Goal: Task Accomplishment & Management: Manage account settings

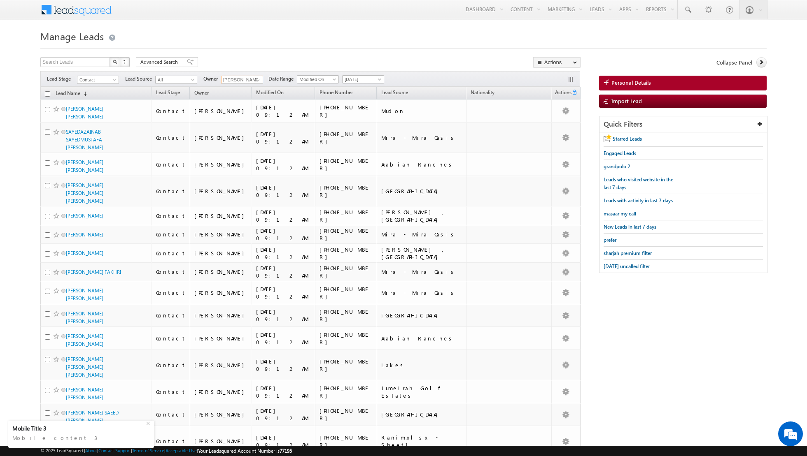
click at [244, 81] on input "[PERSON_NAME]" at bounding box center [242, 80] width 42 height 8
type input "aa"
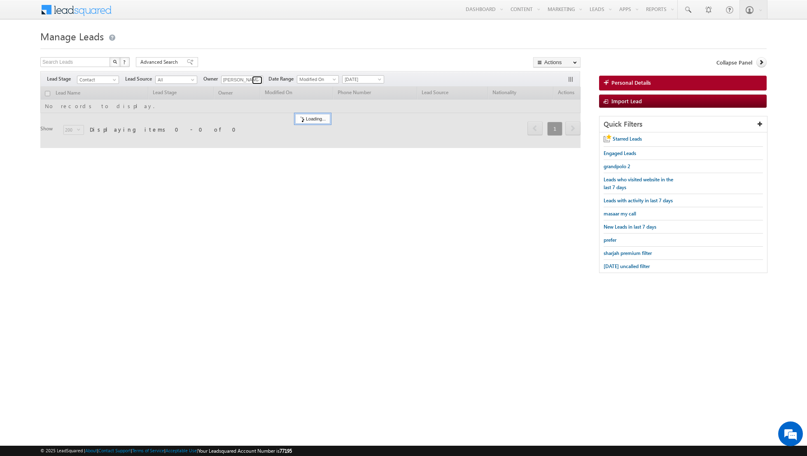
click at [255, 82] on span at bounding box center [258, 80] width 7 height 7
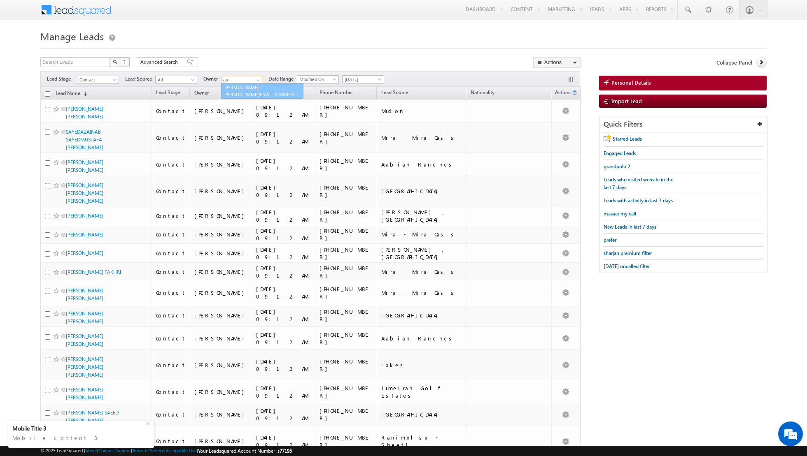
click at [248, 91] on span "aakash.arora@indglobal.ae" at bounding box center [261, 94] width 74 height 6
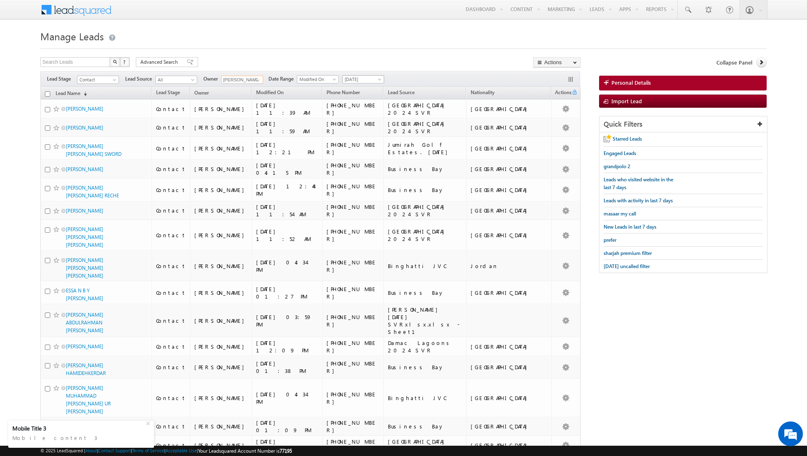
type input "Aakash Arora"
click at [377, 80] on span at bounding box center [380, 81] width 7 height 7
click at [363, 88] on link "All Time" at bounding box center [360, 87] width 42 height 7
click at [188, 58] on div "Advanced Search" at bounding box center [167, 62] width 62 height 10
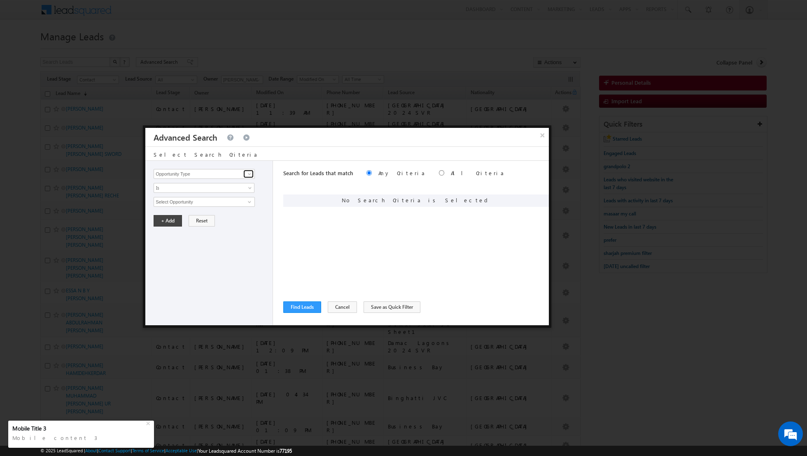
click at [250, 175] on span at bounding box center [249, 174] width 7 height 7
click at [219, 197] on link "Modified On" at bounding box center [204, 198] width 101 height 9
type input "Modified On"
click at [228, 200] on span "All Time" at bounding box center [198, 201] width 89 height 7
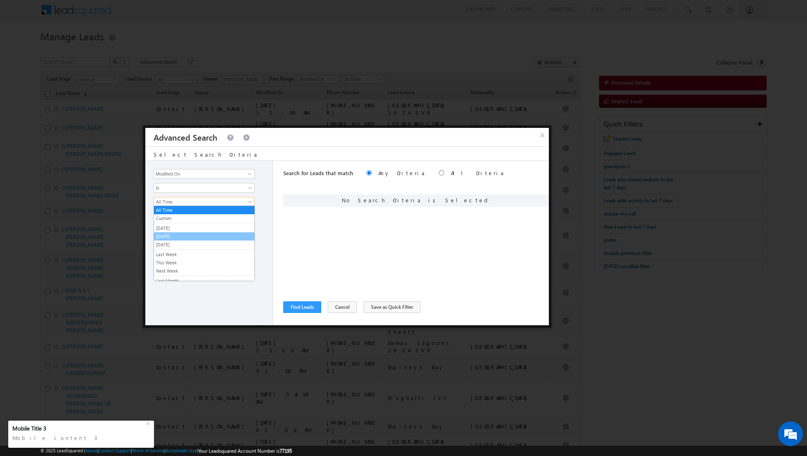
click at [200, 233] on link "[DATE]" at bounding box center [204, 236] width 100 height 7
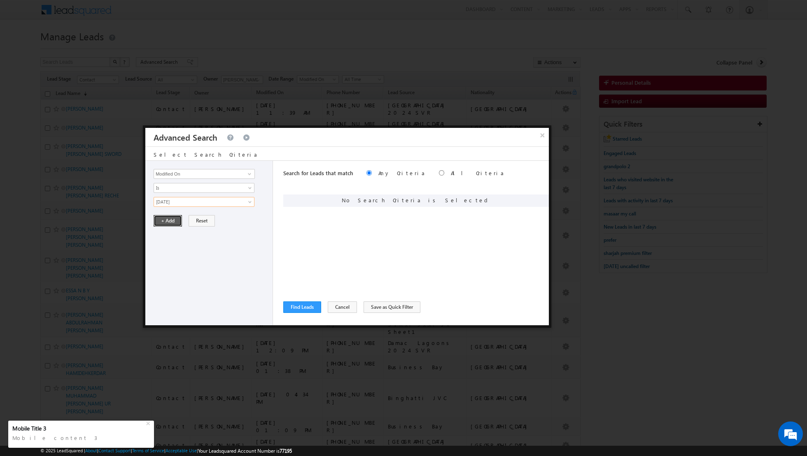
click at [163, 220] on button "+ Add" at bounding box center [168, 221] width 28 height 12
click at [249, 176] on span at bounding box center [249, 174] width 7 height 7
click at [209, 200] on link "Last Activity Date" at bounding box center [204, 198] width 101 height 9
type input "Last Activity Date"
click at [242, 200] on span "All Time" at bounding box center [198, 201] width 89 height 7
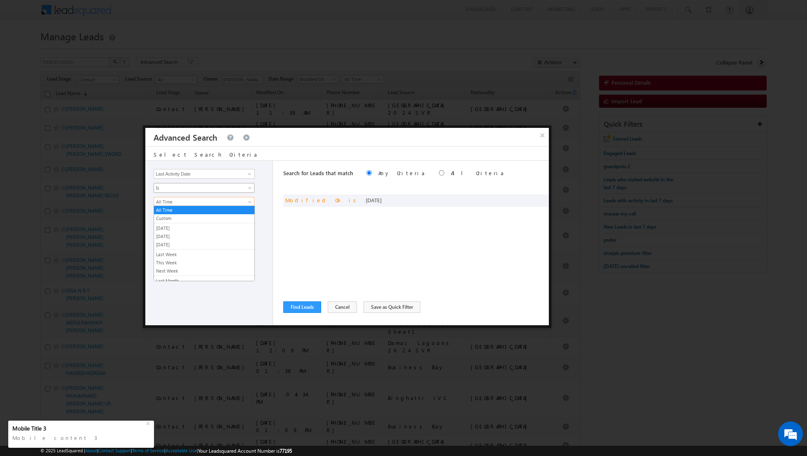
click at [195, 189] on span "Is" at bounding box center [198, 187] width 89 height 7
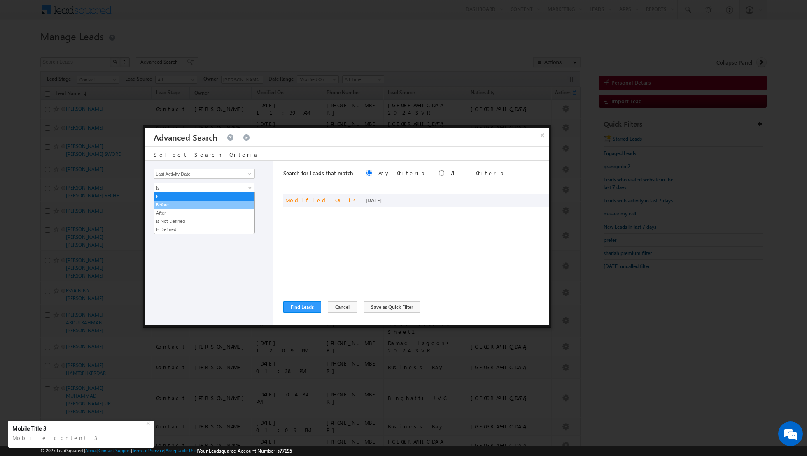
click at [190, 202] on link "Before" at bounding box center [204, 204] width 100 height 7
click at [169, 217] on button "+ Add" at bounding box center [168, 221] width 28 height 12
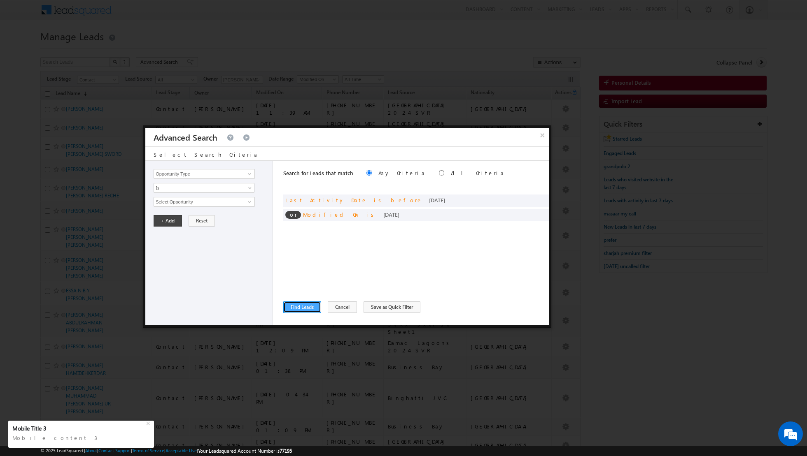
click at [293, 305] on button "Find Leads" at bounding box center [302, 308] width 38 height 12
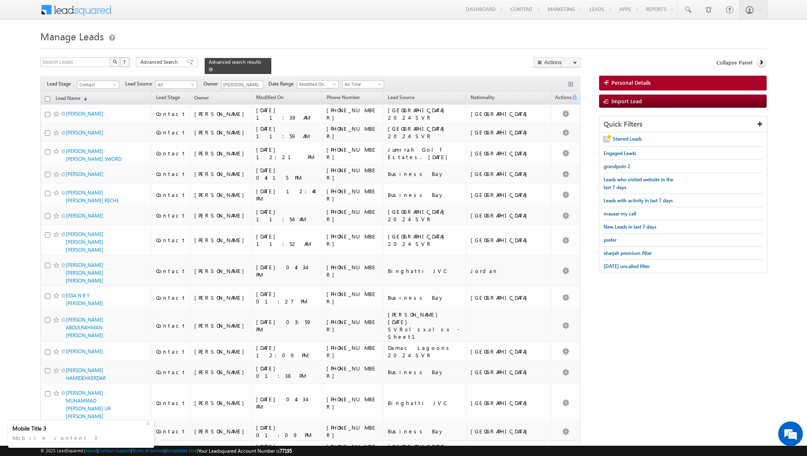
click at [209, 69] on span at bounding box center [211, 69] width 4 height 4
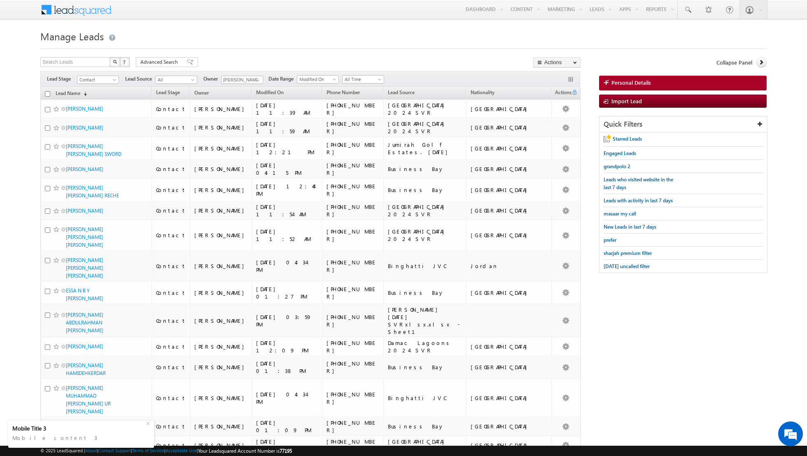
click at [46, 94] on input "checkbox" at bounding box center [47, 93] width 5 height 5
checkbox input "true"
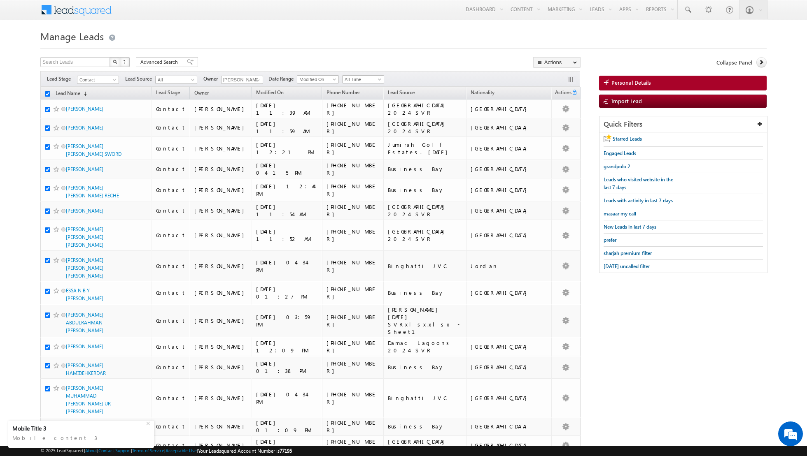
checkbox input "true"
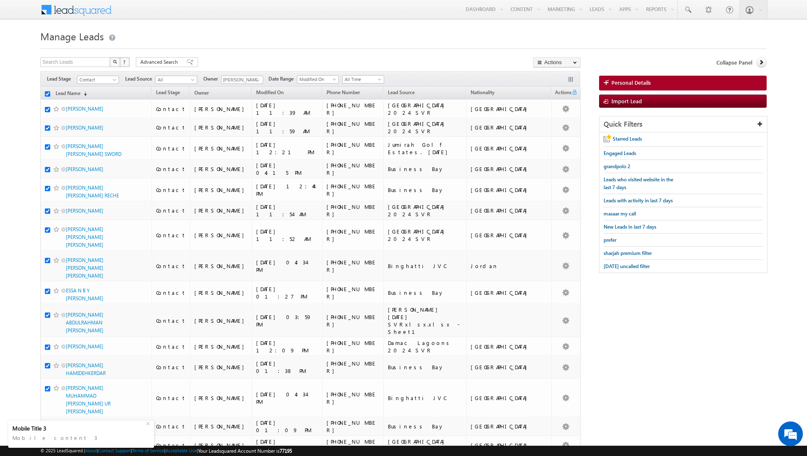
checkbox input "true"
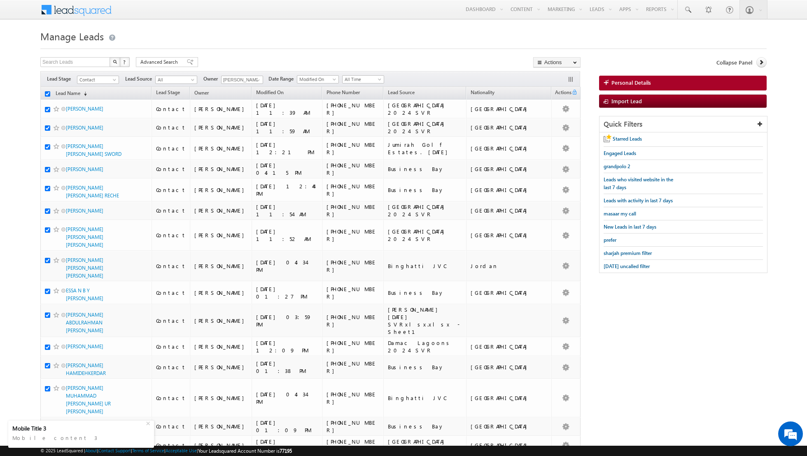
checkbox input "true"
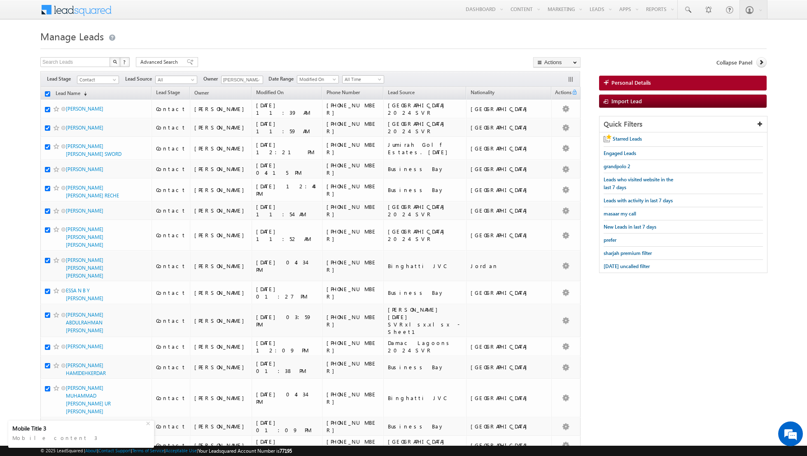
checkbox input "true"
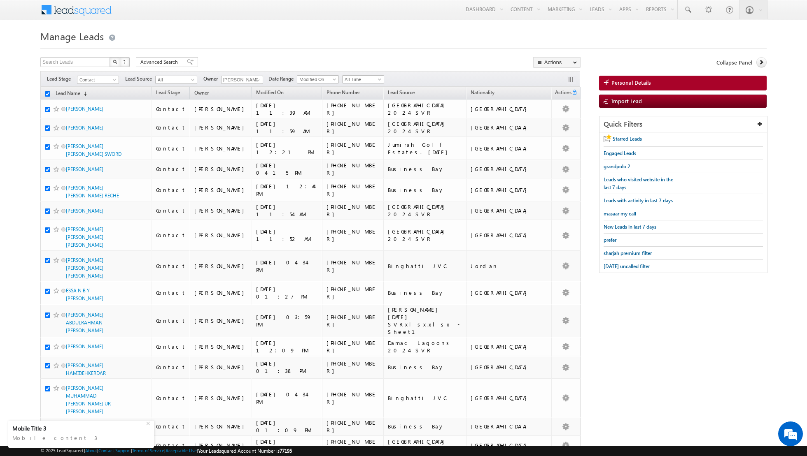
checkbox input "true"
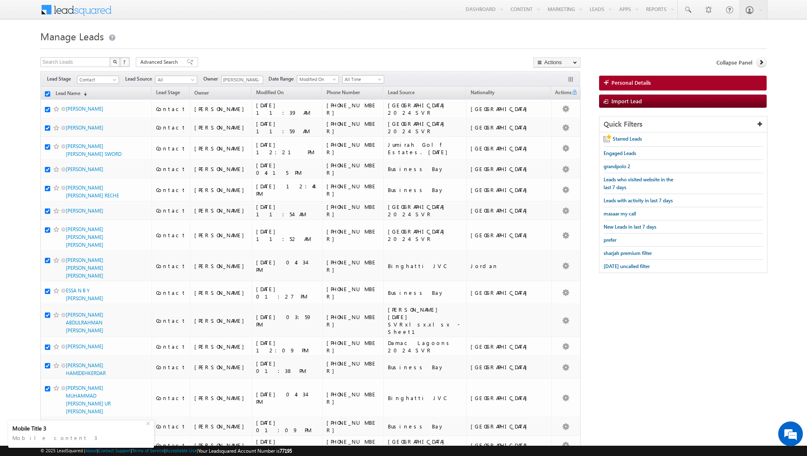
checkbox input "true"
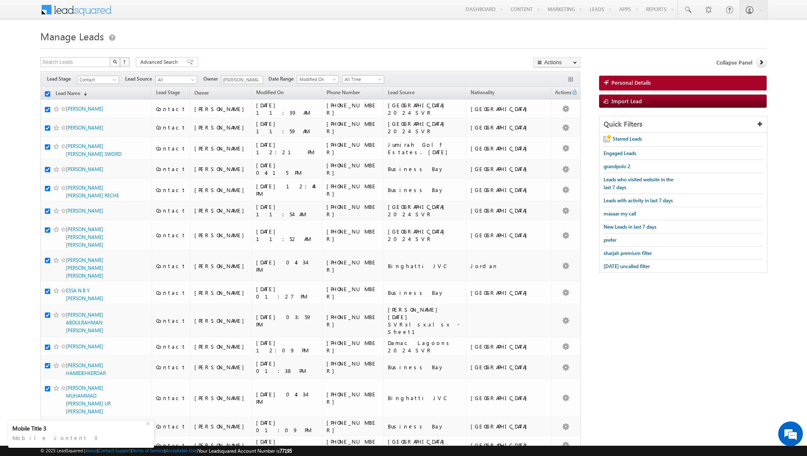
checkbox input "true"
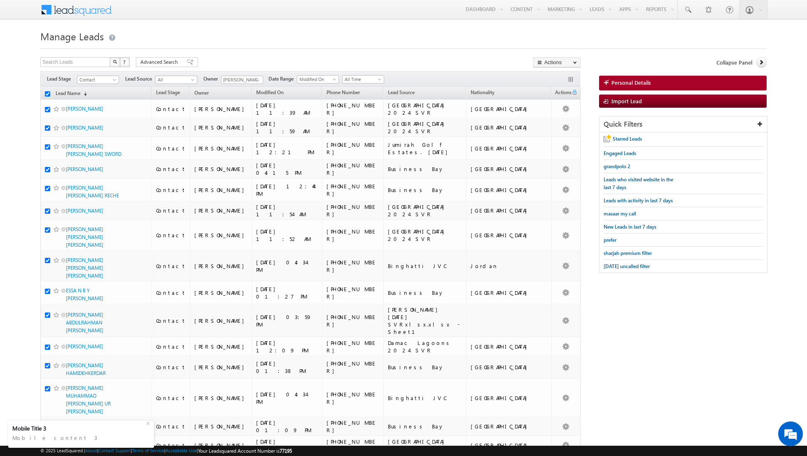
checkbox input "true"
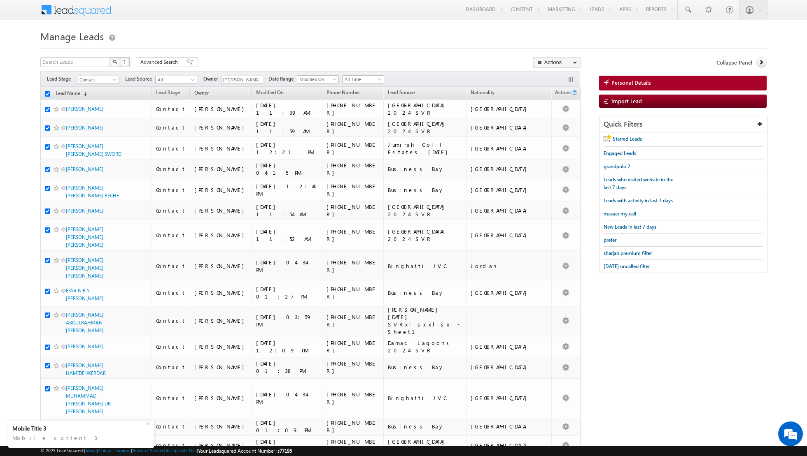
checkbox input "true"
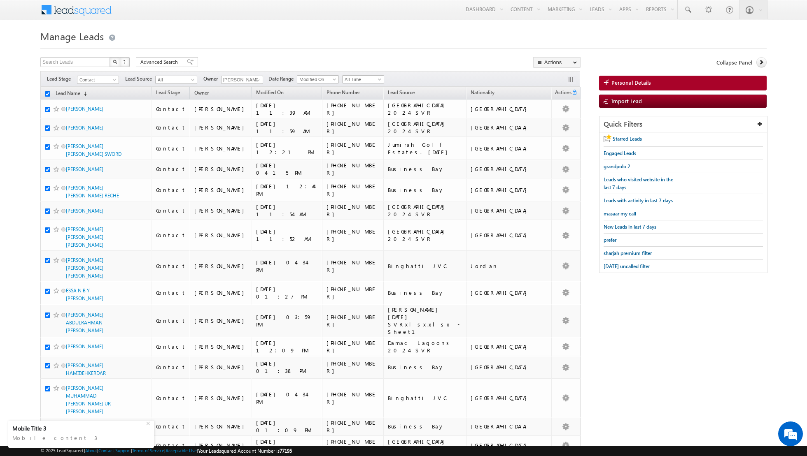
checkbox input "true"
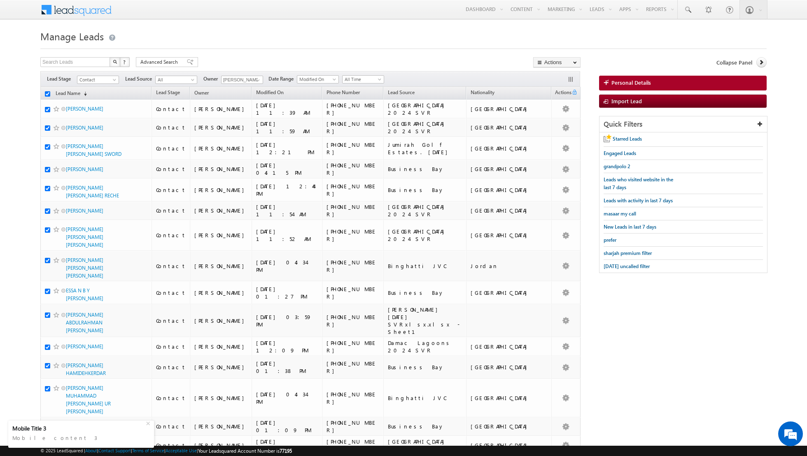
checkbox input "true"
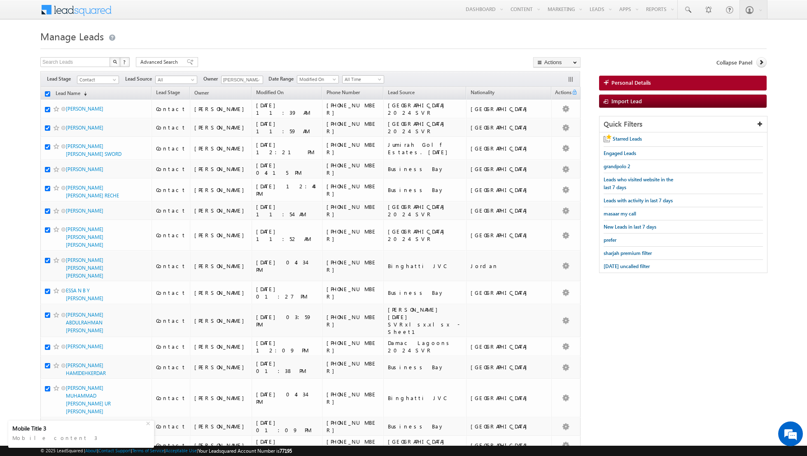
checkbox input "true"
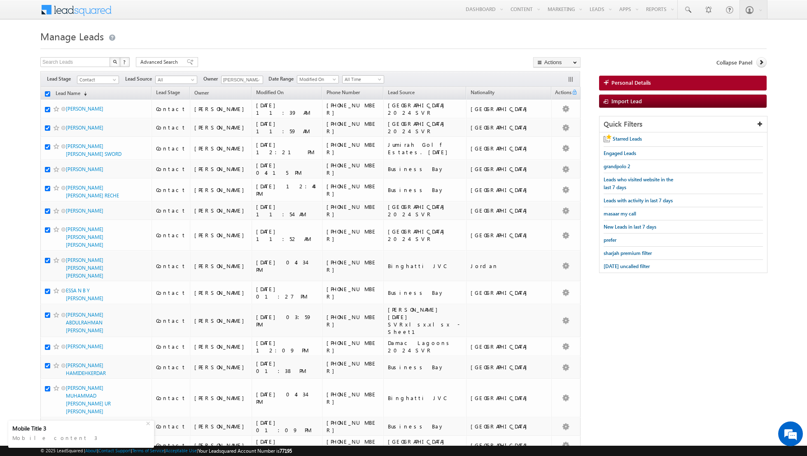
checkbox input "true"
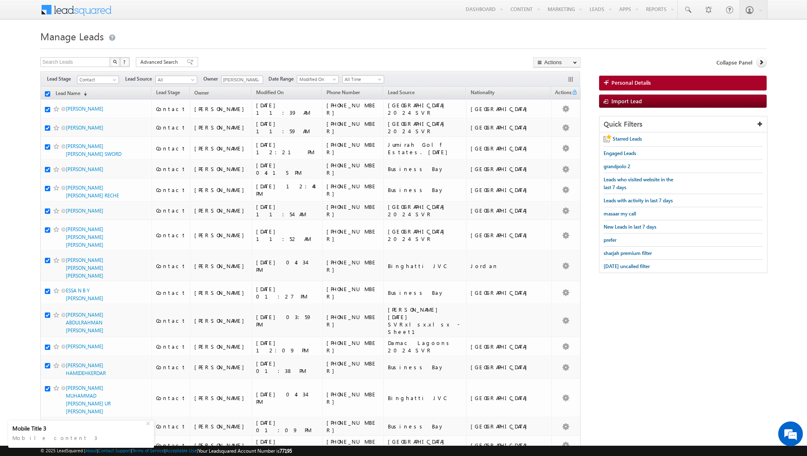
checkbox input "true"
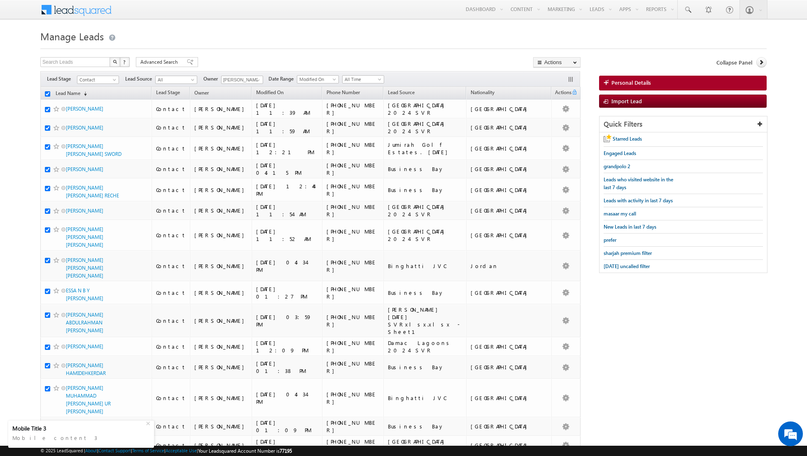
checkbox input "true"
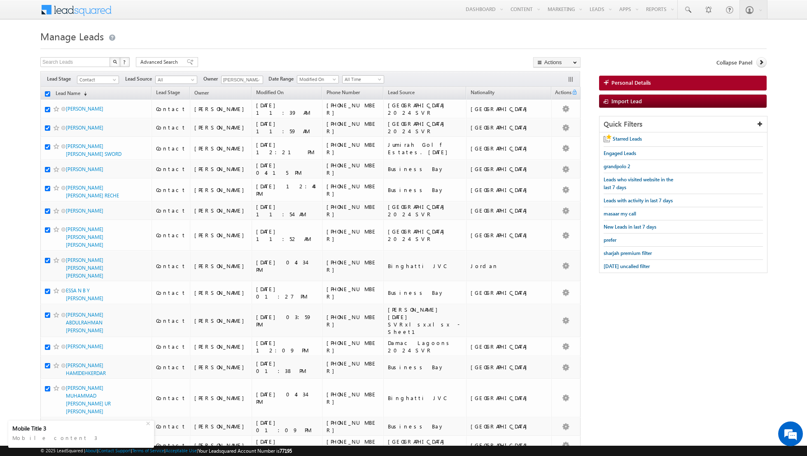
checkbox input "true"
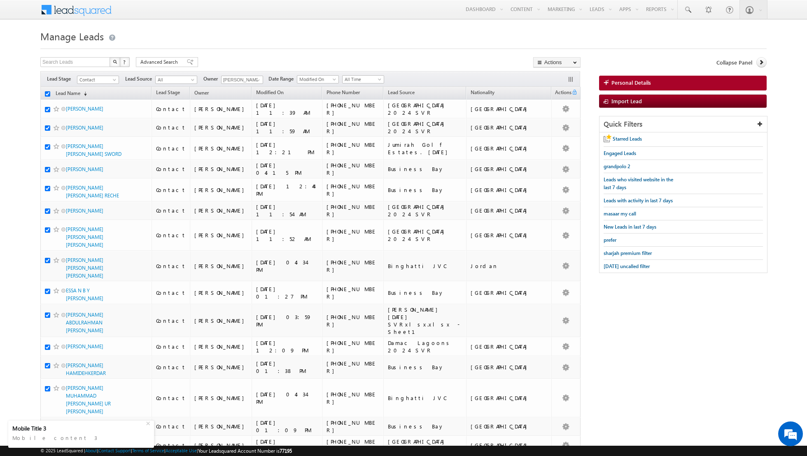
checkbox input "true"
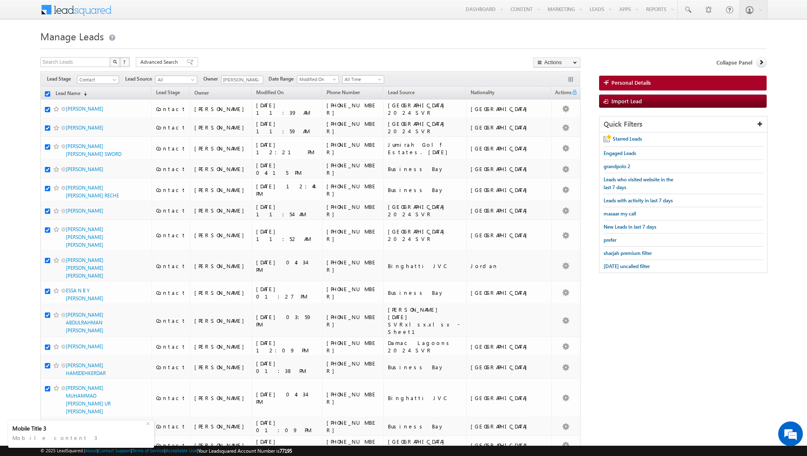
checkbox input "true"
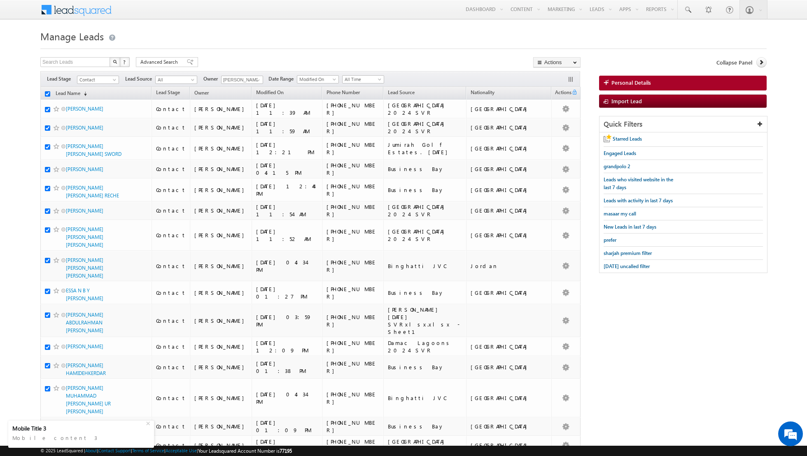
checkbox input "true"
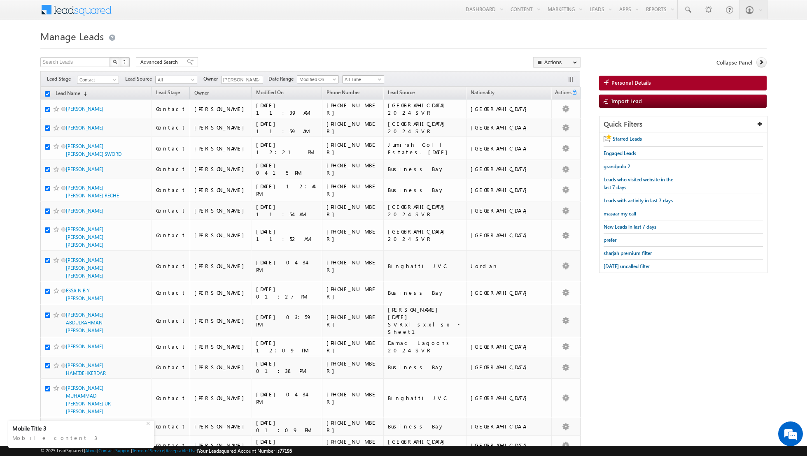
checkbox input "true"
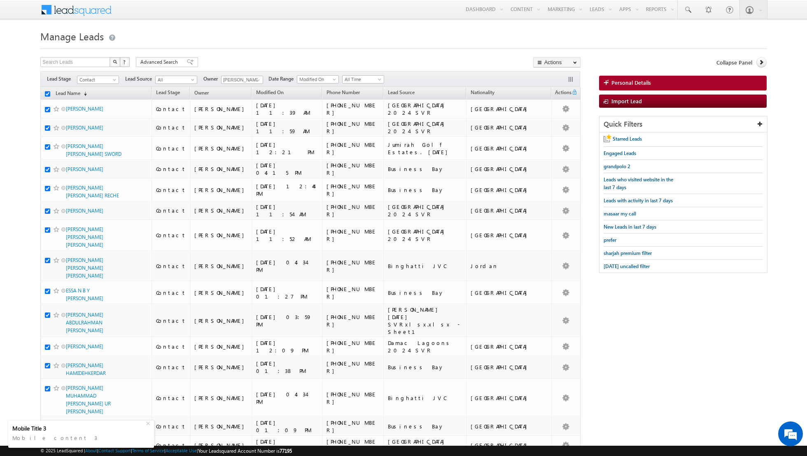
checkbox input "true"
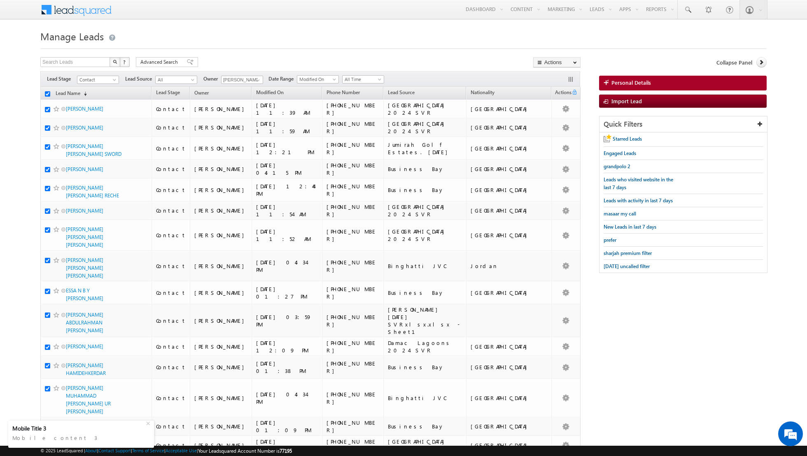
checkbox input "true"
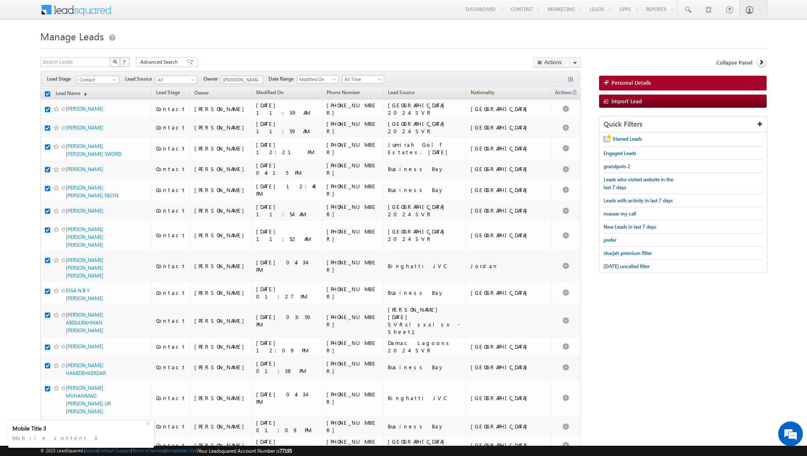
checkbox input "true"
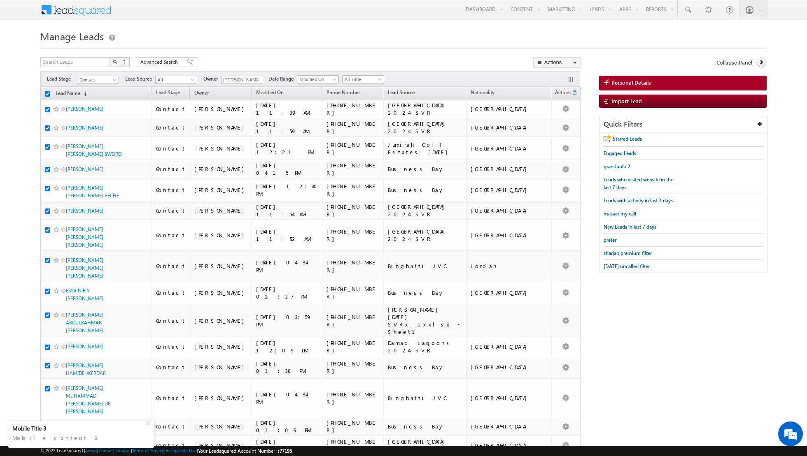
checkbox input "true"
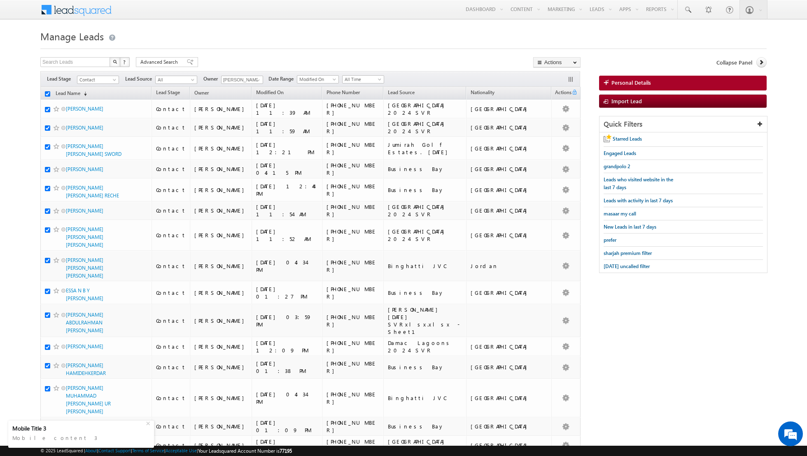
checkbox input "true"
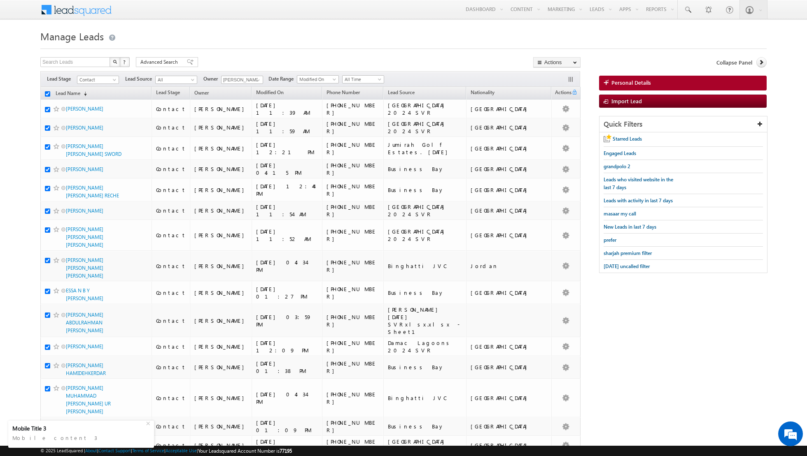
checkbox input "true"
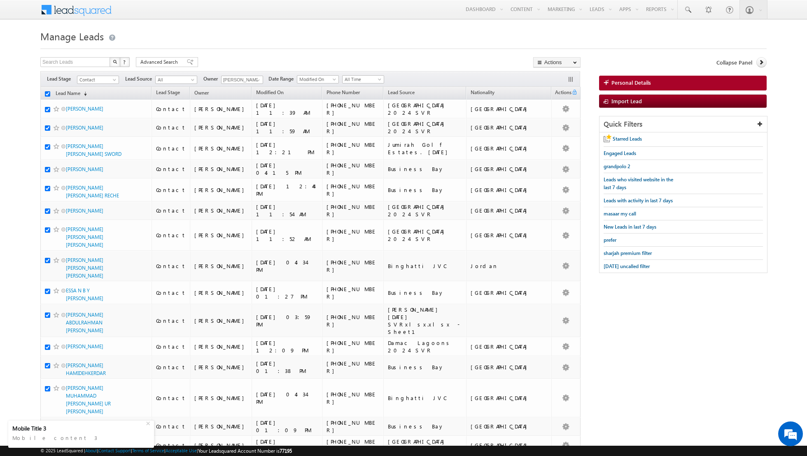
checkbox input "true"
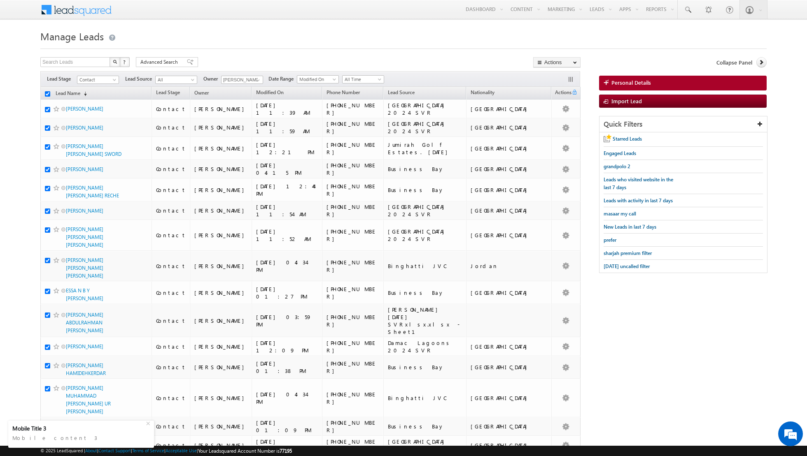
checkbox input "true"
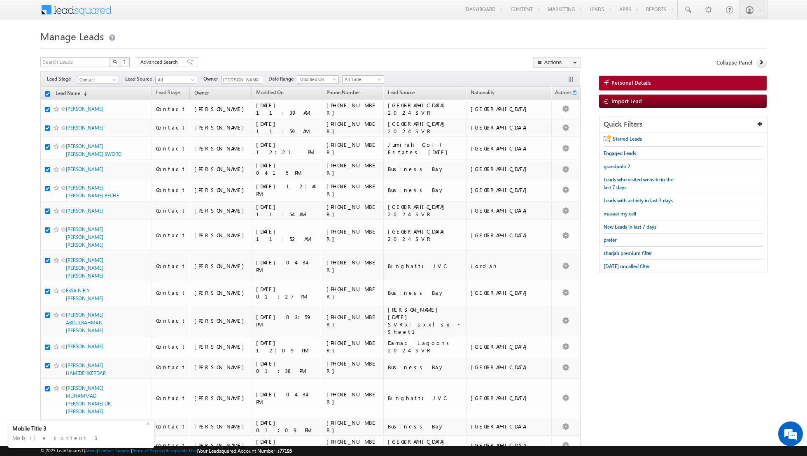
checkbox input "true"
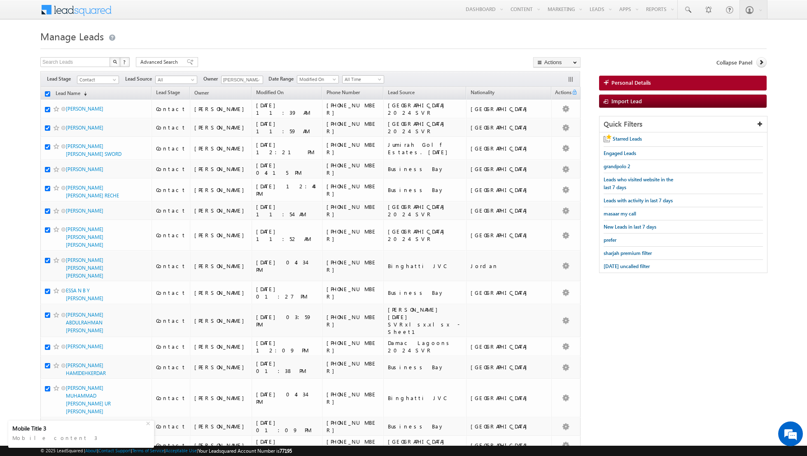
checkbox input "true"
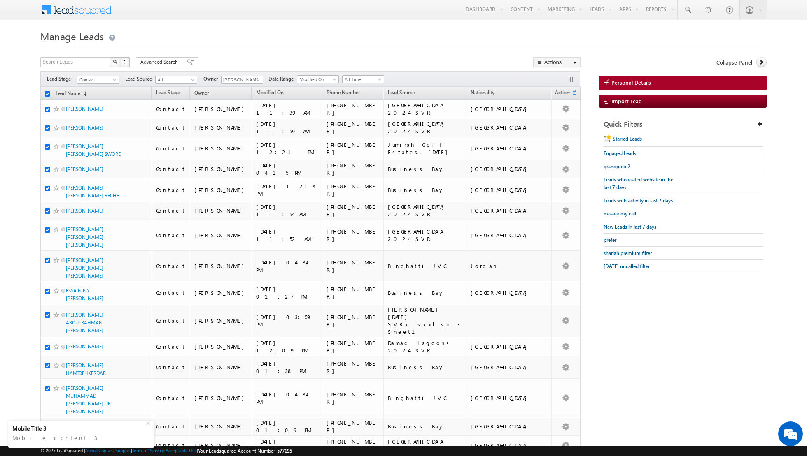
checkbox input "true"
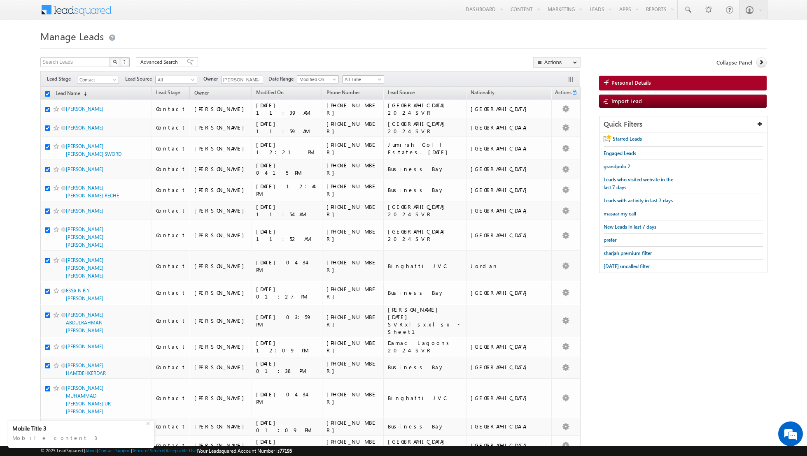
checkbox input "true"
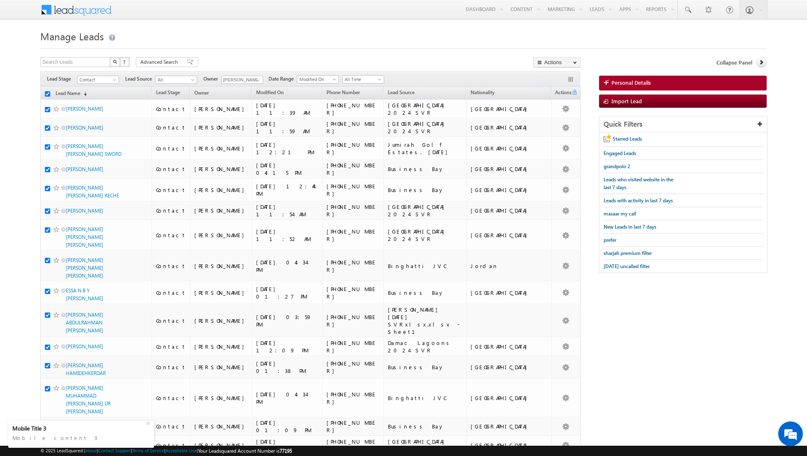
checkbox input "true"
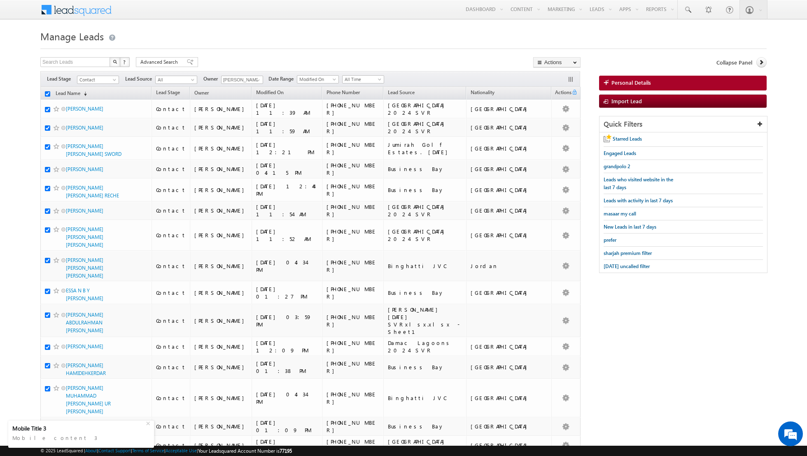
checkbox input "true"
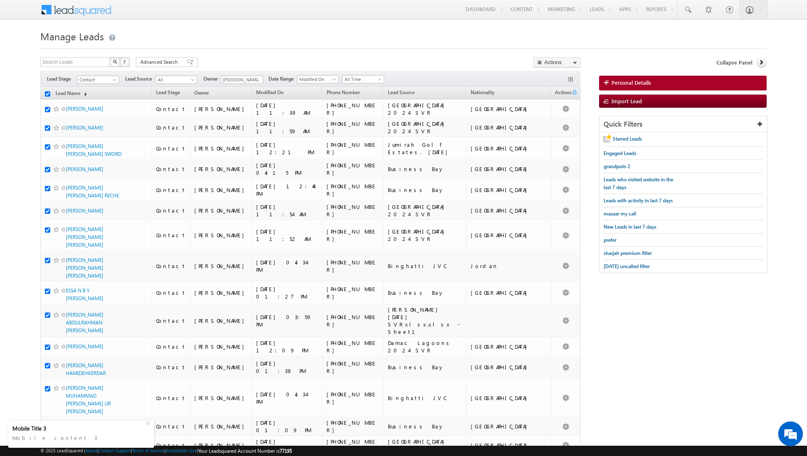
checkbox input "true"
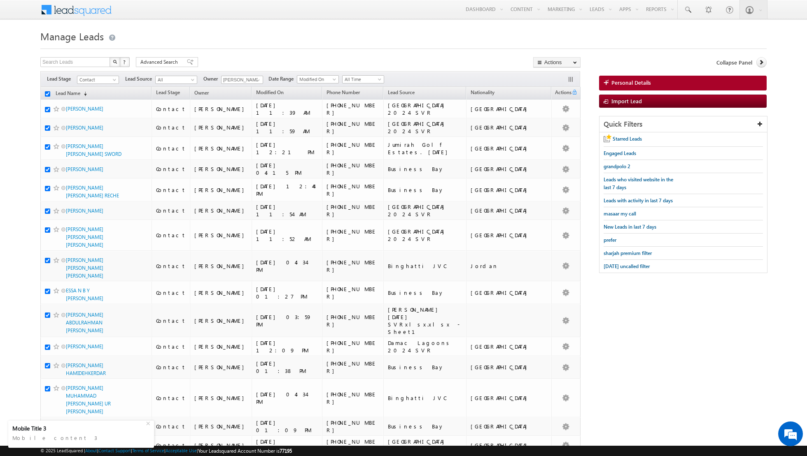
checkbox input "true"
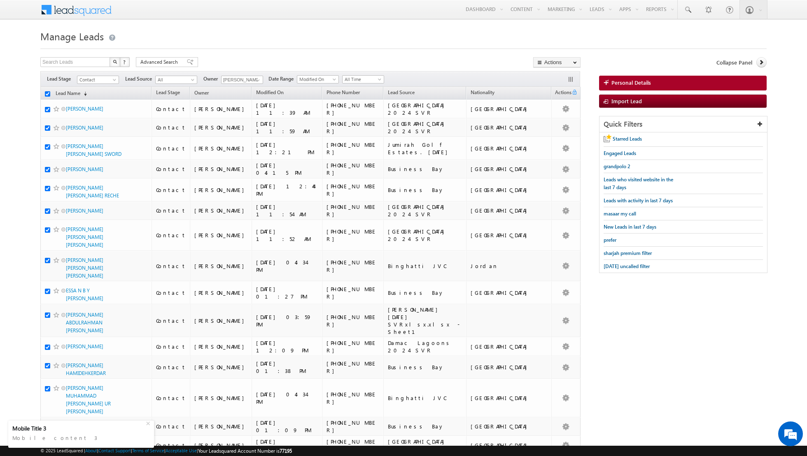
checkbox input "true"
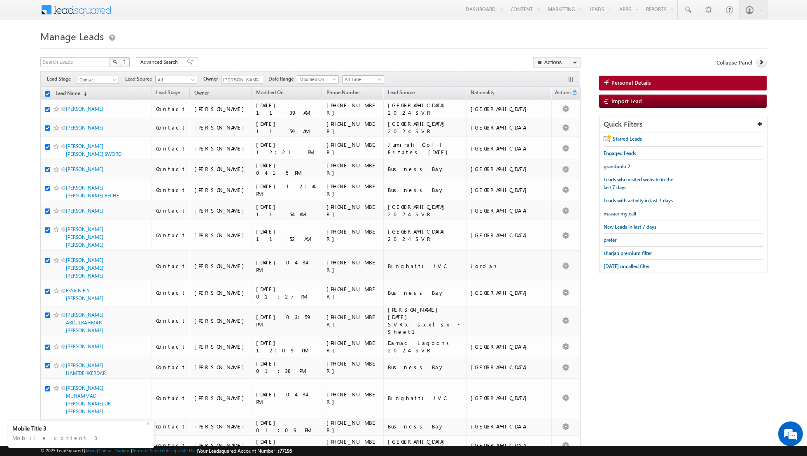
checkbox input "true"
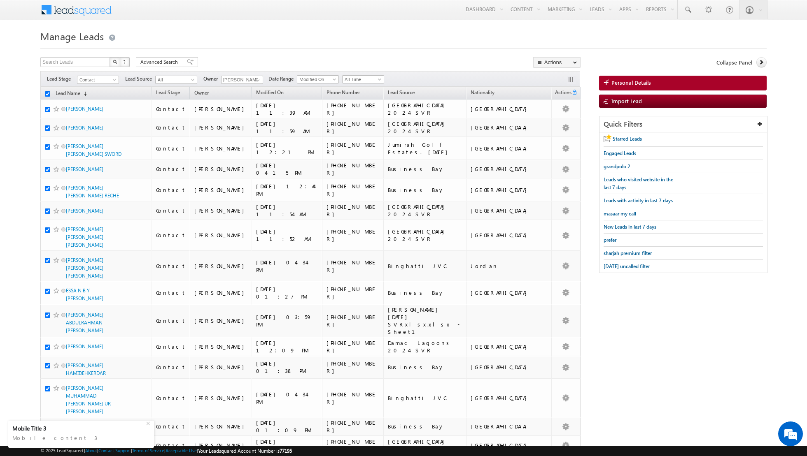
checkbox input "true"
click at [549, 136] on link "Change Owner" at bounding box center [556, 133] width 47 height 10
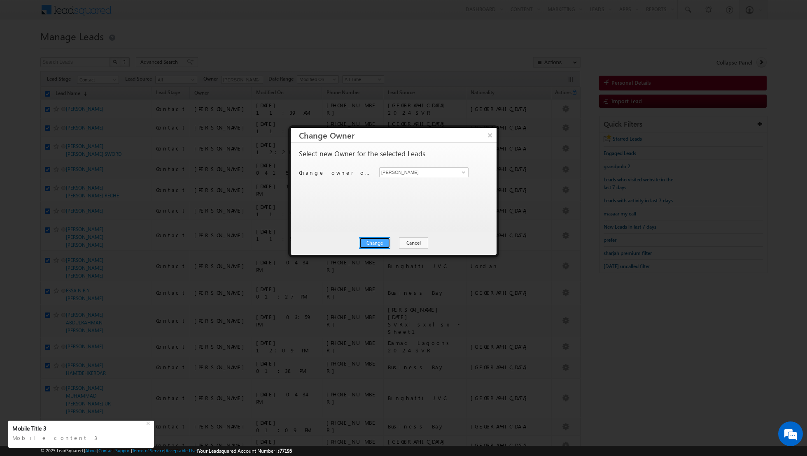
click at [379, 244] on button "Change" at bounding box center [374, 243] width 31 height 12
click at [399, 242] on button "Close" at bounding box center [395, 243] width 26 height 12
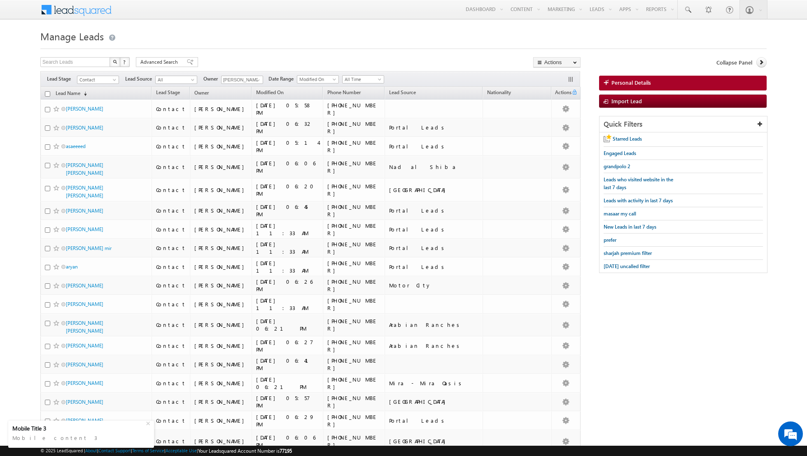
click at [49, 93] on input "checkbox" at bounding box center [47, 93] width 5 height 5
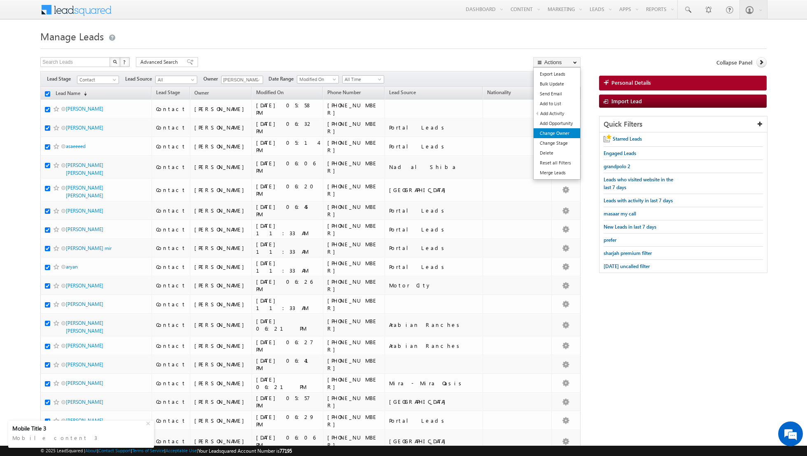
click at [548, 134] on link "Change Owner" at bounding box center [556, 133] width 47 height 10
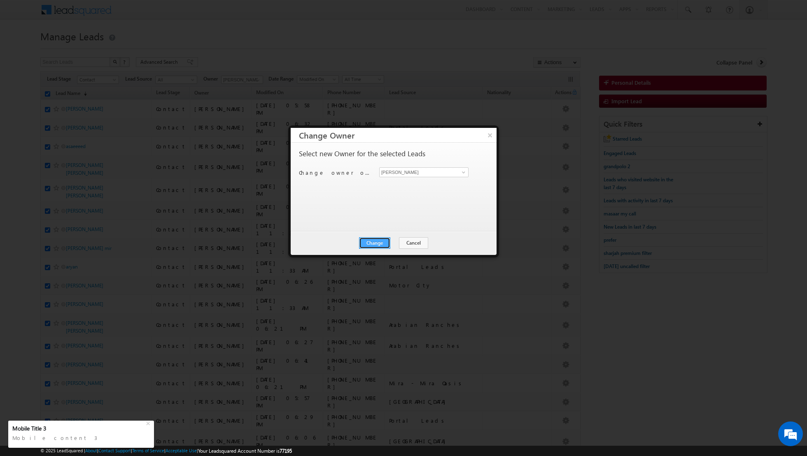
click at [376, 240] on button "Change" at bounding box center [374, 243] width 31 height 12
click at [393, 241] on button "Close" at bounding box center [395, 243] width 26 height 12
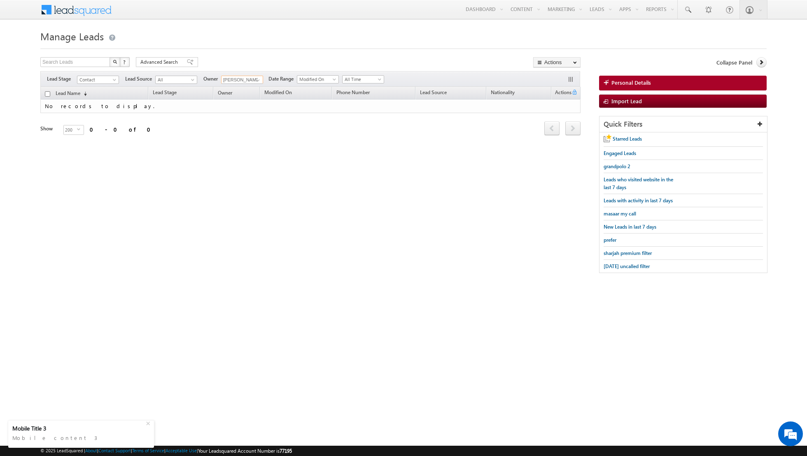
click at [246, 80] on input "[PERSON_NAME]" at bounding box center [242, 80] width 42 height 8
click at [257, 81] on span at bounding box center [258, 80] width 7 height 7
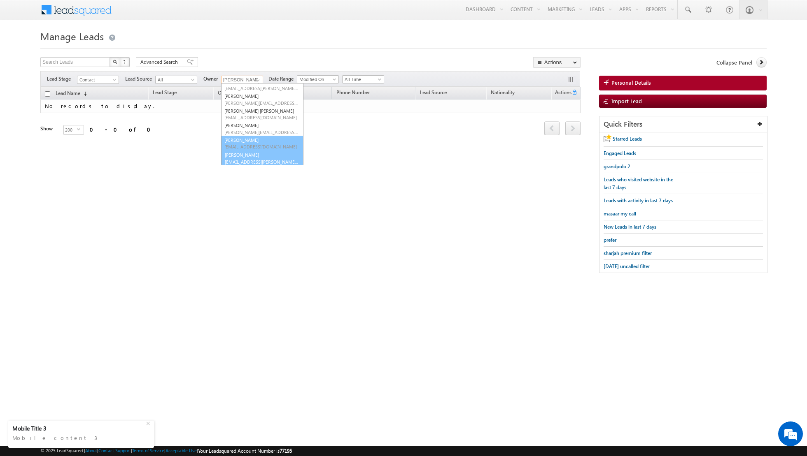
scroll to position [67, 0]
click at [247, 163] on span "[EMAIL_ADDRESS][PERSON_NAME][DOMAIN_NAME]" at bounding box center [261, 161] width 74 height 6
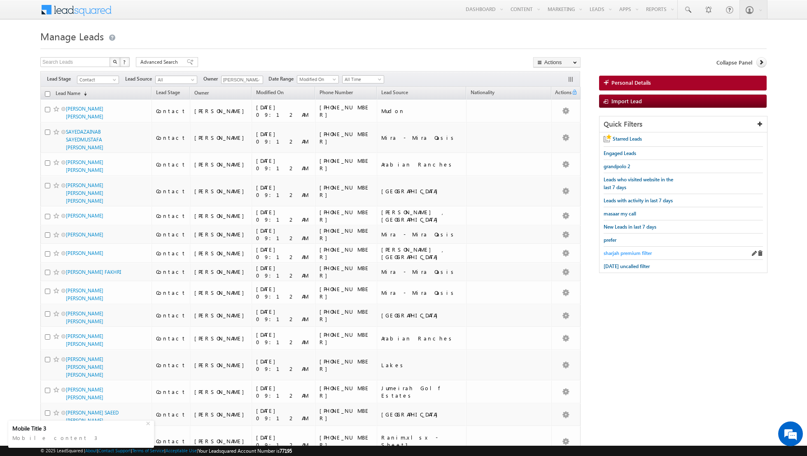
click at [621, 250] on span "sharjah premium filter" at bounding box center [627, 253] width 48 height 6
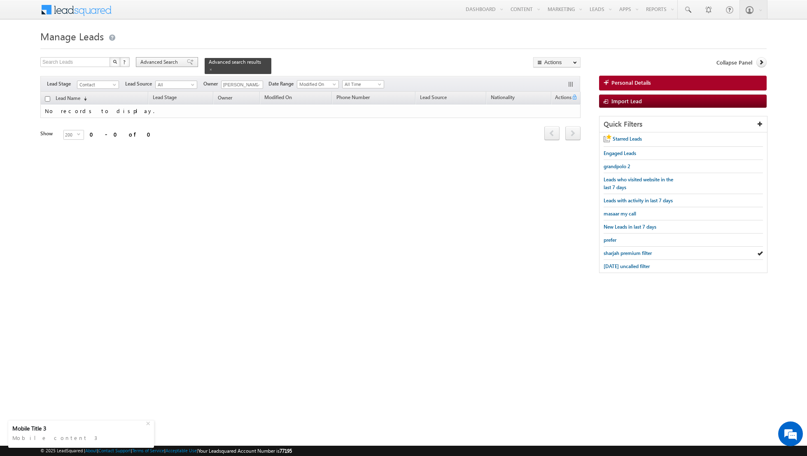
click at [187, 62] on span at bounding box center [190, 62] width 7 height 6
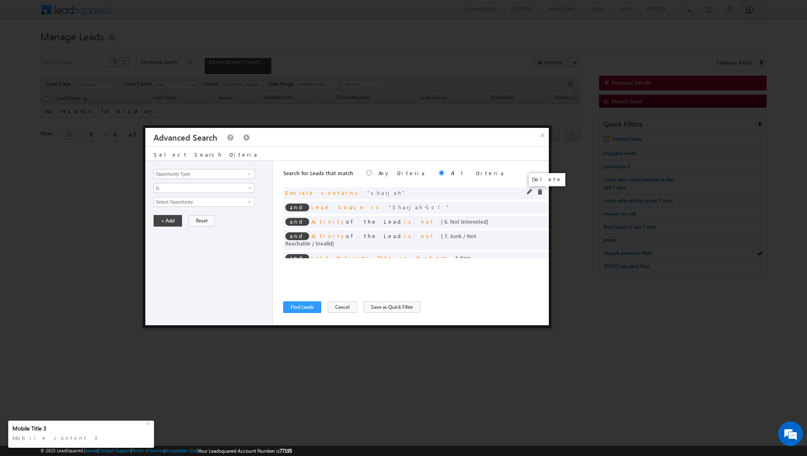
click at [540, 194] on span at bounding box center [540, 192] width 6 height 6
click at [540, 193] on span at bounding box center [540, 192] width 6 height 6
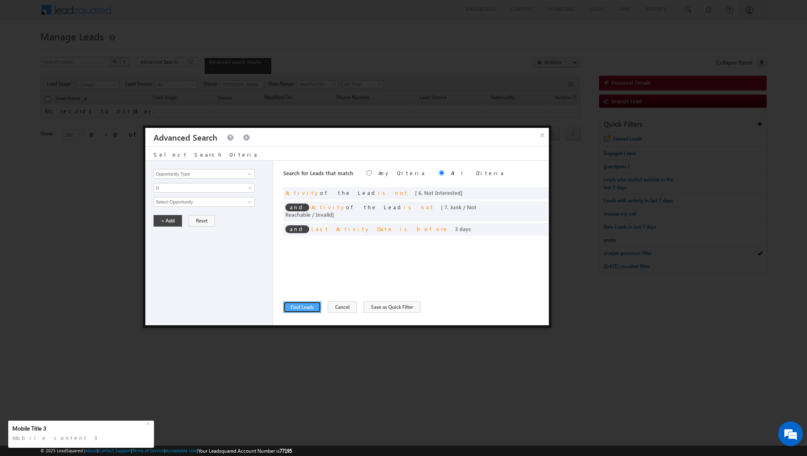
click at [301, 309] on button "Find Leads" at bounding box center [302, 308] width 38 height 12
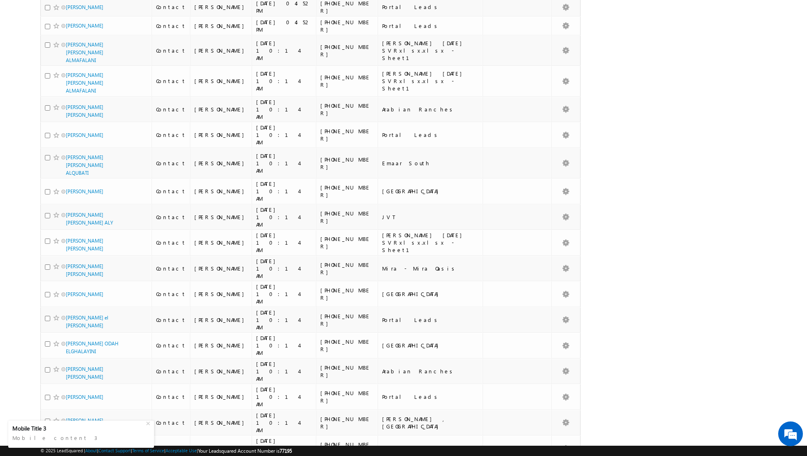
scroll to position [0, 0]
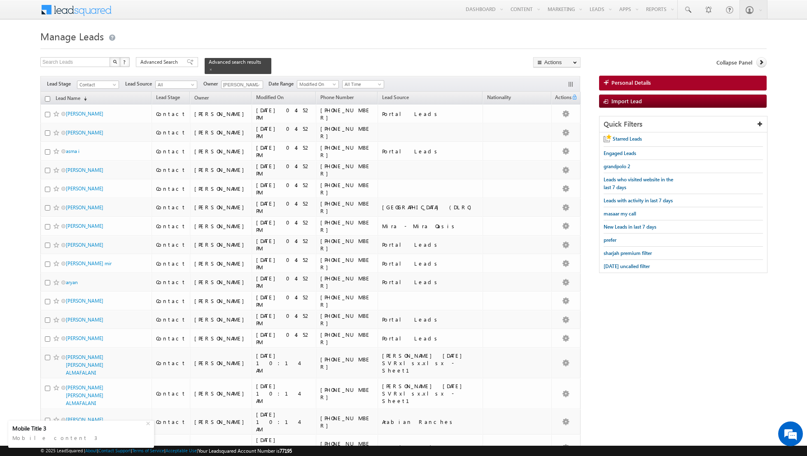
click at [46, 98] on input "checkbox" at bounding box center [47, 98] width 5 height 5
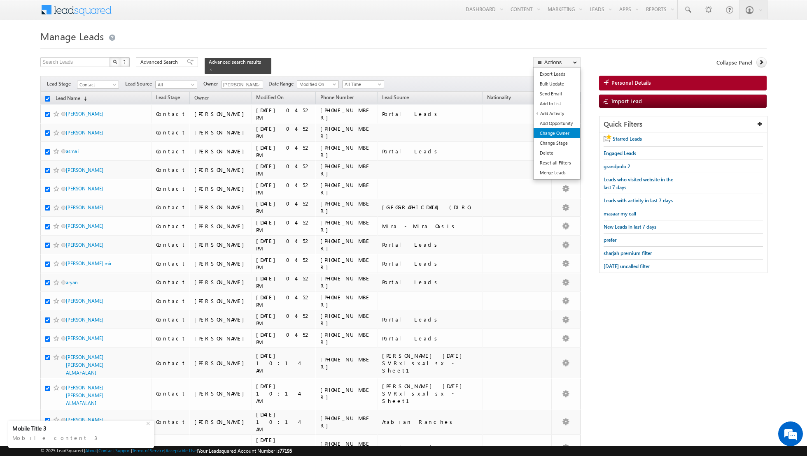
click at [552, 135] on link "Change Owner" at bounding box center [556, 133] width 47 height 10
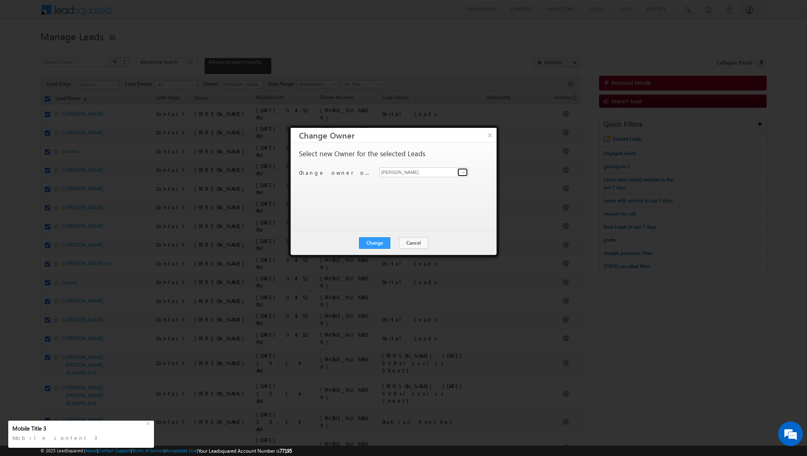
click at [464, 172] on span at bounding box center [463, 172] width 7 height 7
click at [427, 186] on span "[PERSON_NAME][EMAIL_ADDRESS][DOMAIN_NAME]" at bounding box center [419, 188] width 74 height 6
click at [377, 242] on button "Change" at bounding box center [374, 243] width 31 height 12
click at [393, 242] on button "Close" at bounding box center [395, 243] width 26 height 12
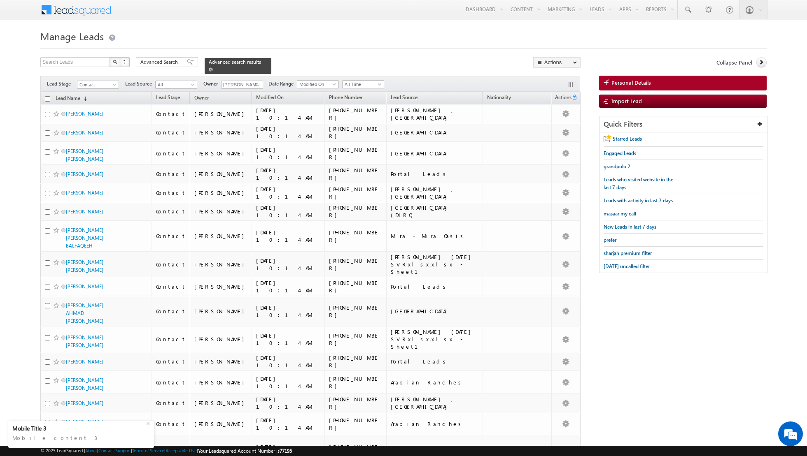
click at [205, 73] on div "Advanced search results" at bounding box center [238, 66] width 67 height 16
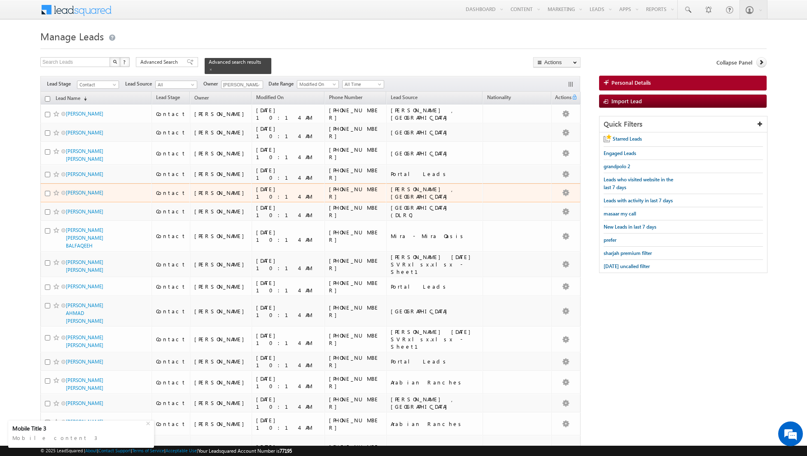
click at [211, 202] on td "[PERSON_NAME]" at bounding box center [221, 193] width 62 height 19
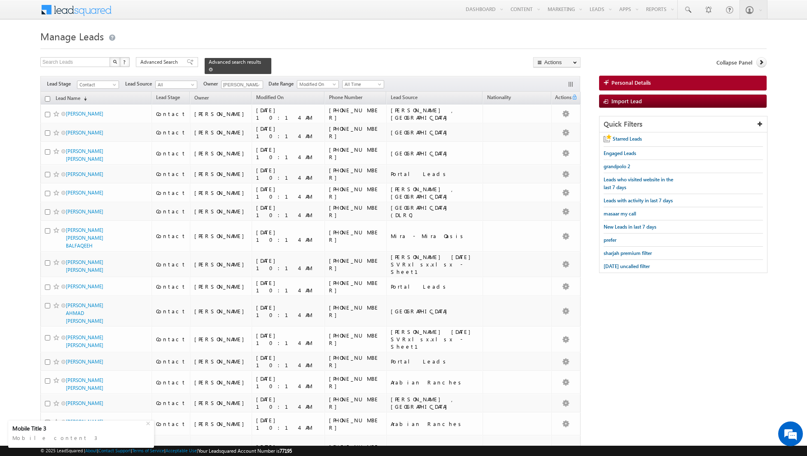
click at [205, 70] on div "Advanced search results" at bounding box center [238, 66] width 67 height 16
click at [209, 71] on span at bounding box center [211, 69] width 4 height 4
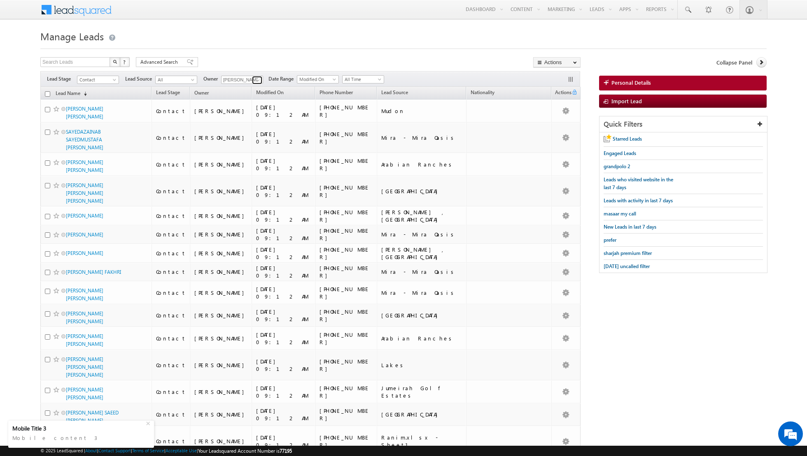
click at [256, 79] on span at bounding box center [258, 80] width 7 height 7
click at [234, 93] on span "[PERSON_NAME][EMAIL_ADDRESS][DOMAIN_NAME]" at bounding box center [261, 94] width 74 height 6
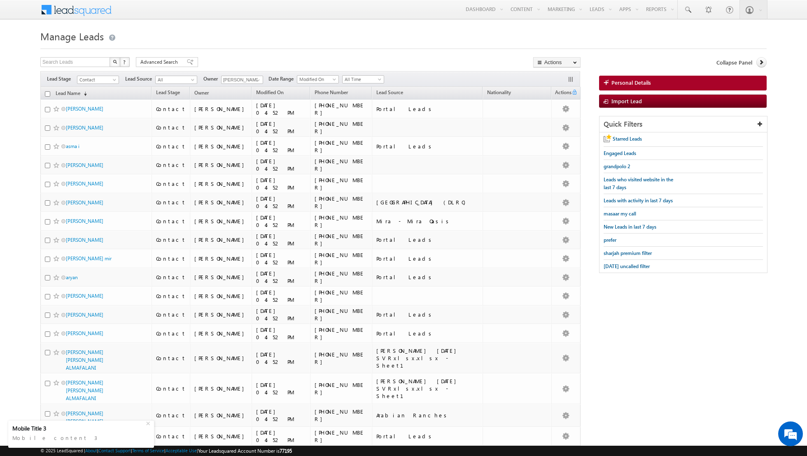
click at [379, 49] on div at bounding box center [403, 46] width 726 height 5
click at [629, 265] on span "[DATE] uncalled filter" at bounding box center [626, 266] width 46 height 6
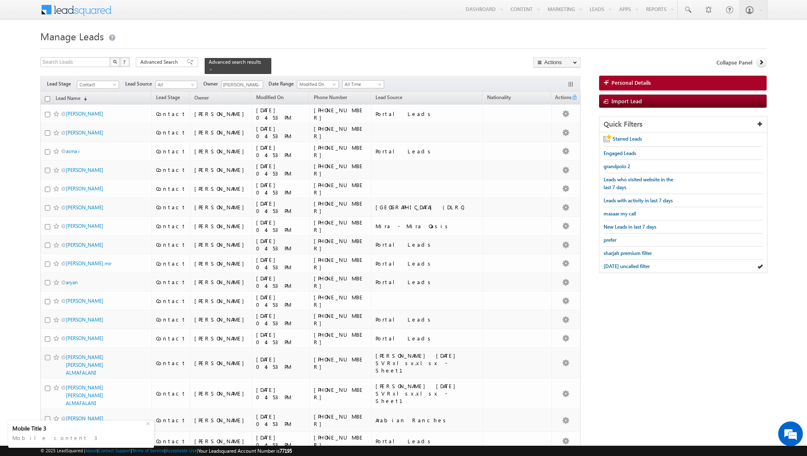
click at [209, 69] on span at bounding box center [211, 69] width 4 height 4
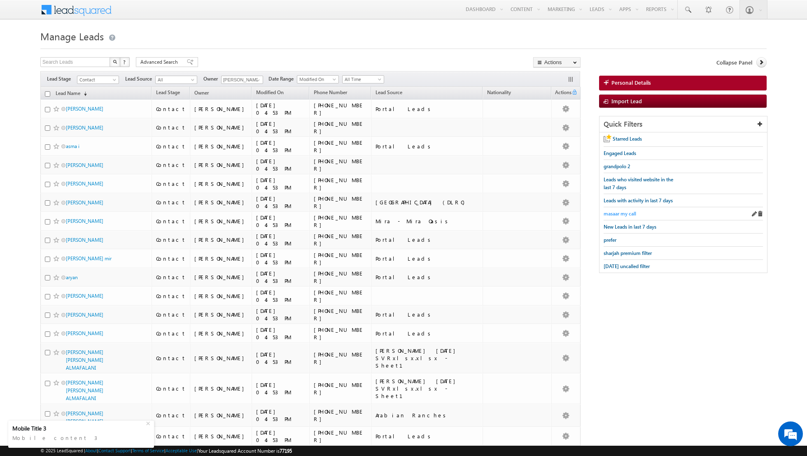
click at [615, 212] on span "masaar my call" at bounding box center [619, 214] width 33 height 6
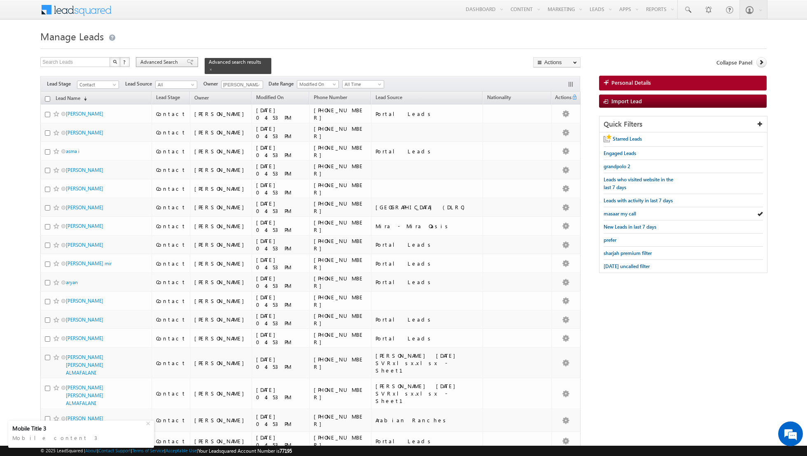
click at [187, 63] on span at bounding box center [190, 62] width 7 height 6
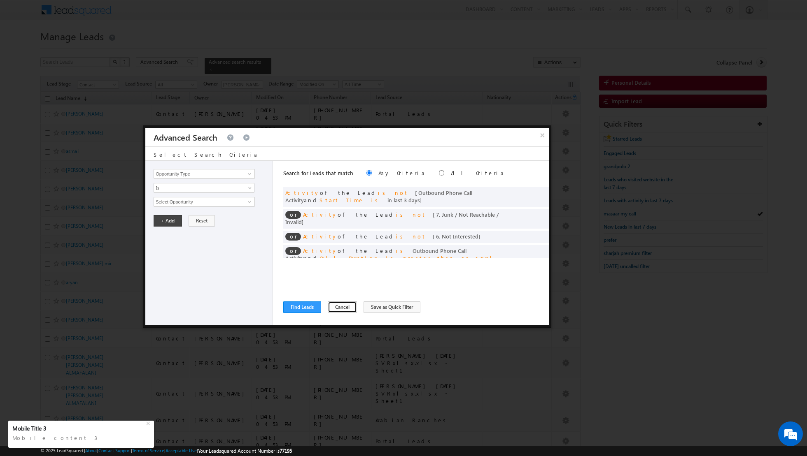
click at [334, 304] on button "Cancel" at bounding box center [342, 308] width 29 height 12
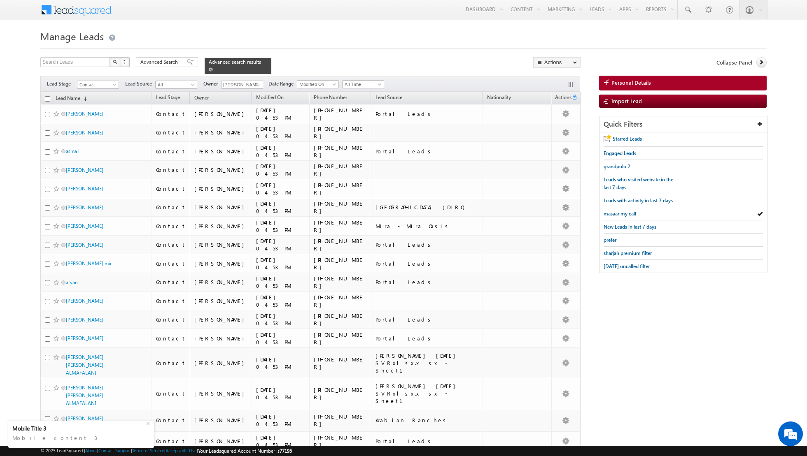
click at [209, 68] on span at bounding box center [211, 69] width 4 height 4
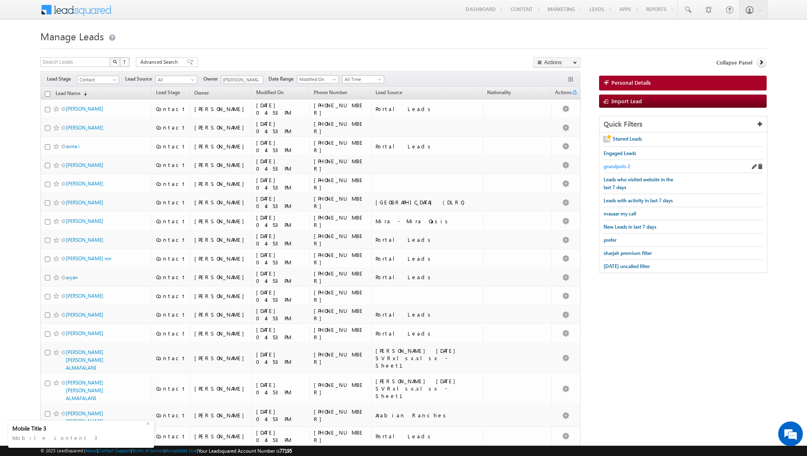
click at [616, 165] on span "grandpolo 2" at bounding box center [616, 166] width 27 height 6
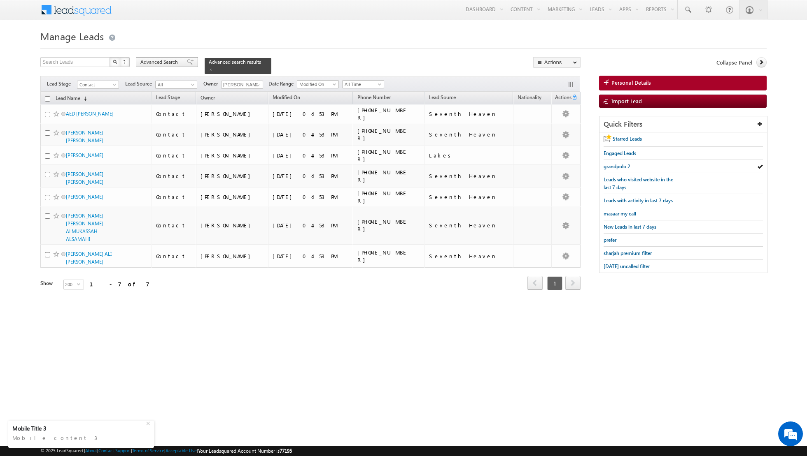
click at [187, 64] on span at bounding box center [190, 62] width 7 height 6
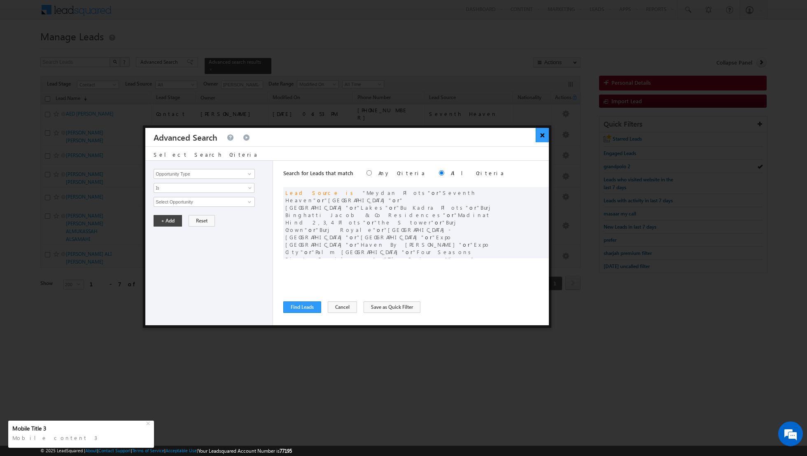
click at [544, 135] on button "×" at bounding box center [542, 135] width 14 height 14
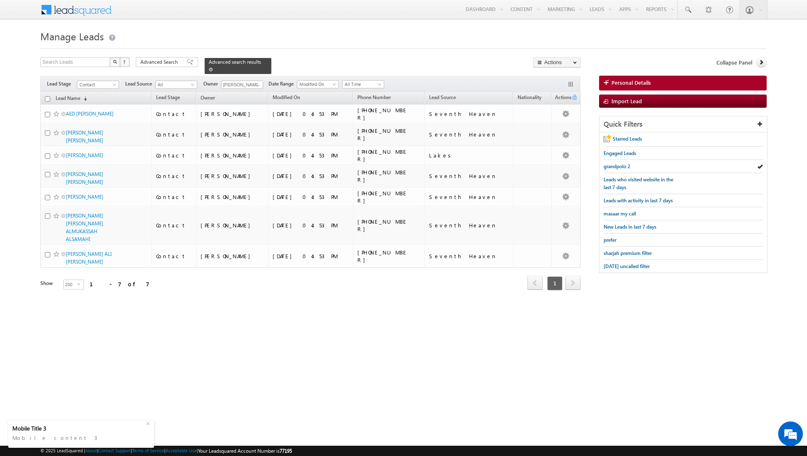
click at [209, 67] on span at bounding box center [211, 69] width 4 height 4
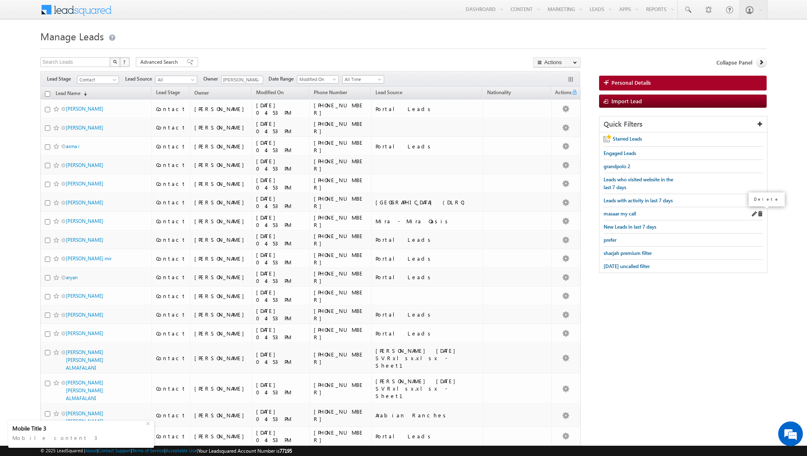
click at [760, 212] on span at bounding box center [760, 214] width 6 height 6
click at [608, 225] on span "prefer" at bounding box center [609, 227] width 13 height 6
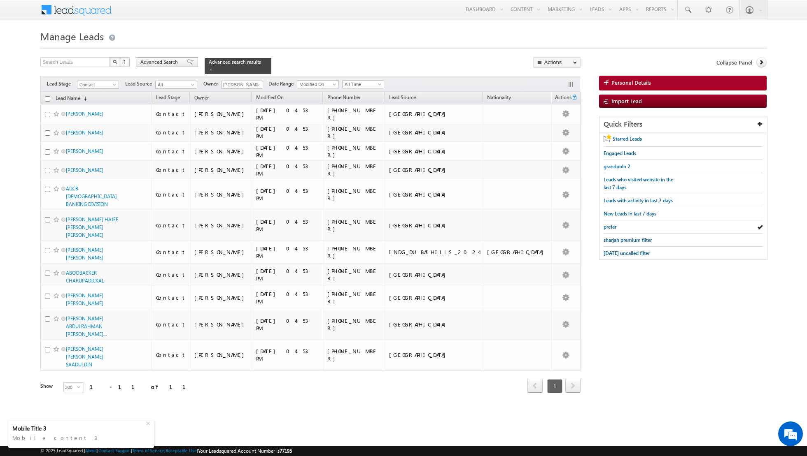
click at [187, 62] on span at bounding box center [190, 62] width 7 height 6
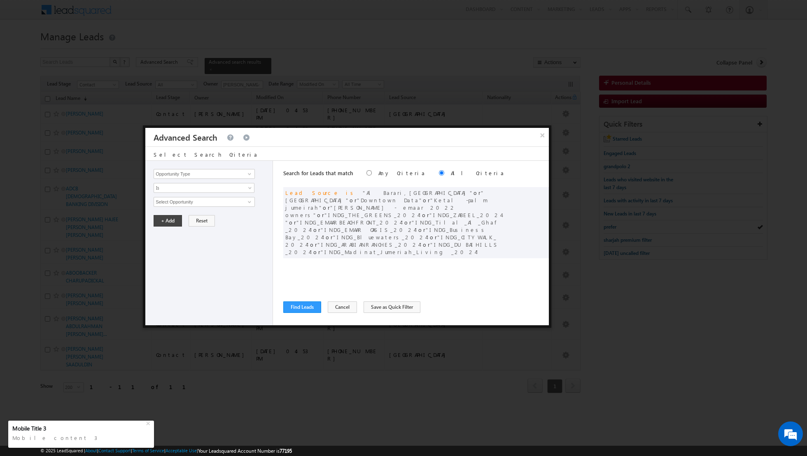
scroll to position [16, 0]
click at [332, 305] on button "Cancel" at bounding box center [342, 308] width 29 height 12
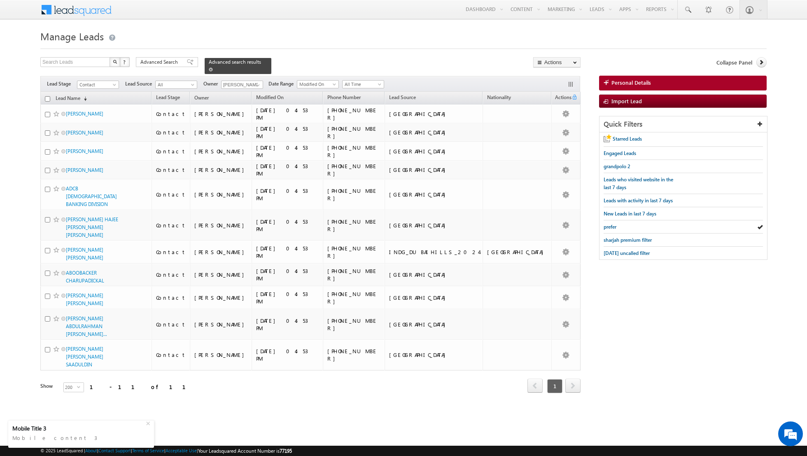
click at [209, 70] on span at bounding box center [211, 69] width 4 height 4
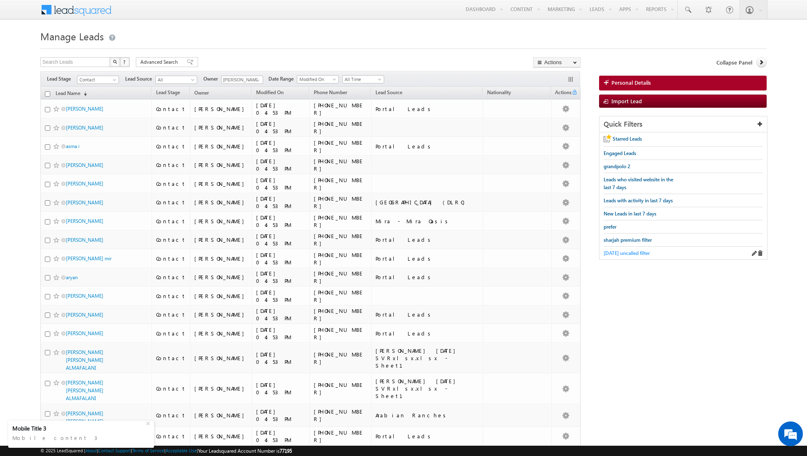
click at [614, 251] on span "[DATE] uncalled filter" at bounding box center [626, 253] width 46 height 6
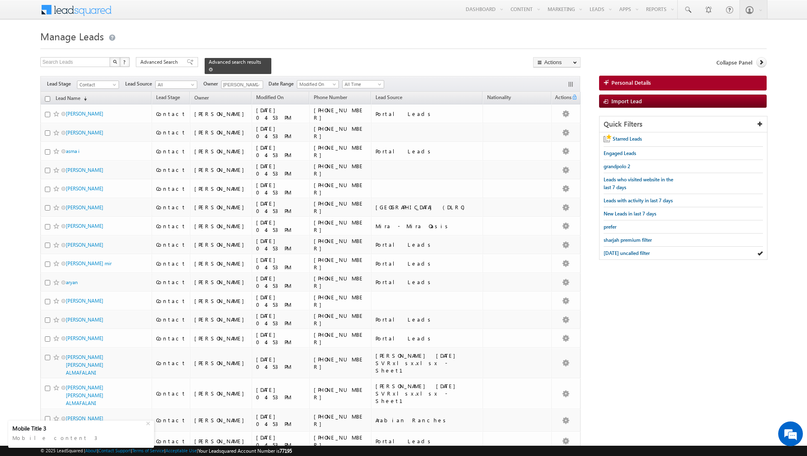
click at [209, 69] on span at bounding box center [211, 69] width 4 height 4
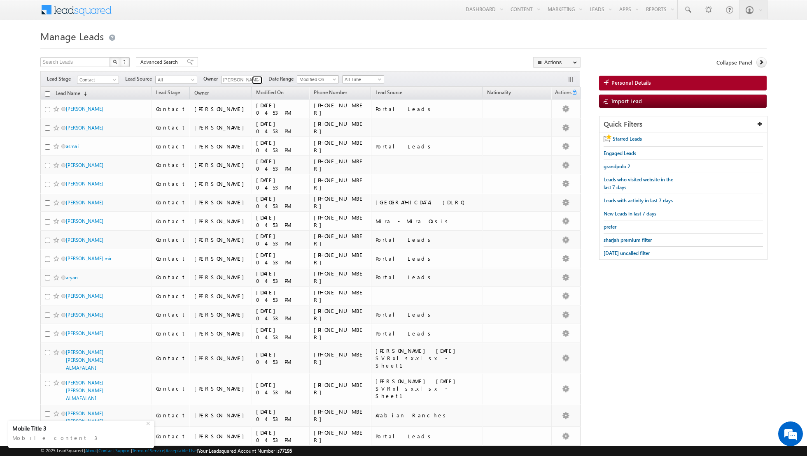
click at [255, 81] on span at bounding box center [258, 80] width 7 height 7
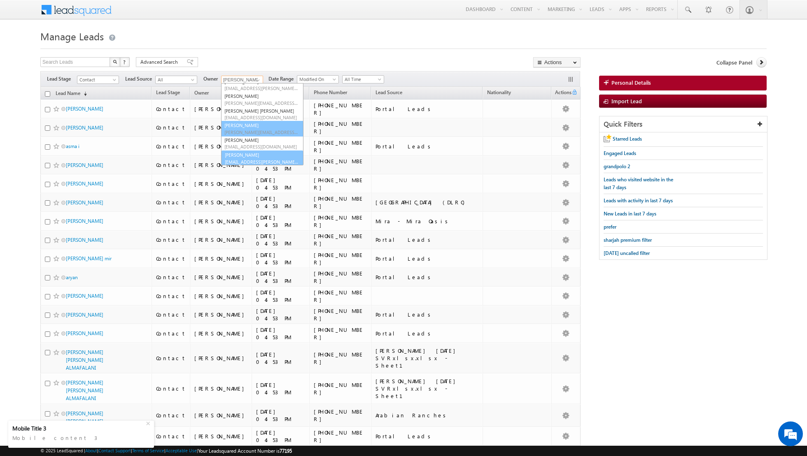
scroll to position [67, 0]
click at [250, 155] on link "[PERSON_NAME] [EMAIL_ADDRESS][PERSON_NAME][DOMAIN_NAME]" at bounding box center [262, 158] width 82 height 16
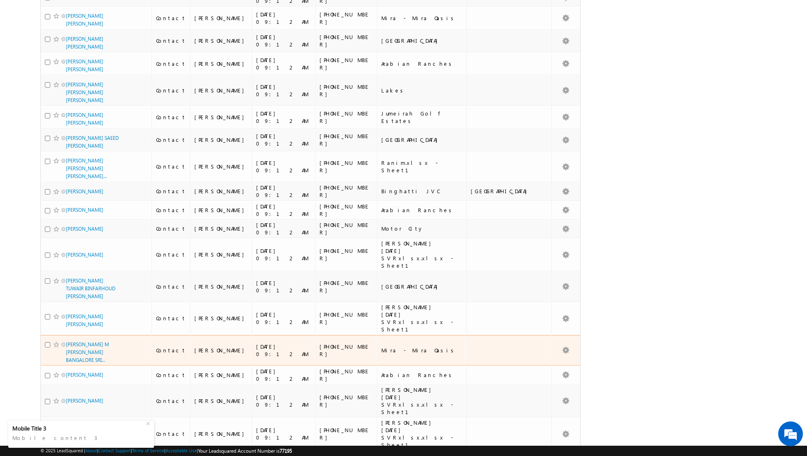
scroll to position [0, 0]
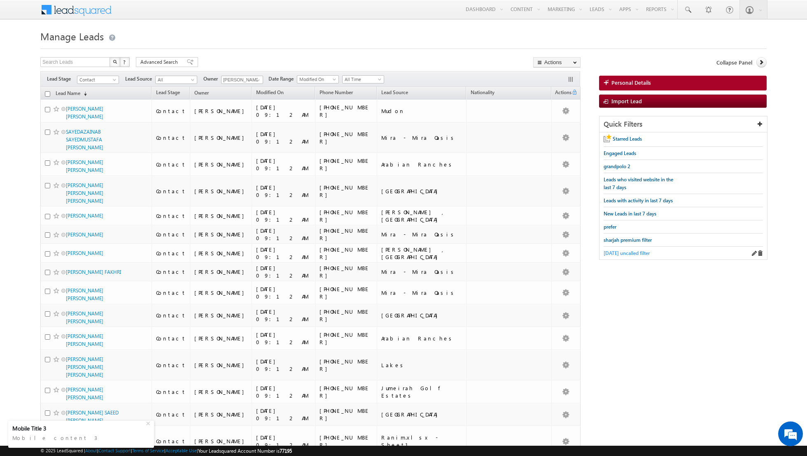
click at [623, 250] on span "[DATE] uncalled filter" at bounding box center [626, 253] width 46 height 6
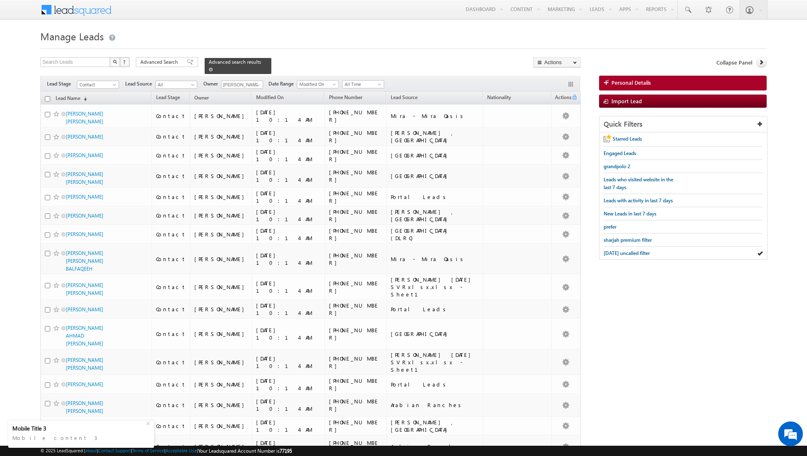
click at [209, 71] on span at bounding box center [211, 69] width 4 height 4
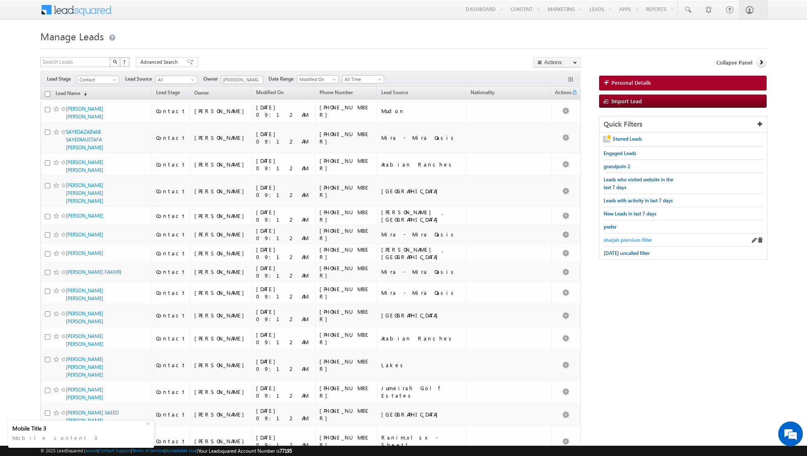
click at [621, 239] on span "sharjah premium filter" at bounding box center [627, 240] width 48 height 6
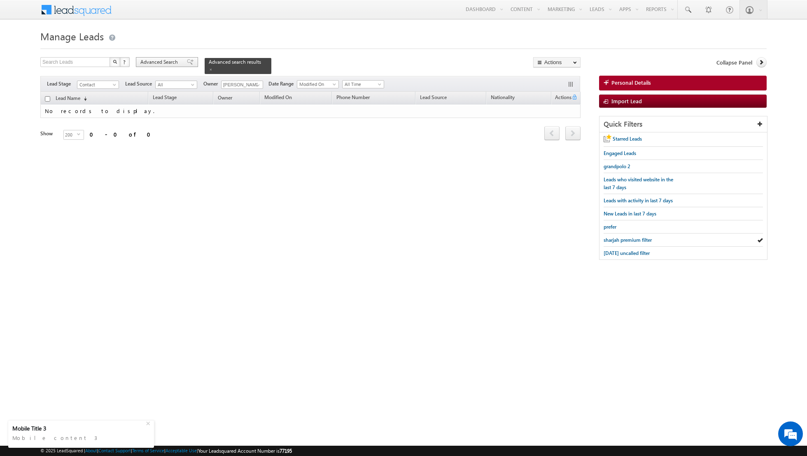
click at [188, 62] on div "Advanced Search" at bounding box center [167, 62] width 62 height 10
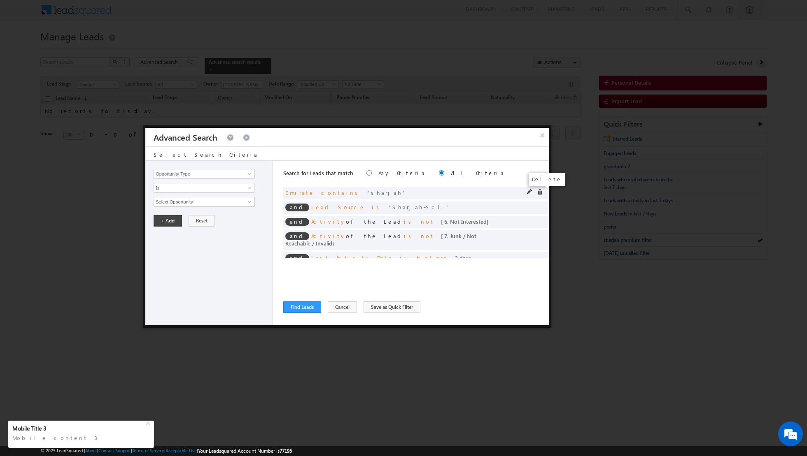
click at [539, 192] on span at bounding box center [540, 192] width 6 height 6
click at [539, 191] on span at bounding box center [540, 192] width 6 height 6
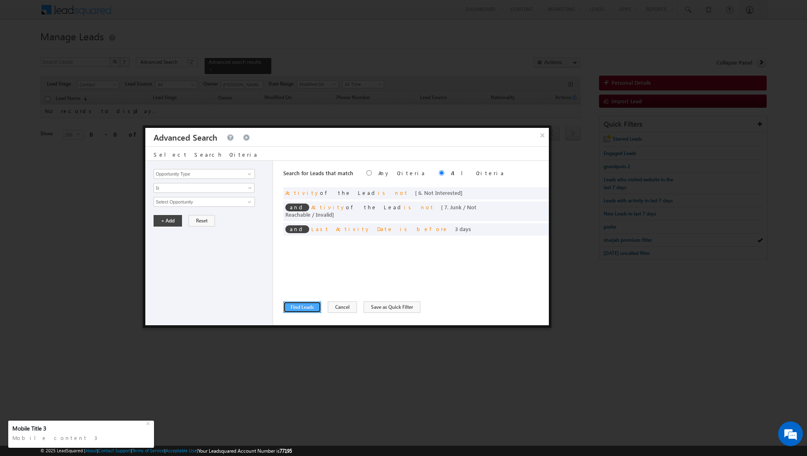
click at [304, 309] on button "Find Leads" at bounding box center [302, 308] width 38 height 12
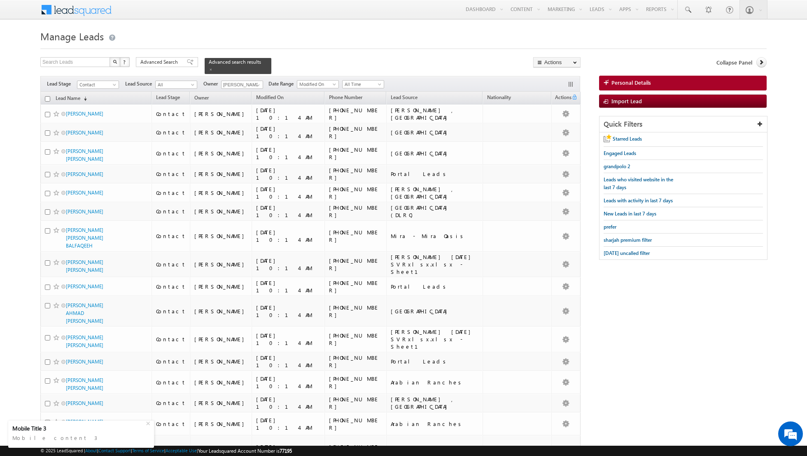
click at [48, 98] on input "checkbox" at bounding box center [47, 98] width 5 height 5
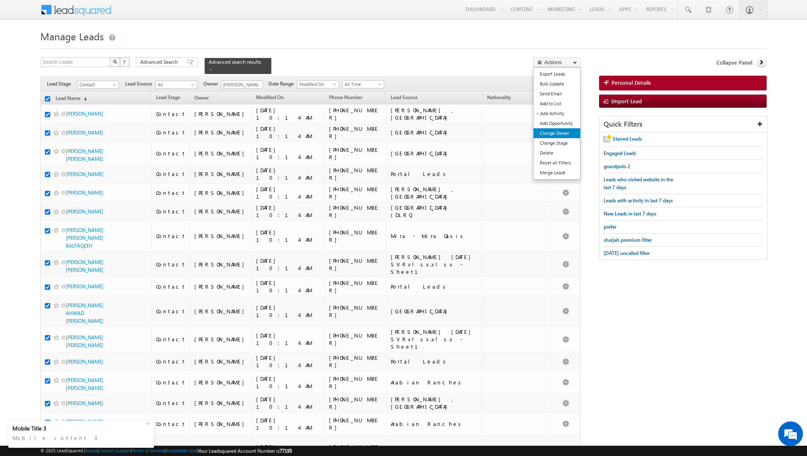
click at [551, 133] on link "Change Owner" at bounding box center [556, 133] width 47 height 10
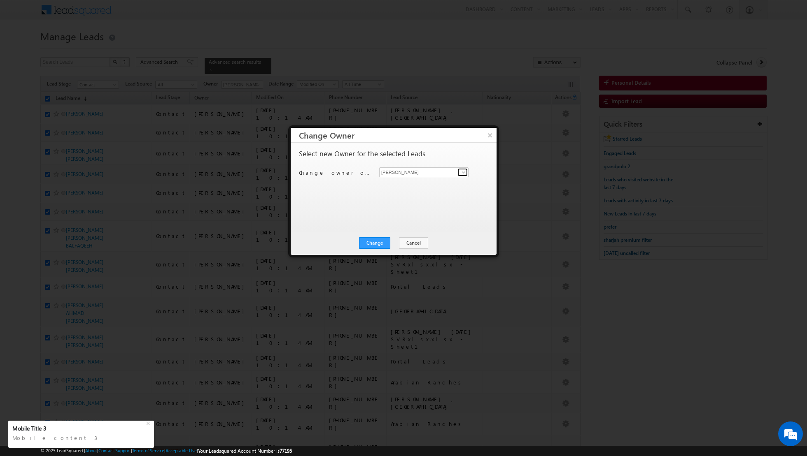
click at [457, 173] on link at bounding box center [462, 172] width 10 height 8
click at [431, 185] on span "[EMAIL_ADDRESS][DOMAIN_NAME]" at bounding box center [419, 188] width 74 height 6
click at [373, 241] on button "Change" at bounding box center [374, 243] width 31 height 12
click at [396, 242] on button "Close" at bounding box center [395, 243] width 26 height 12
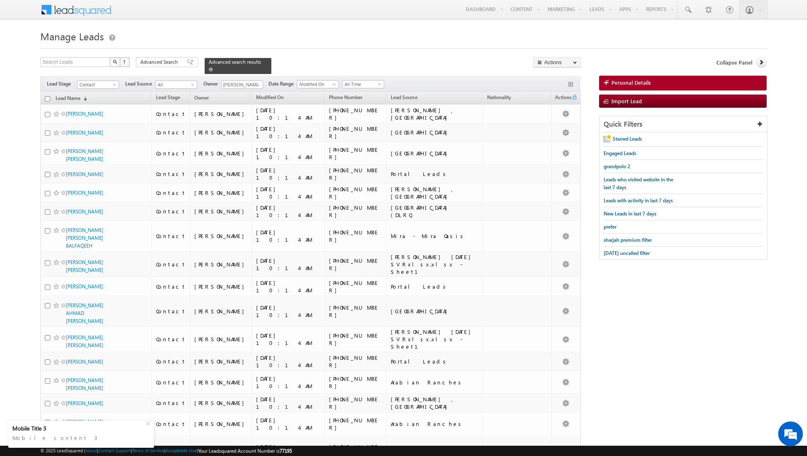
click at [209, 72] on link at bounding box center [211, 69] width 4 height 7
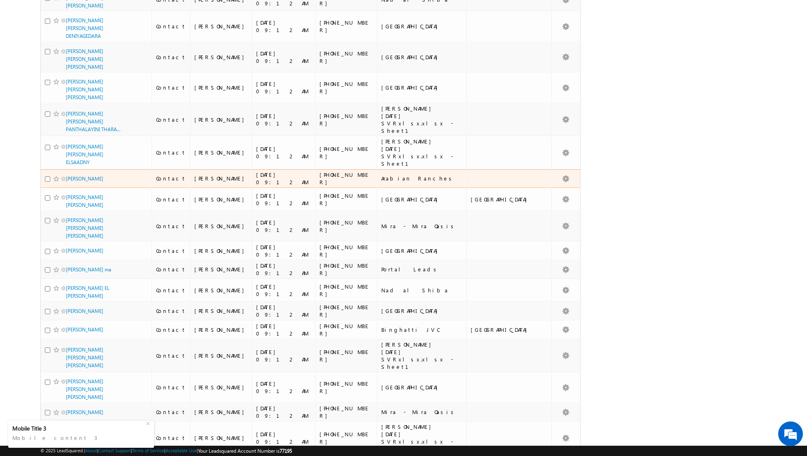
scroll to position [4252, 0]
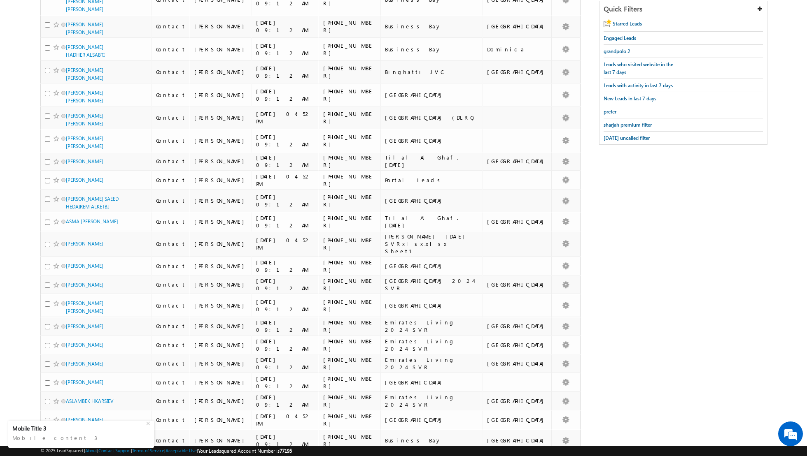
scroll to position [0, 0]
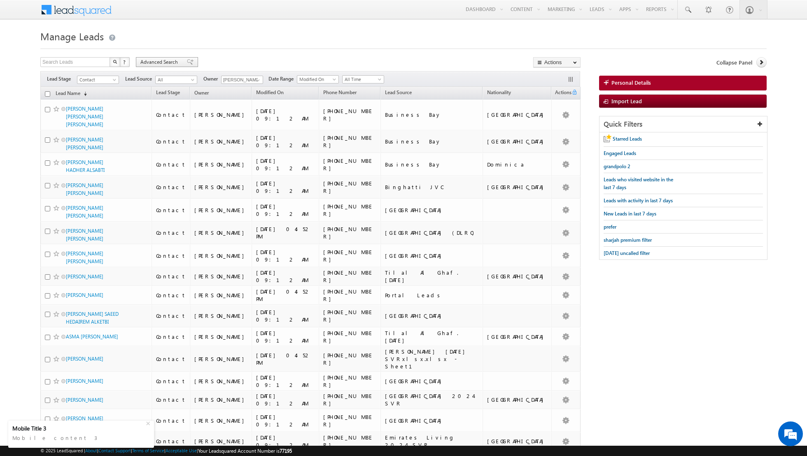
click at [187, 63] on span at bounding box center [190, 62] width 7 height 6
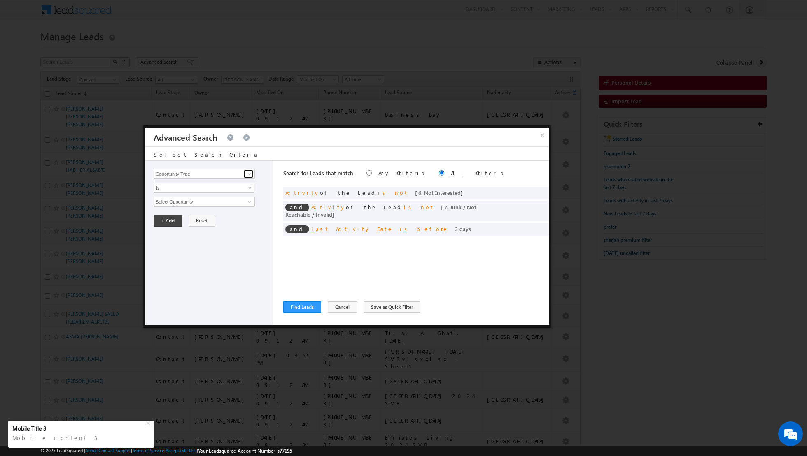
click at [249, 175] on span at bounding box center [249, 174] width 7 height 7
click at [240, 187] on link "Lead Source" at bounding box center [204, 190] width 101 height 9
click at [245, 198] on span "None Selected" at bounding box center [200, 202] width 93 height 9
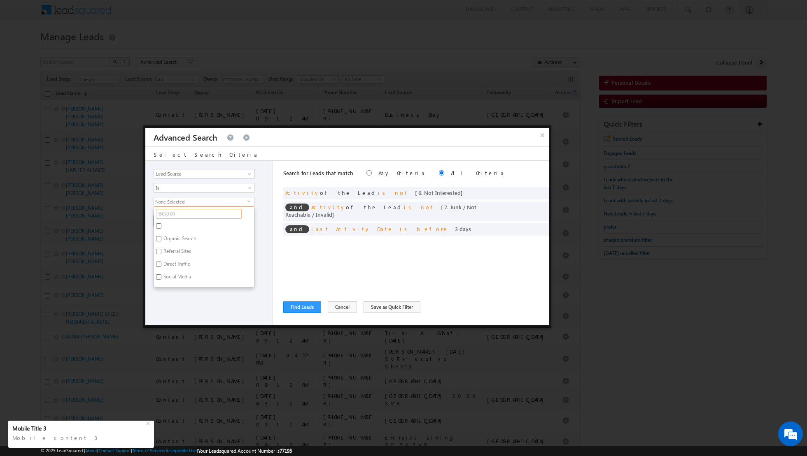
click at [219, 210] on input "text" at bounding box center [199, 214] width 86 height 10
click at [174, 274] on label "[GEOGRAPHIC_DATA]" at bounding box center [186, 278] width 64 height 13
click at [161, 275] on input "[GEOGRAPHIC_DATA]" at bounding box center [158, 277] width 5 height 5
click at [184, 298] on div "Opportunity Type Lead Activity Task Sales Group Prospect Id Address 1 Address 2…" at bounding box center [209, 243] width 128 height 165
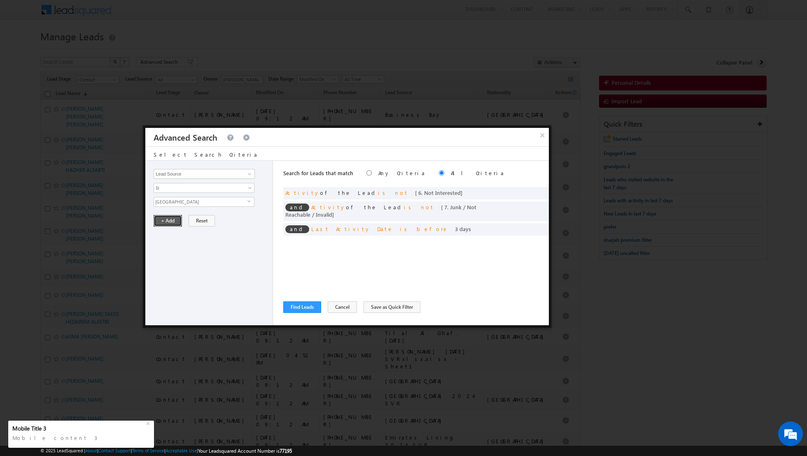
click at [166, 219] on button "+ Add" at bounding box center [168, 221] width 28 height 12
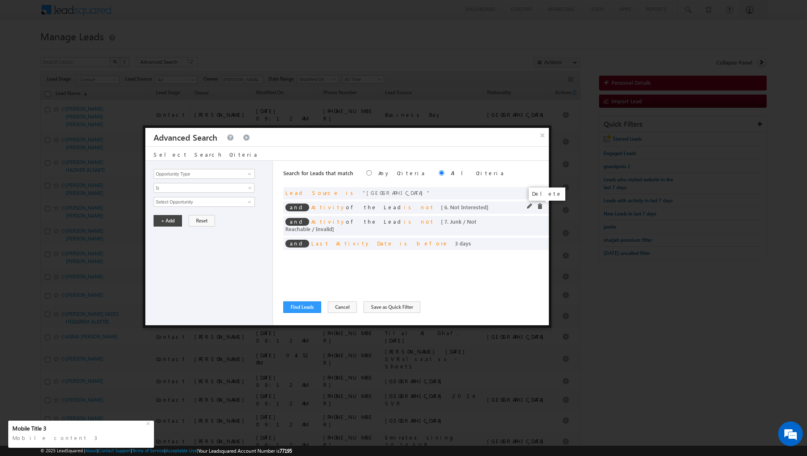
click at [540, 205] on span at bounding box center [540, 207] width 6 height 6
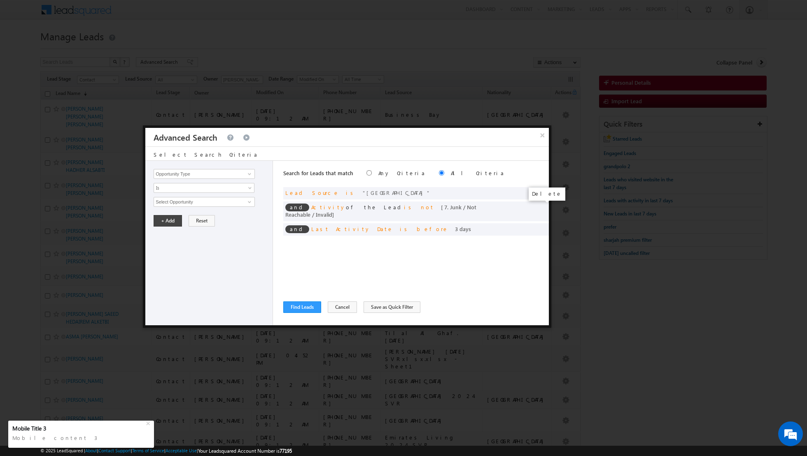
click at [0, 0] on span at bounding box center [0, 0] width 0 height 0
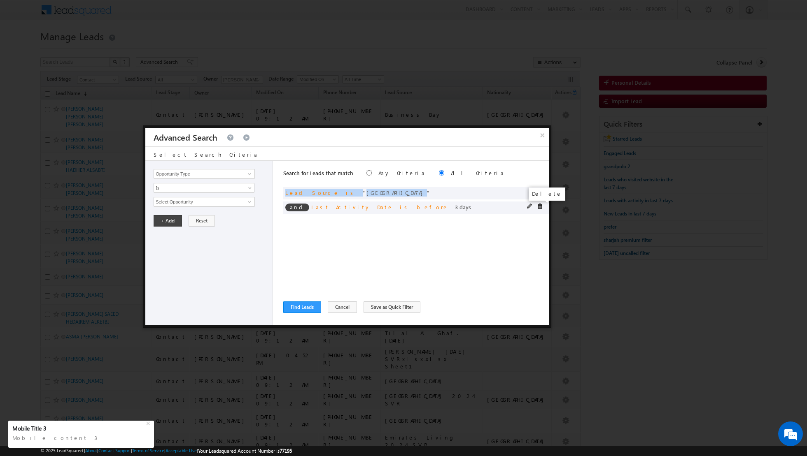
click at [540, 207] on span at bounding box center [540, 207] width 6 height 6
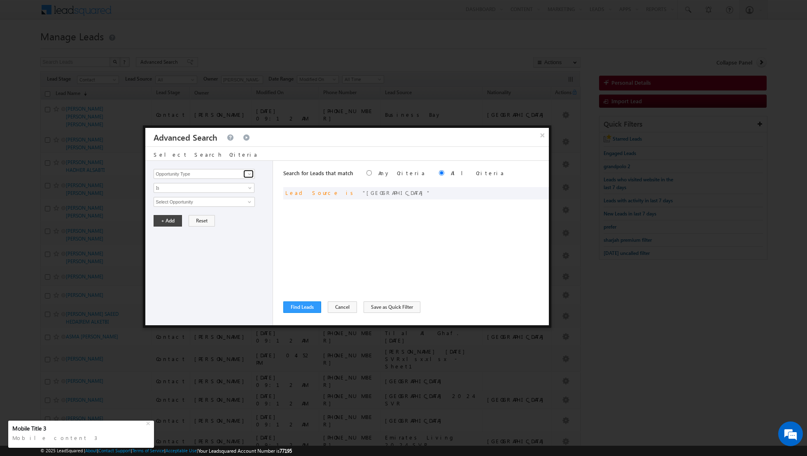
click at [248, 174] on span at bounding box center [249, 174] width 7 height 7
click at [228, 183] on link "Lead Activity" at bounding box center [204, 183] width 101 height 9
click at [227, 201] on input "Select Activity" at bounding box center [204, 202] width 101 height 10
click at [210, 215] on link "Outbound Phone Call Activity" at bounding box center [204, 218] width 101 height 9
click at [250, 212] on link at bounding box center [204, 216] width 101 height 10
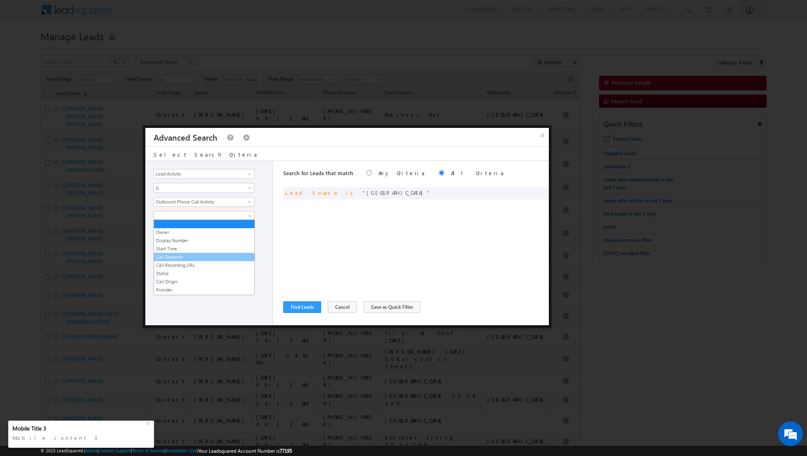
click at [181, 255] on link "Call Duration" at bounding box center [204, 257] width 100 height 7
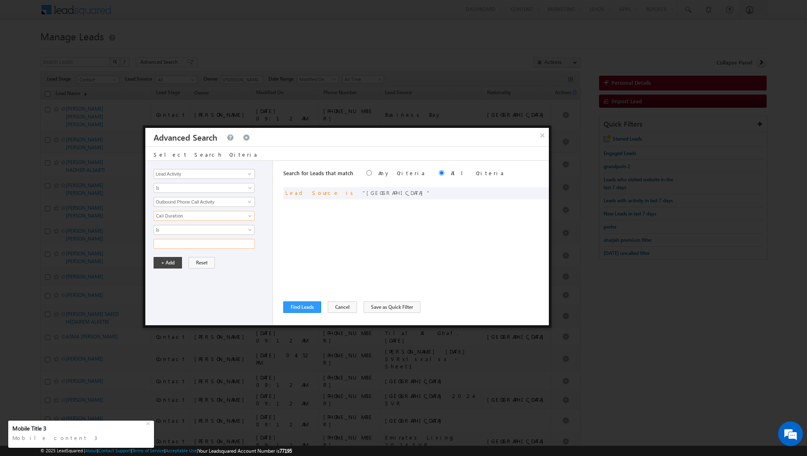
click at [188, 244] on input "text" at bounding box center [204, 244] width 101 height 10
click at [240, 230] on span "Is" at bounding box center [198, 229] width 89 height 7
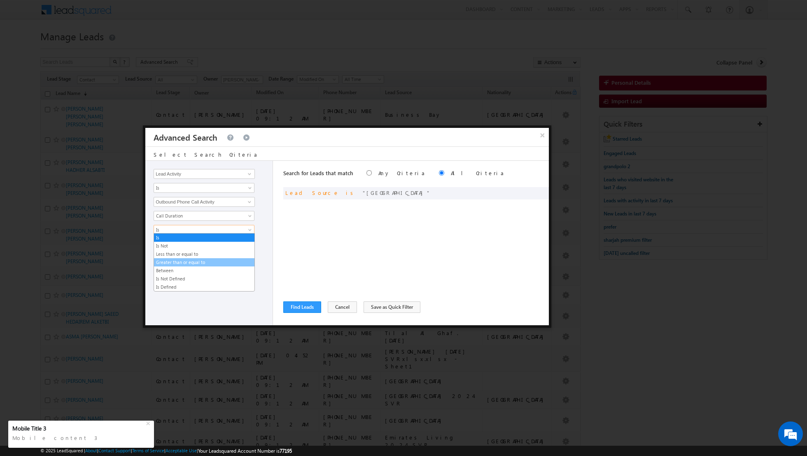
click at [207, 262] on link "Greater than or equal to" at bounding box center [204, 262] width 100 height 7
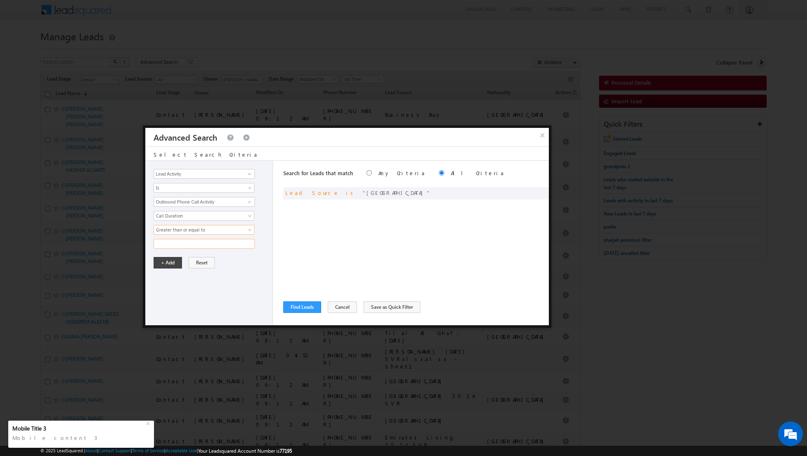
click at [178, 242] on input "text" at bounding box center [204, 244] width 101 height 10
click at [163, 261] on button "+ Add" at bounding box center [168, 263] width 28 height 12
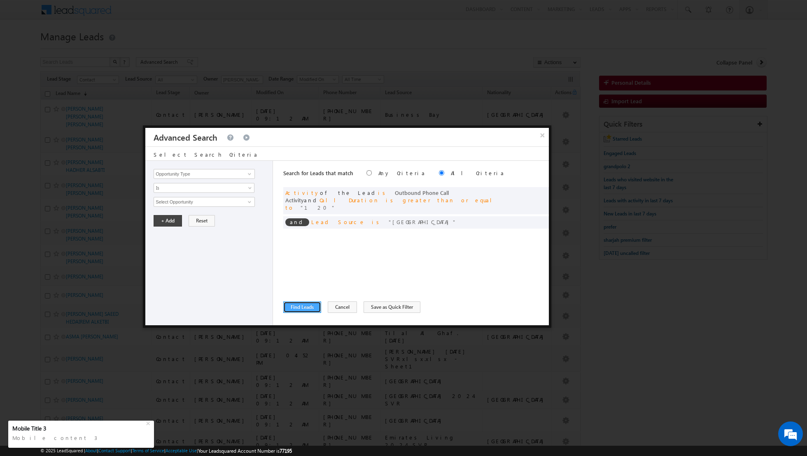
click at [296, 307] on button "Find Leads" at bounding box center [302, 308] width 38 height 12
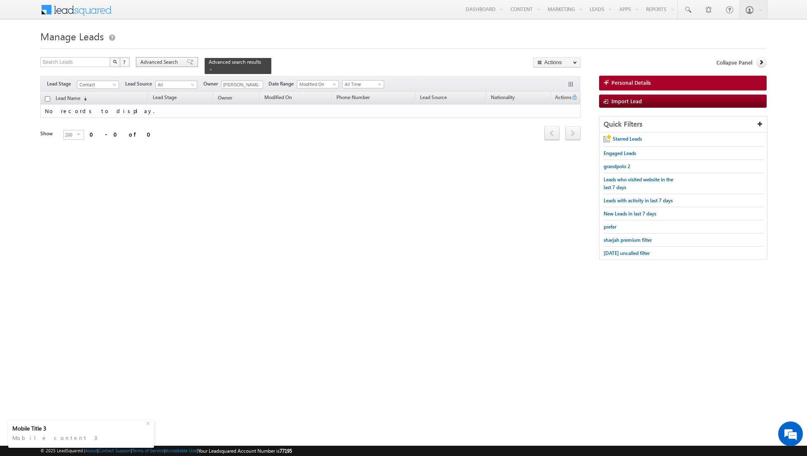
click at [187, 63] on span at bounding box center [190, 62] width 7 height 6
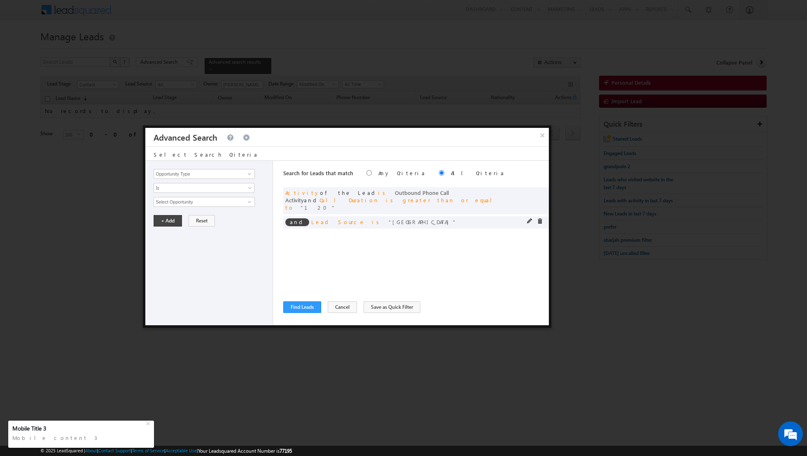
click at [536, 219] on div at bounding box center [537, 222] width 20 height 7
click at [540, 219] on span at bounding box center [540, 222] width 6 height 6
click at [298, 307] on button "Find Leads" at bounding box center [302, 308] width 38 height 12
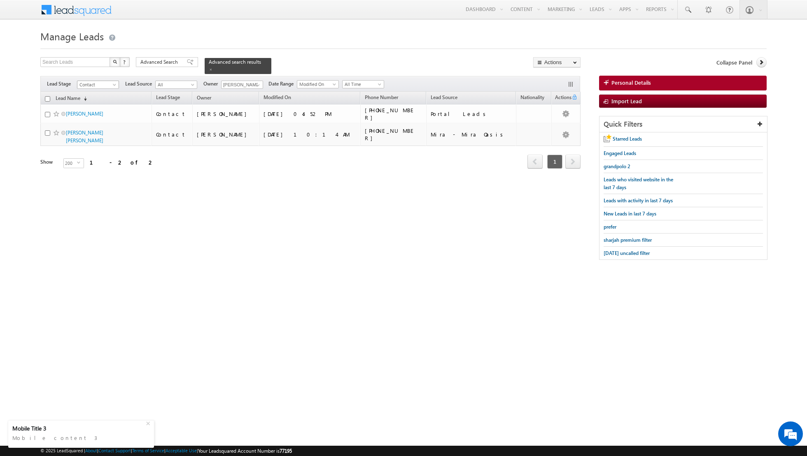
click at [110, 83] on span "Contact" at bounding box center [96, 84] width 39 height 7
click at [104, 94] on link "All" at bounding box center [98, 92] width 42 height 7
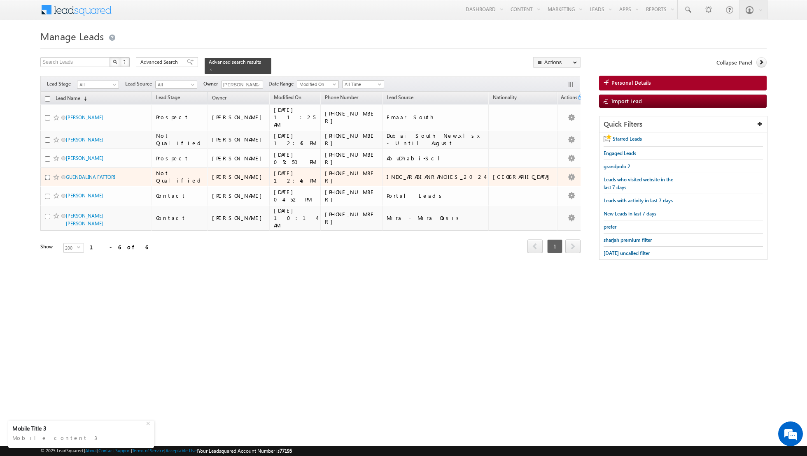
click at [47, 175] on input "checkbox" at bounding box center [47, 177] width 5 height 5
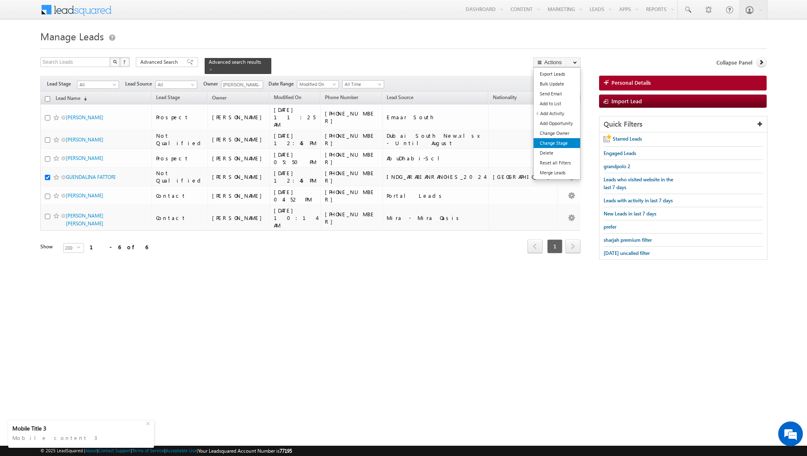
click at [547, 142] on link "Change Stage" at bounding box center [556, 143] width 47 height 10
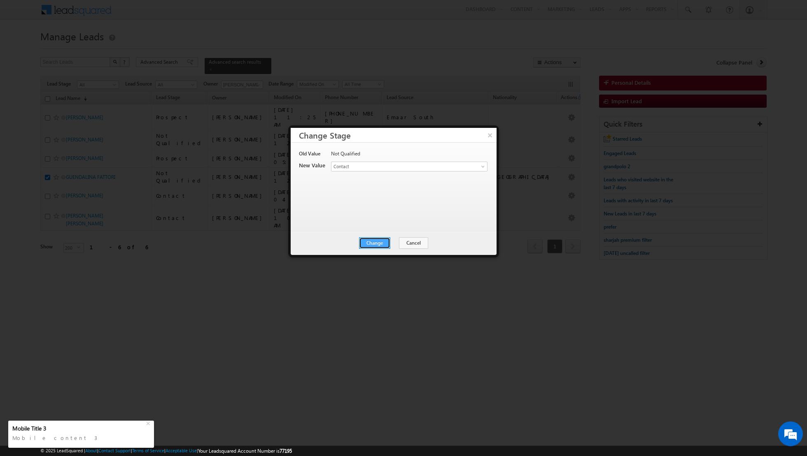
click at [375, 240] on button "Change" at bounding box center [374, 243] width 31 height 12
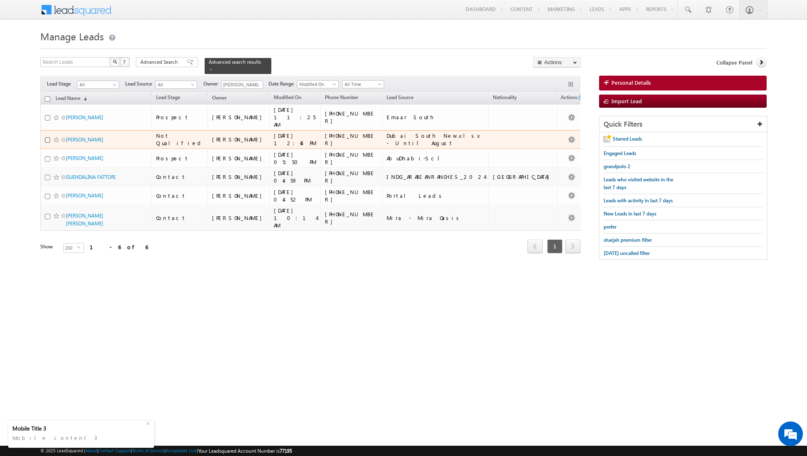
click at [47, 137] on input "checkbox" at bounding box center [47, 139] width 5 height 5
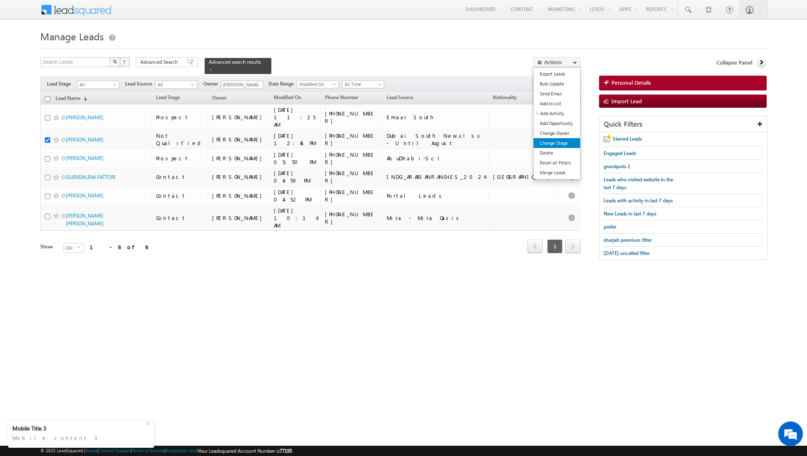
click at [547, 143] on link "Change Stage" at bounding box center [556, 143] width 47 height 10
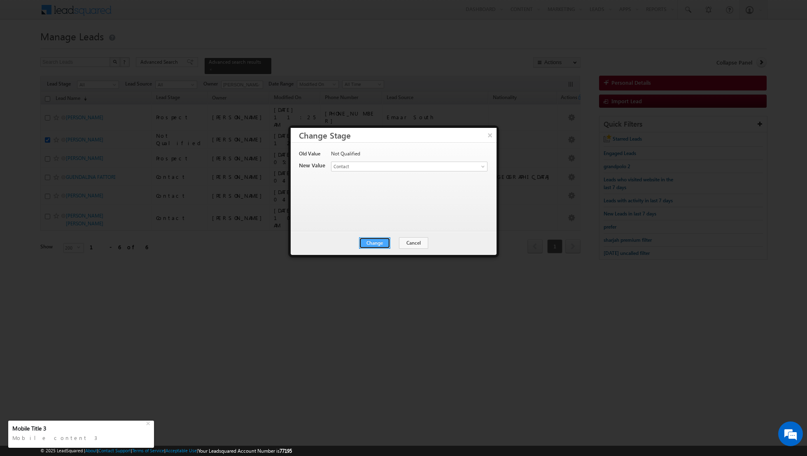
click at [375, 242] on button "Change" at bounding box center [374, 243] width 31 height 12
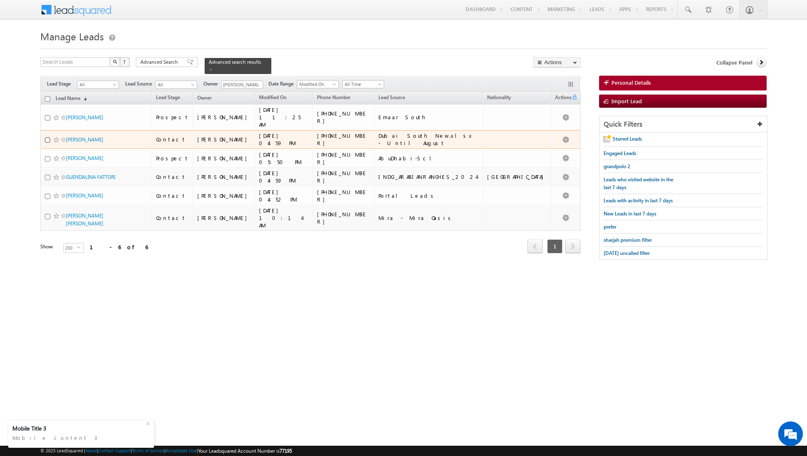
click at [47, 137] on input "checkbox" at bounding box center [47, 139] width 5 height 5
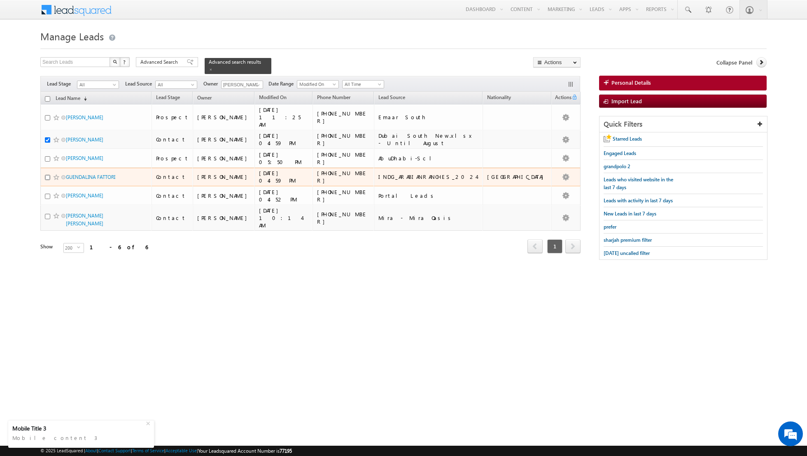
click at [46, 177] on input "checkbox" at bounding box center [47, 177] width 5 height 5
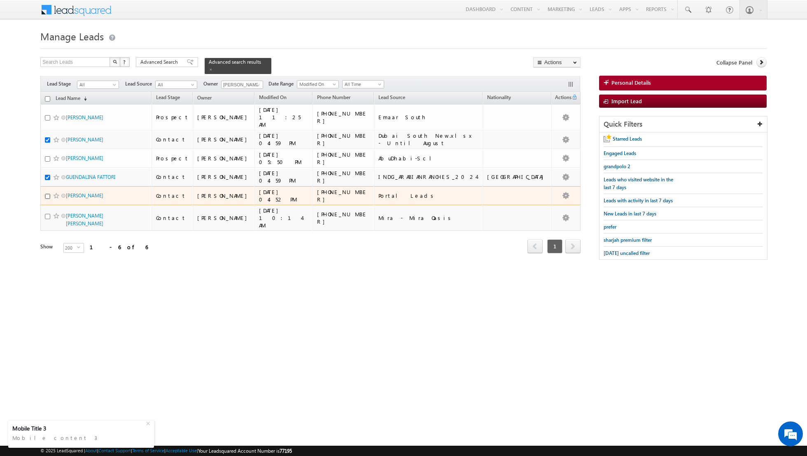
click at [48, 194] on input "checkbox" at bounding box center [47, 196] width 5 height 5
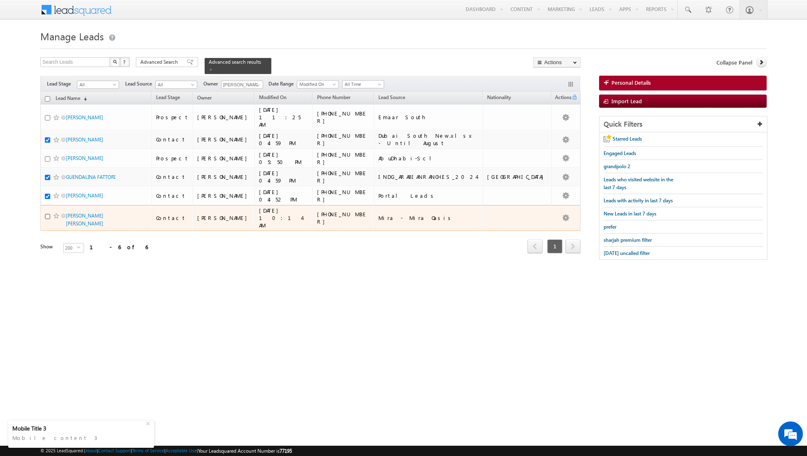
click at [46, 214] on input "checkbox" at bounding box center [47, 216] width 5 height 5
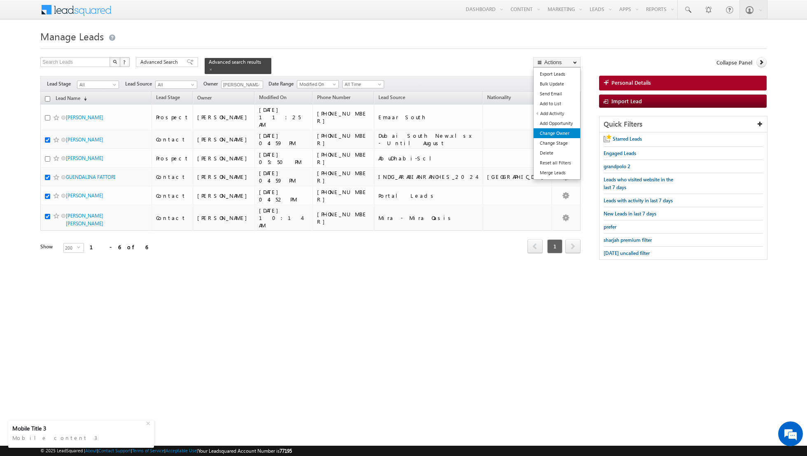
click at [548, 132] on link "Change Owner" at bounding box center [556, 133] width 47 height 10
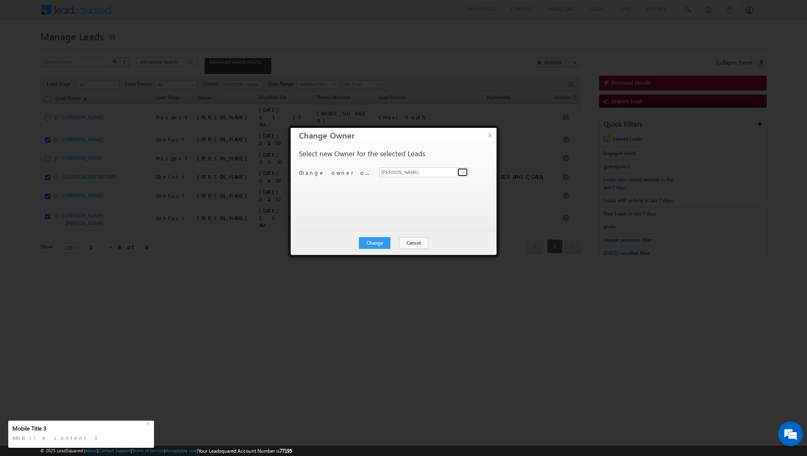
click at [464, 172] on span at bounding box center [463, 172] width 7 height 7
click at [433, 180] on link "Nandhana Anil nandhana.anil@indglobal.ae" at bounding box center [423, 185] width 89 height 16
click at [375, 240] on button "Change" at bounding box center [374, 243] width 31 height 12
click at [395, 237] on button "Close" at bounding box center [395, 243] width 26 height 12
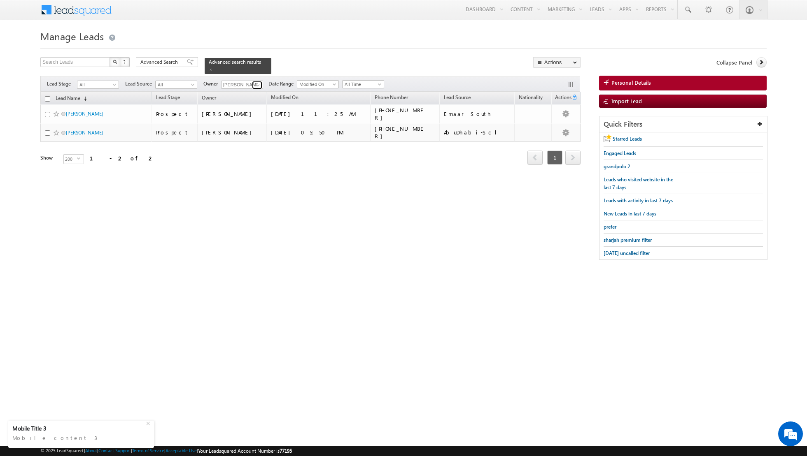
click at [252, 86] on link at bounding box center [257, 85] width 10 height 8
click at [247, 95] on link "Any" at bounding box center [262, 92] width 82 height 9
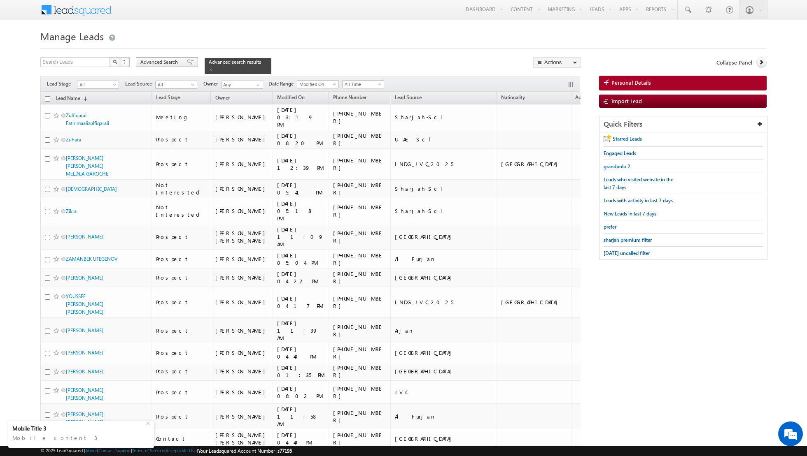
click at [187, 62] on span at bounding box center [190, 62] width 7 height 6
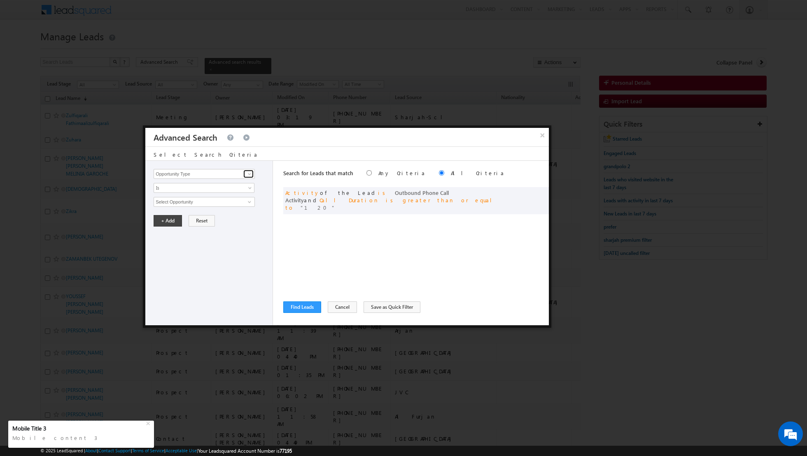
click at [249, 173] on span at bounding box center [249, 174] width 7 height 7
click at [207, 207] on link "Lead Stage" at bounding box center [204, 207] width 101 height 9
click at [246, 186] on link "Is" at bounding box center [204, 188] width 101 height 10
click at [219, 205] on link "Is Not" at bounding box center [204, 204] width 100 height 7
click at [248, 202] on span "select" at bounding box center [250, 202] width 7 height 4
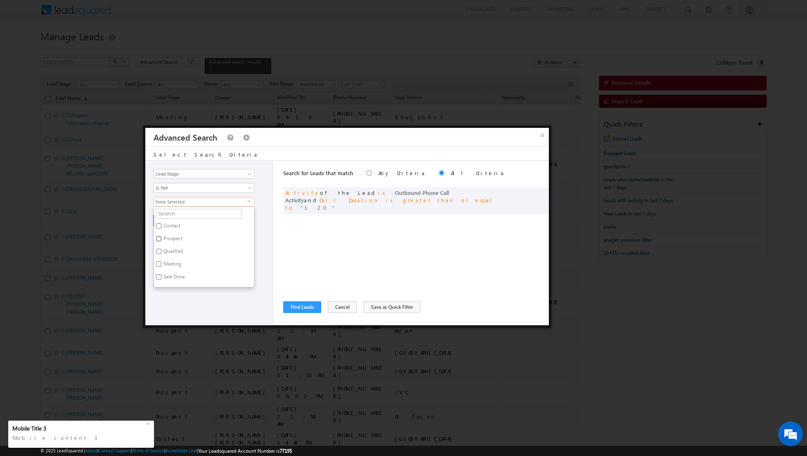
click at [160, 237] on input "Prospect" at bounding box center [158, 238] width 5 height 5
click at [157, 235] on input "Meeting" at bounding box center [158, 237] width 5 height 5
click at [156, 249] on input "Sale Done" at bounding box center [158, 250] width 5 height 5
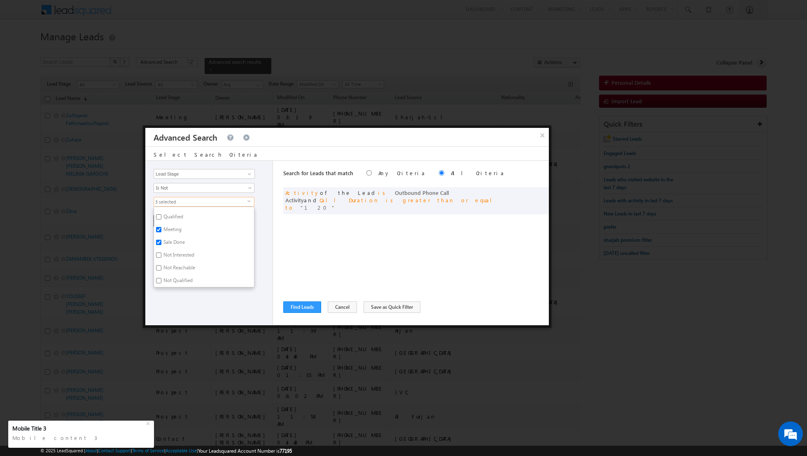
click at [177, 310] on div "Opportunity Type Lead Activity Task Sales Group Prospect Id Address 1 Address 2…" at bounding box center [209, 243] width 128 height 165
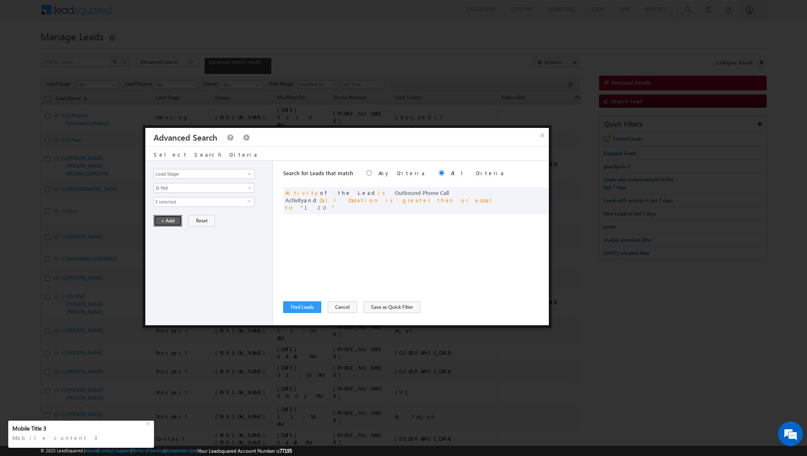
click at [165, 218] on button "+ Add" at bounding box center [168, 221] width 28 height 12
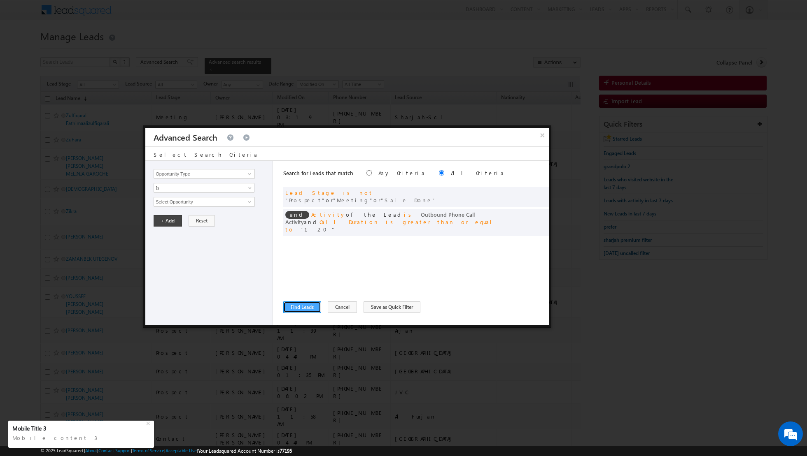
click at [297, 307] on button "Find Leads" at bounding box center [302, 308] width 38 height 12
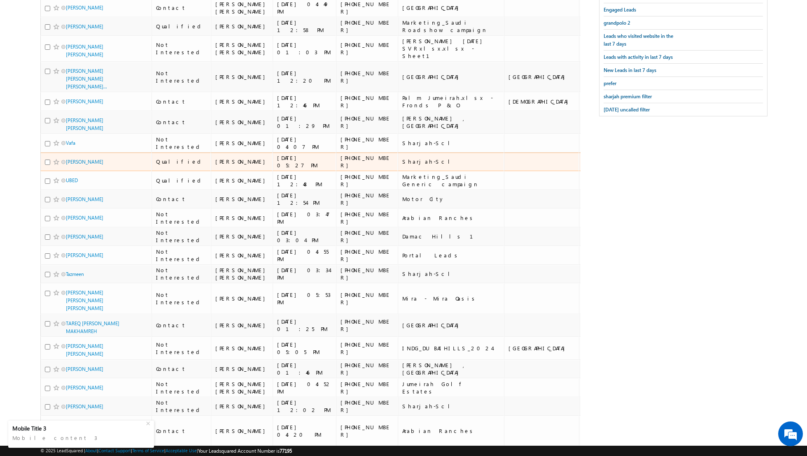
scroll to position [0, 0]
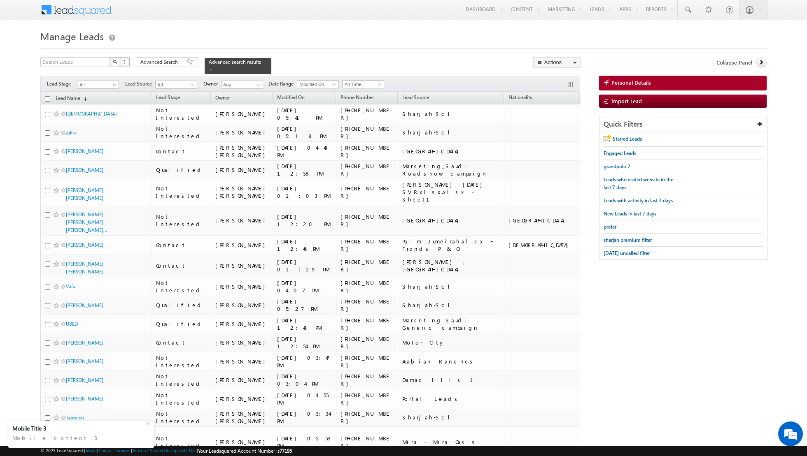
click at [112, 83] on span at bounding box center [115, 86] width 7 height 7
click at [99, 140] on link "Not Interested" at bounding box center [98, 141] width 42 height 7
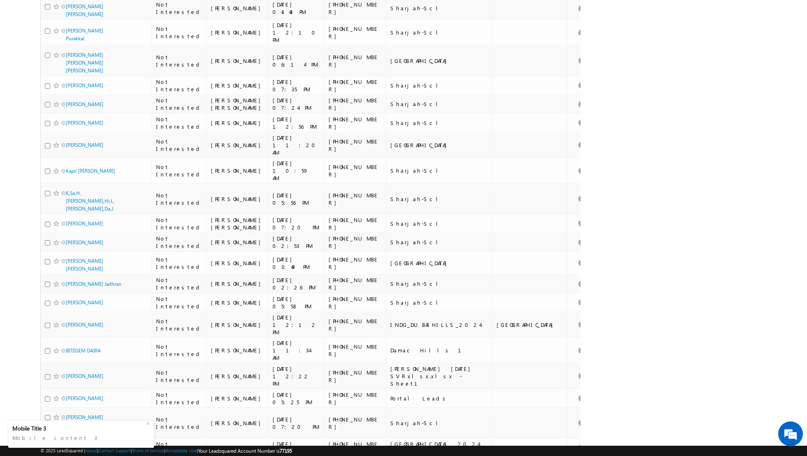
scroll to position [1831, 0]
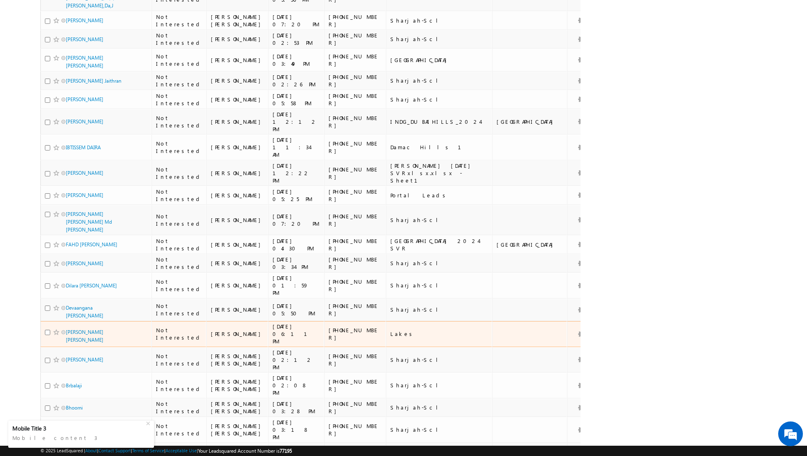
click at [44, 321] on td "CHADI AHMED TALAAT" at bounding box center [95, 334] width 111 height 26
click at [46, 330] on input "checkbox" at bounding box center [47, 332] width 5 height 5
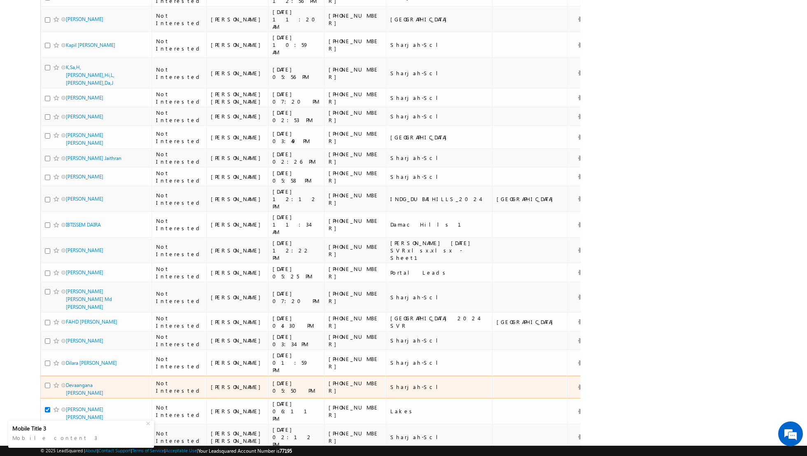
scroll to position [1748, 0]
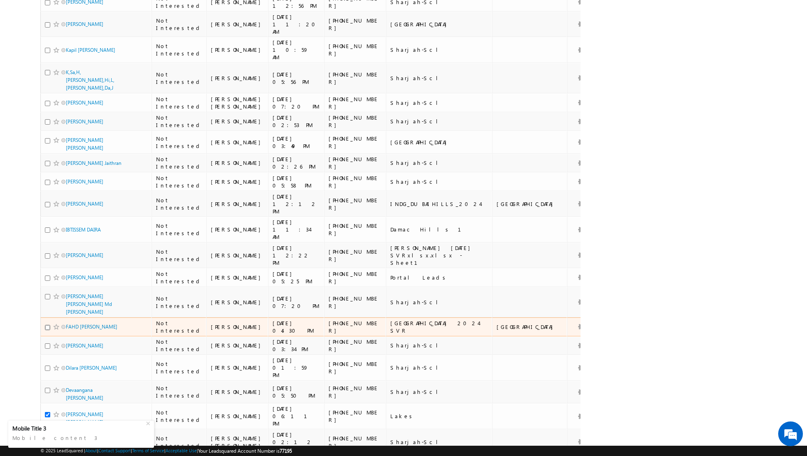
click at [48, 325] on input "checkbox" at bounding box center [47, 327] width 5 height 5
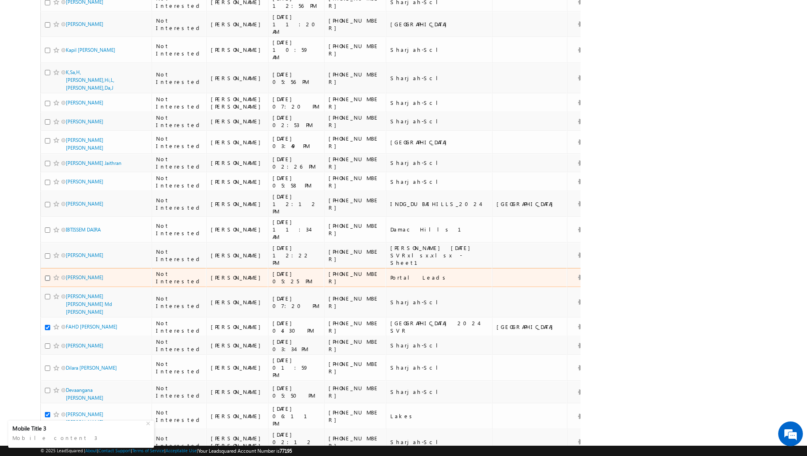
click at [47, 276] on input "checkbox" at bounding box center [47, 278] width 5 height 5
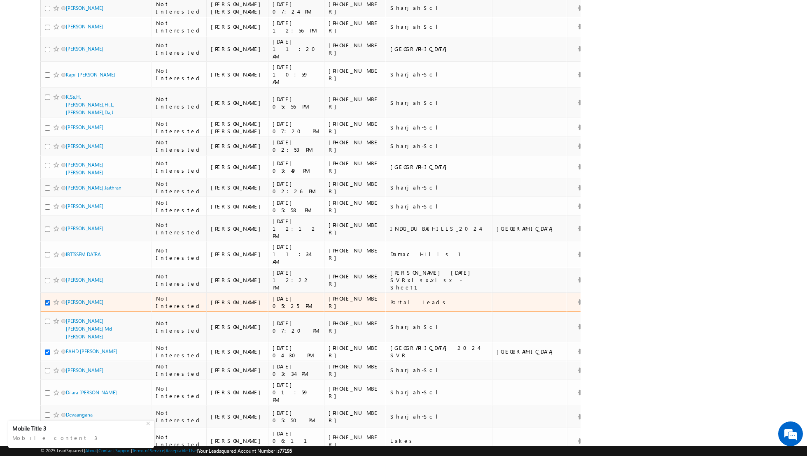
scroll to position [1721, 0]
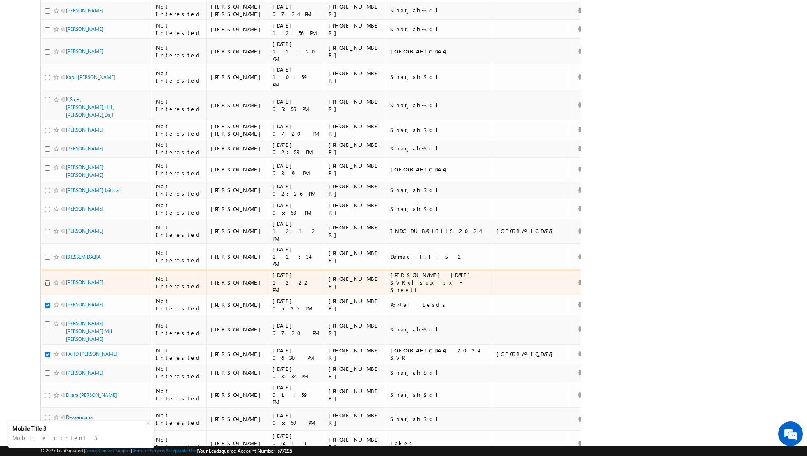
click at [49, 281] on input "checkbox" at bounding box center [47, 283] width 5 height 5
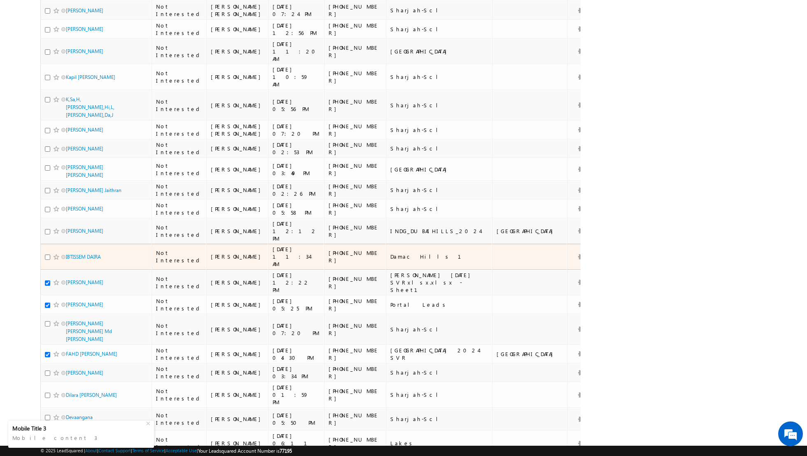
click at [45, 253] on div at bounding box center [57, 257] width 25 height 8
click at [47, 255] on input "checkbox" at bounding box center [47, 257] width 5 height 5
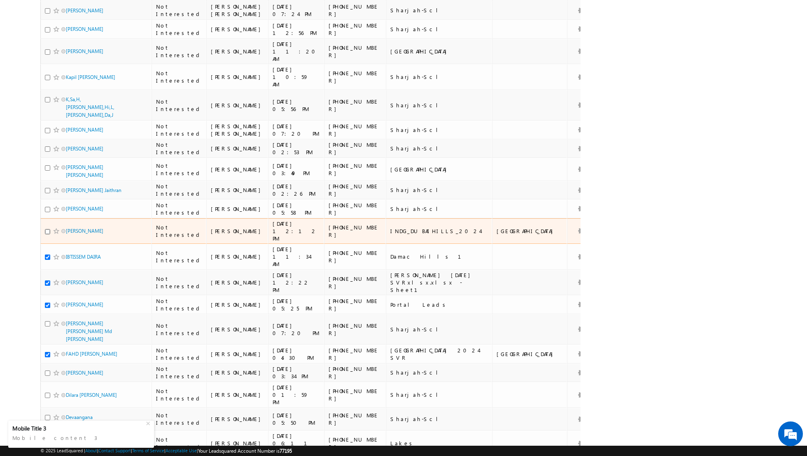
click at [46, 229] on input "checkbox" at bounding box center [47, 231] width 5 height 5
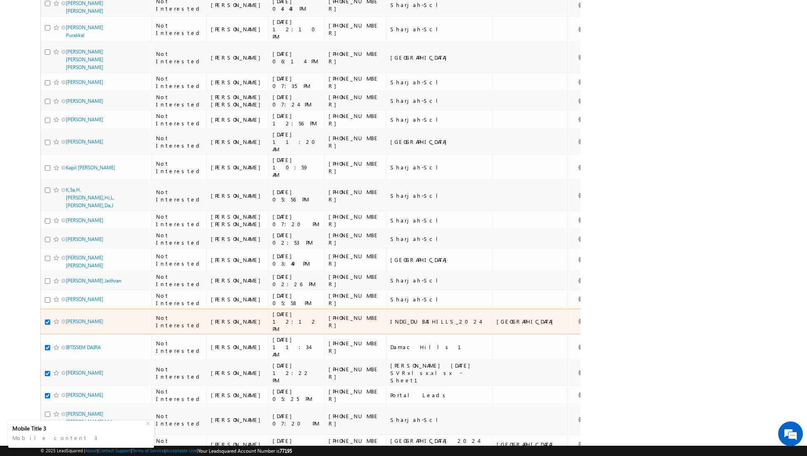
scroll to position [1629, 0]
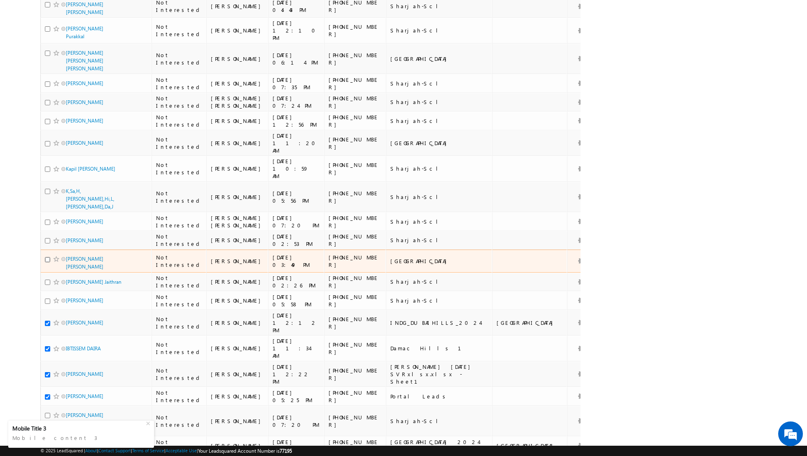
click at [47, 257] on input "checkbox" at bounding box center [47, 259] width 5 height 5
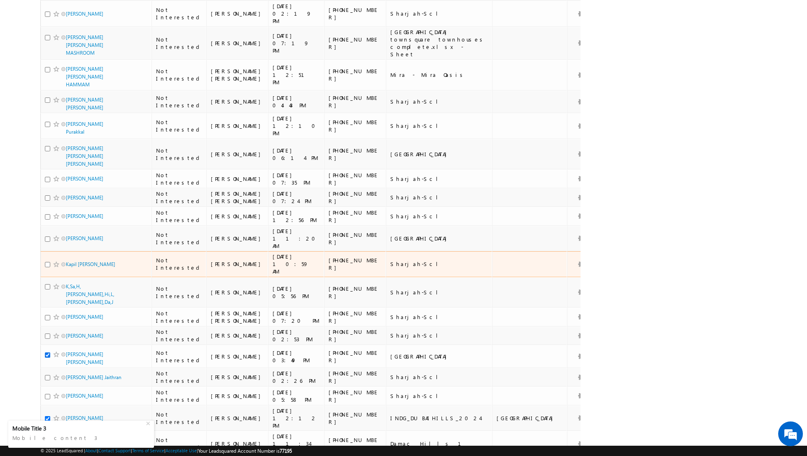
scroll to position [1531, 0]
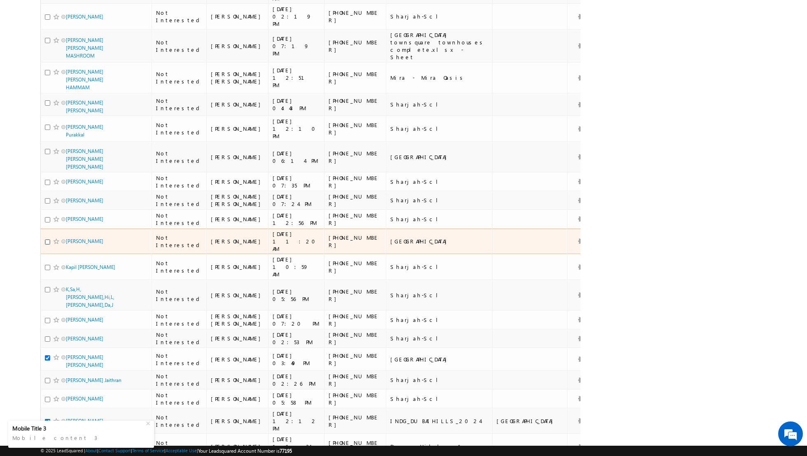
click at [48, 240] on input "checkbox" at bounding box center [47, 242] width 5 height 5
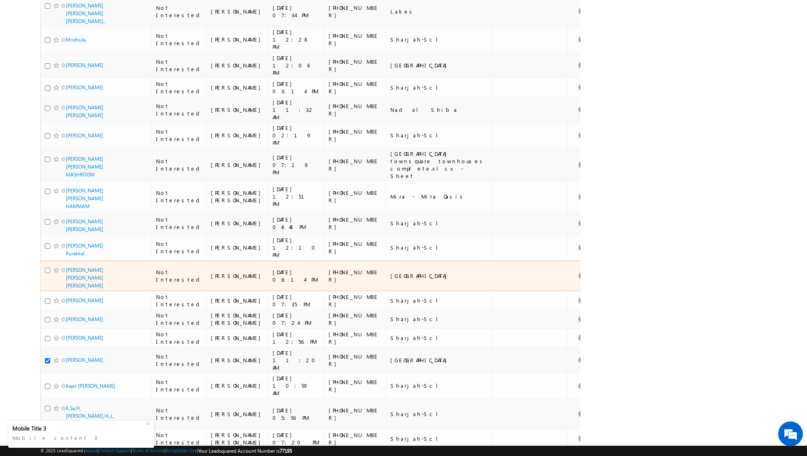
scroll to position [1410, 0]
click at [47, 270] on input "checkbox" at bounding box center [47, 272] width 5 height 5
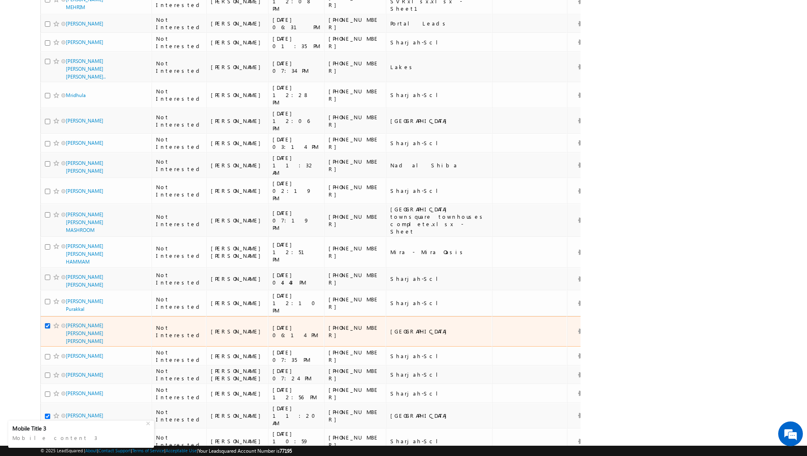
scroll to position [1357, 0]
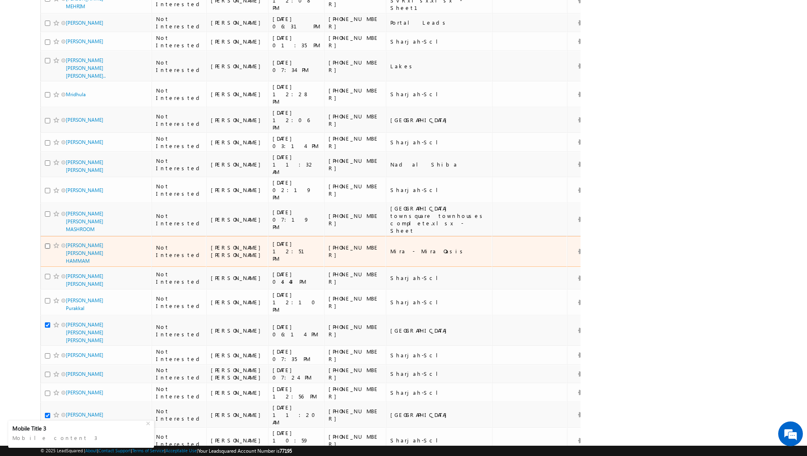
click at [46, 244] on input "checkbox" at bounding box center [47, 246] width 5 height 5
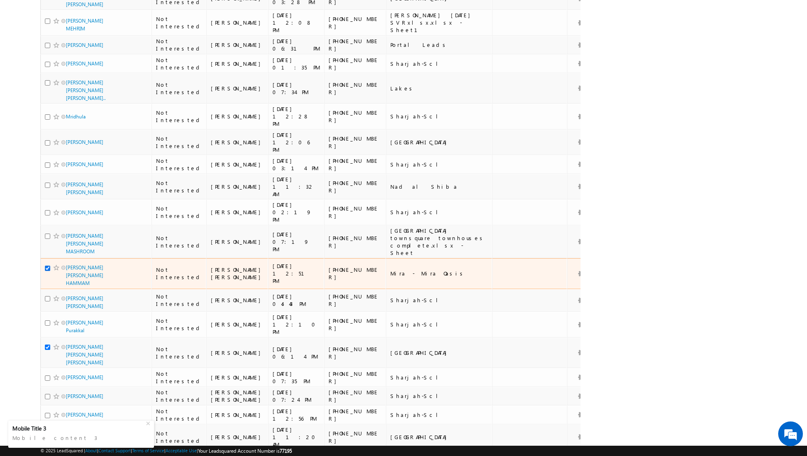
scroll to position [1330, 0]
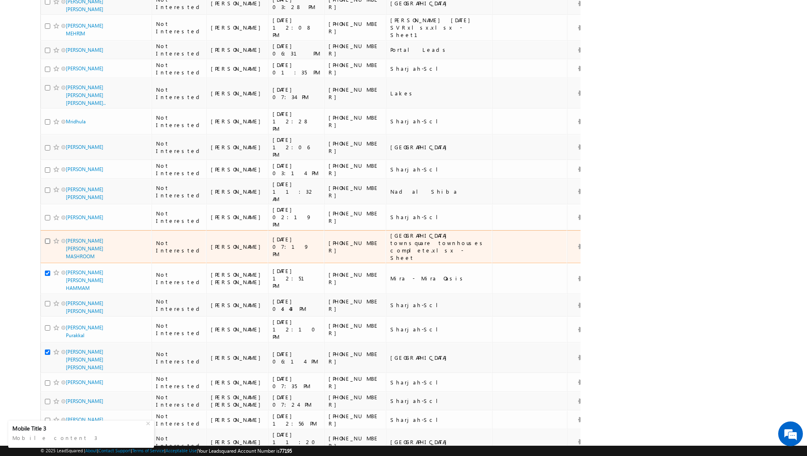
click at [47, 239] on input "checkbox" at bounding box center [47, 241] width 5 height 5
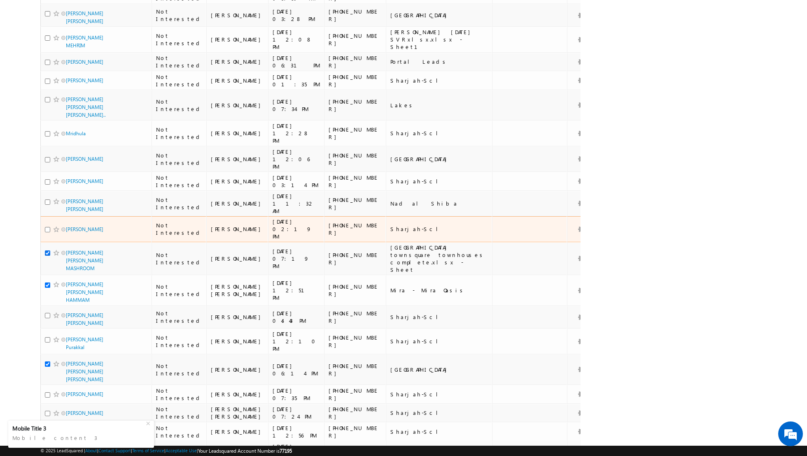
scroll to position [1314, 0]
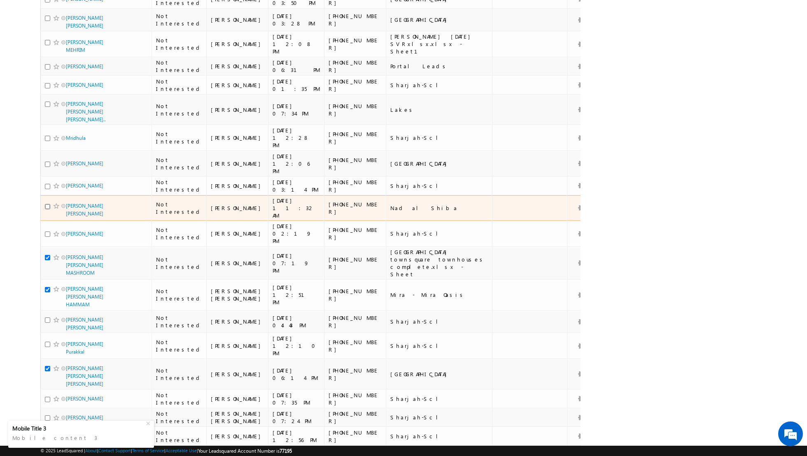
click at [47, 204] on input "checkbox" at bounding box center [47, 206] width 5 height 5
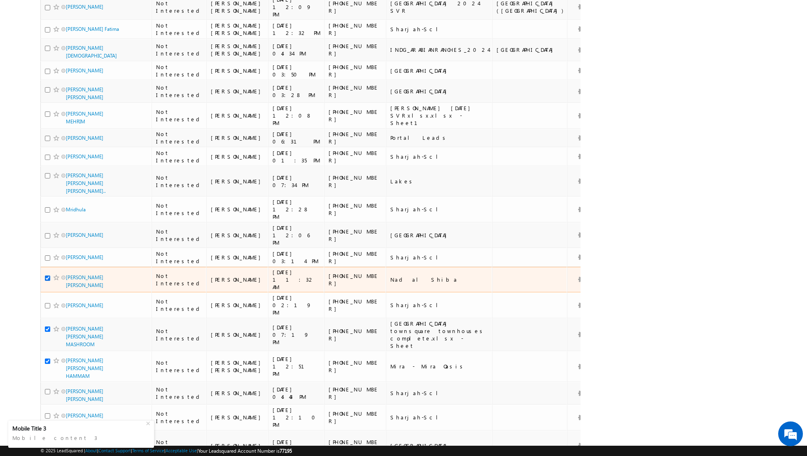
scroll to position [1240, 0]
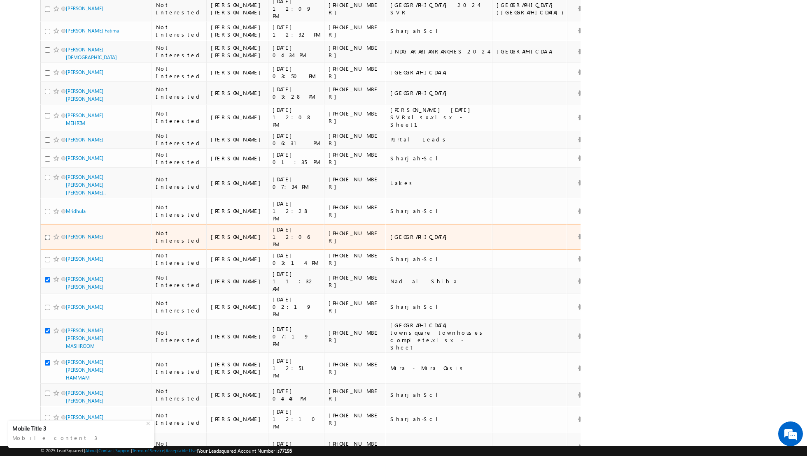
click at [47, 235] on input "checkbox" at bounding box center [47, 237] width 5 height 5
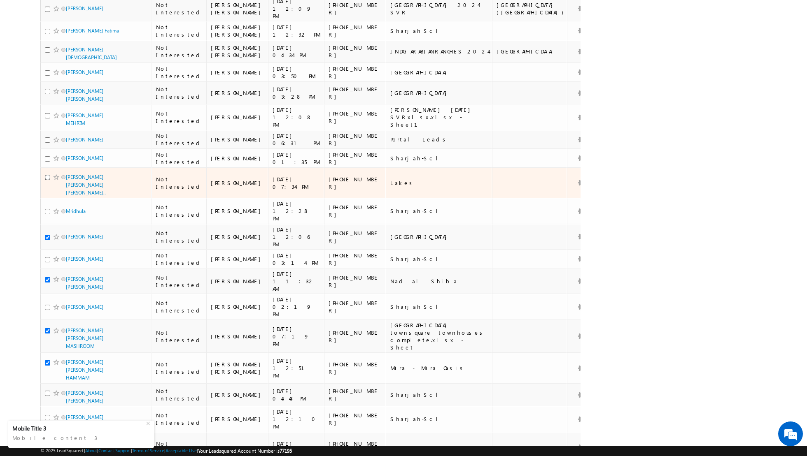
click at [47, 175] on input "checkbox" at bounding box center [47, 177] width 5 height 5
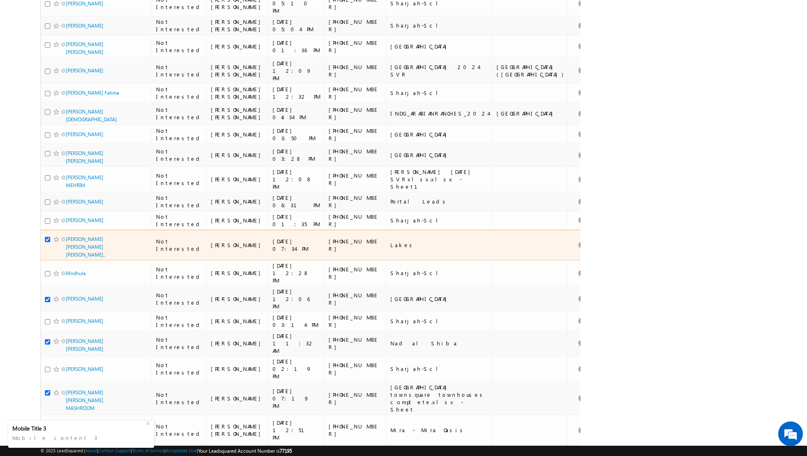
scroll to position [1176, 0]
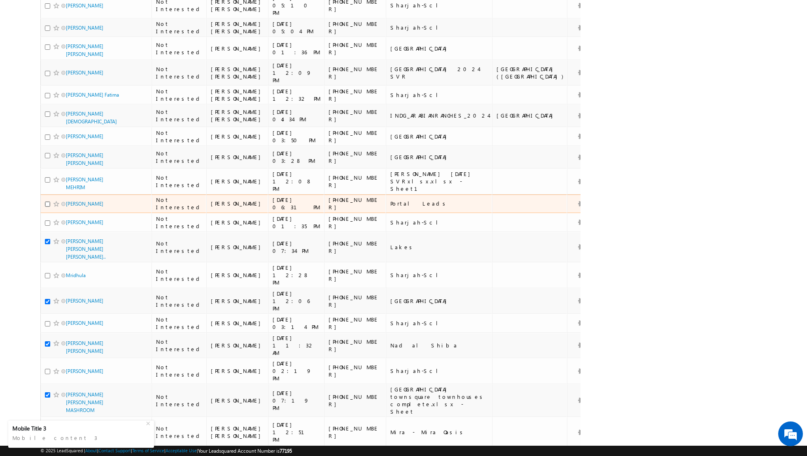
click at [46, 202] on input "checkbox" at bounding box center [47, 204] width 5 height 5
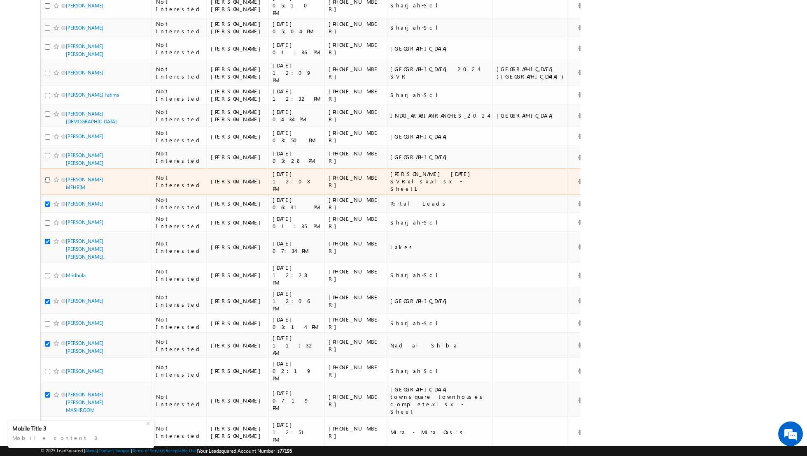
click at [47, 177] on input "checkbox" at bounding box center [47, 179] width 5 height 5
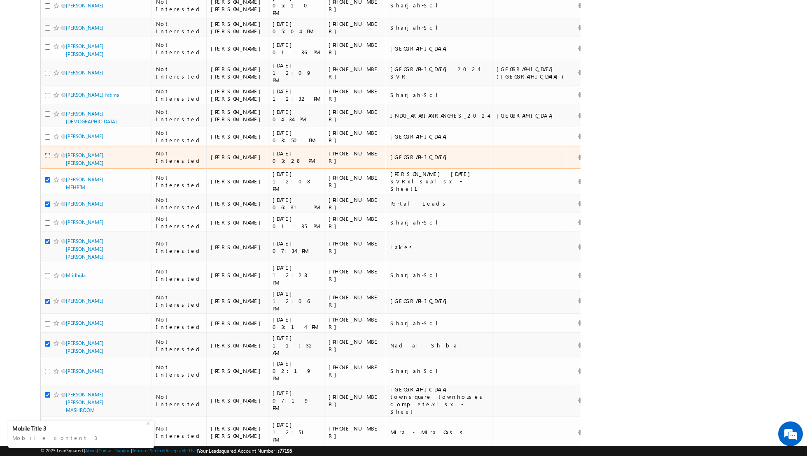
click at [47, 153] on input "checkbox" at bounding box center [47, 155] width 5 height 5
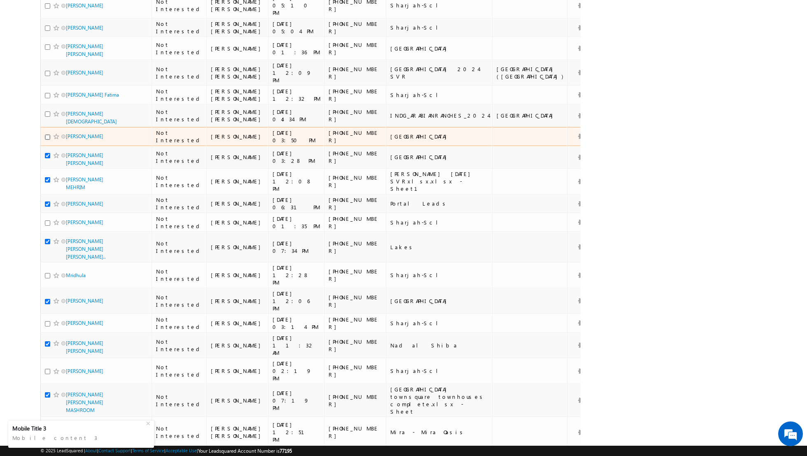
click at [47, 135] on input "checkbox" at bounding box center [47, 137] width 5 height 5
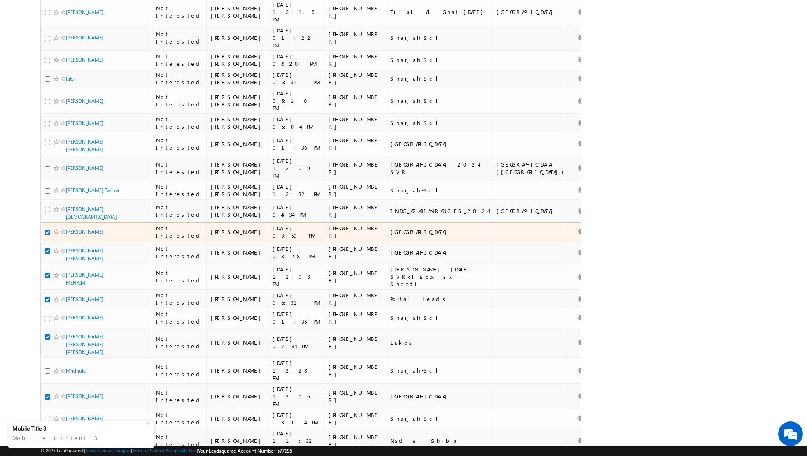
scroll to position [1079, 0]
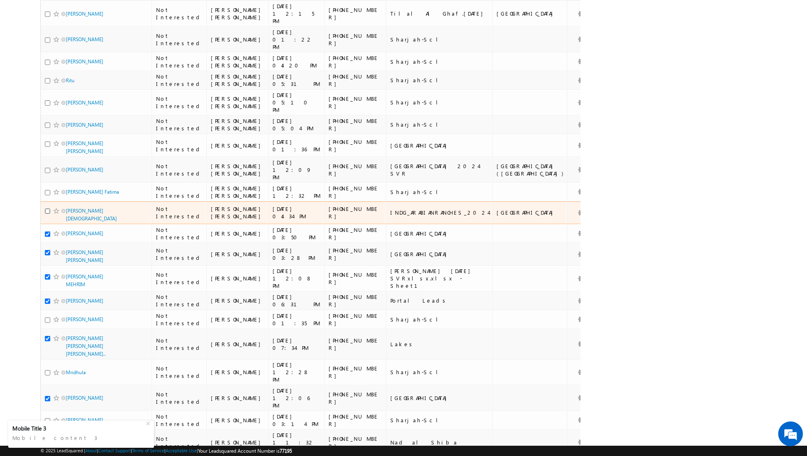
click at [46, 209] on input "checkbox" at bounding box center [47, 211] width 5 height 5
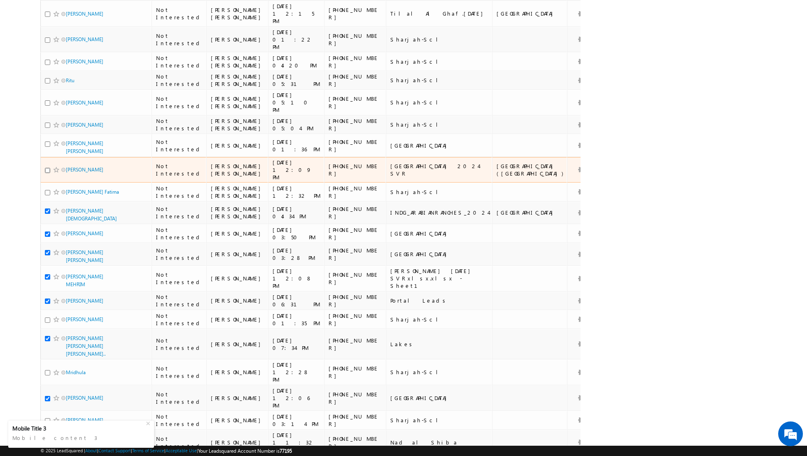
click at [46, 168] on input "checkbox" at bounding box center [47, 170] width 5 height 5
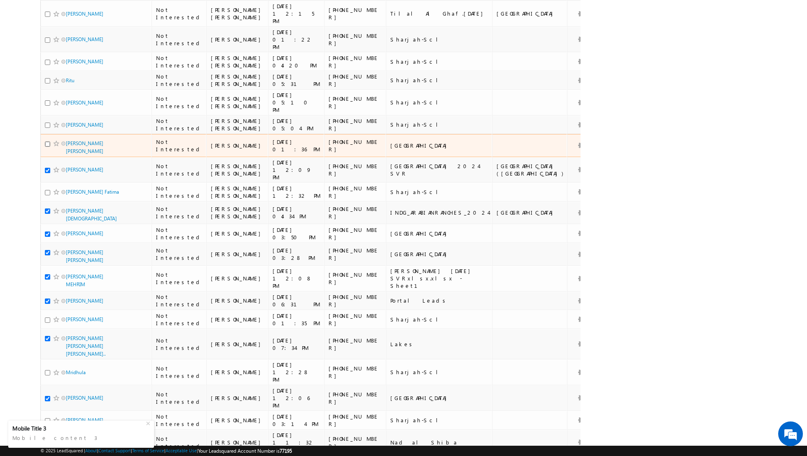
click at [46, 142] on input "checkbox" at bounding box center [47, 144] width 5 height 5
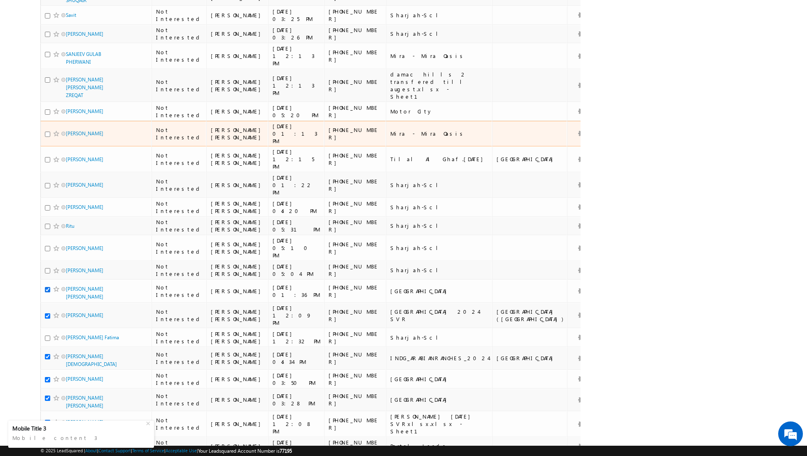
scroll to position [933, 0]
click at [46, 133] on input "checkbox" at bounding box center [47, 135] width 5 height 5
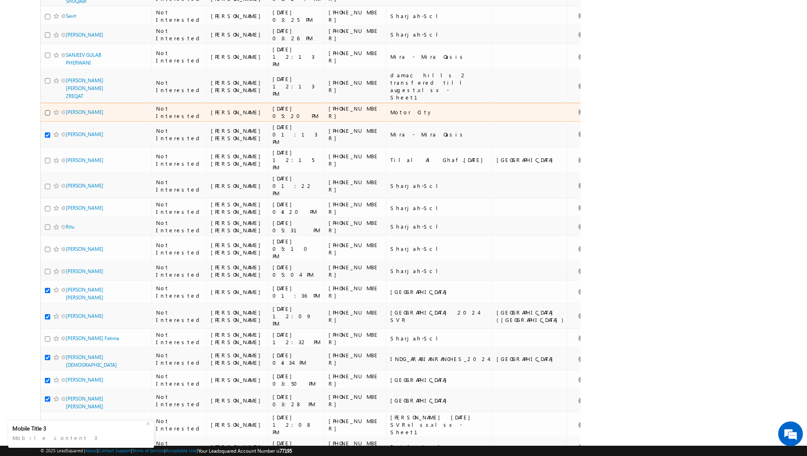
click at [47, 110] on input "checkbox" at bounding box center [47, 112] width 5 height 5
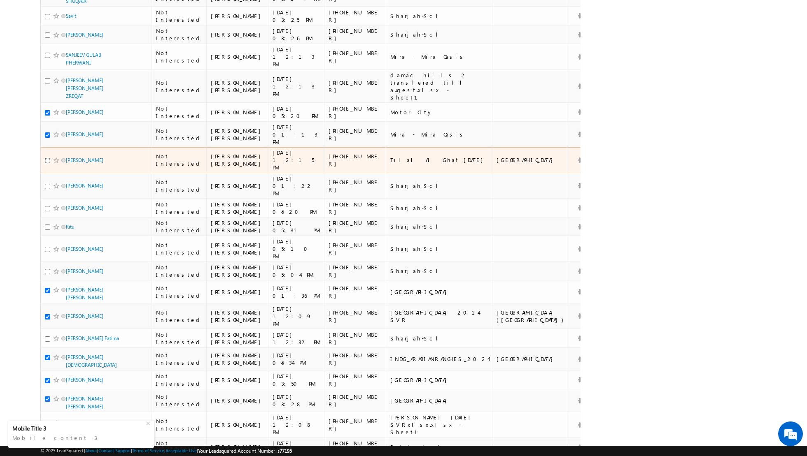
click at [47, 158] on input "checkbox" at bounding box center [47, 160] width 5 height 5
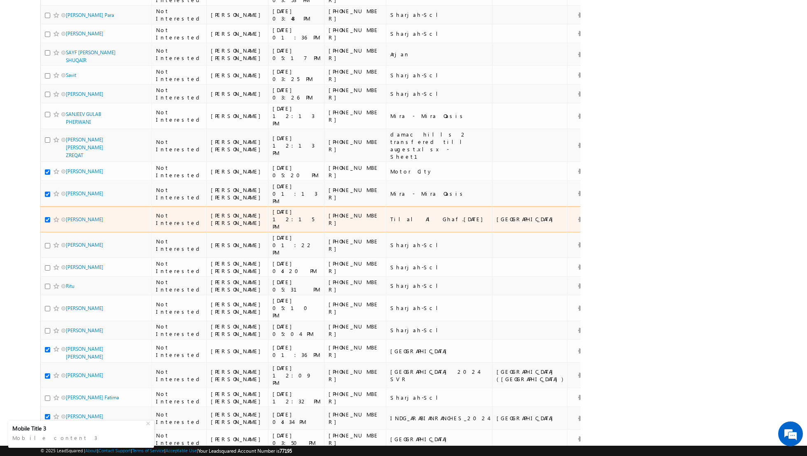
scroll to position [870, 0]
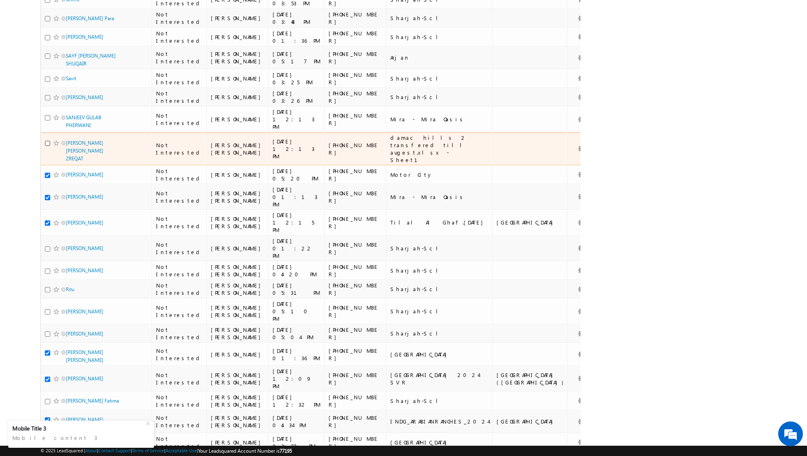
click at [46, 141] on input "checkbox" at bounding box center [47, 143] width 5 height 5
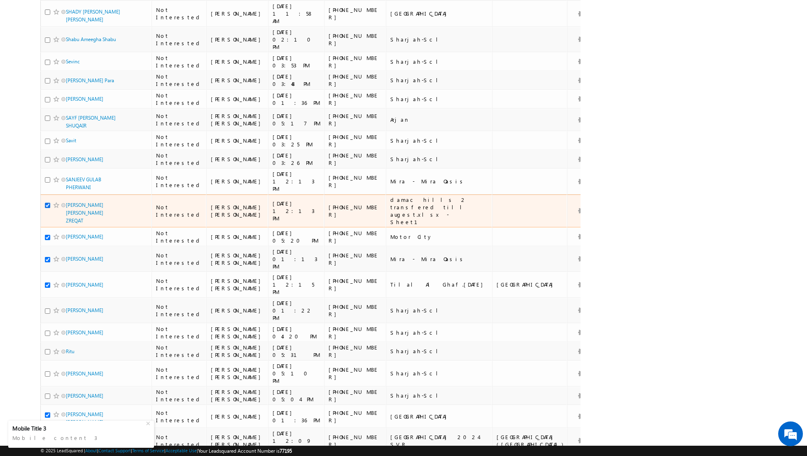
scroll to position [806, 0]
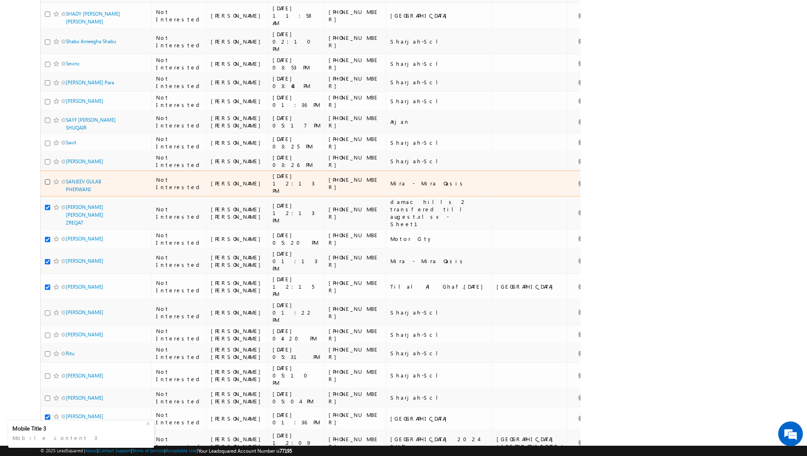
click at [48, 179] on input "checkbox" at bounding box center [47, 181] width 5 height 5
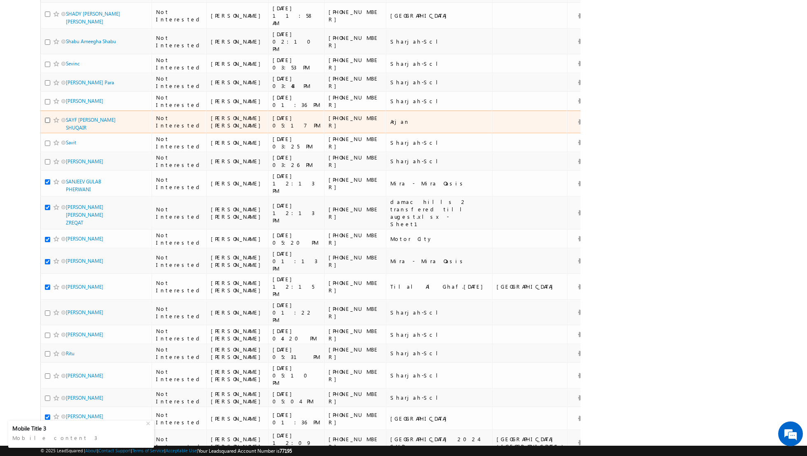
click at [48, 118] on input "checkbox" at bounding box center [47, 120] width 5 height 5
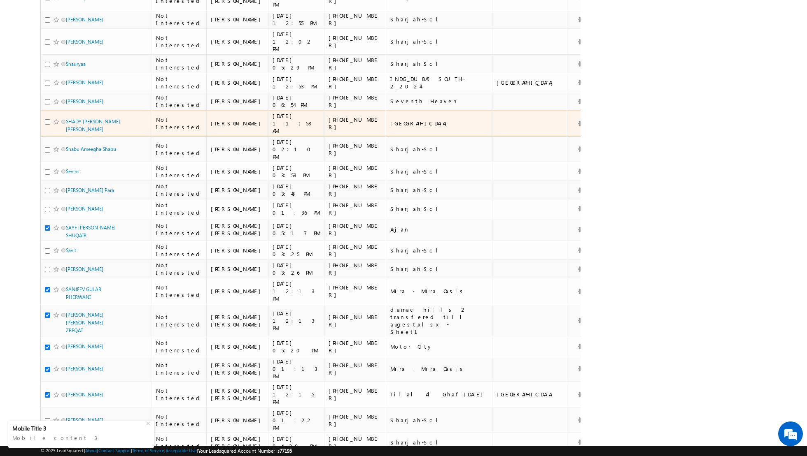
scroll to position [697, 0]
click at [46, 120] on input "checkbox" at bounding box center [47, 122] width 5 height 5
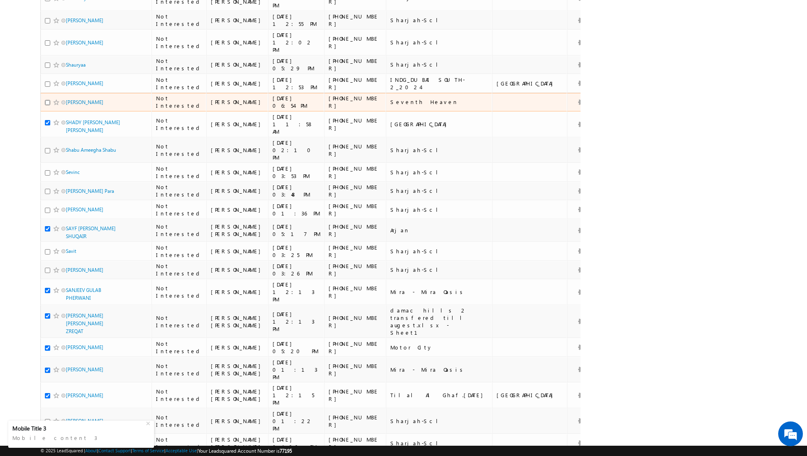
click at [46, 100] on input "checkbox" at bounding box center [47, 102] width 5 height 5
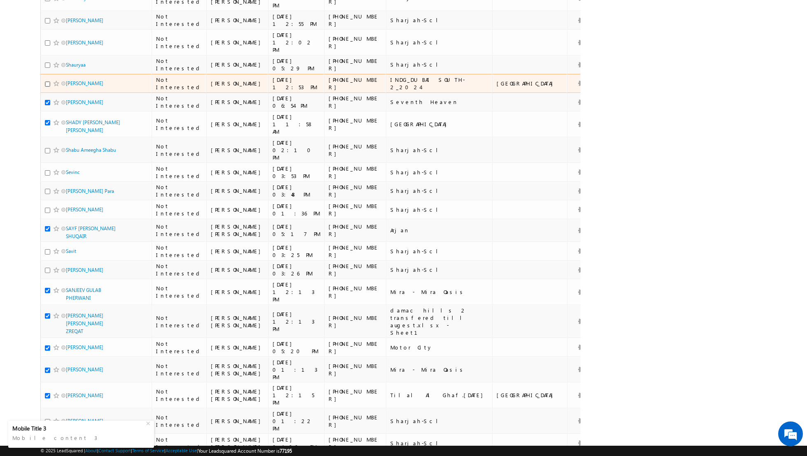
click at [47, 81] on input "checkbox" at bounding box center [47, 83] width 5 height 5
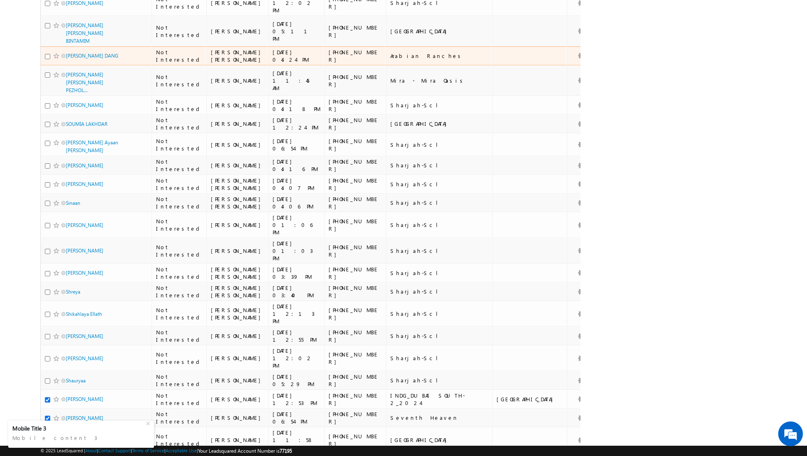
scroll to position [376, 0]
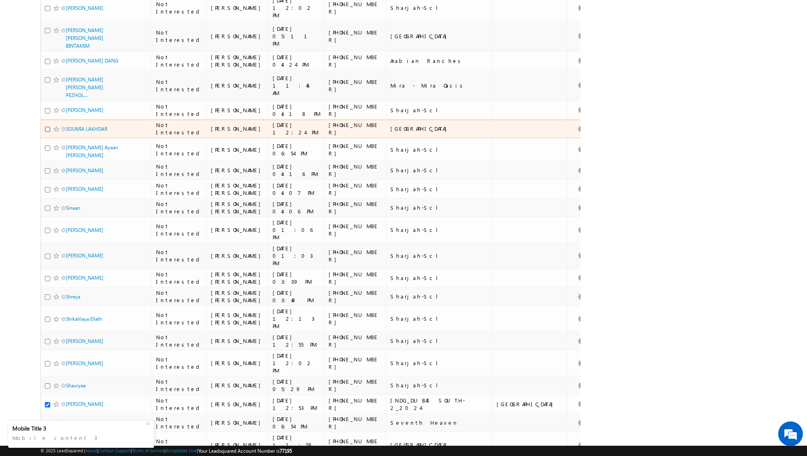
click at [46, 127] on input "checkbox" at bounding box center [47, 129] width 5 height 5
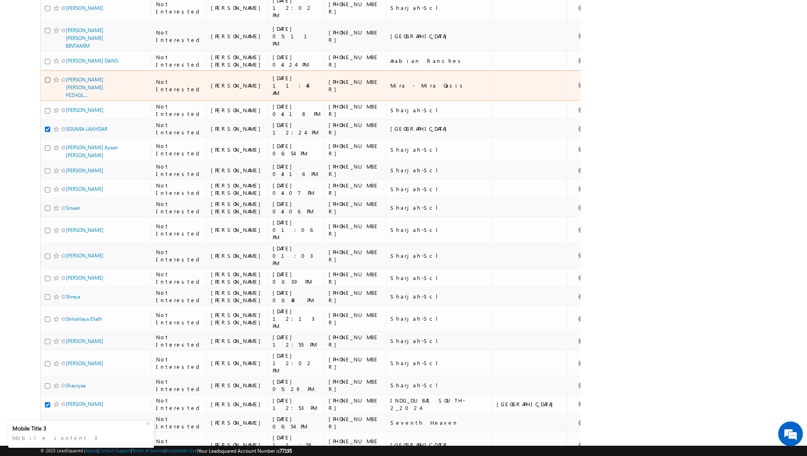
click at [47, 77] on input "checkbox" at bounding box center [47, 79] width 5 height 5
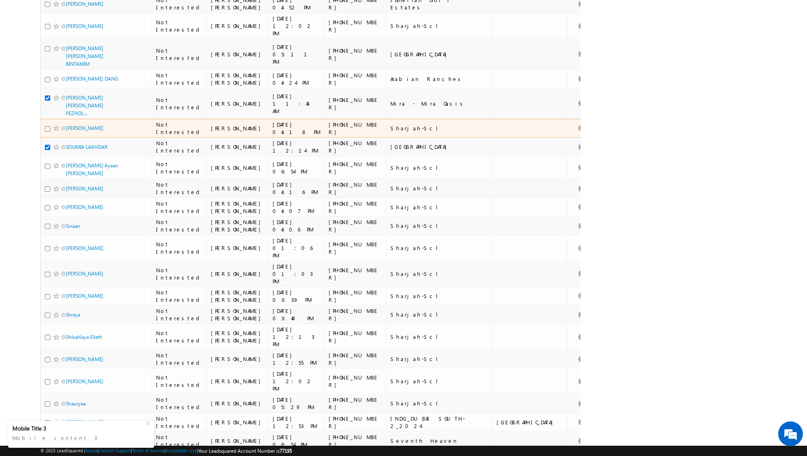
scroll to position [357, 0]
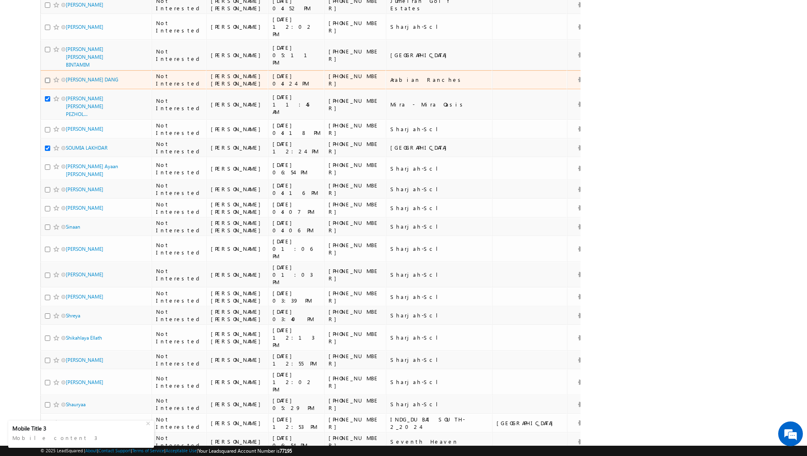
click at [45, 78] on input "checkbox" at bounding box center [47, 80] width 5 height 5
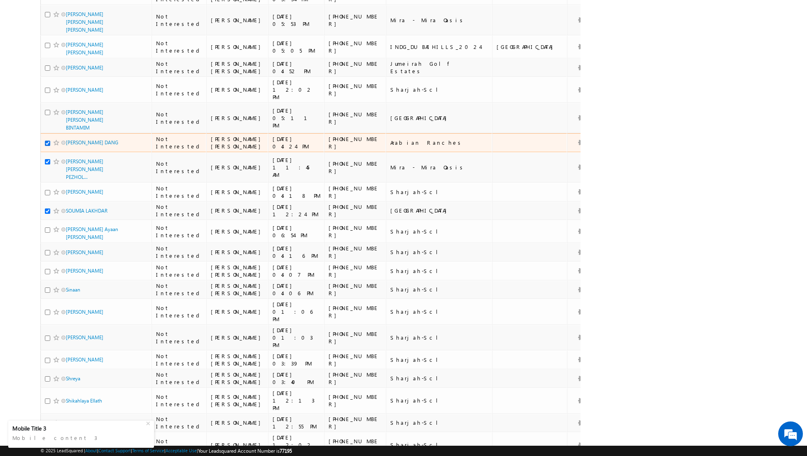
scroll to position [294, 0]
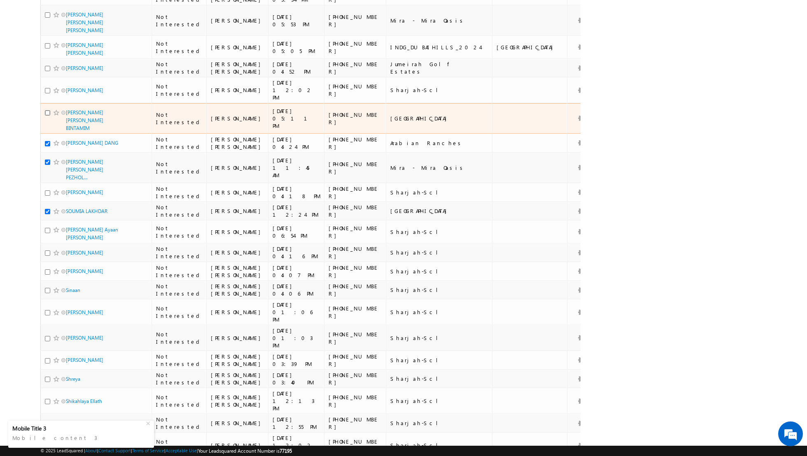
click at [46, 110] on input "checkbox" at bounding box center [47, 112] width 5 height 5
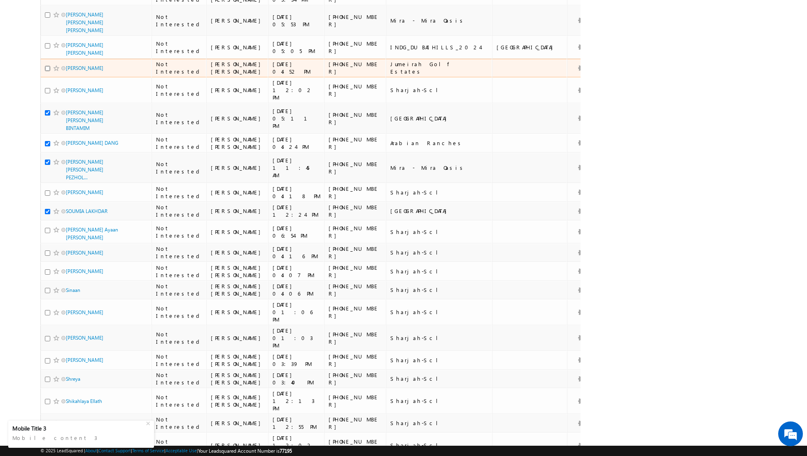
click at [47, 66] on input "checkbox" at bounding box center [47, 68] width 5 height 5
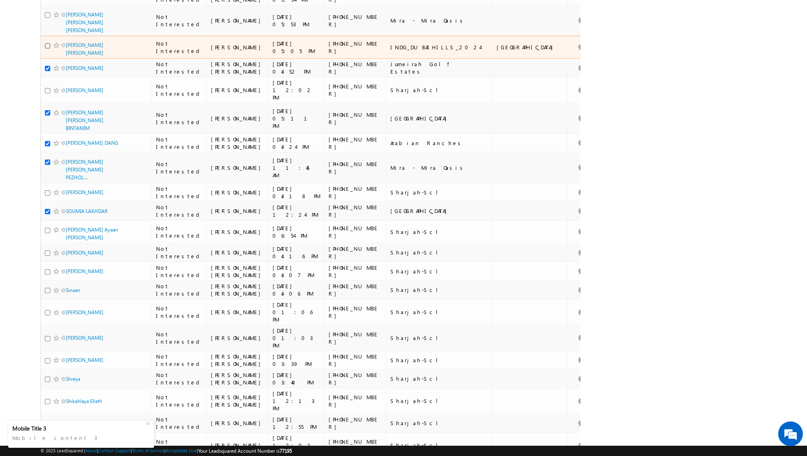
click at [48, 43] on input "checkbox" at bounding box center [47, 45] width 5 height 5
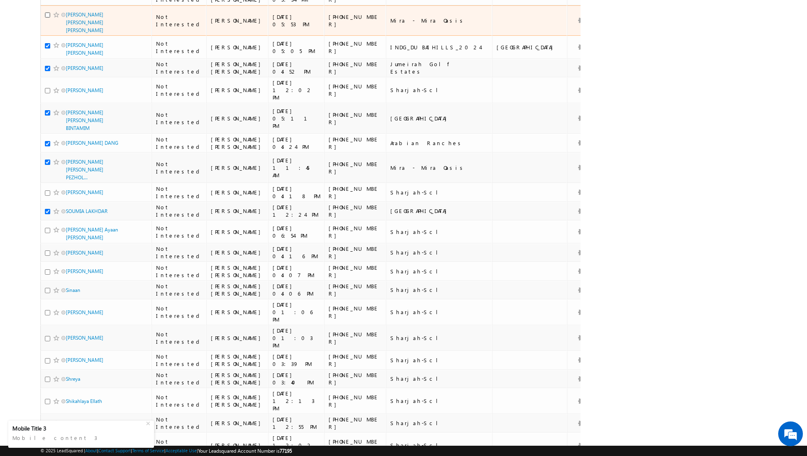
click at [47, 12] on input "checkbox" at bounding box center [47, 14] width 5 height 5
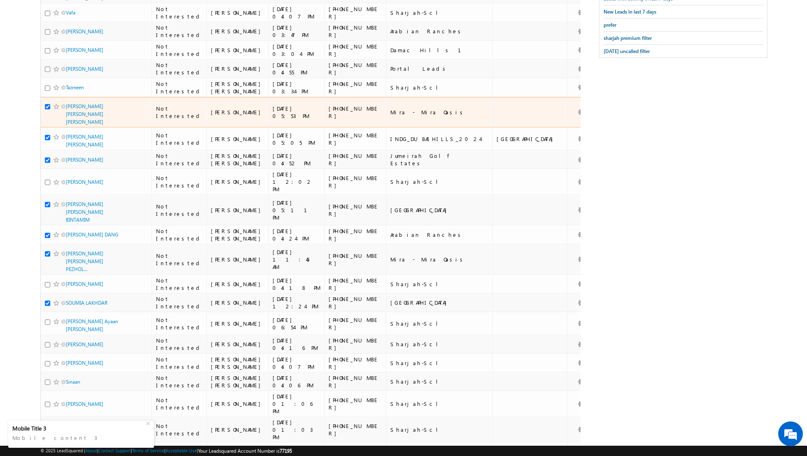
scroll to position [201, 0]
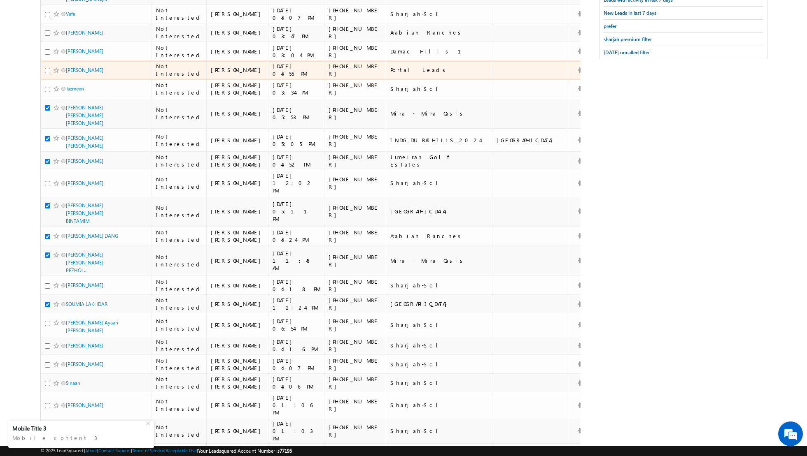
click at [43, 61] on td "terrince tennison" at bounding box center [95, 70] width 111 height 19
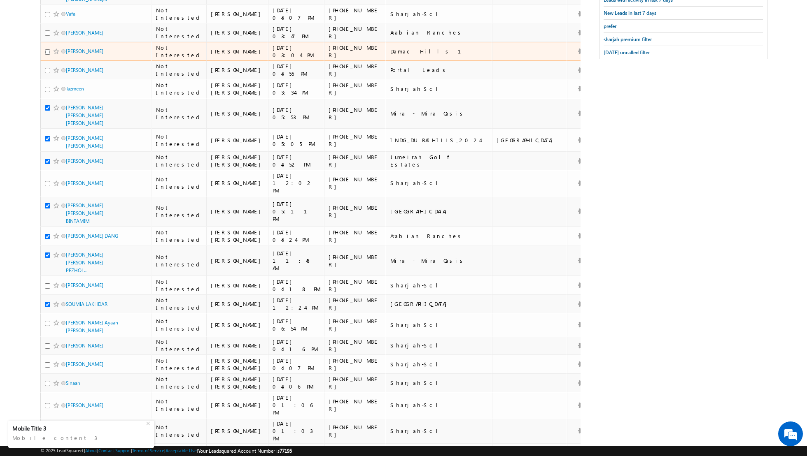
click at [47, 49] on input "checkbox" at bounding box center [47, 51] width 5 height 5
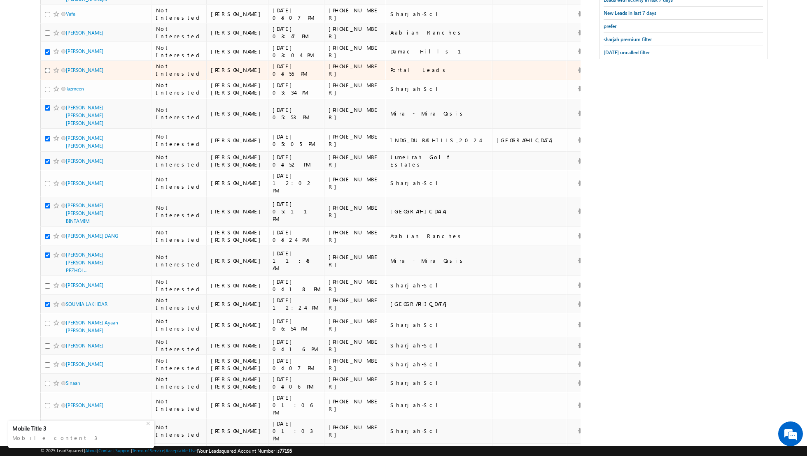
click at [49, 68] on input "checkbox" at bounding box center [47, 70] width 5 height 5
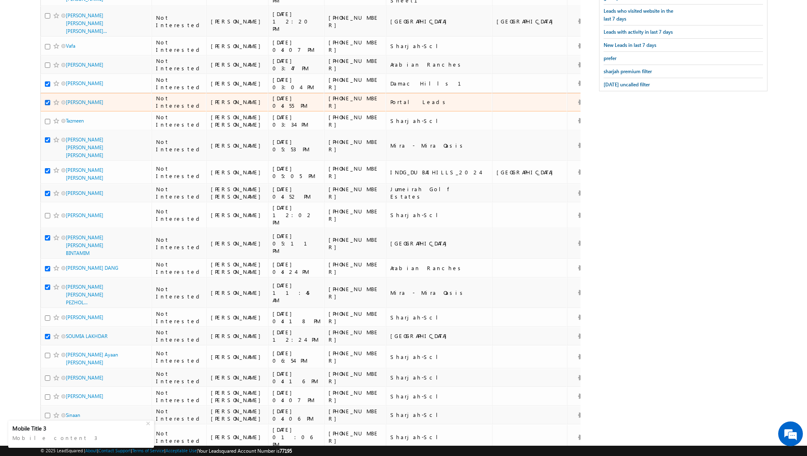
scroll to position [168, 0]
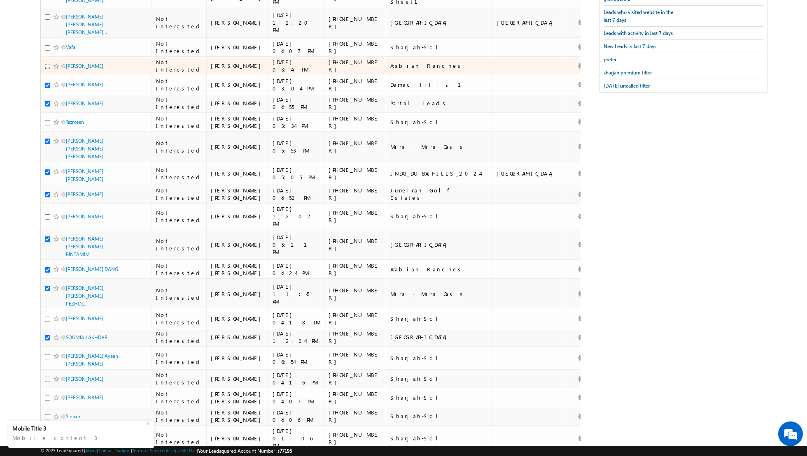
click at [47, 64] on input "checkbox" at bounding box center [47, 66] width 5 height 5
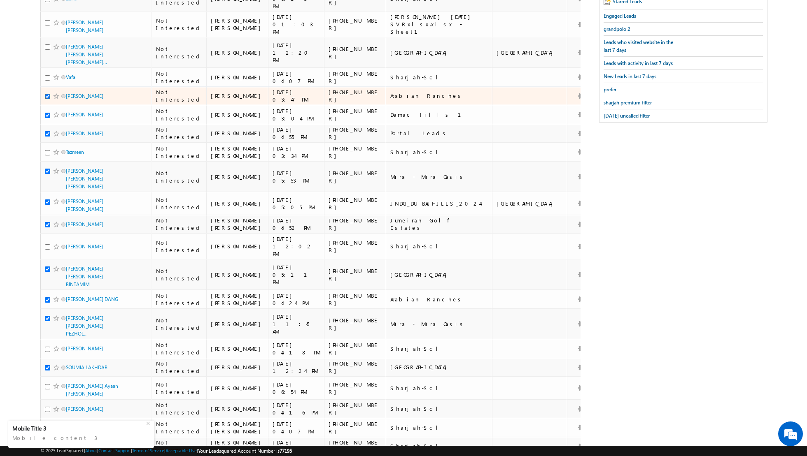
scroll to position [124, 0]
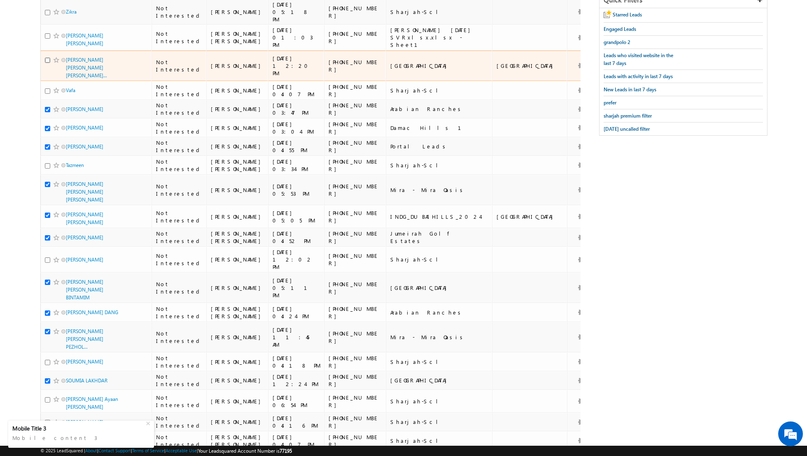
click at [46, 58] on input "checkbox" at bounding box center [47, 60] width 5 height 5
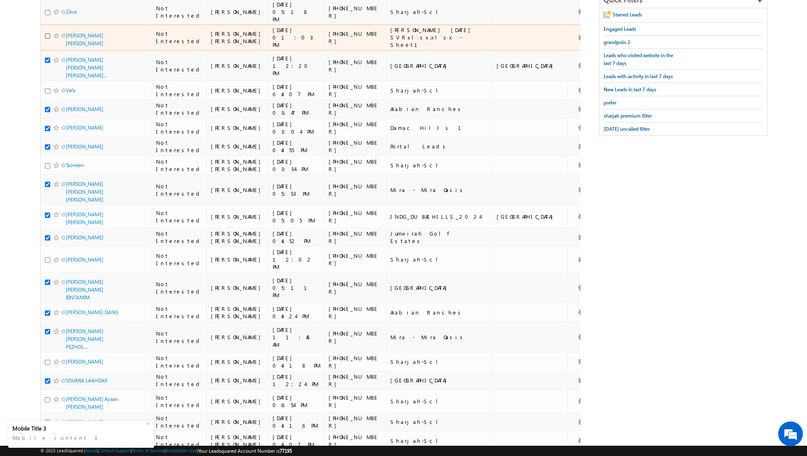
click at [47, 33] on input "checkbox" at bounding box center [47, 35] width 5 height 5
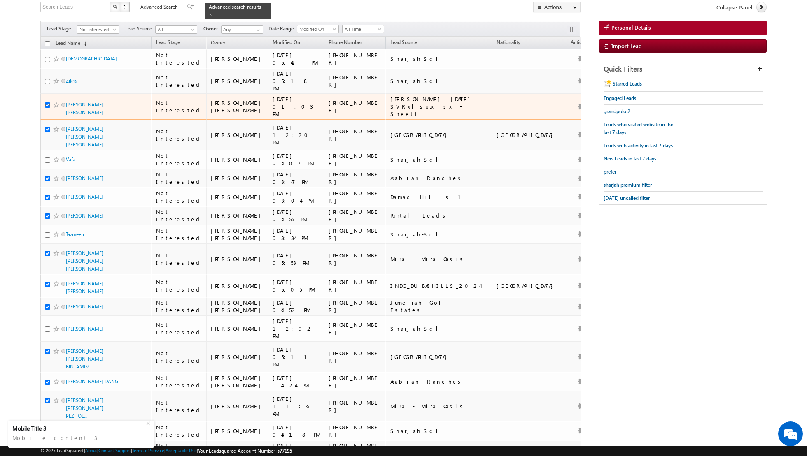
scroll to position [51, 0]
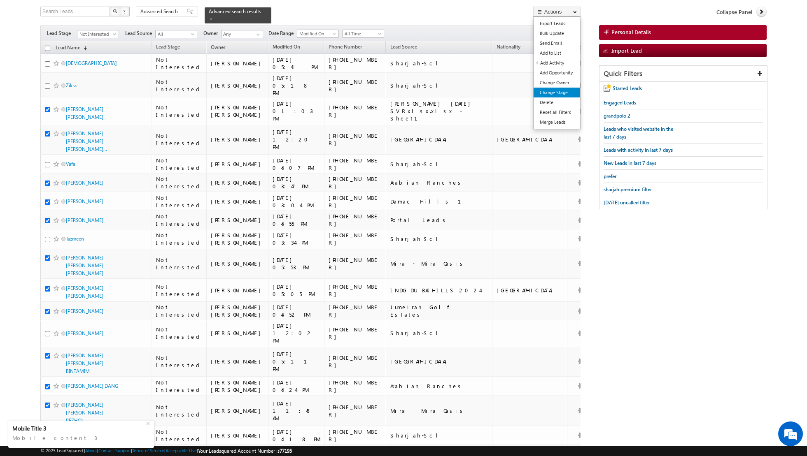
click at [548, 93] on link "Change Stage" at bounding box center [556, 93] width 47 height 10
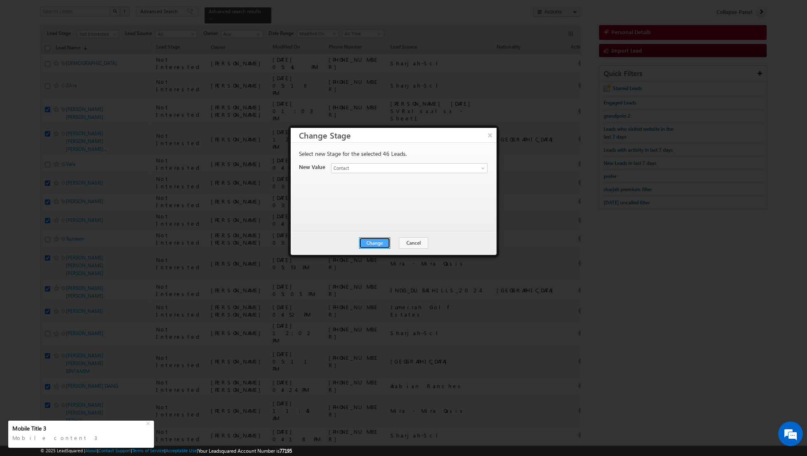
click at [375, 242] on button "Change" at bounding box center [374, 243] width 31 height 12
click at [391, 242] on button "Close" at bounding box center [395, 243] width 26 height 12
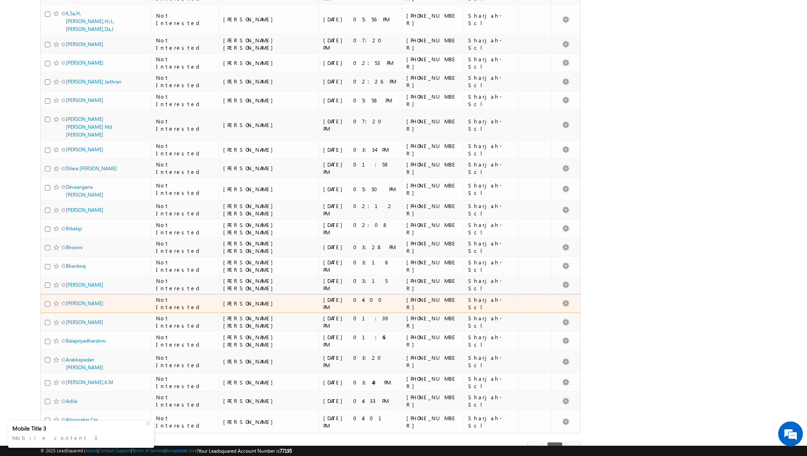
scroll to position [0, 0]
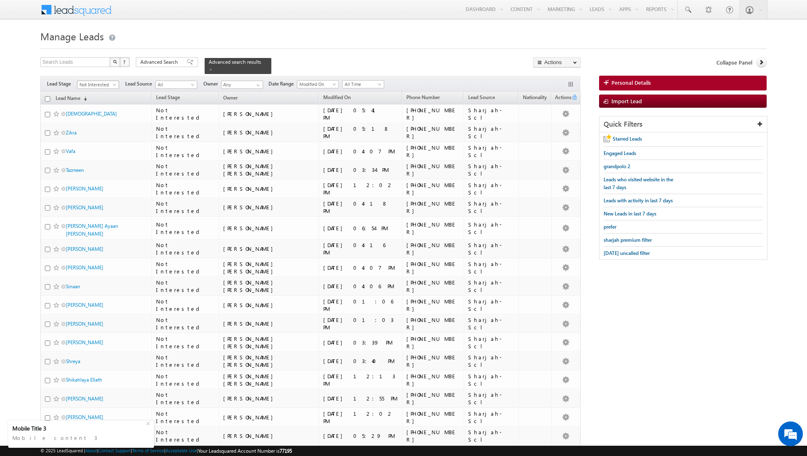
click at [111, 84] on span "Not Interested" at bounding box center [96, 84] width 39 height 7
click at [96, 100] on link "Contact" at bounding box center [98, 100] width 42 height 7
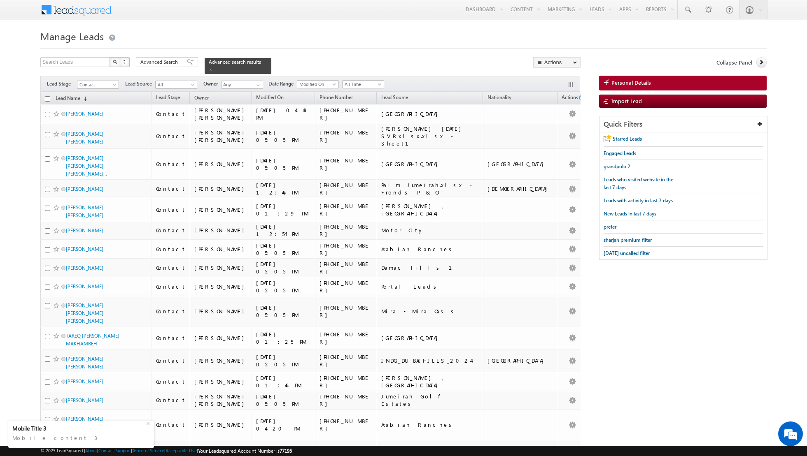
click at [110, 85] on span "Contact" at bounding box center [96, 84] width 39 height 7
click at [100, 147] on link "Not Reachable" at bounding box center [98, 150] width 42 height 7
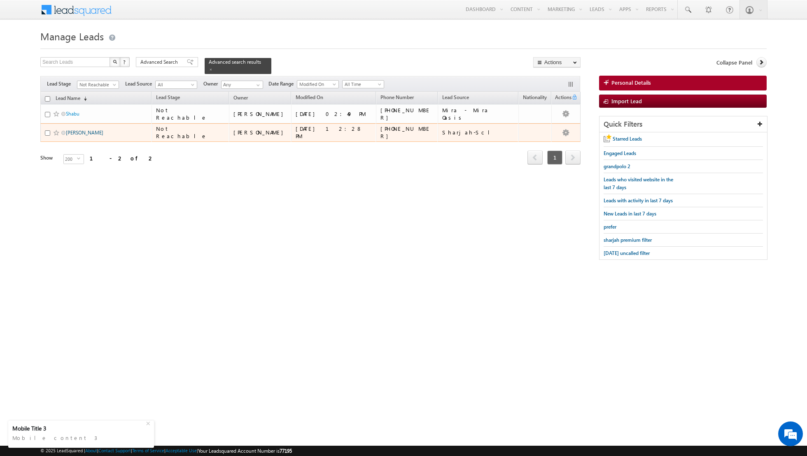
click at [77, 130] on link "Amna Anvar" at bounding box center [84, 133] width 37 height 6
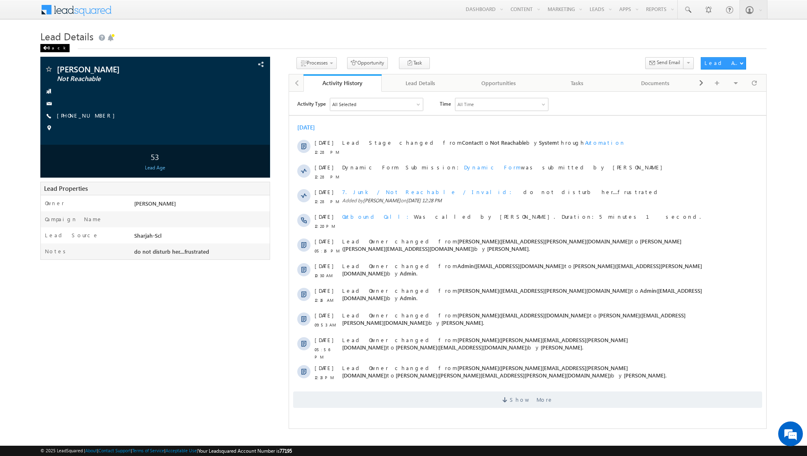
click at [47, 50] on div "Back" at bounding box center [54, 48] width 29 height 8
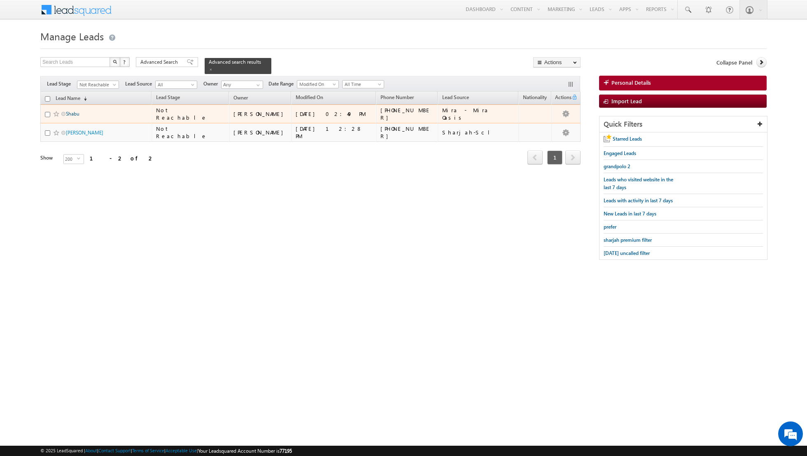
click at [72, 112] on link "Shabu" at bounding box center [73, 114] width 14 height 6
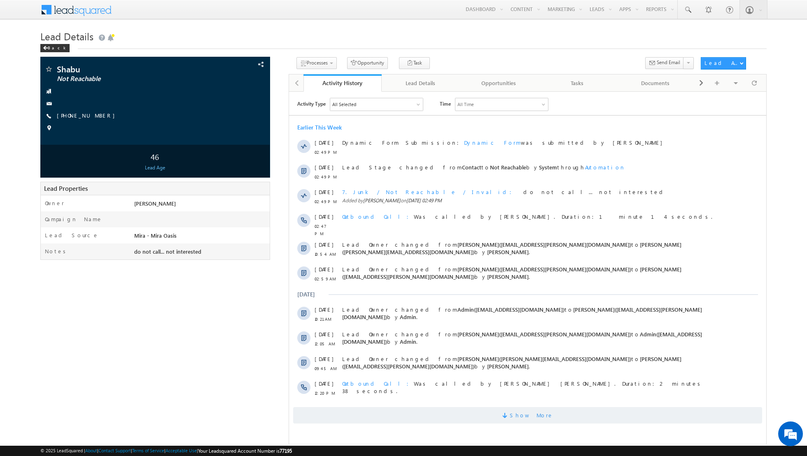
click at [521, 417] on span "Show More" at bounding box center [532, 415] width 44 height 16
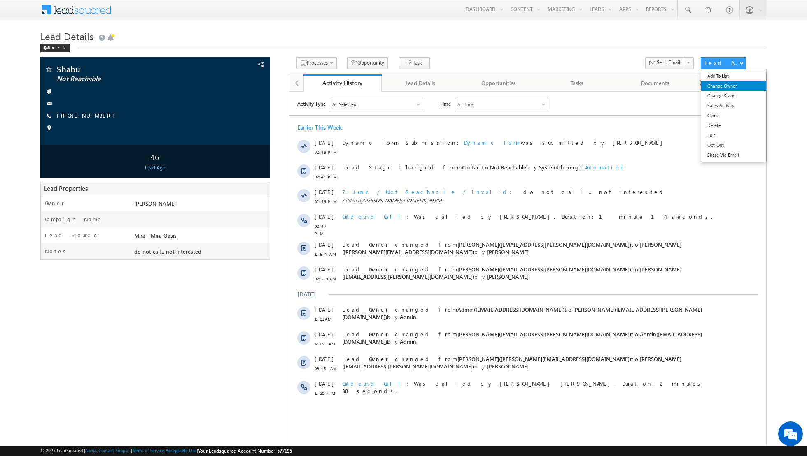
click at [728, 88] on link "Change Owner" at bounding box center [733, 86] width 65 height 10
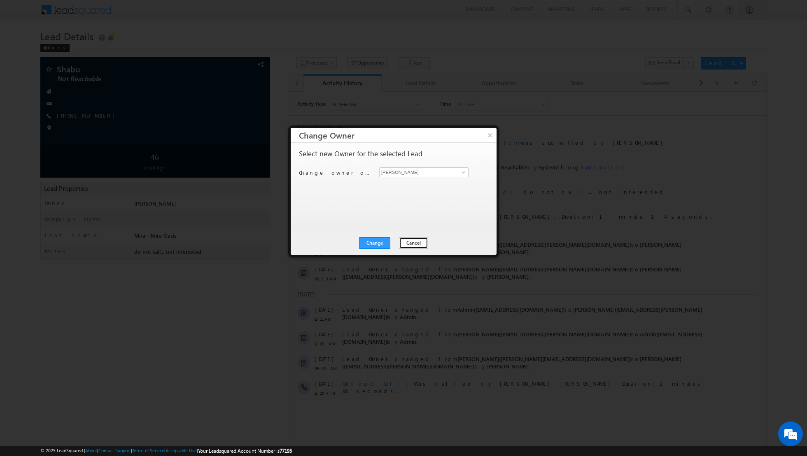
click at [414, 244] on button "Cancel" at bounding box center [413, 243] width 29 height 12
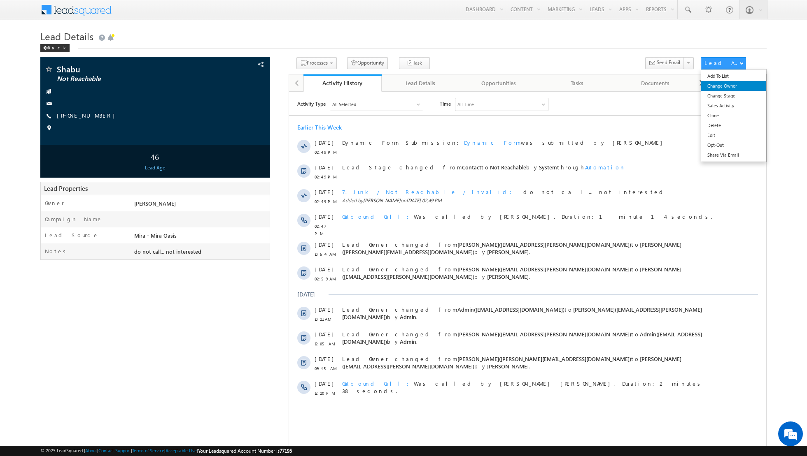
click at [721, 86] on link "Change Owner" at bounding box center [733, 86] width 65 height 10
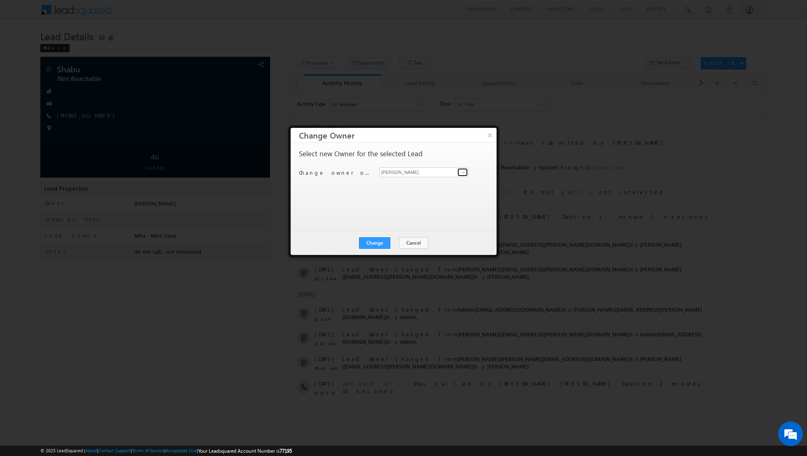
click at [461, 170] on span at bounding box center [463, 172] width 7 height 7
click at [660, 100] on div at bounding box center [403, 228] width 807 height 456
click at [489, 137] on button "×" at bounding box center [490, 135] width 14 height 14
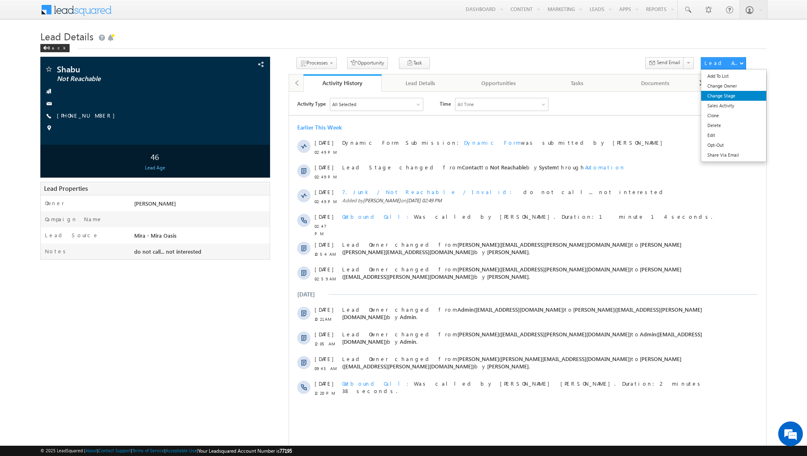
click at [725, 96] on link "Change Stage" at bounding box center [733, 96] width 65 height 10
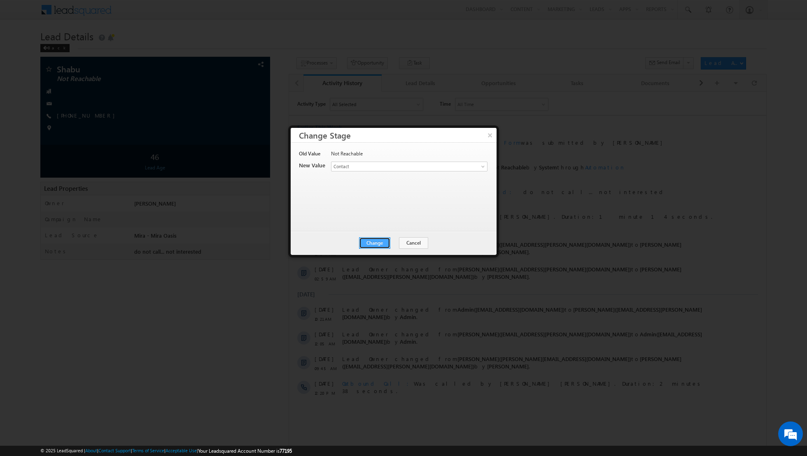
click at [374, 242] on button "Change" at bounding box center [374, 243] width 31 height 12
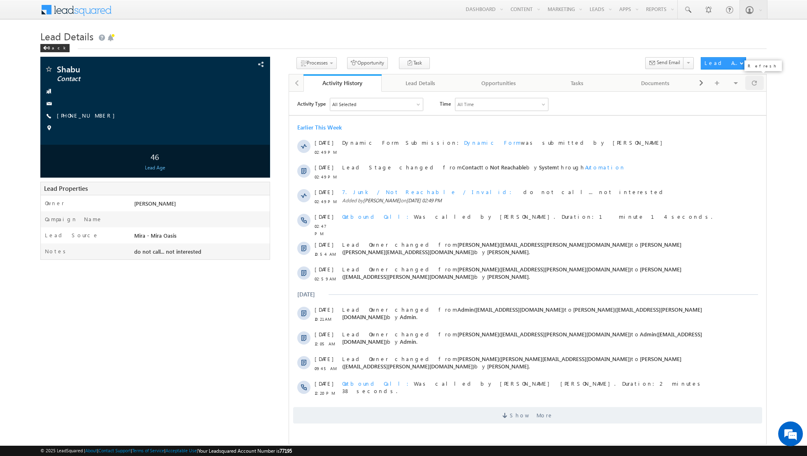
click at [754, 84] on span at bounding box center [754, 83] width 5 height 14
click at [750, 83] on div at bounding box center [754, 83] width 19 height 14
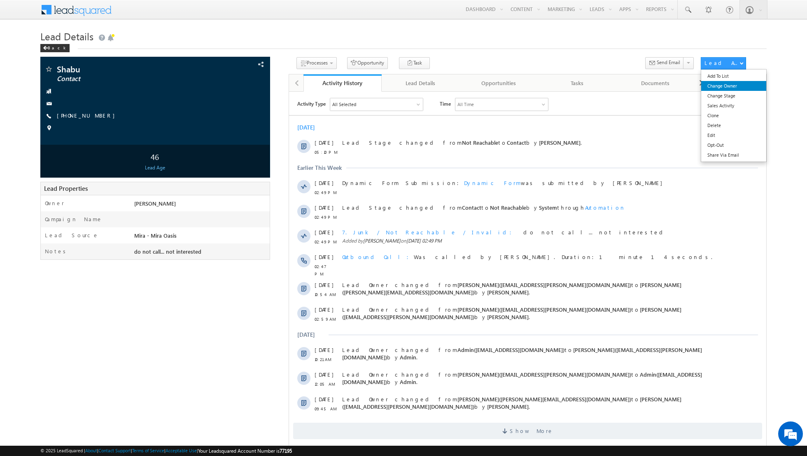
click at [726, 86] on link "Change Owner" at bounding box center [733, 86] width 65 height 10
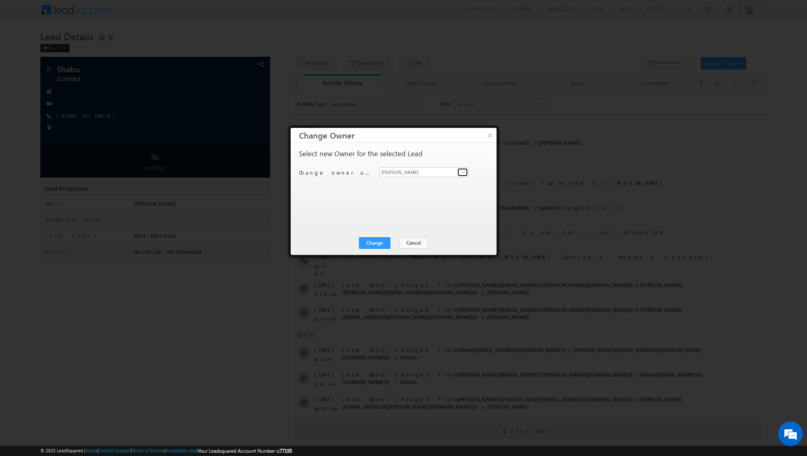
click at [463, 174] on span at bounding box center [463, 172] width 7 height 7
click at [419, 187] on span "[EMAIL_ADDRESS][DOMAIN_NAME]" at bounding box center [419, 188] width 74 height 6
type input "[PERSON_NAME] [PERSON_NAME]"
click at [375, 241] on button "Change" at bounding box center [374, 243] width 31 height 12
click at [392, 240] on button "Close" at bounding box center [395, 243] width 26 height 12
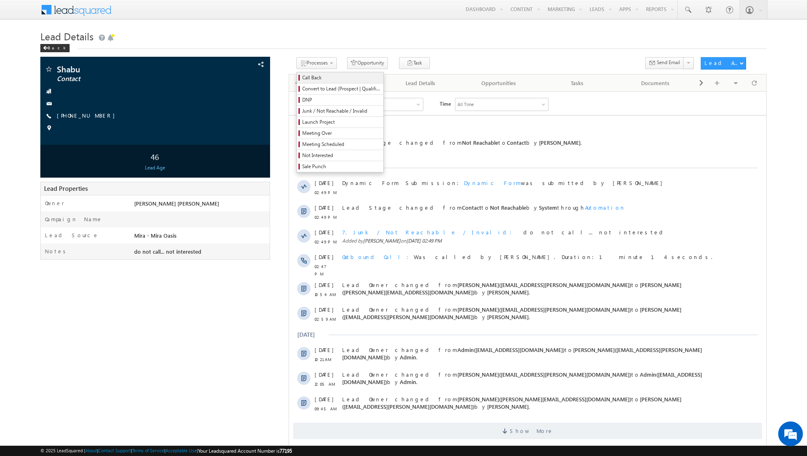
click at [313, 79] on span "Call Back" at bounding box center [341, 77] width 78 height 7
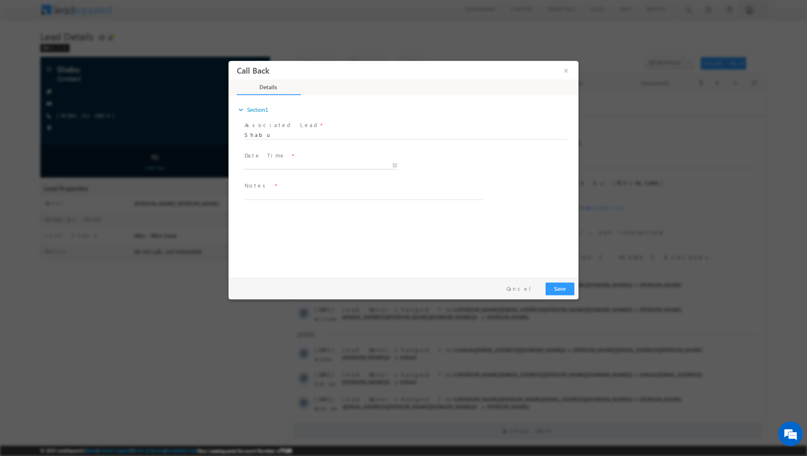
click at [392, 165] on input "text" at bounding box center [320, 165] width 152 height 8
type input "06/09/2025 5:11 PM"
click at [371, 198] on textarea at bounding box center [363, 194] width 239 height 9
type textarea "He will ask about the project but will say not interested then. Spoke about Ara…"
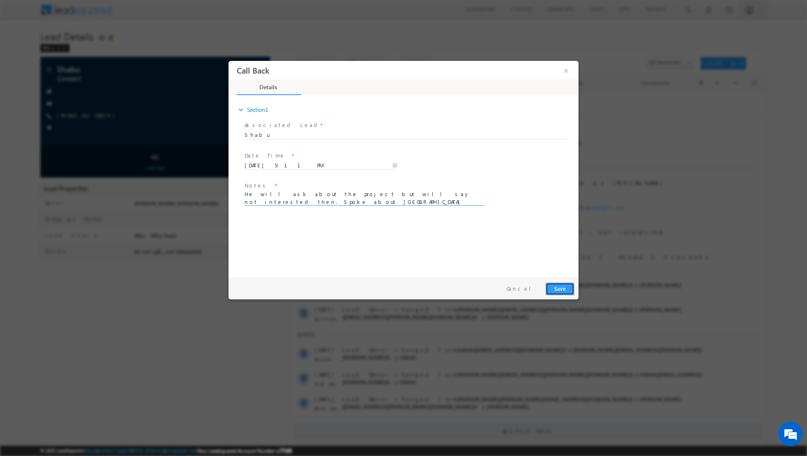
click at [561, 289] on button "Save" at bounding box center [559, 288] width 29 height 13
click at [567, 70] on button "×" at bounding box center [566, 70] width 14 height 15
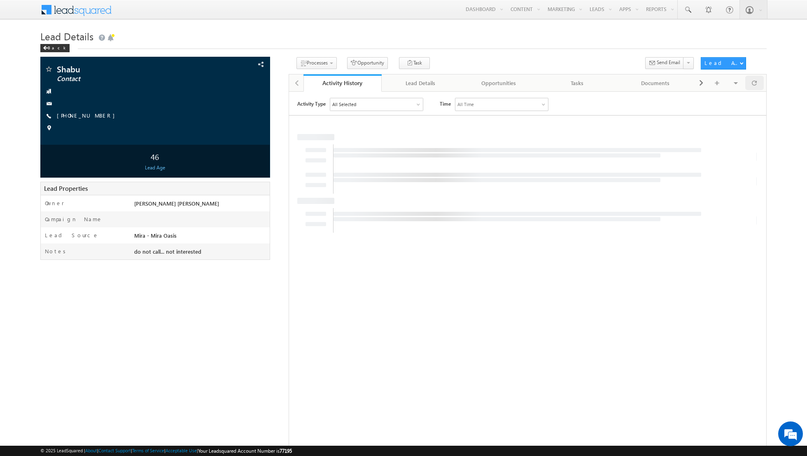
click at [757, 82] on div at bounding box center [754, 83] width 19 height 14
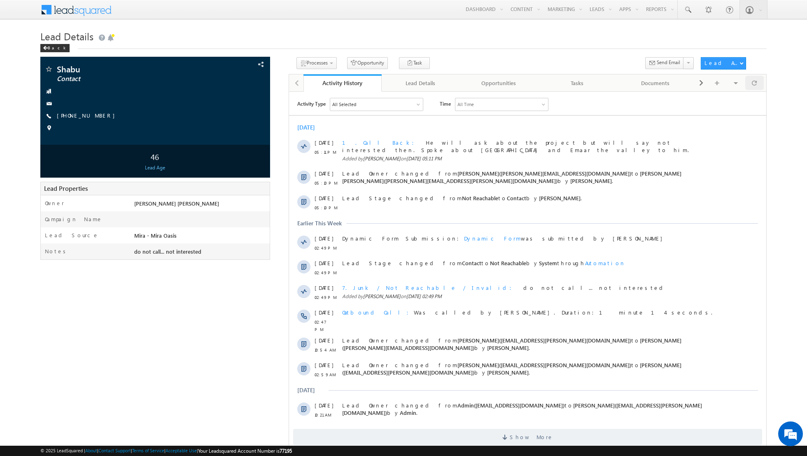
scroll to position [0, 0]
click at [51, 47] on div "Back" at bounding box center [54, 48] width 29 height 8
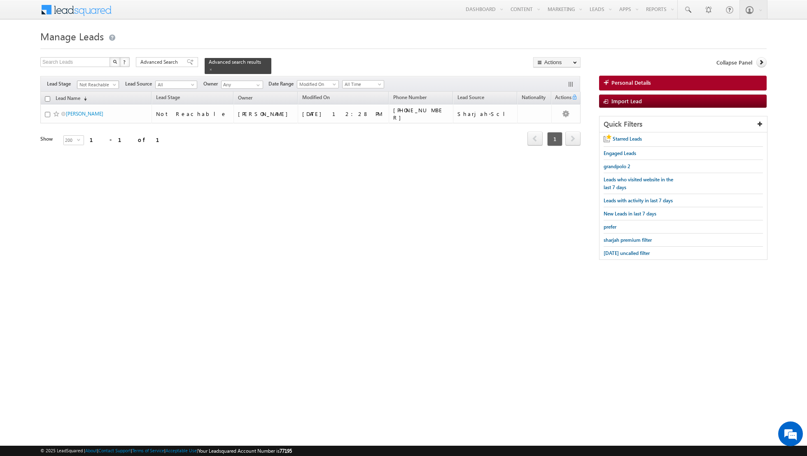
click at [115, 83] on span at bounding box center [115, 86] width 7 height 7
click at [101, 155] on link "Not Qualified" at bounding box center [98, 158] width 42 height 7
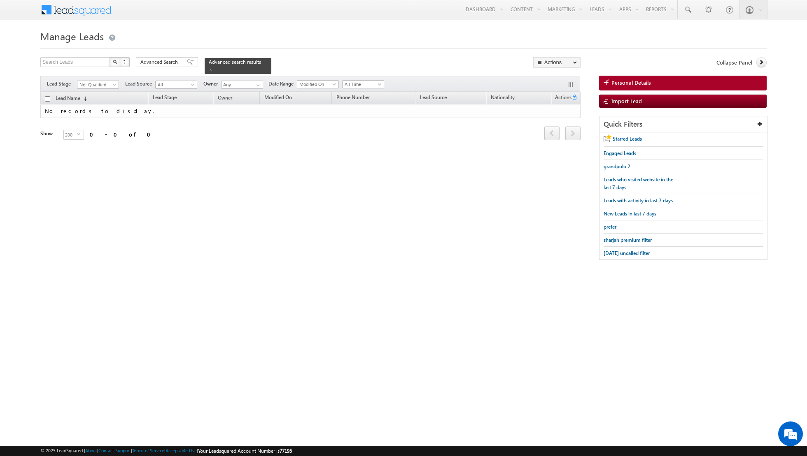
click at [111, 84] on span "Not Qualified" at bounding box center [96, 84] width 39 height 7
click at [105, 140] on link "Not Interested" at bounding box center [98, 141] width 42 height 7
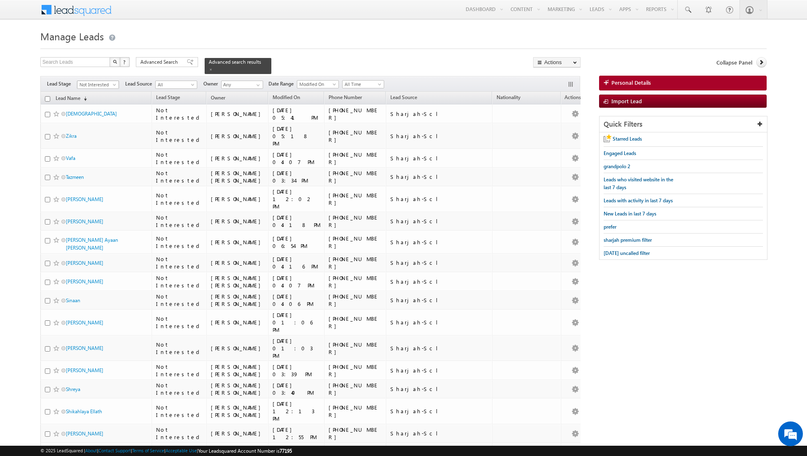
click at [110, 83] on span "Not Interested" at bounding box center [96, 84] width 39 height 7
click at [100, 131] on link "Sale Done" at bounding box center [98, 133] width 42 height 7
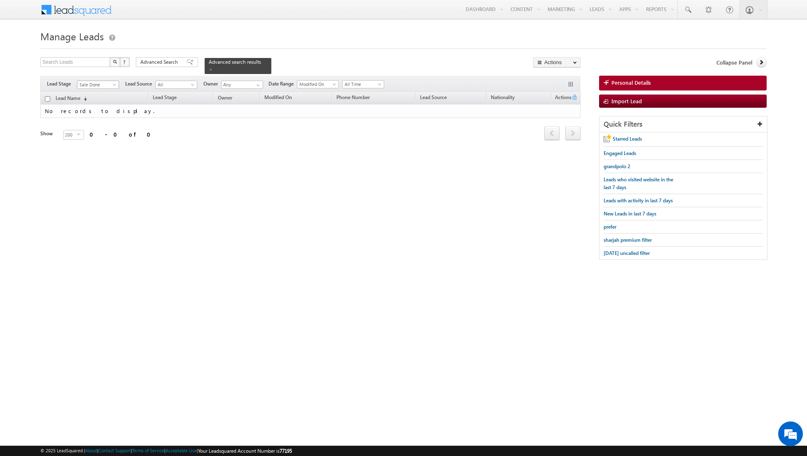
click at [111, 84] on span "Sale Done" at bounding box center [96, 84] width 39 height 7
click at [98, 122] on link "Meeting" at bounding box center [98, 125] width 42 height 7
click at [111, 86] on span "Meeting" at bounding box center [96, 84] width 39 height 7
click at [102, 115] on link "Qualified" at bounding box center [98, 117] width 42 height 7
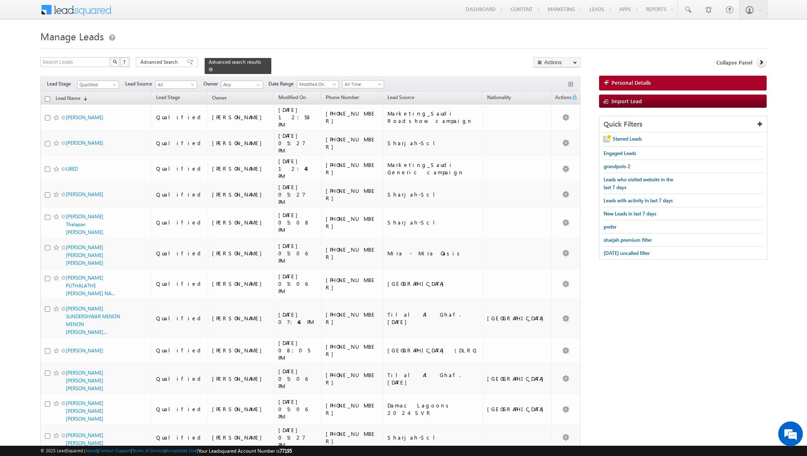
click at [209, 68] on span at bounding box center [211, 69] width 4 height 4
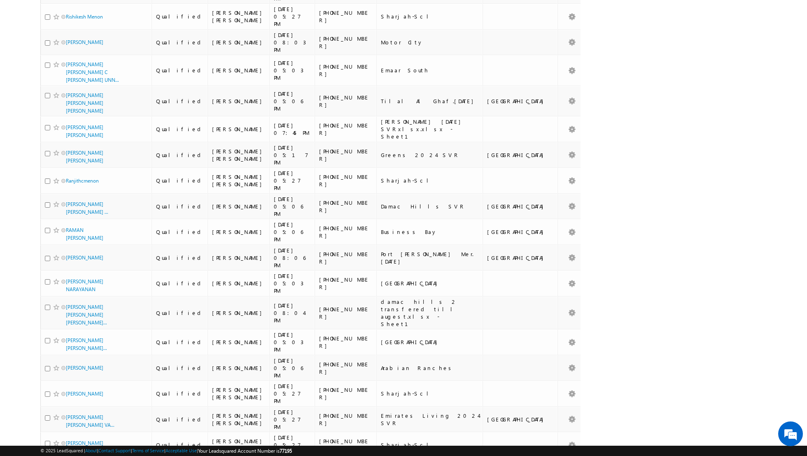
scroll to position [3849, 0]
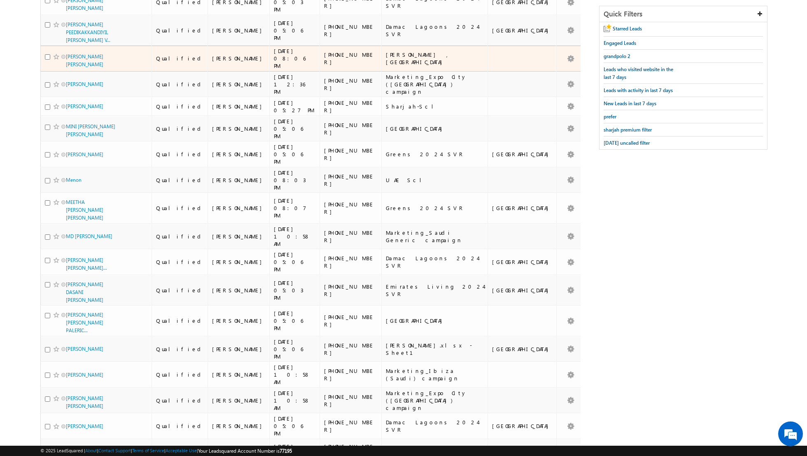
scroll to position [0, 0]
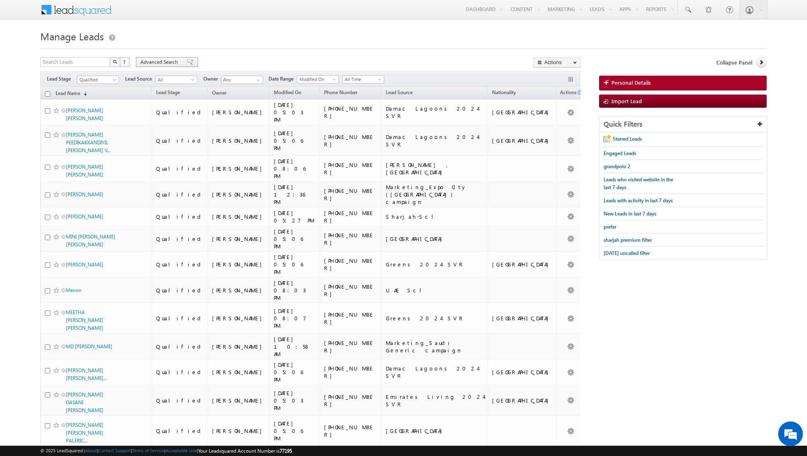
click at [187, 62] on span at bounding box center [190, 62] width 7 height 6
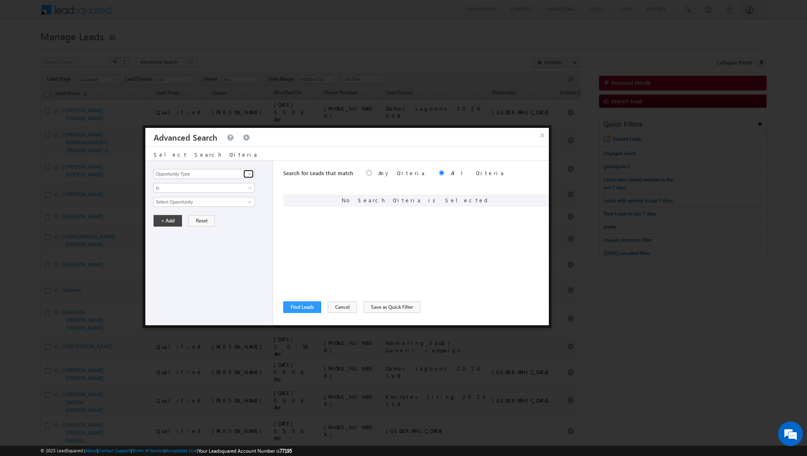
click at [249, 174] on span at bounding box center [249, 174] width 7 height 7
type input "l"
click at [205, 193] on link "Owner" at bounding box center [204, 190] width 101 height 9
type input "Owner"
click at [210, 191] on span "Is" at bounding box center [198, 187] width 89 height 7
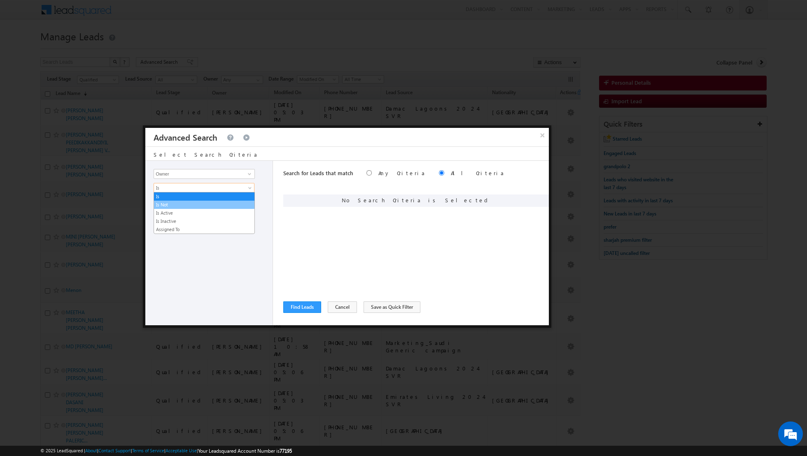
click at [198, 203] on link "Is Not" at bounding box center [204, 204] width 100 height 7
click at [209, 203] on span "None Selected" at bounding box center [200, 202] width 93 height 9
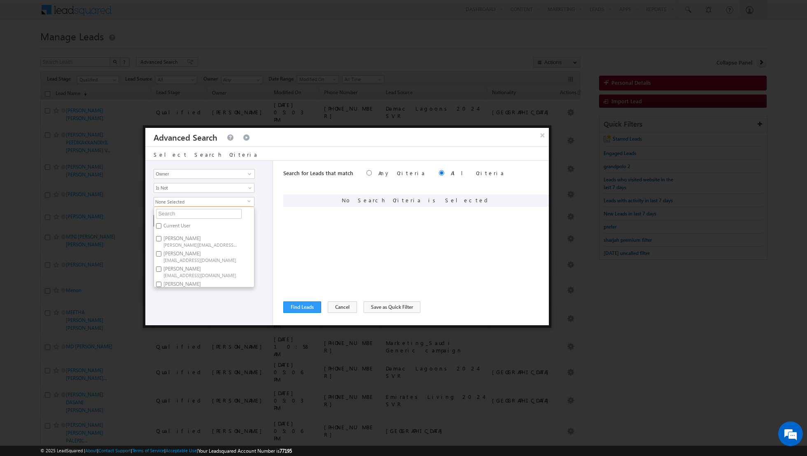
click at [180, 226] on label "Current User" at bounding box center [176, 227] width 44 height 13
click at [161, 226] on input "Current User" at bounding box center [158, 225] width 5 height 5
checkbox input "true"
click at [193, 316] on div "Opportunity Type Lead Activity Task Sales Group Prospect Id Address 1 Address 2…" at bounding box center [209, 243] width 128 height 165
click at [167, 218] on button "+ Add" at bounding box center [168, 221] width 28 height 12
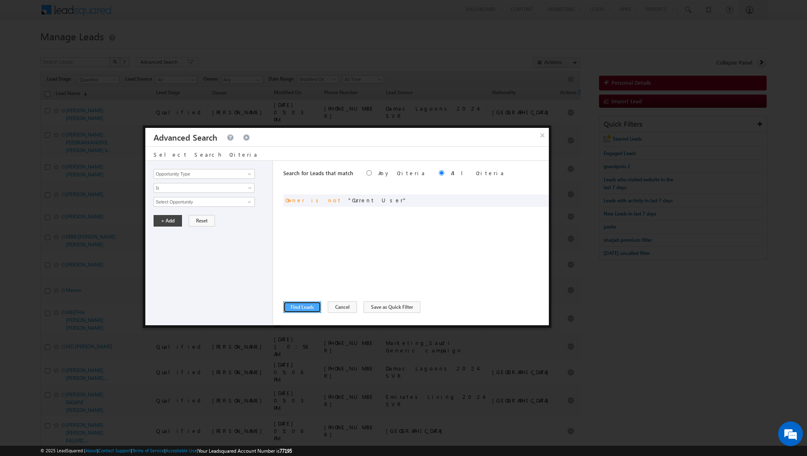
click at [298, 306] on button "Find Leads" at bounding box center [302, 308] width 38 height 12
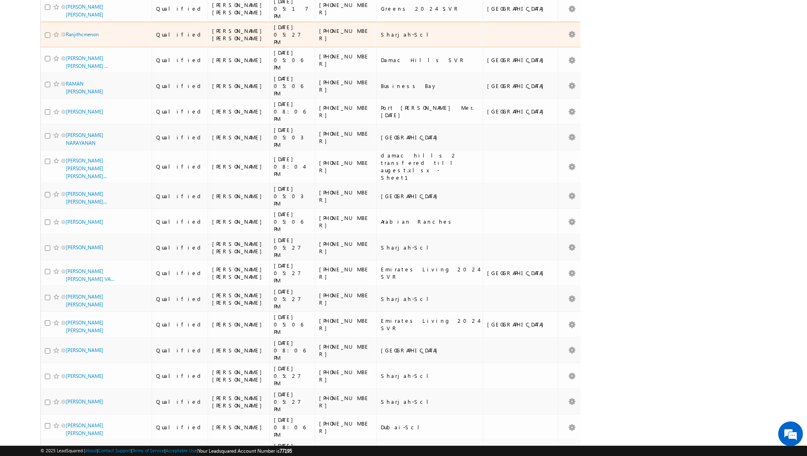
scroll to position [3885, 0]
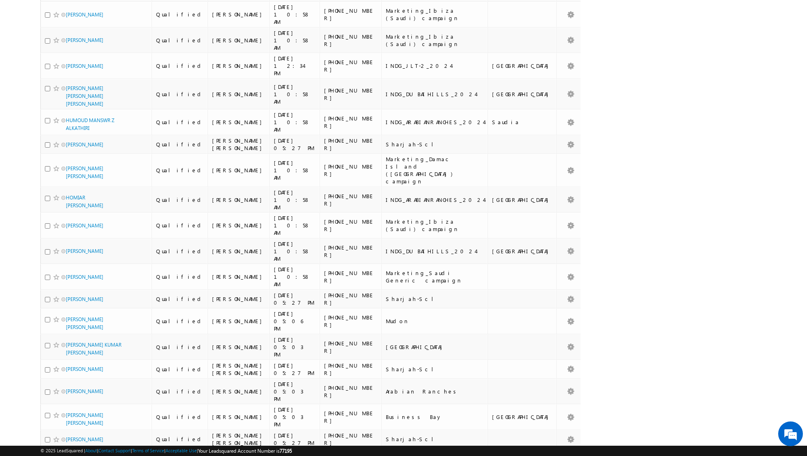
scroll to position [2505, 0]
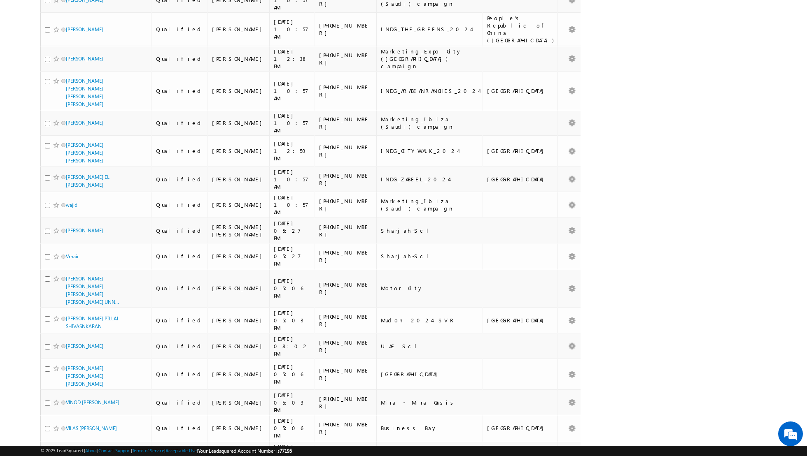
scroll to position [0, 0]
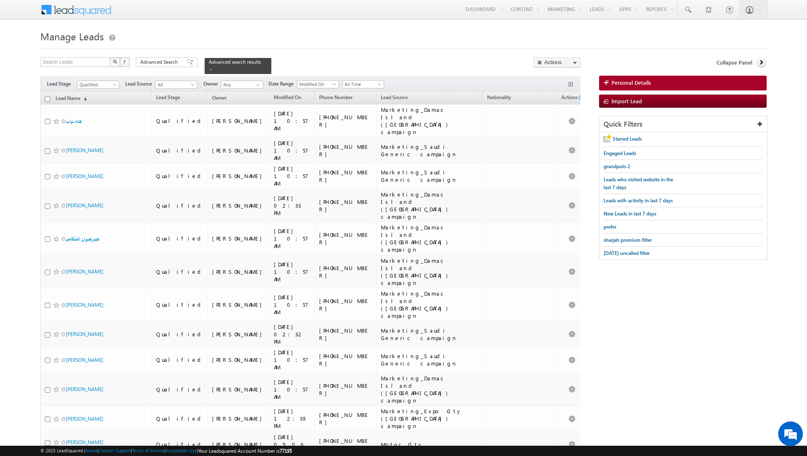
click at [47, 99] on input "checkbox" at bounding box center [47, 98] width 5 height 5
checkbox input "true"
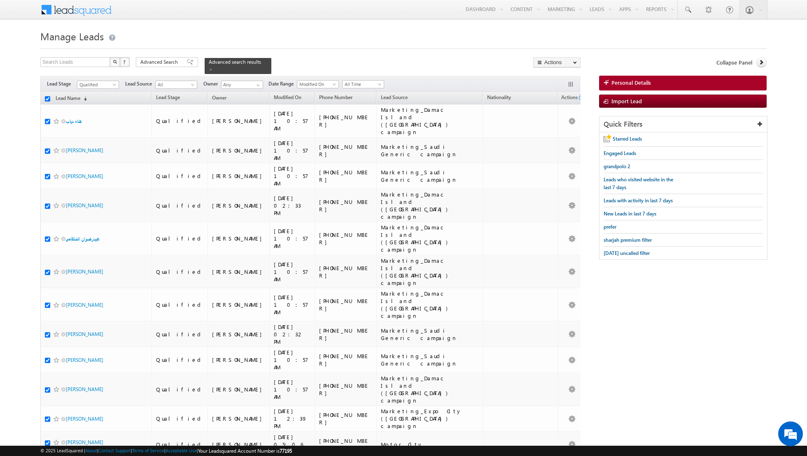
checkbox input "true"
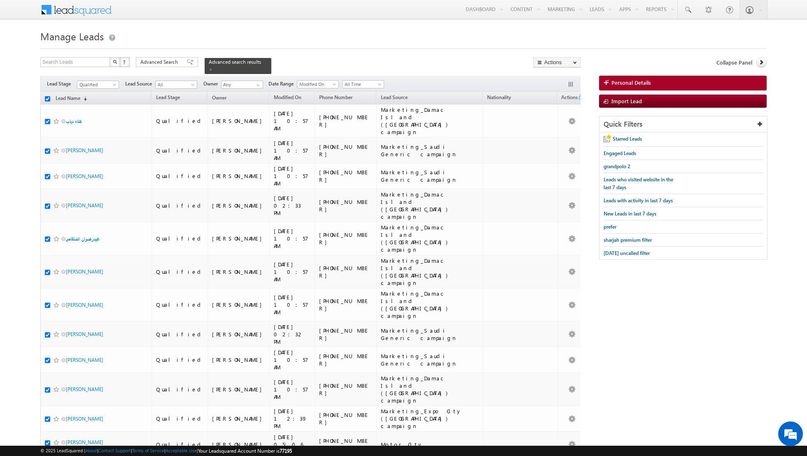
checkbox input "true"
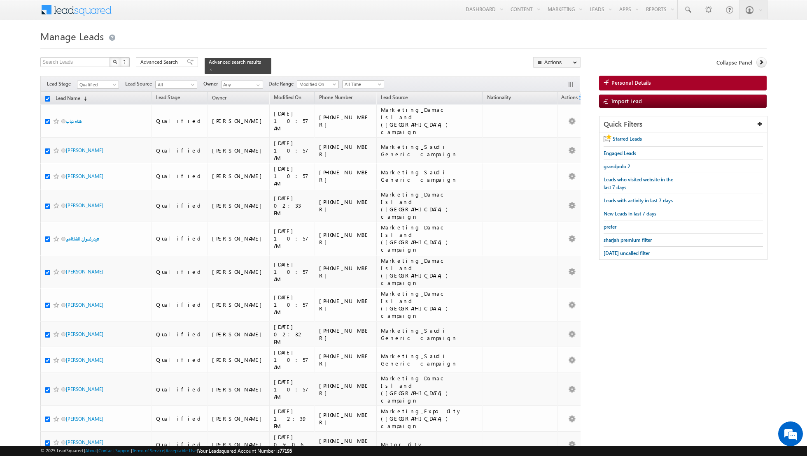
checkbox input "true"
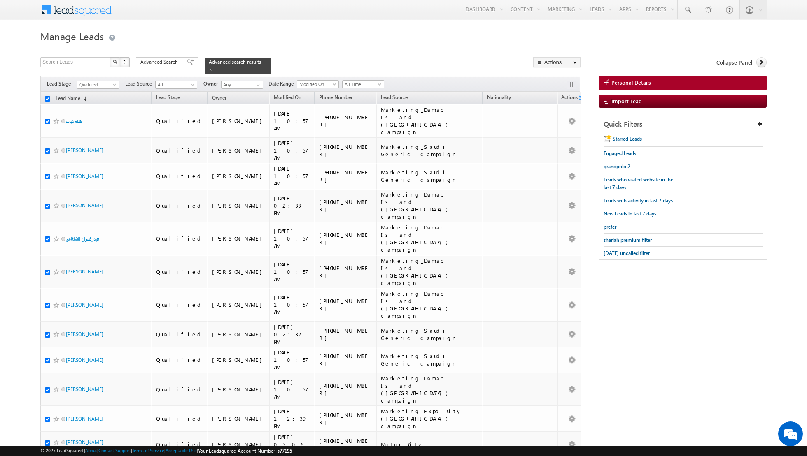
checkbox input "true"
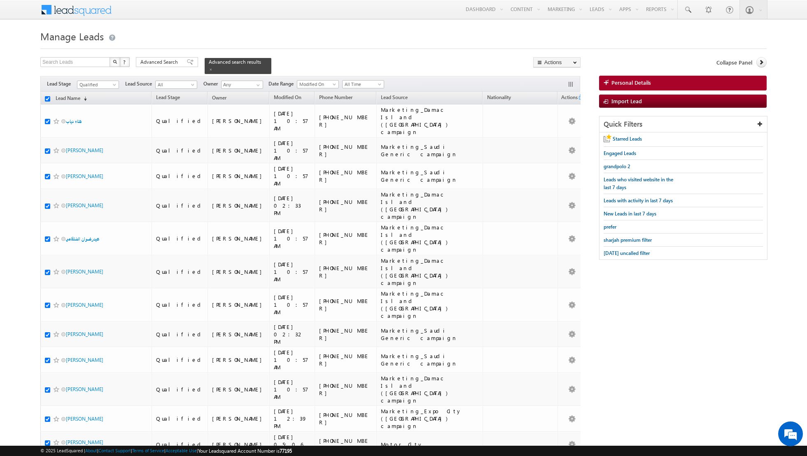
checkbox input "true"
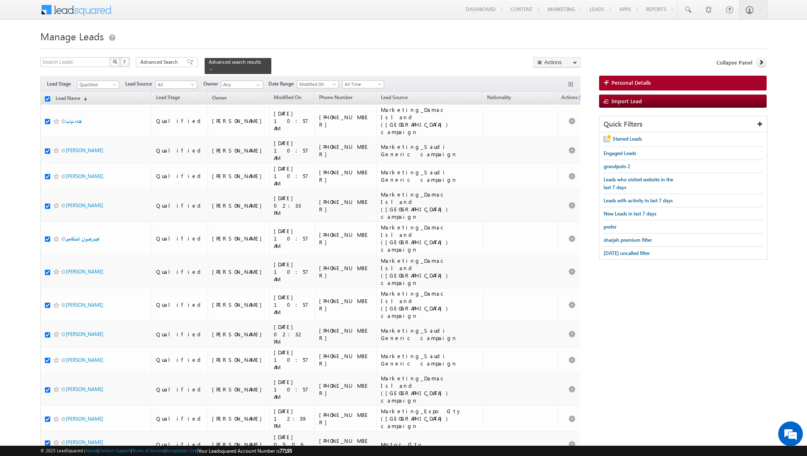
checkbox input "true"
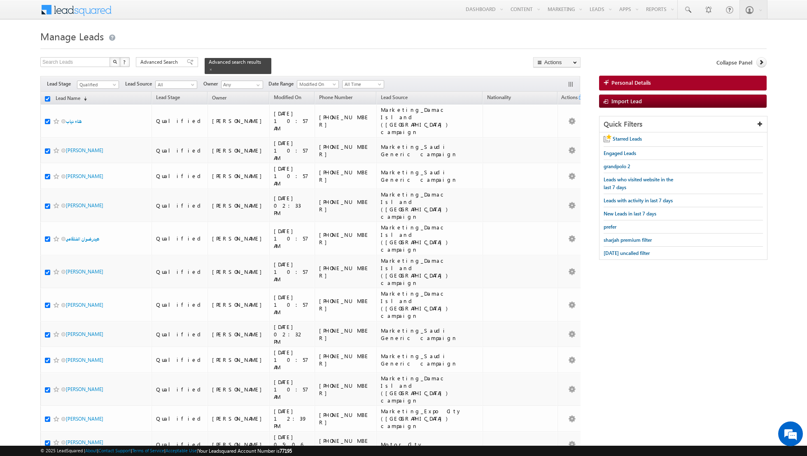
checkbox input "true"
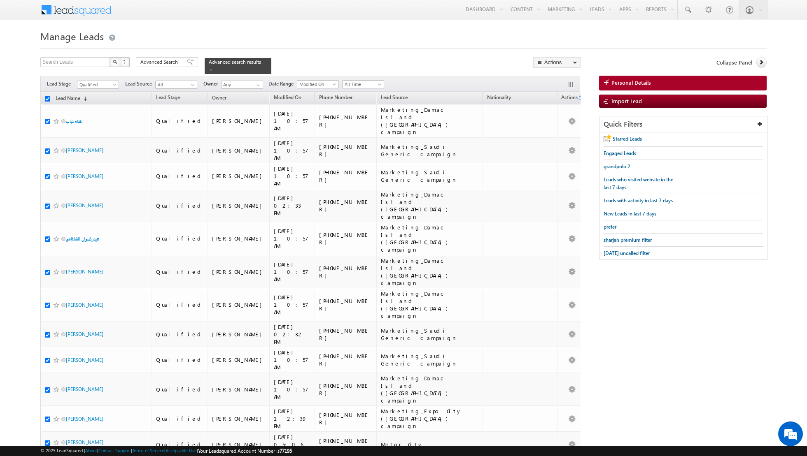
checkbox input "true"
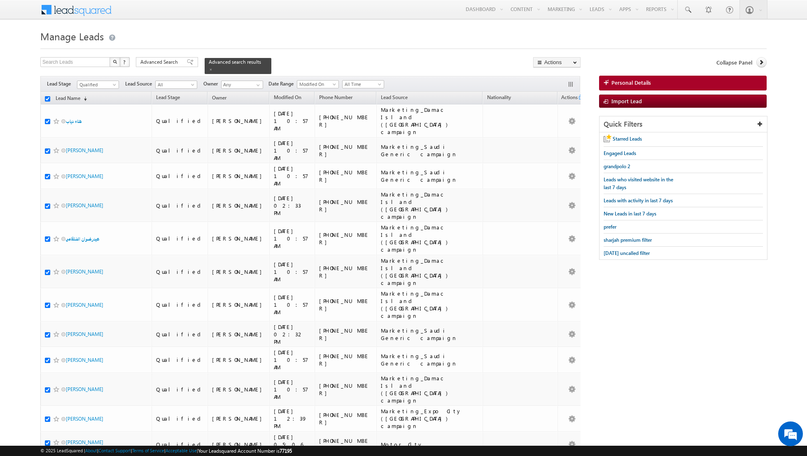
checkbox input "true"
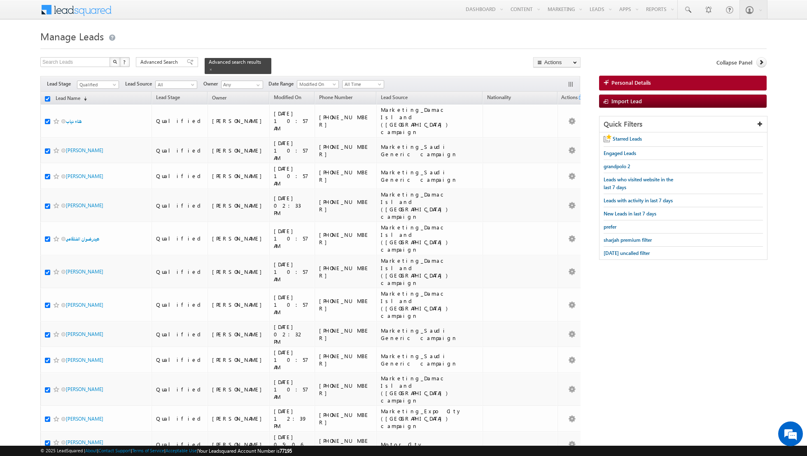
checkbox input "true"
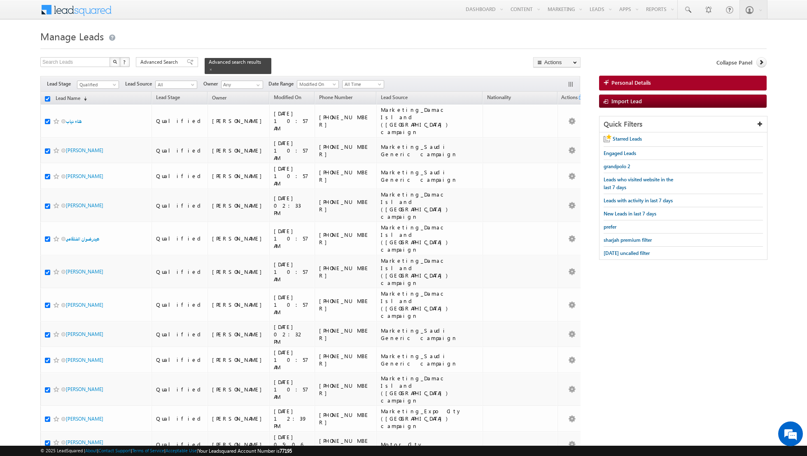
checkbox input "true"
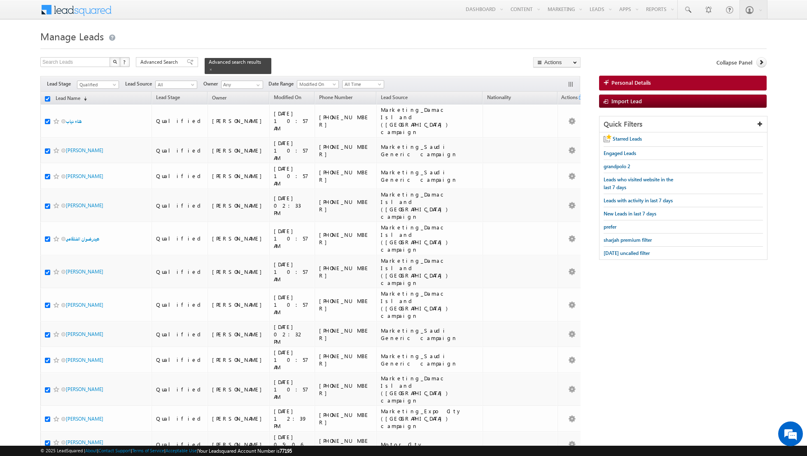
checkbox input "true"
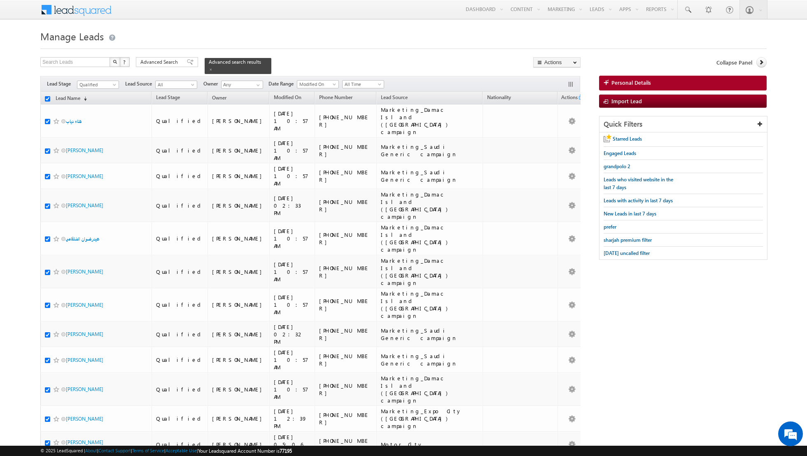
checkbox input "true"
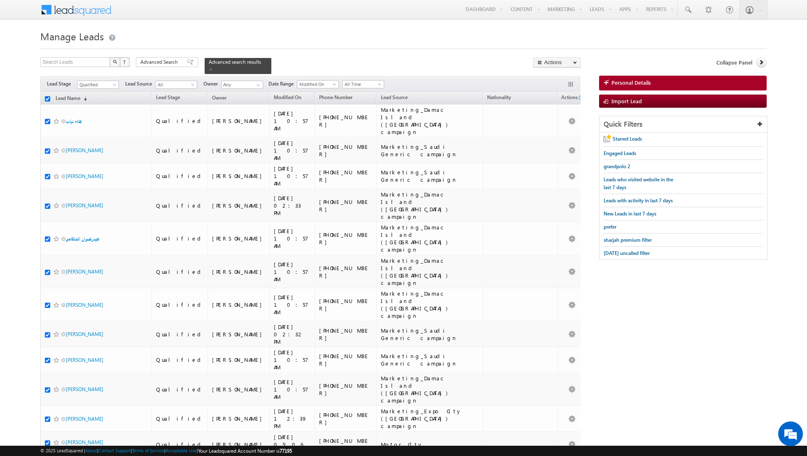
checkbox input "true"
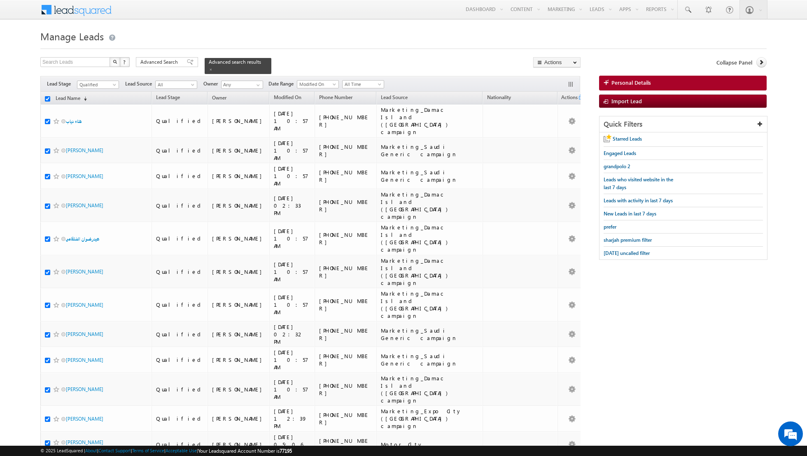
checkbox input "true"
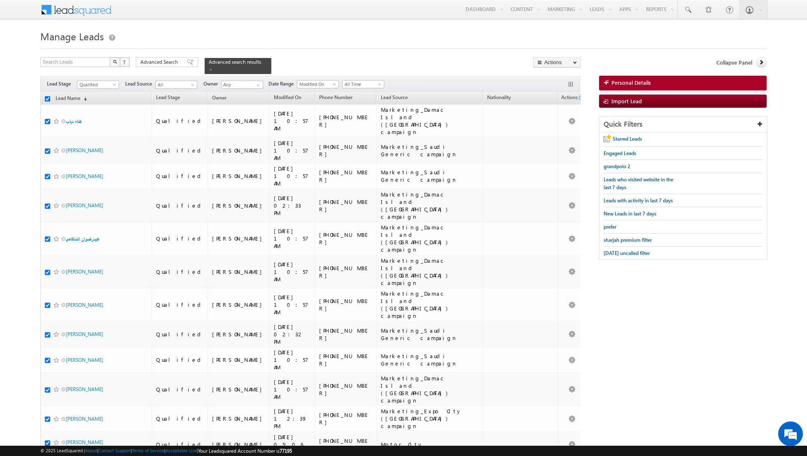
checkbox input "true"
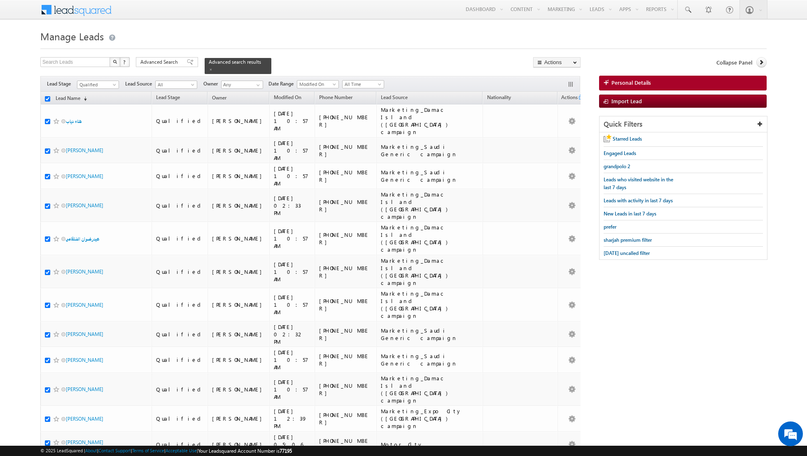
checkbox input "true"
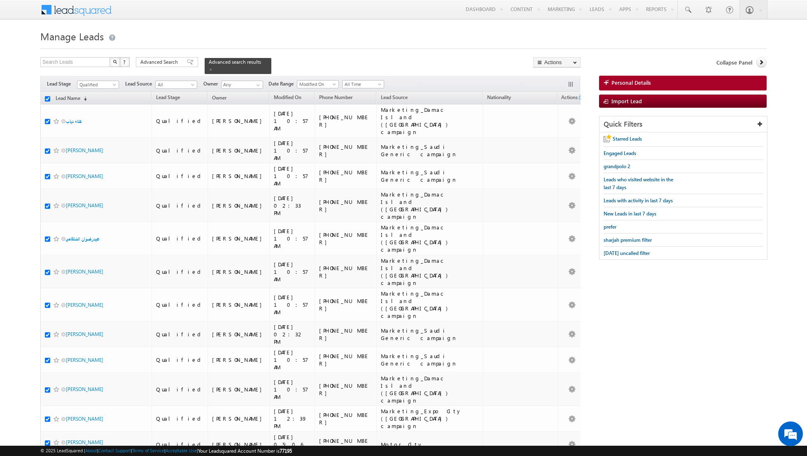
checkbox input "true"
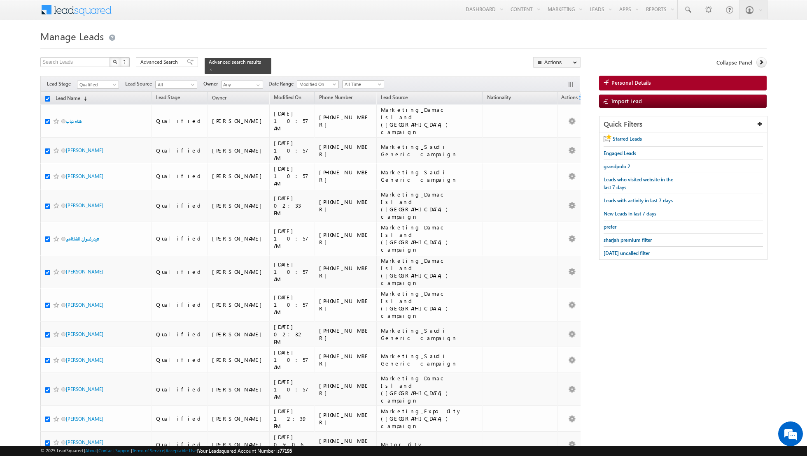
checkbox input "true"
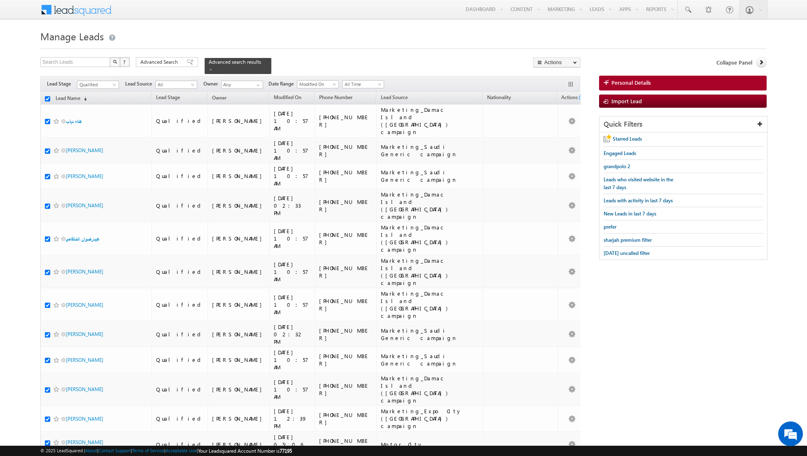
checkbox input "true"
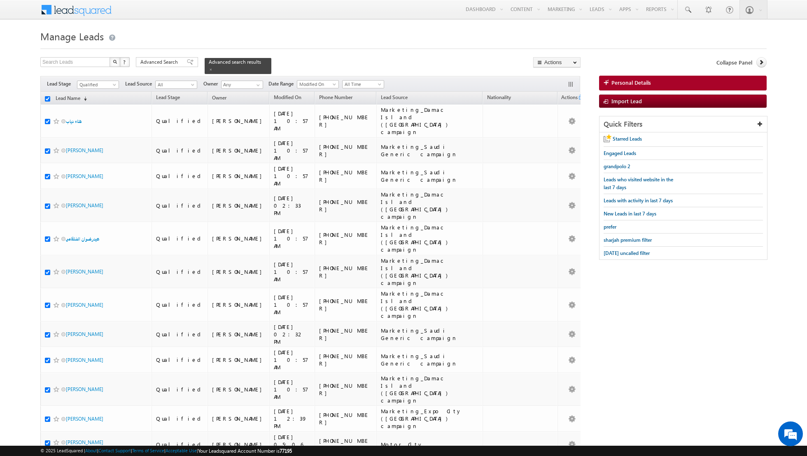
checkbox input "true"
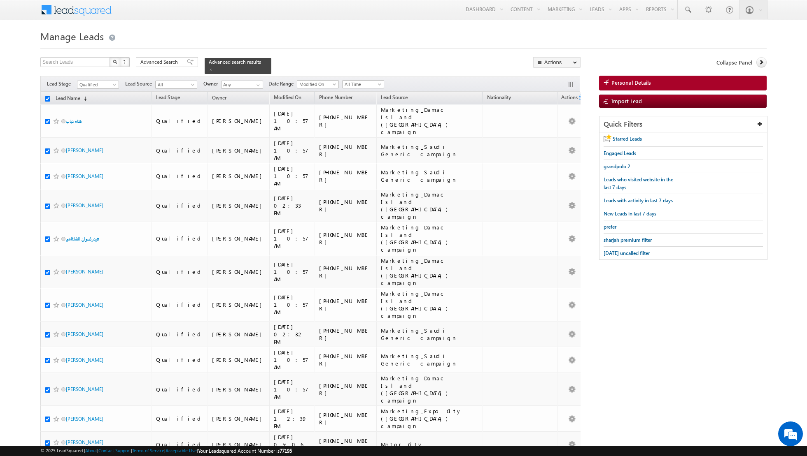
checkbox input "true"
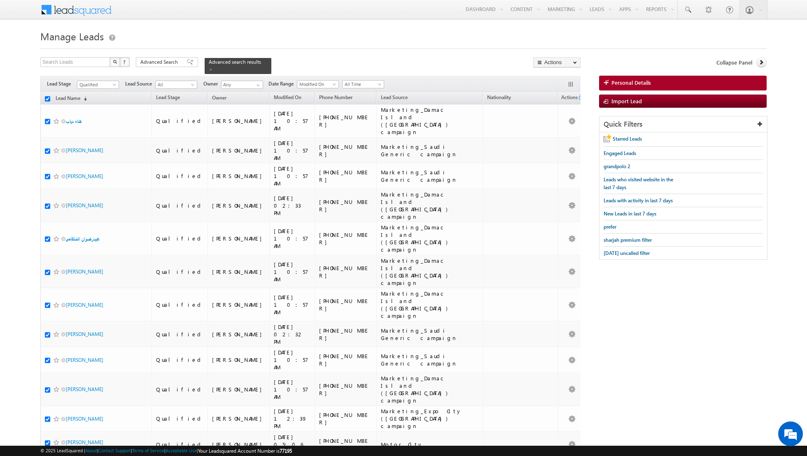
checkbox input "true"
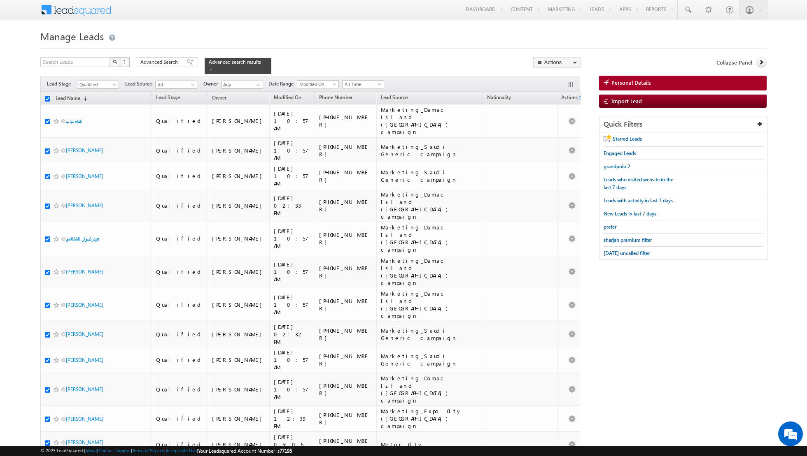
checkbox input "true"
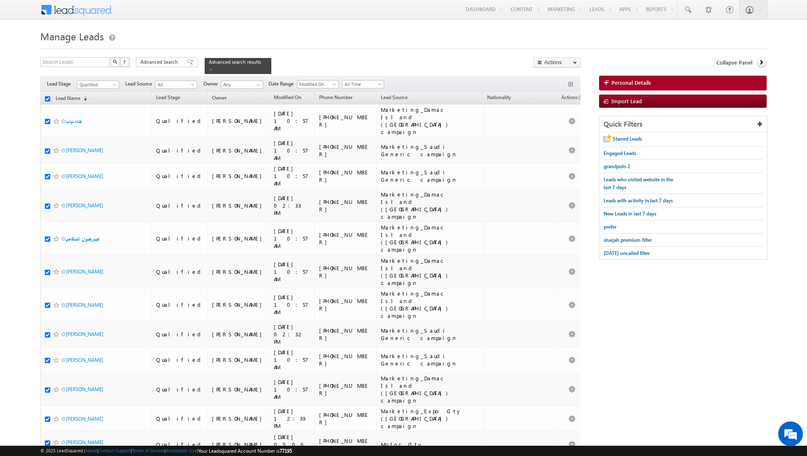
checkbox input "true"
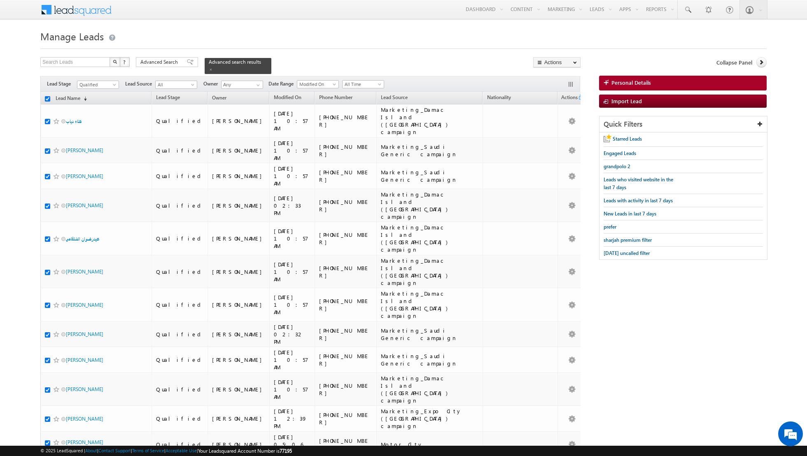
checkbox input "true"
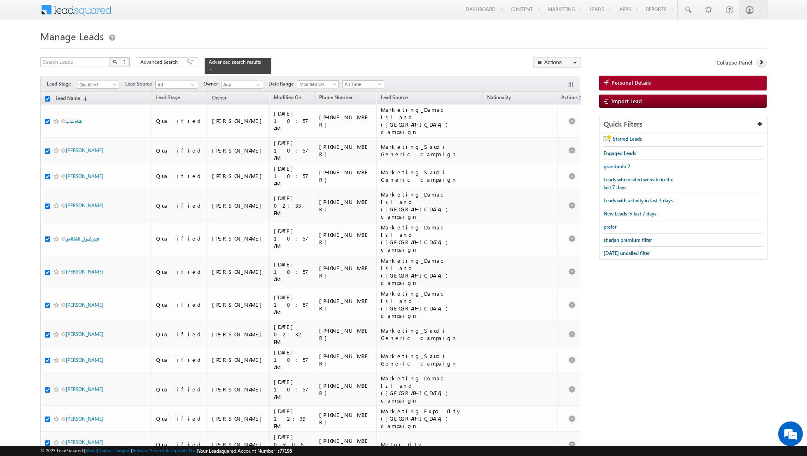
checkbox input "true"
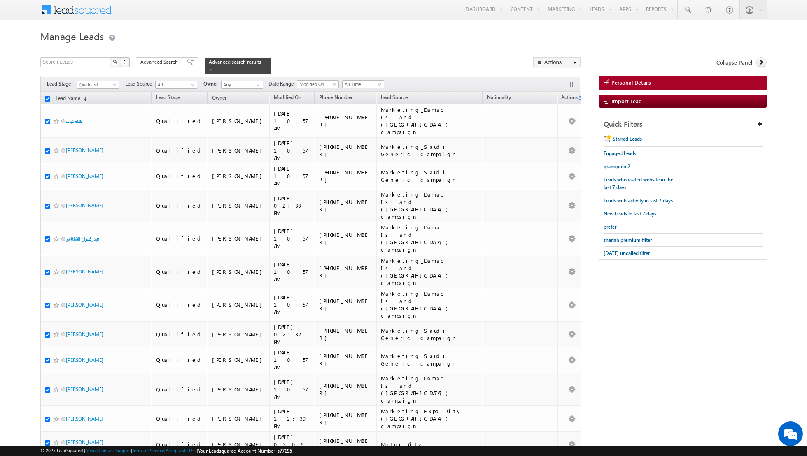
checkbox input "true"
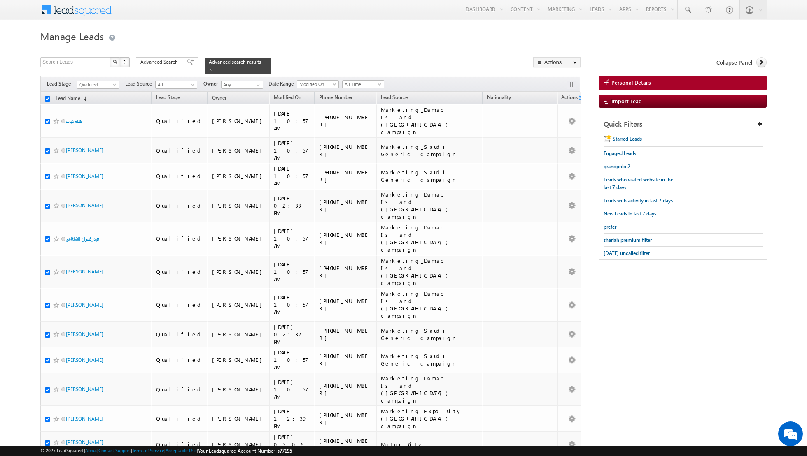
checkbox input "true"
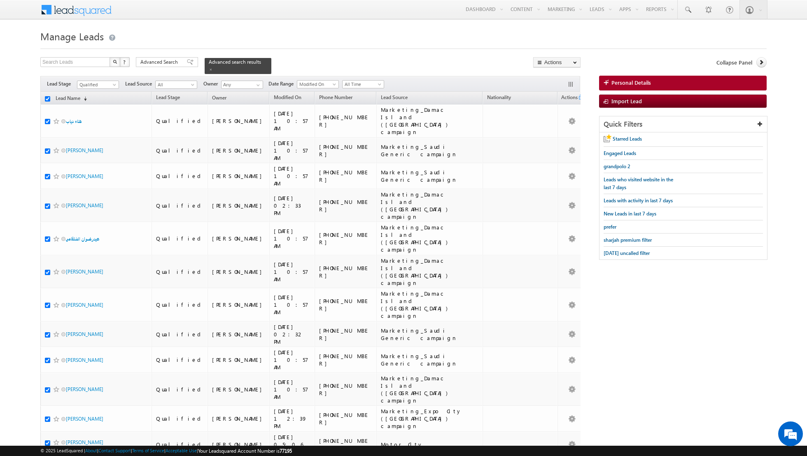
checkbox input "true"
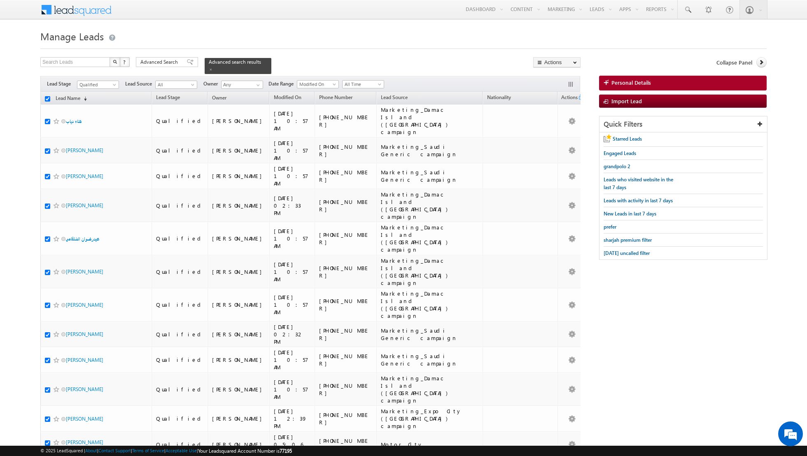
checkbox input "true"
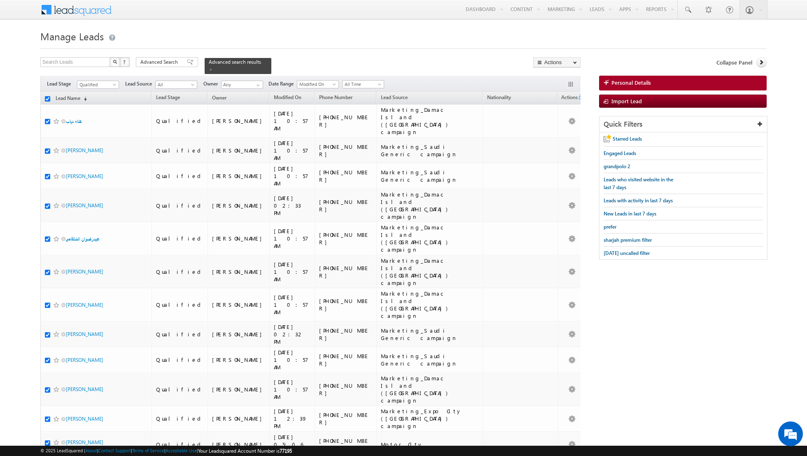
checkbox input "true"
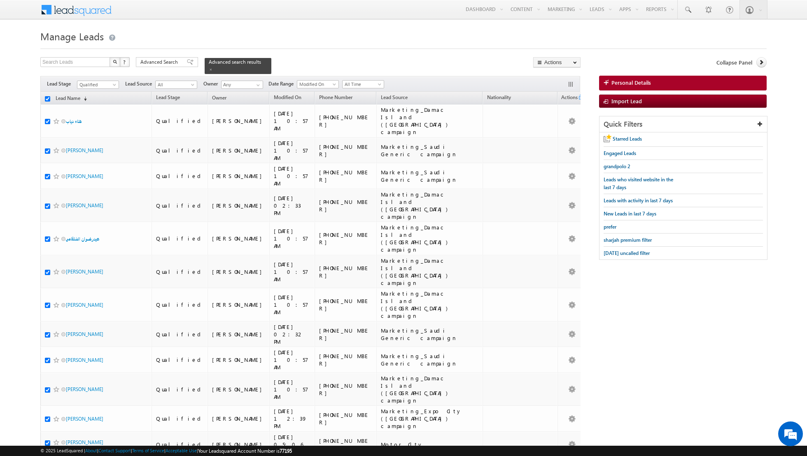
checkbox input "true"
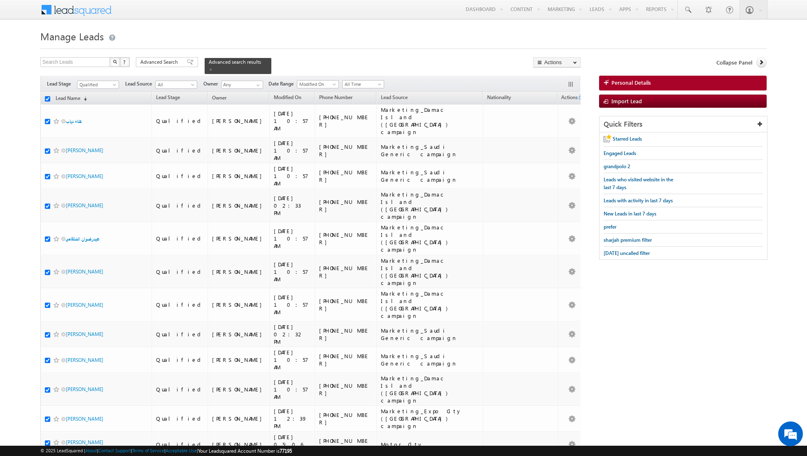
checkbox input "true"
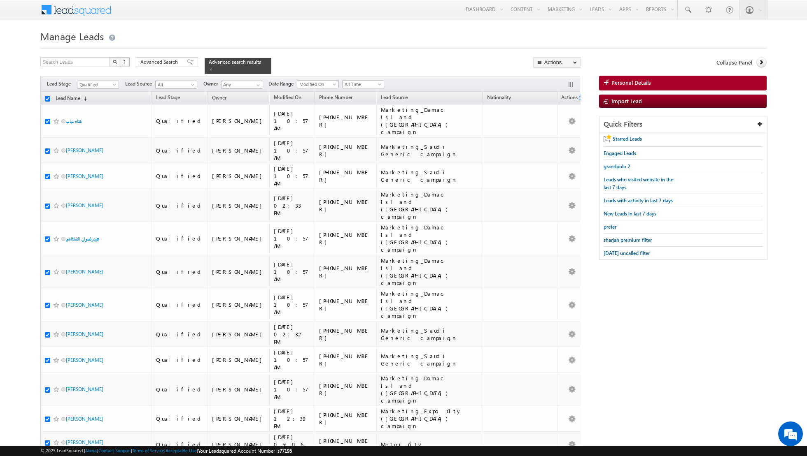
checkbox input "true"
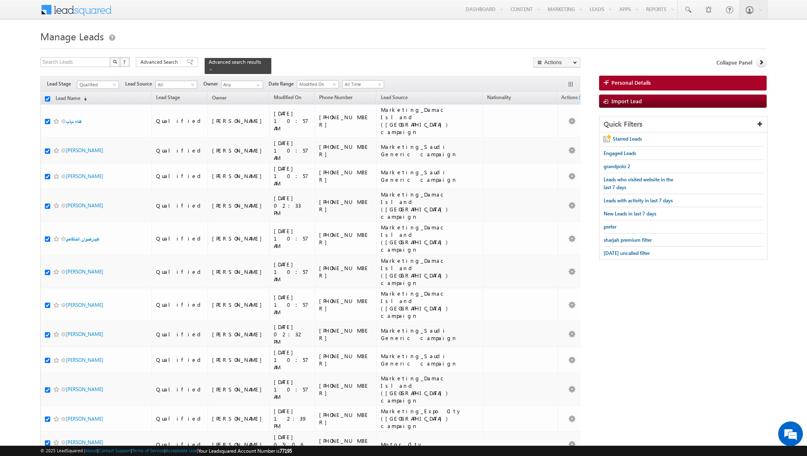
checkbox input "true"
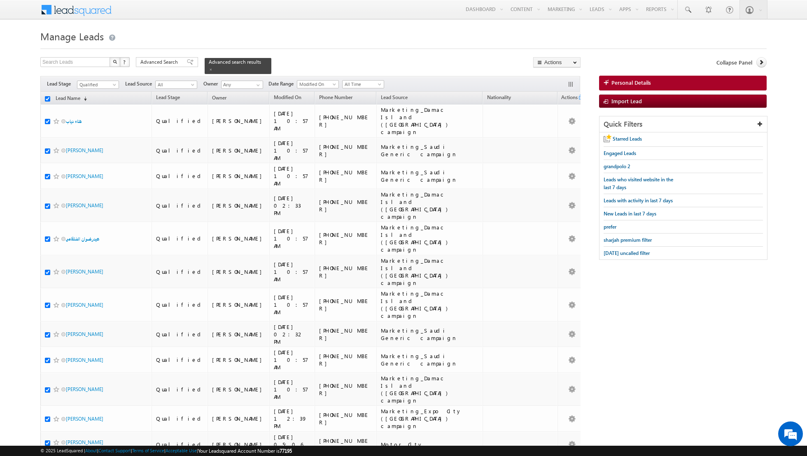
checkbox input "true"
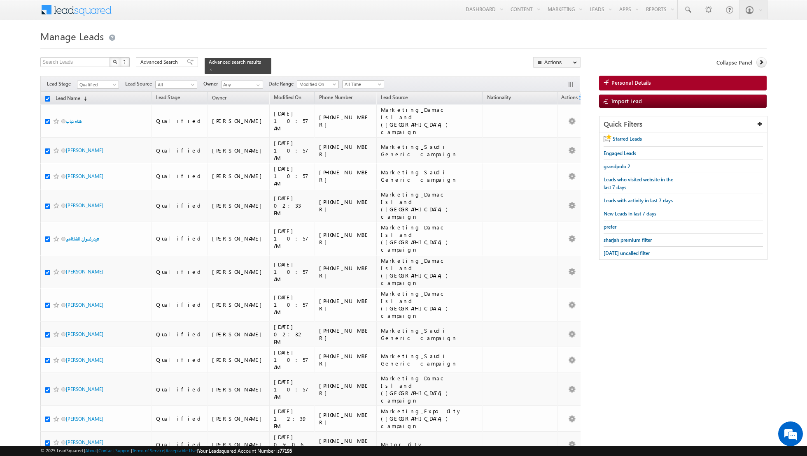
checkbox input "true"
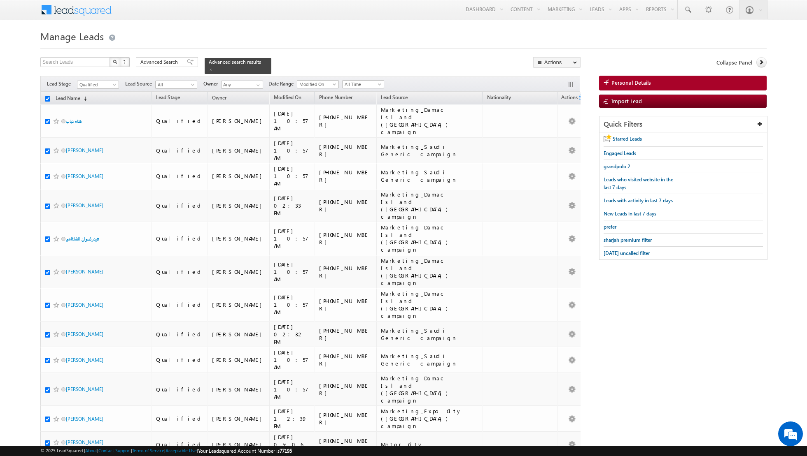
checkbox input "true"
click at [552, 143] on link "Change Stage" at bounding box center [556, 143] width 47 height 10
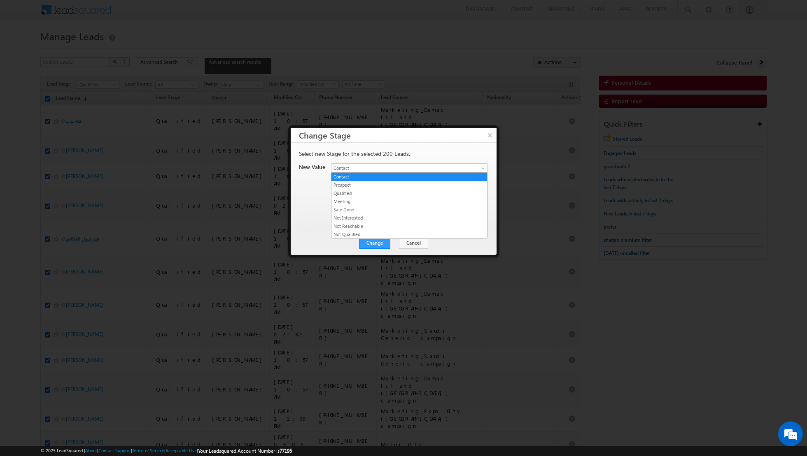
click at [479, 165] on link "Contact" at bounding box center [409, 168] width 156 height 10
click at [382, 194] on link "Qualified" at bounding box center [409, 193] width 156 height 7
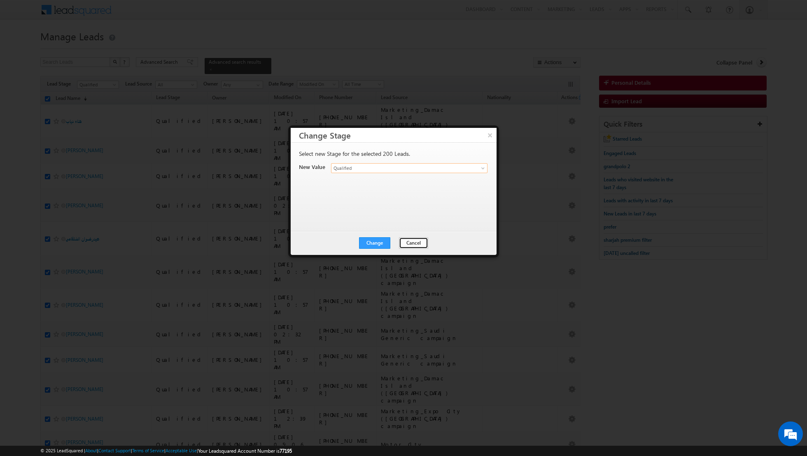
click at [409, 242] on button "Cancel" at bounding box center [413, 243] width 29 height 12
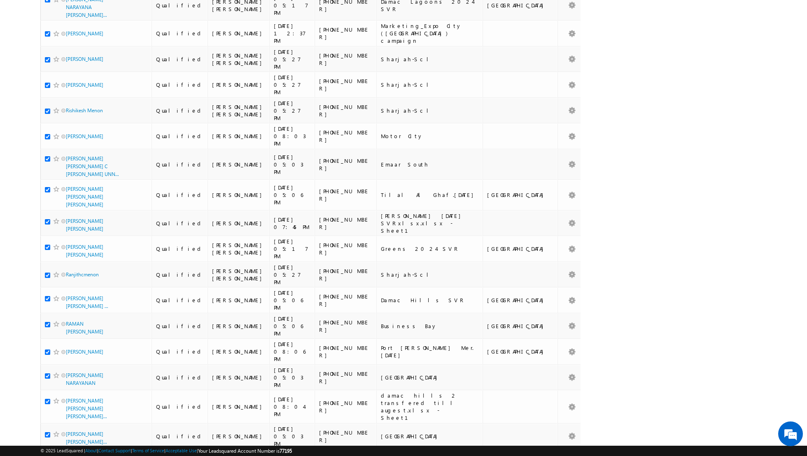
scroll to position [3885, 0]
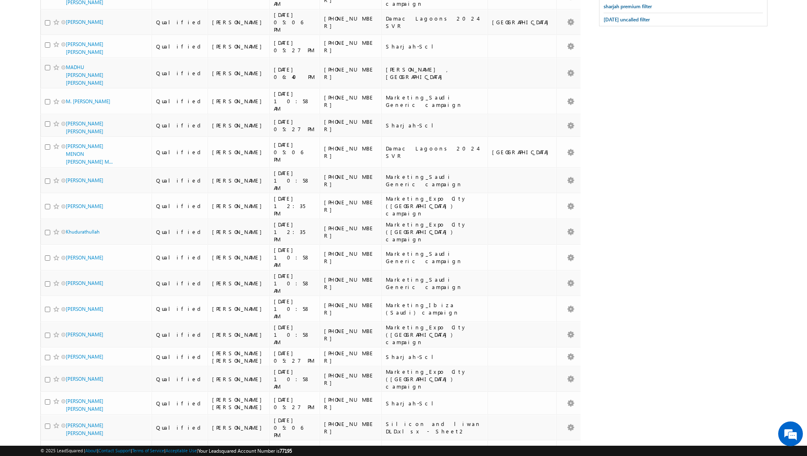
scroll to position [0, 0]
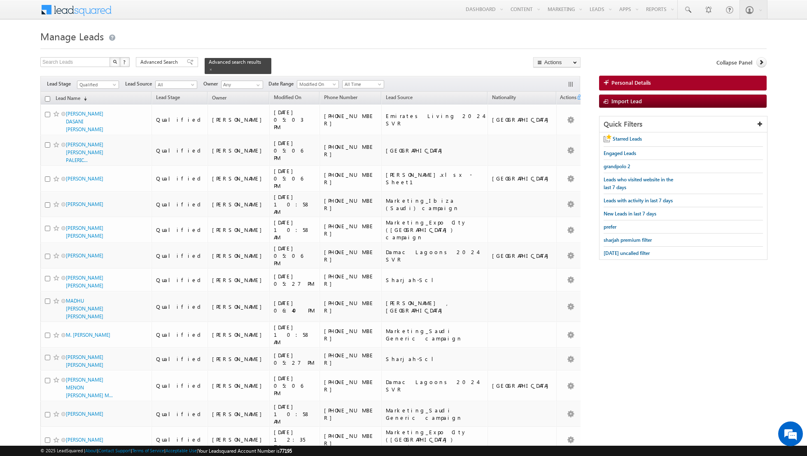
click at [48, 98] on input "checkbox" at bounding box center [47, 98] width 5 height 5
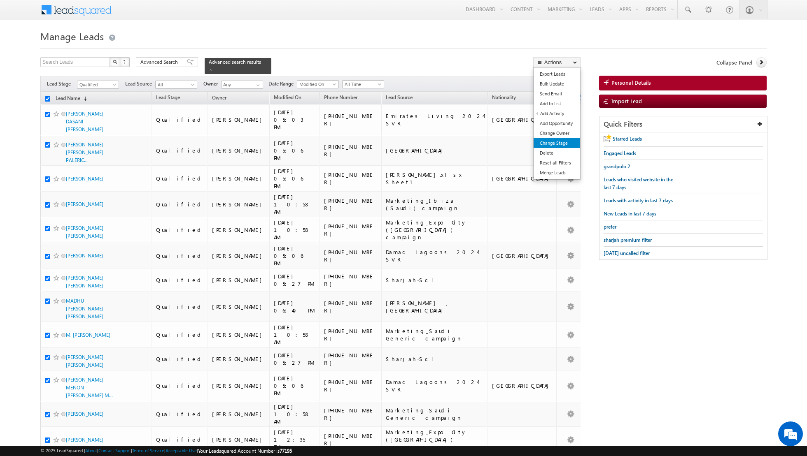
click at [547, 144] on link "Change Stage" at bounding box center [556, 143] width 47 height 10
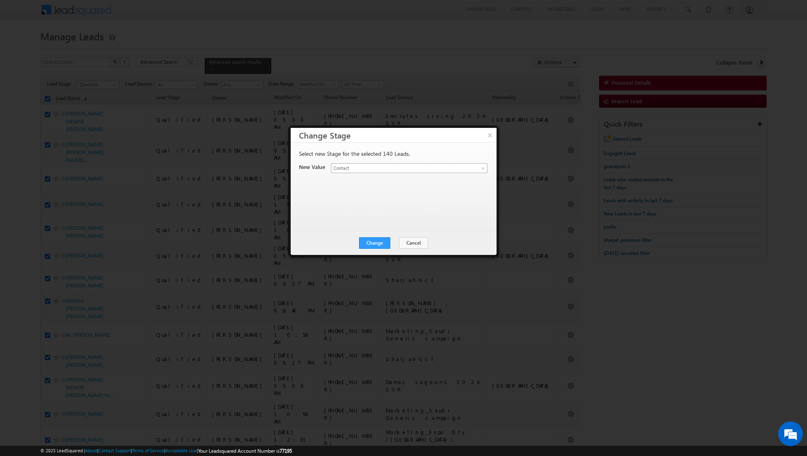
click at [477, 165] on link "Contact" at bounding box center [409, 168] width 156 height 10
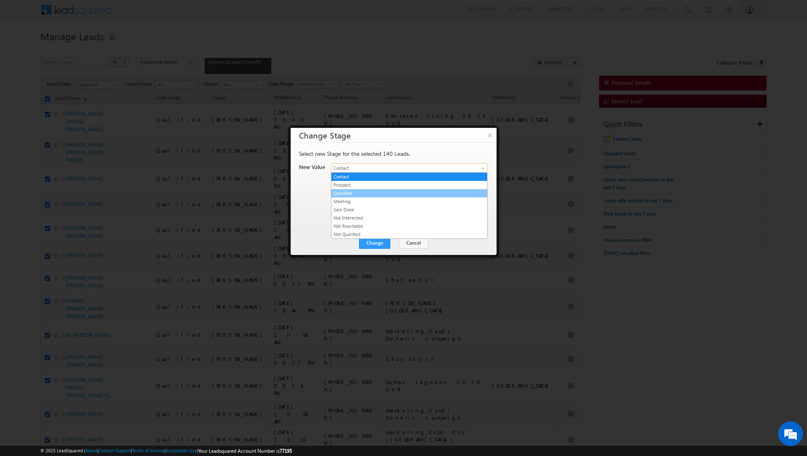
click at [421, 192] on link "Qualified" at bounding box center [409, 193] width 156 height 7
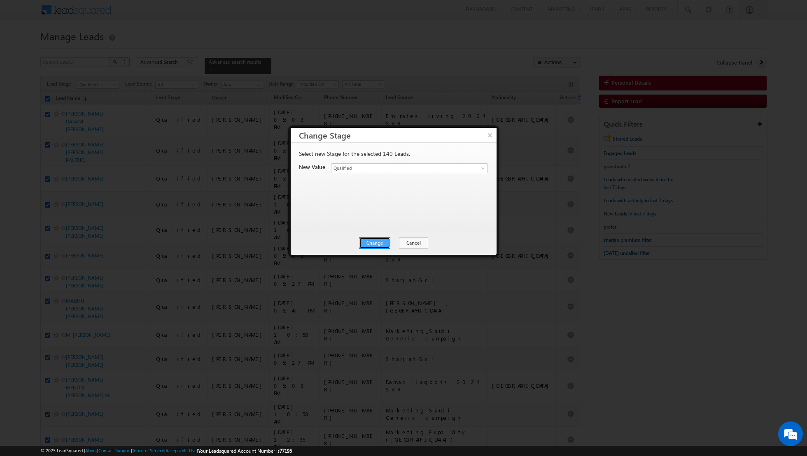
click at [377, 243] on button "Change" at bounding box center [374, 243] width 31 height 12
click at [393, 242] on button "Close" at bounding box center [395, 243] width 26 height 12
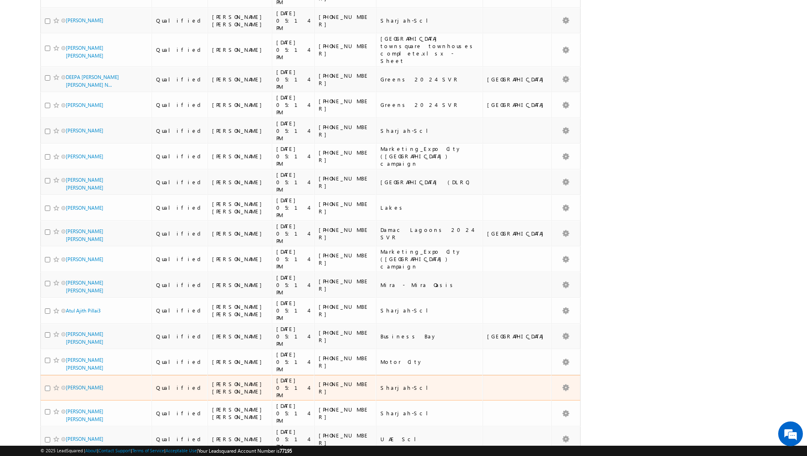
scroll to position [2505, 0]
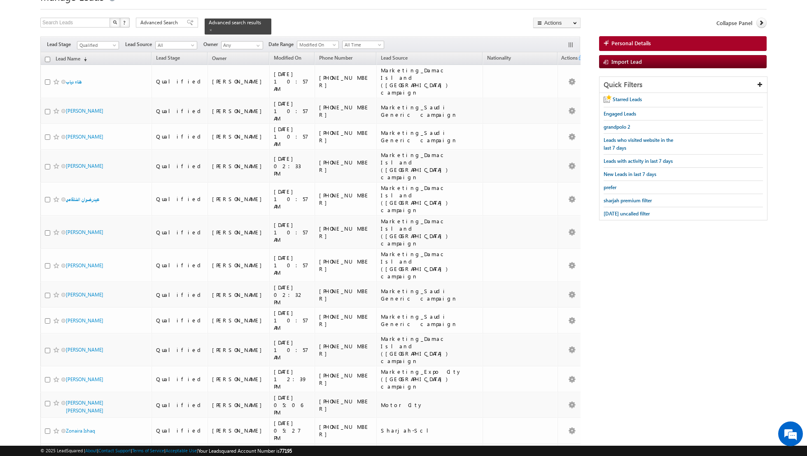
scroll to position [0, 0]
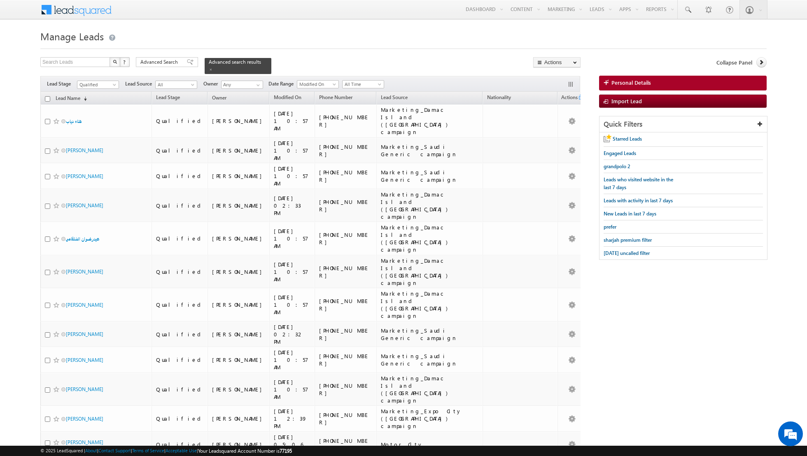
click at [46, 97] on input "checkbox" at bounding box center [47, 98] width 5 height 5
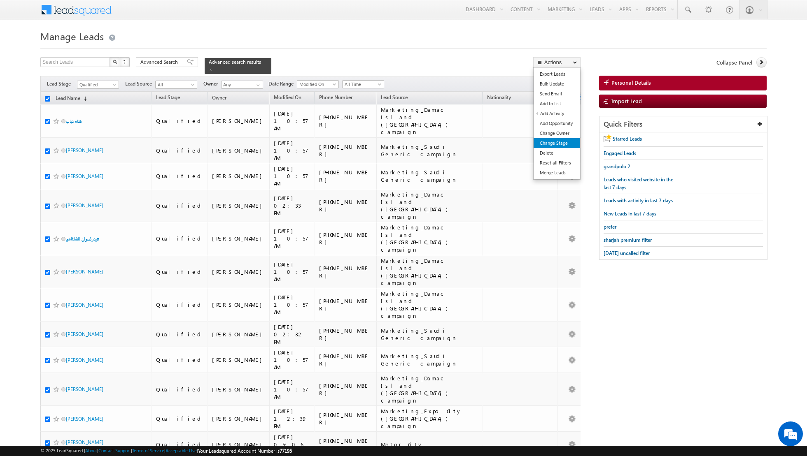
click at [552, 142] on link "Change Stage" at bounding box center [556, 143] width 47 height 10
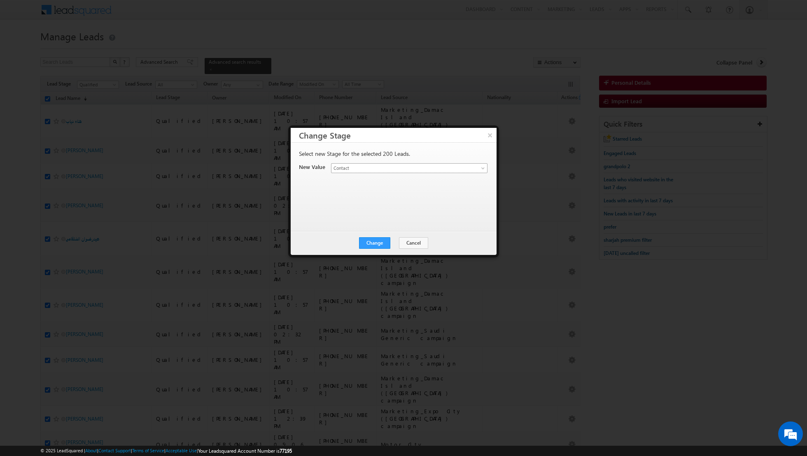
click at [433, 166] on span "Contact" at bounding box center [399, 168] width 136 height 7
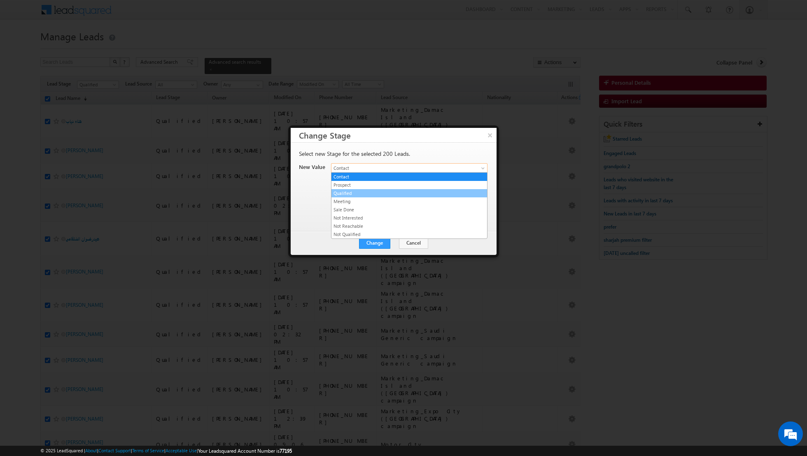
click at [396, 193] on link "Qualified" at bounding box center [409, 193] width 156 height 7
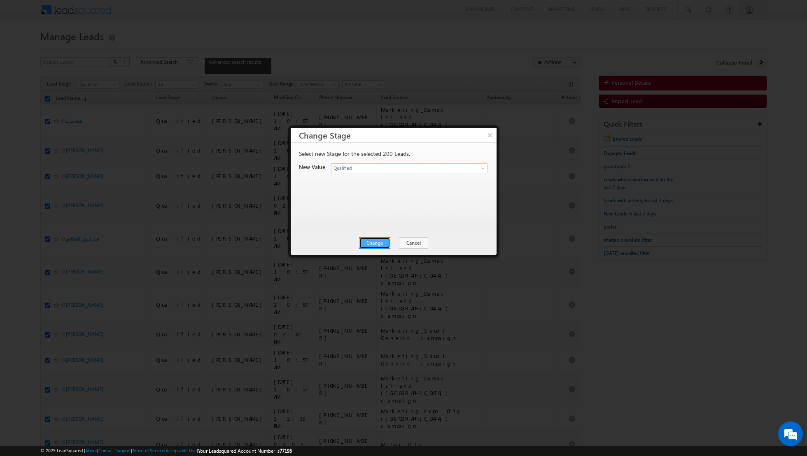
click at [375, 243] on button "Change" at bounding box center [374, 243] width 31 height 12
click at [393, 241] on button "Close" at bounding box center [395, 243] width 26 height 12
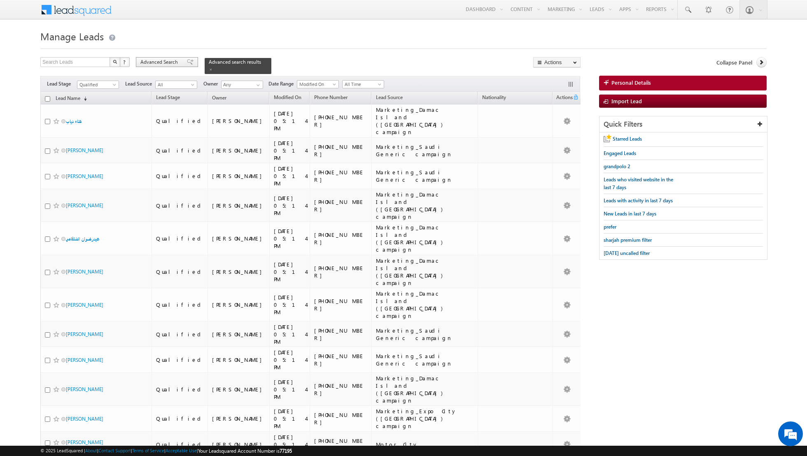
click at [187, 61] on span at bounding box center [190, 62] width 7 height 6
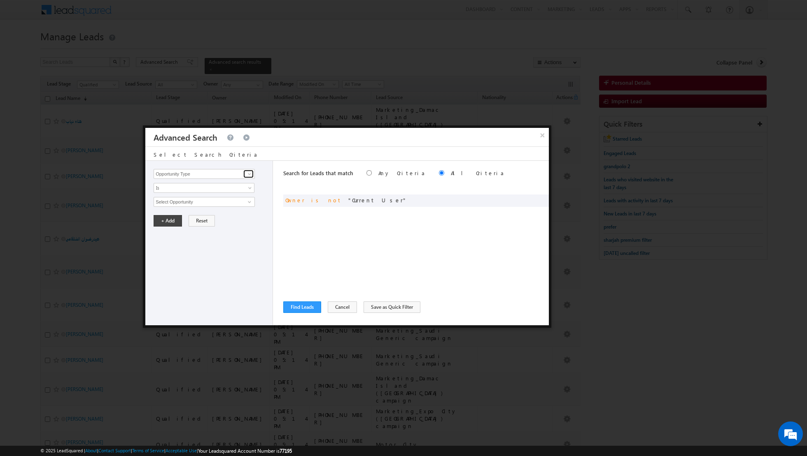
click at [250, 171] on span at bounding box center [249, 174] width 7 height 7
click at [202, 188] on link "Owner" at bounding box center [204, 190] width 101 height 9
click at [221, 200] on span "None Selected" at bounding box center [200, 202] width 93 height 9
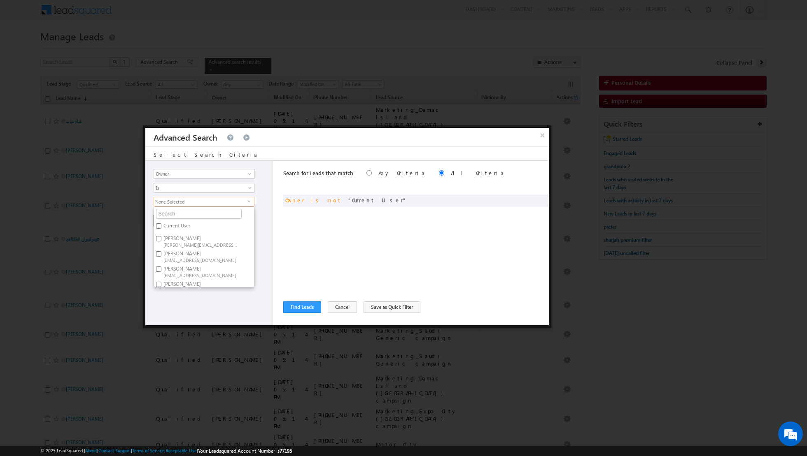
scroll to position [8, 0]
click at [189, 259] on label "Dinesh Kumar dinesh.kumar@indglobal.ae" at bounding box center [200, 263] width 92 height 15
click at [161, 259] on input "Dinesh Kumar dinesh.kumar@indglobal.ae" at bounding box center [158, 260] width 5 height 5
click at [194, 293] on div "Opportunity Type Lead Activity Task Sales Group Prospect Id Address 1 Address 2…" at bounding box center [209, 243] width 128 height 165
click at [166, 219] on button "+ Add" at bounding box center [168, 221] width 28 height 12
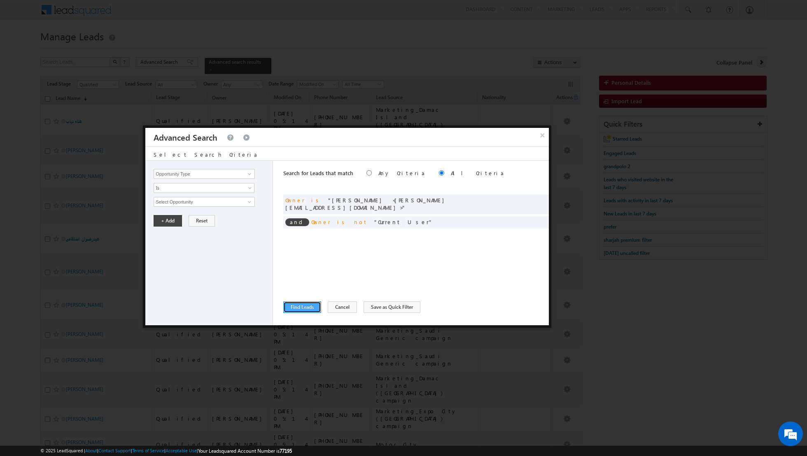
click at [298, 307] on button "Find Leads" at bounding box center [302, 308] width 38 height 12
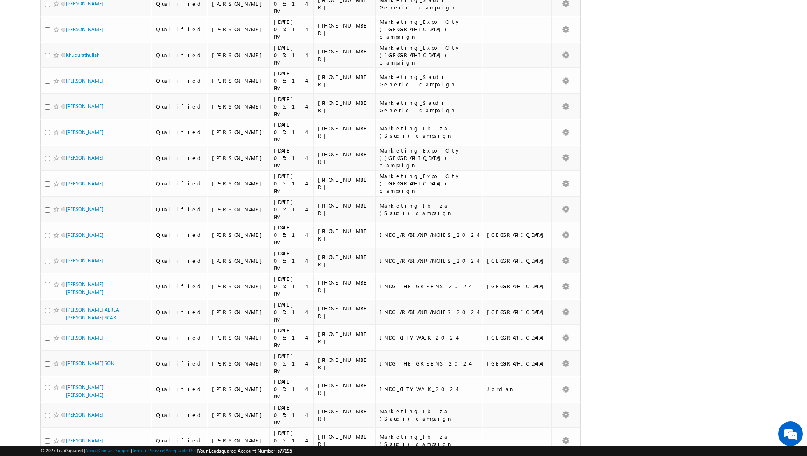
scroll to position [0, 0]
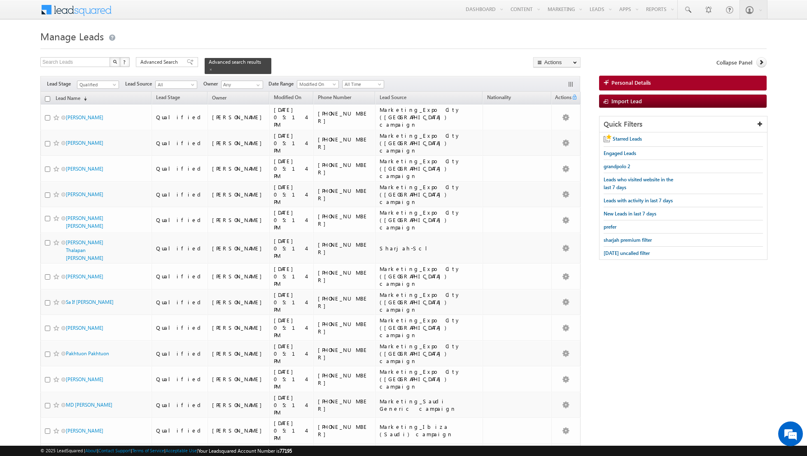
click at [47, 98] on input "checkbox" at bounding box center [47, 98] width 5 height 5
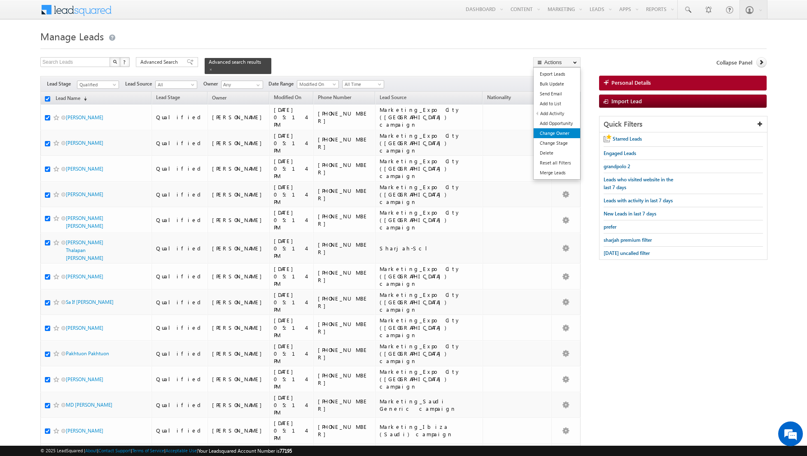
click at [560, 131] on link "Change Owner" at bounding box center [556, 133] width 47 height 10
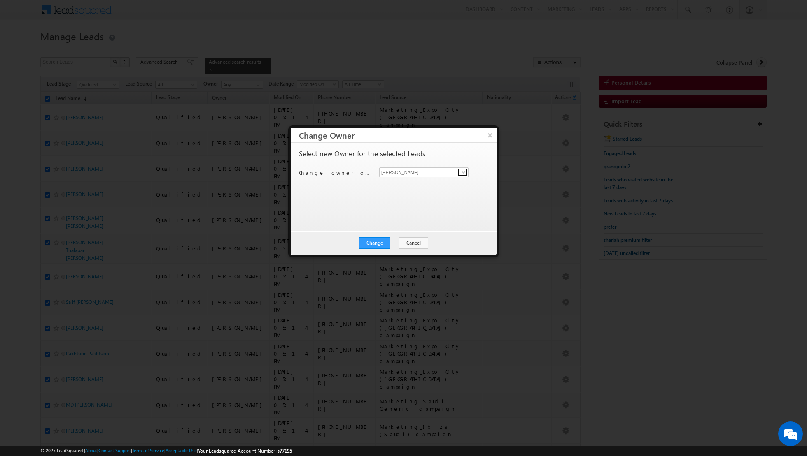
click at [462, 173] on span at bounding box center [463, 172] width 7 height 7
click at [419, 230] on span "[EMAIL_ADDRESS][PERSON_NAME][DOMAIN_NAME]" at bounding box center [419, 232] width 74 height 6
click at [370, 243] on button "Change" at bounding box center [374, 243] width 31 height 12
click at [399, 241] on button "Close" at bounding box center [395, 243] width 26 height 12
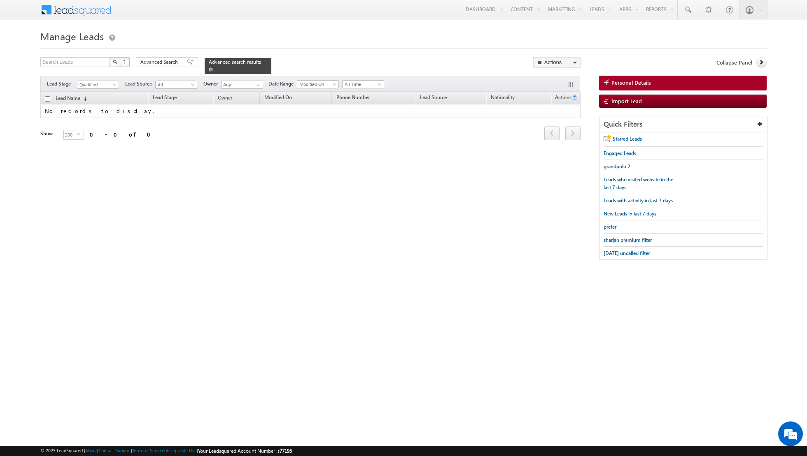
click at [209, 68] on span at bounding box center [211, 69] width 4 height 4
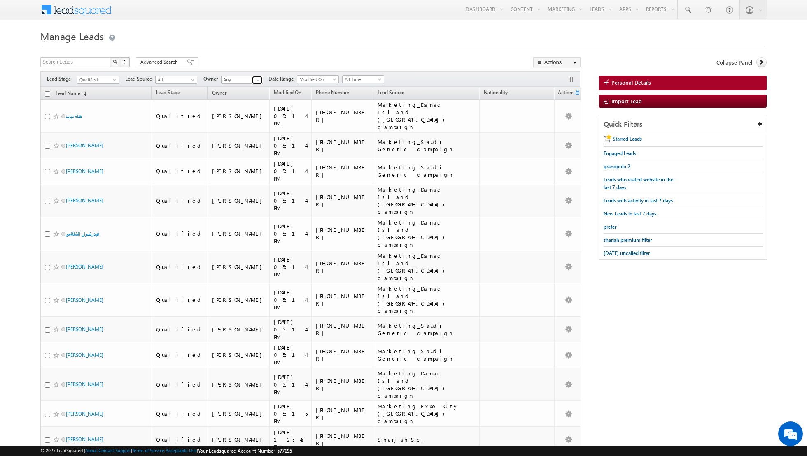
click at [255, 80] on span at bounding box center [258, 80] width 7 height 7
click at [244, 91] on span "[EMAIL_ADDRESS][PERSON_NAME][DOMAIN_NAME]" at bounding box center [261, 94] width 74 height 6
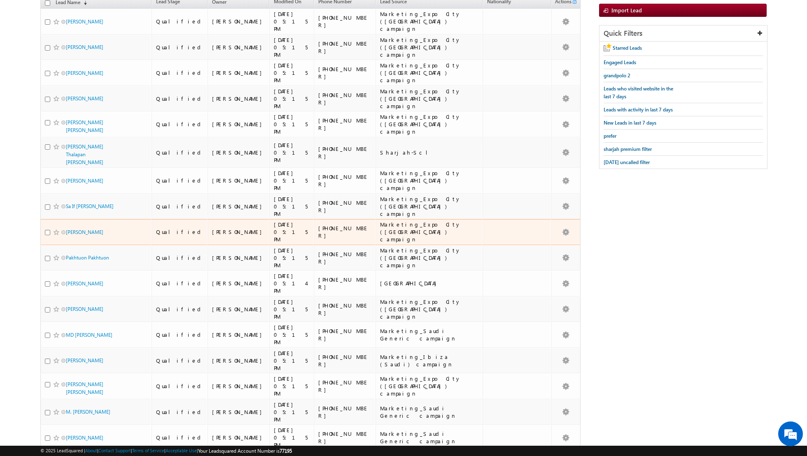
scroll to position [92, 0]
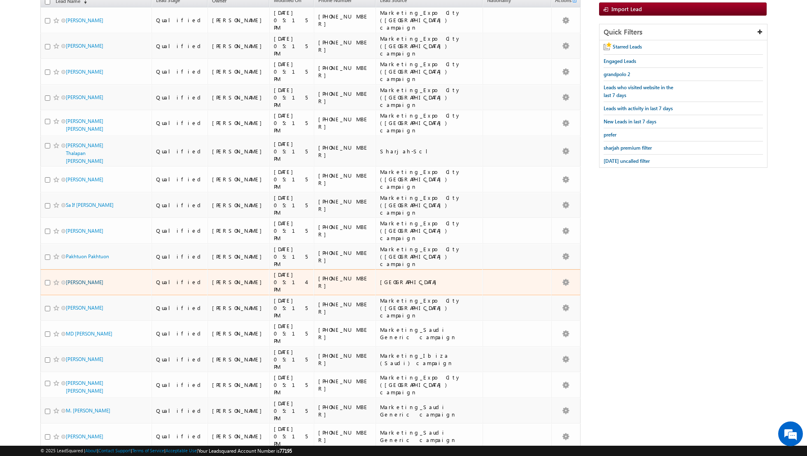
click at [72, 279] on link "NAJIB ZOUEIN" at bounding box center [84, 282] width 37 height 6
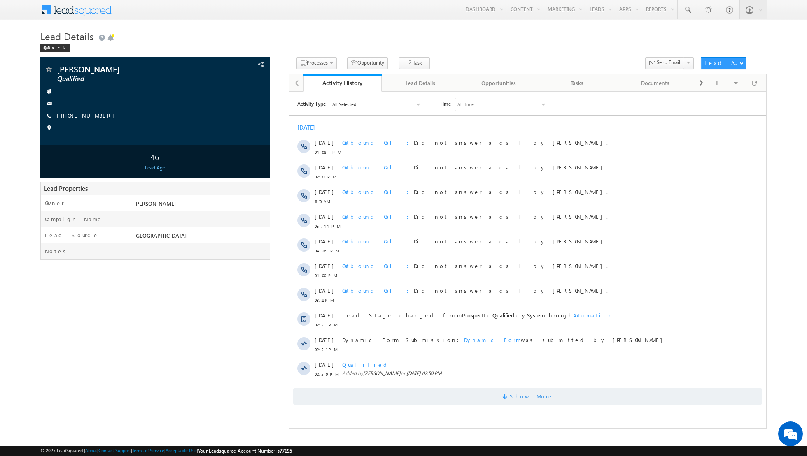
click at [510, 396] on span at bounding box center [505, 398] width 7 height 8
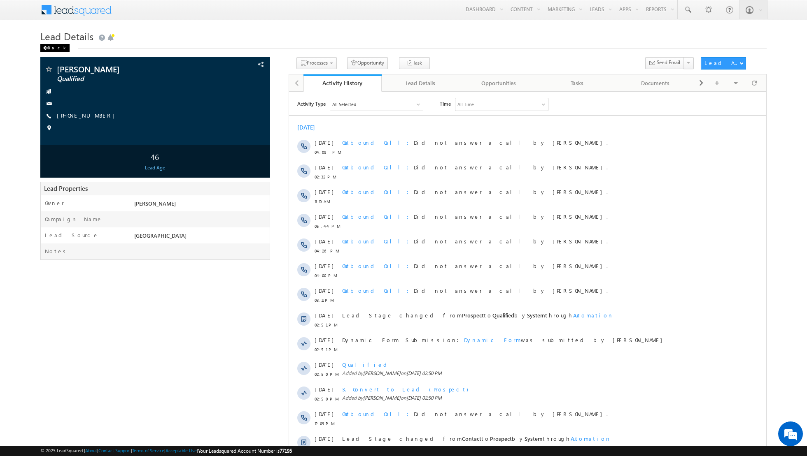
click at [47, 47] on span at bounding box center [45, 48] width 5 height 4
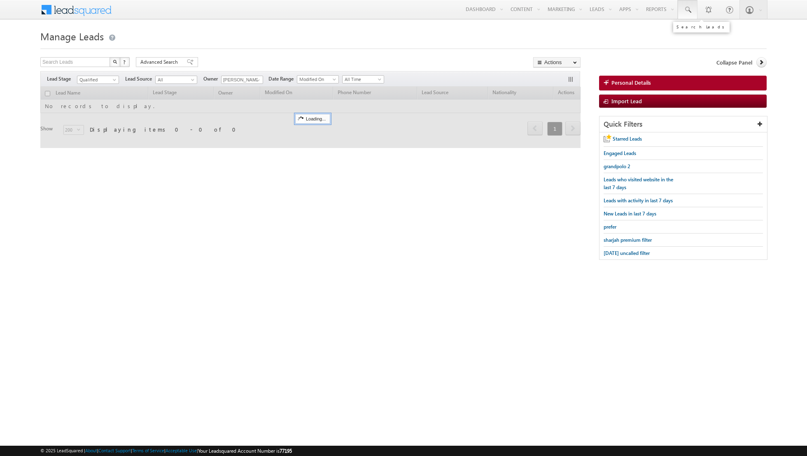
click at [682, 14] on link at bounding box center [687, 9] width 20 height 19
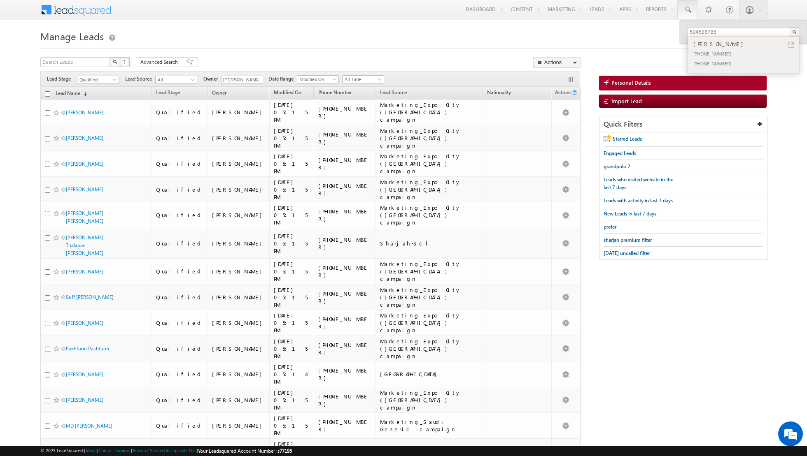
type input "504536785"
click at [729, 44] on div "[PERSON_NAME]" at bounding box center [746, 44] width 110 height 9
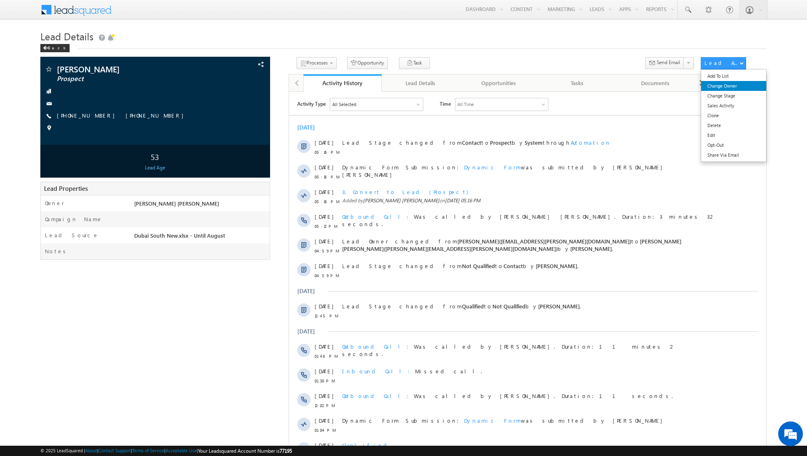
click at [726, 88] on link "Change Owner" at bounding box center [733, 86] width 65 height 10
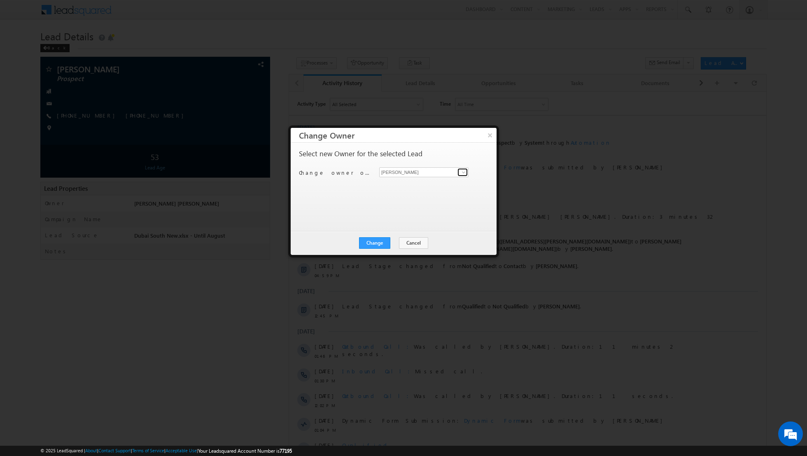
click at [463, 172] on span at bounding box center [463, 172] width 7 height 7
click at [417, 232] on link "Riya Raj riya.raj@indglobal.ae" at bounding box center [423, 236] width 89 height 16
type input "[PERSON_NAME]"
click at [375, 244] on button "Change" at bounding box center [374, 243] width 31 height 12
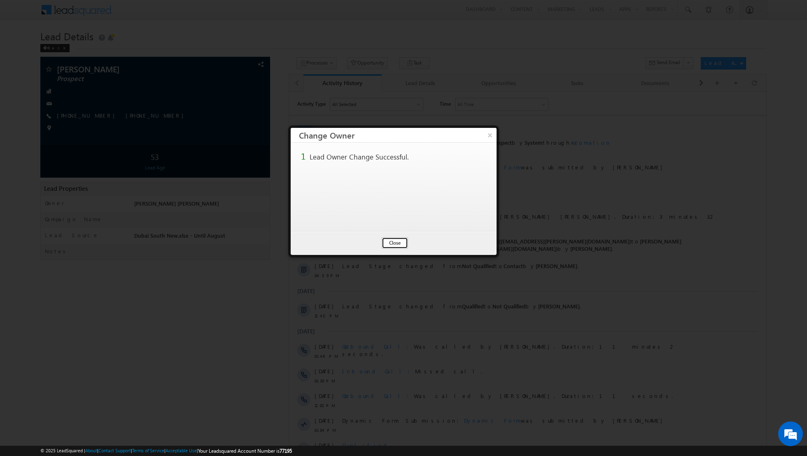
click at [395, 240] on button "Close" at bounding box center [395, 243] width 26 height 12
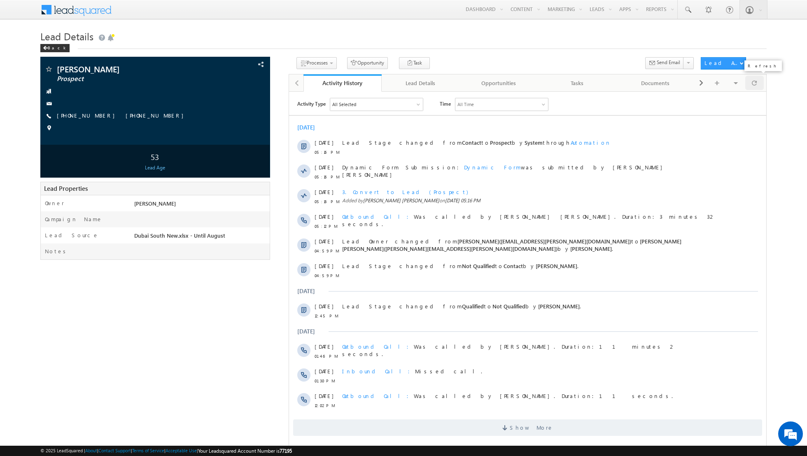
click at [755, 81] on span at bounding box center [754, 83] width 5 height 14
click at [605, 44] on link "Manage Leads" at bounding box center [619, 45] width 66 height 17
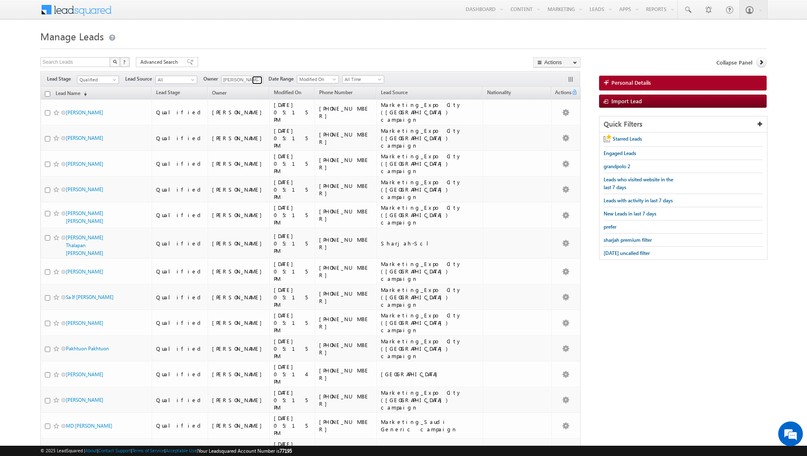
click at [252, 81] on link at bounding box center [257, 80] width 10 height 8
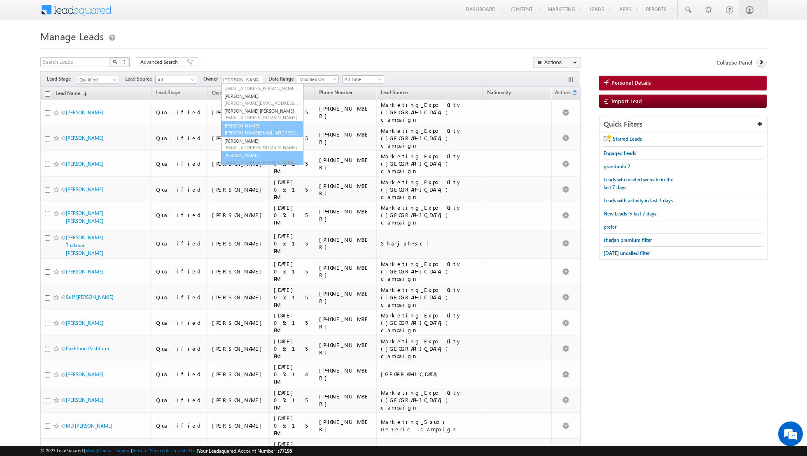
scroll to position [67, 0]
click at [246, 132] on span "riya.raj@indglobal.ae" at bounding box center [261, 132] width 74 height 6
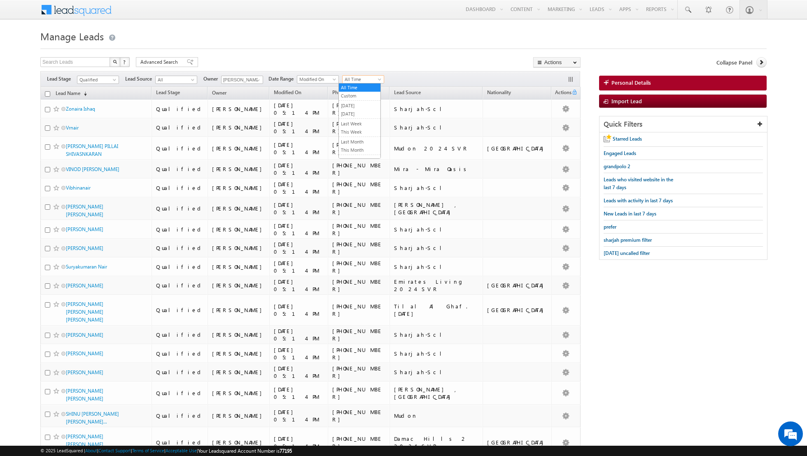
click at [369, 81] on span "All Time" at bounding box center [361, 79] width 39 height 7
click at [359, 111] on link "[DATE]" at bounding box center [360, 113] width 42 height 7
click at [252, 81] on link at bounding box center [257, 80] width 10 height 8
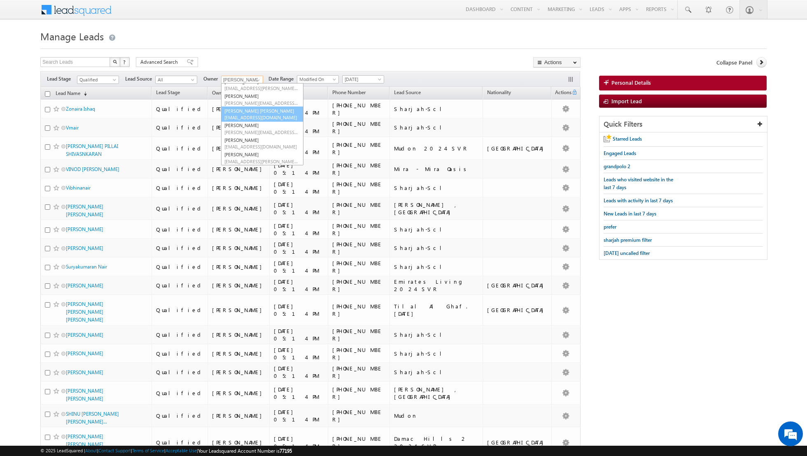
click at [248, 116] on span "nandhana.anil@indglobal.ae" at bounding box center [261, 117] width 74 height 6
type input "[PERSON_NAME] [PERSON_NAME]"
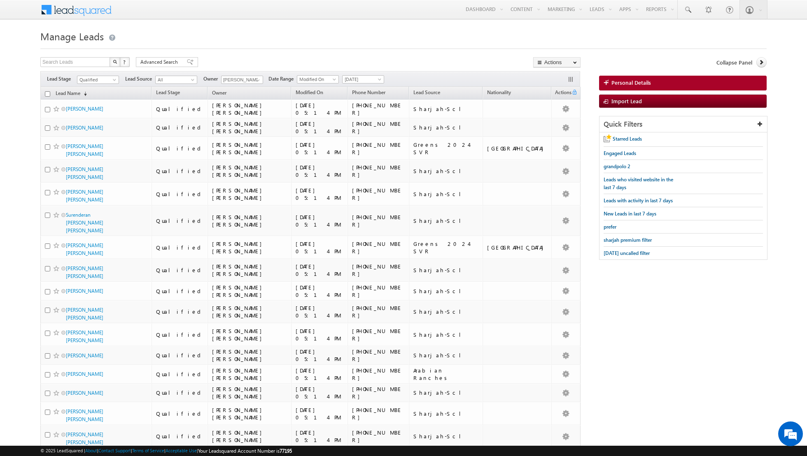
click at [263, 68] on div "Search Leads X ? 83 results found Advanced Search Advanced Search Advanced sear…" at bounding box center [310, 63] width 540 height 12
click at [192, 80] on span at bounding box center [193, 81] width 7 height 7
click at [112, 76] on span "Qualified" at bounding box center [96, 79] width 39 height 7
click at [105, 95] on link "Contact" at bounding box center [98, 95] width 42 height 7
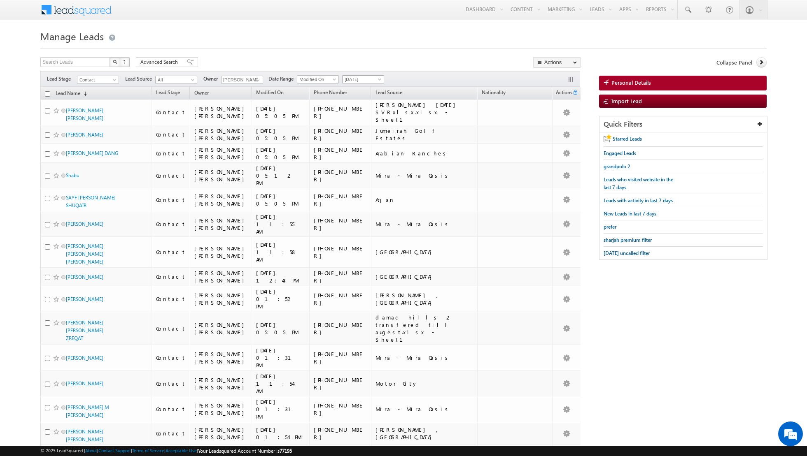
click at [379, 79] on span at bounding box center [380, 81] width 7 height 7
click at [366, 89] on link "All Time" at bounding box center [360, 87] width 42 height 7
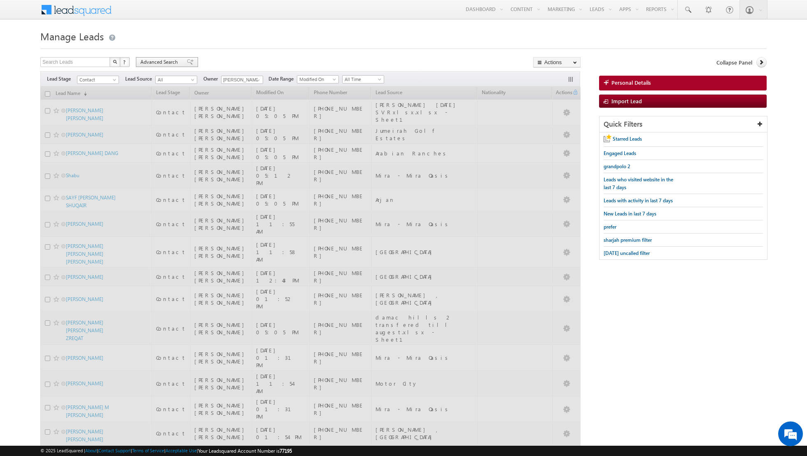
click at [187, 64] on span at bounding box center [190, 62] width 7 height 6
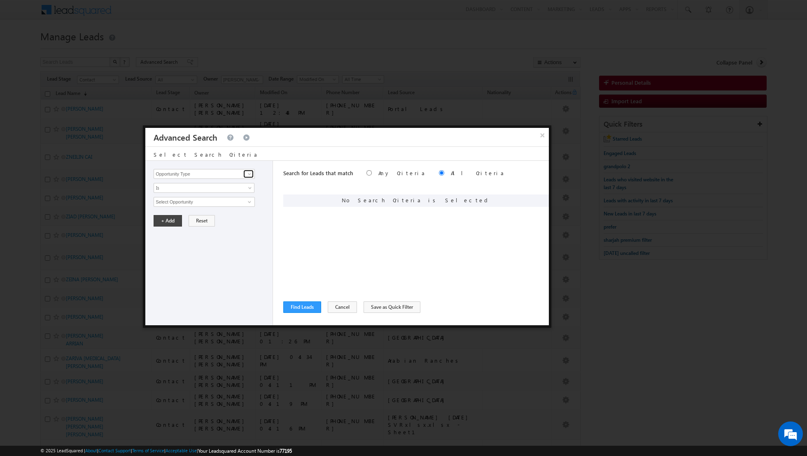
click at [250, 173] on span at bounding box center [249, 174] width 7 height 7
click at [230, 194] on link "Modified On" at bounding box center [204, 198] width 101 height 9
type input "Modified On"
click at [164, 217] on button "+ Add" at bounding box center [168, 221] width 28 height 12
click at [249, 174] on span at bounding box center [249, 174] width 7 height 7
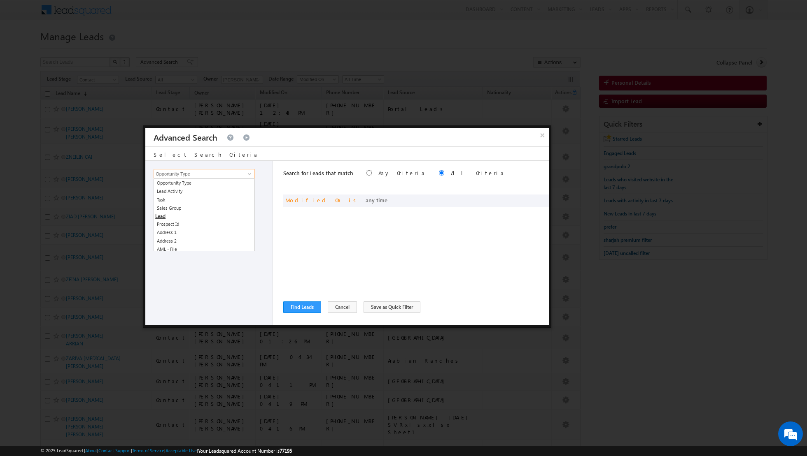
type input "k"
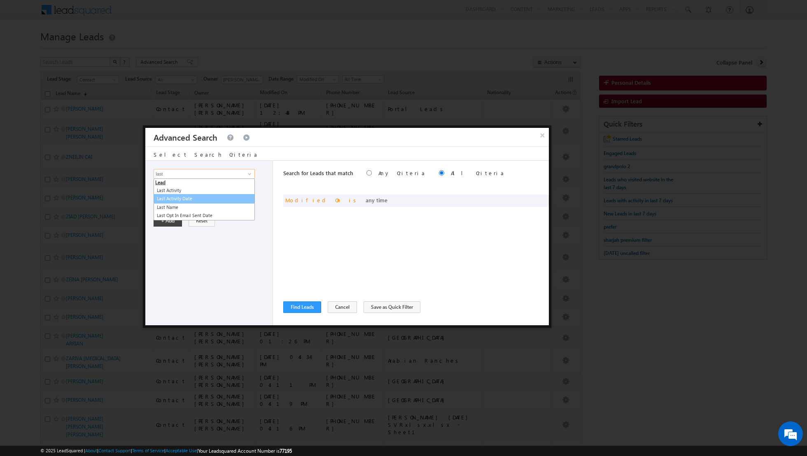
click at [217, 201] on link "Last Activity Date" at bounding box center [204, 198] width 101 height 9
type input "Last Activity Date"
click at [235, 187] on span "Is" at bounding box center [198, 187] width 89 height 7
click at [213, 203] on link "Before" at bounding box center [204, 204] width 100 height 7
click at [162, 221] on button "+ Add" at bounding box center [168, 221] width 28 height 12
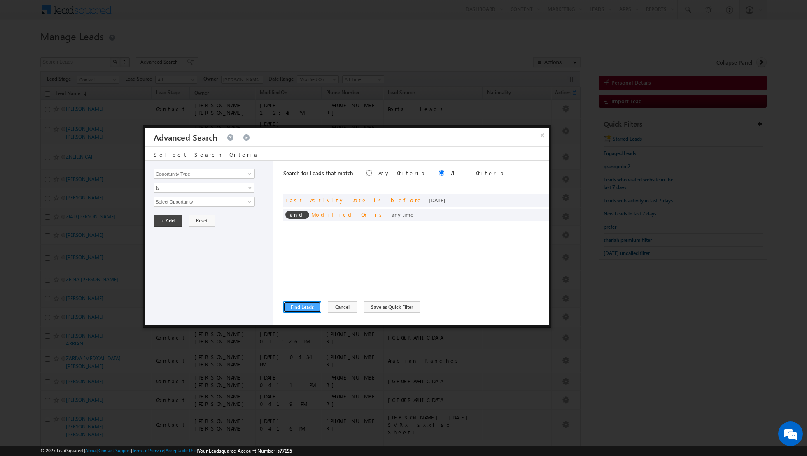
click at [298, 308] on button "Find Leads" at bounding box center [302, 308] width 38 height 12
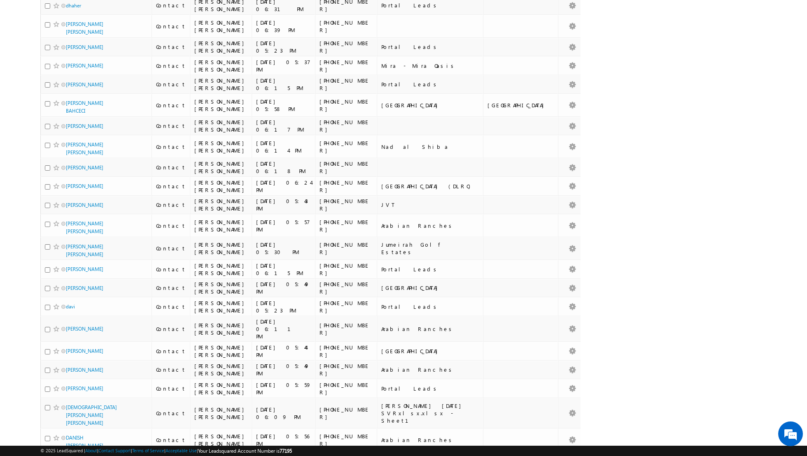
scroll to position [3698, 0]
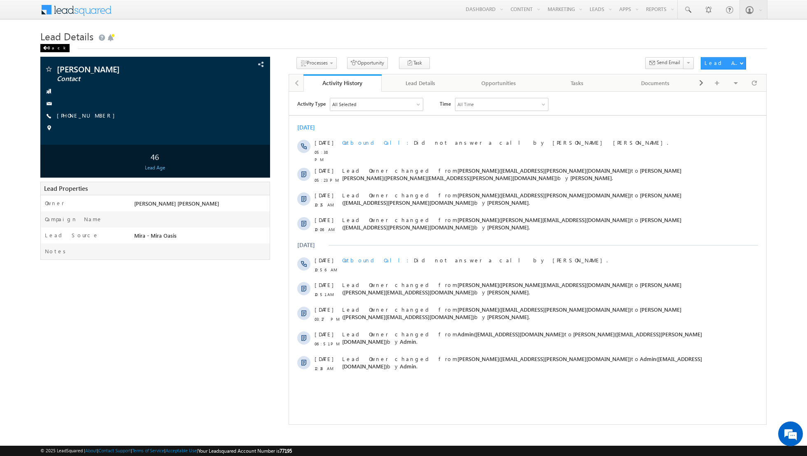
click at [51, 48] on div "Back" at bounding box center [54, 48] width 29 height 8
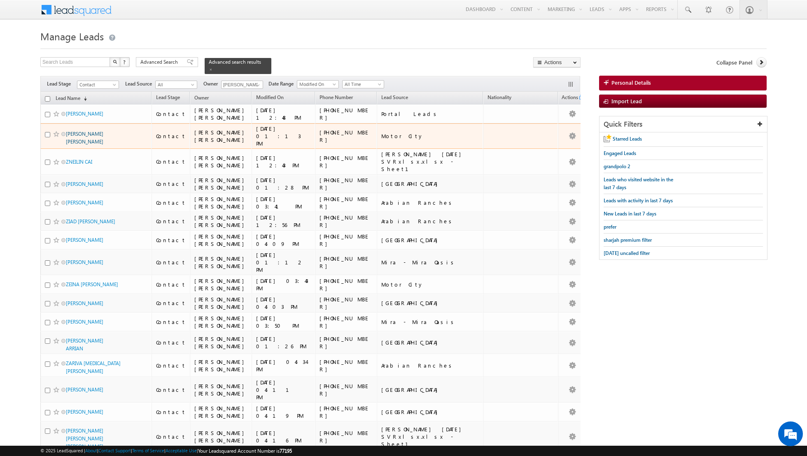
click at [81, 131] on link "[PERSON_NAME] [PERSON_NAME]" at bounding box center [84, 138] width 37 height 14
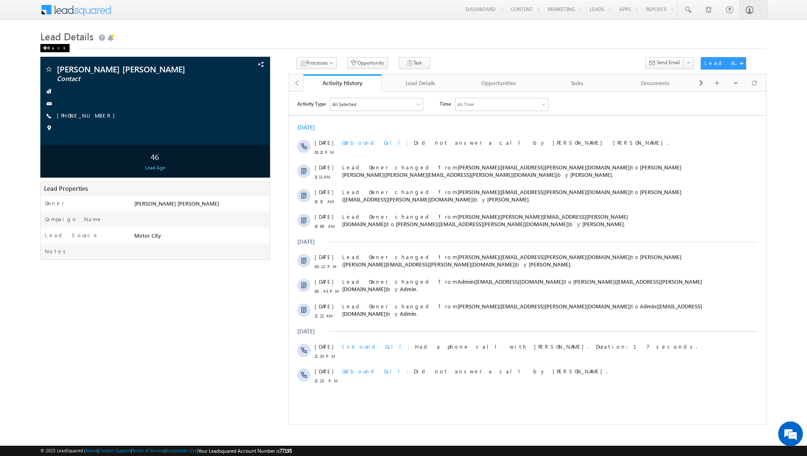
click at [46, 45] on div "Back" at bounding box center [54, 48] width 29 height 8
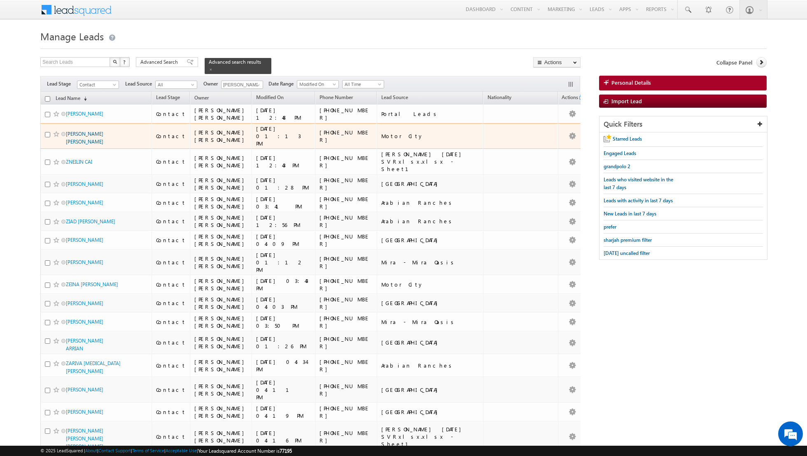
click at [80, 131] on link "[PERSON_NAME] [PERSON_NAME]" at bounding box center [84, 138] width 37 height 14
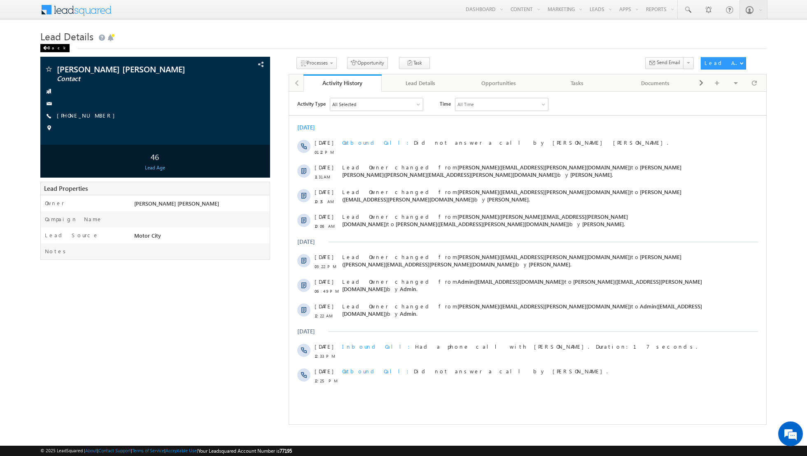
click at [46, 46] on span at bounding box center [45, 48] width 5 height 4
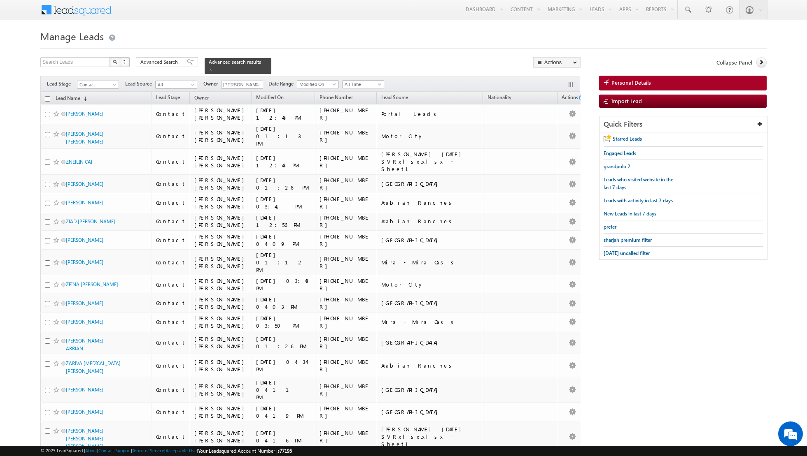
click at [47, 99] on input "checkbox" at bounding box center [47, 98] width 5 height 5
checkbox input "true"
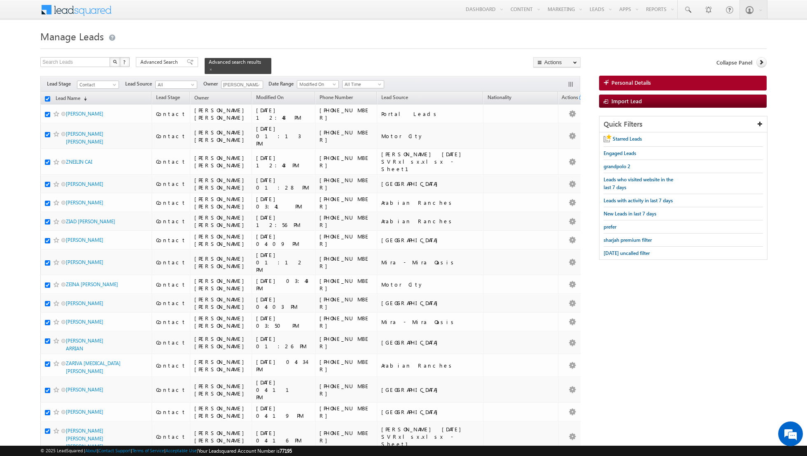
checkbox input "true"
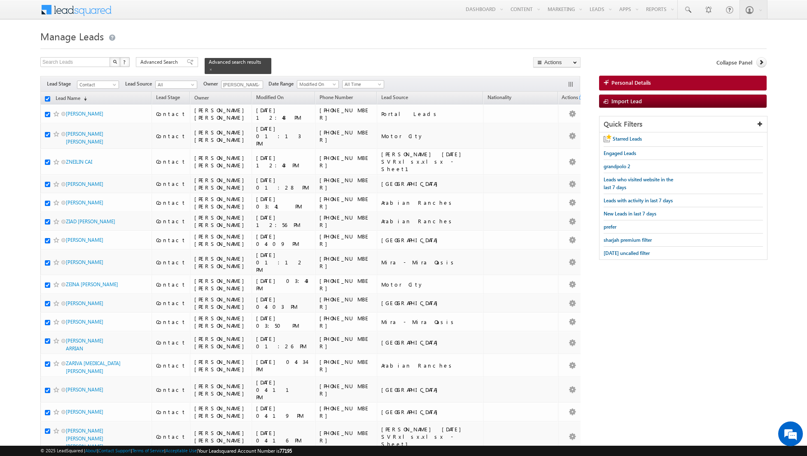
checkbox input "true"
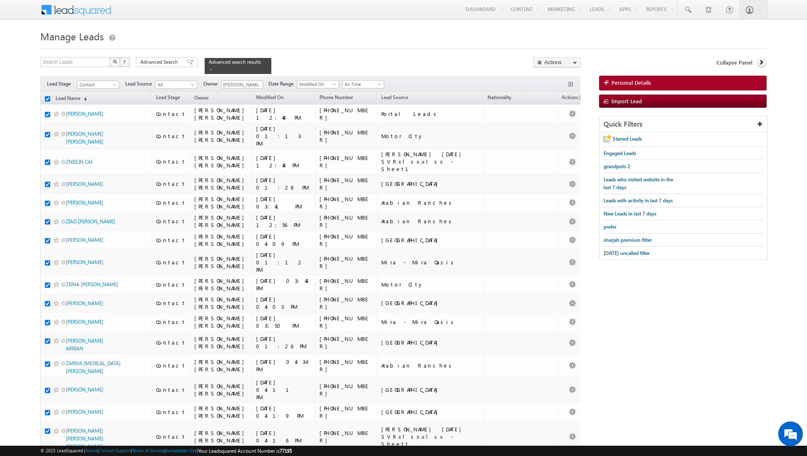
checkbox input "true"
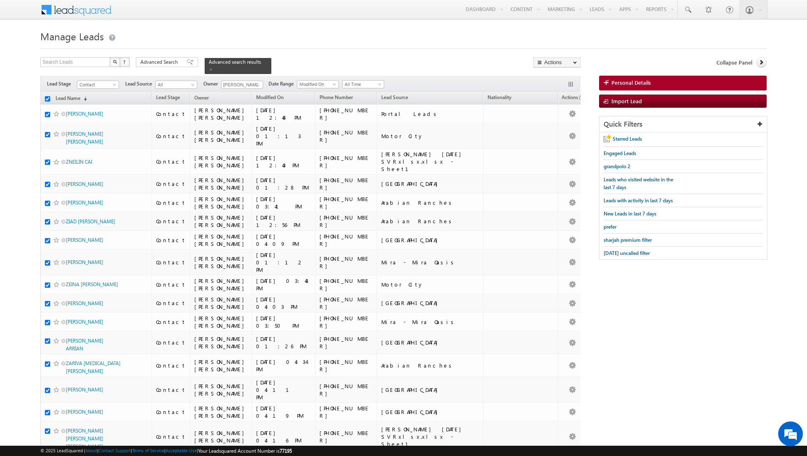
checkbox input "true"
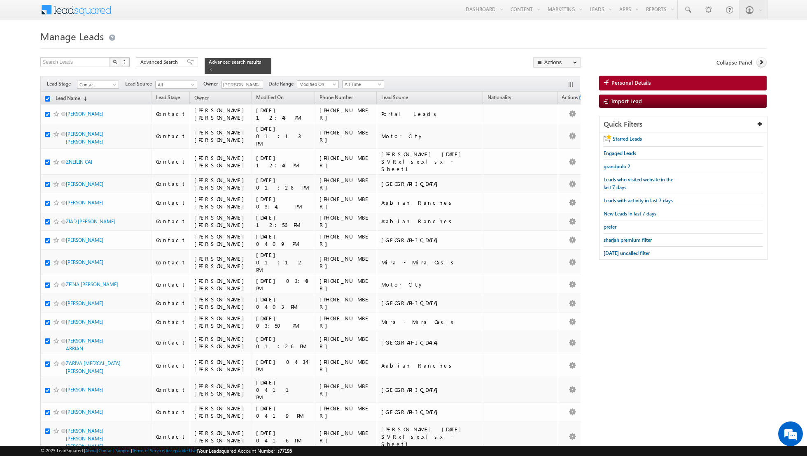
checkbox input "true"
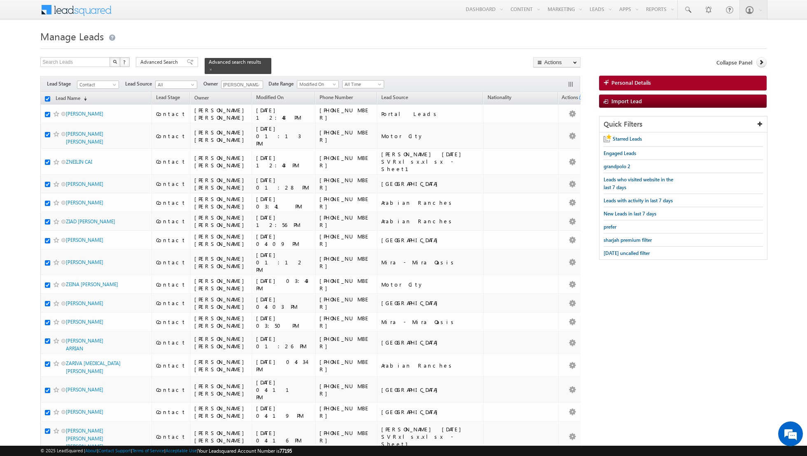
checkbox input "true"
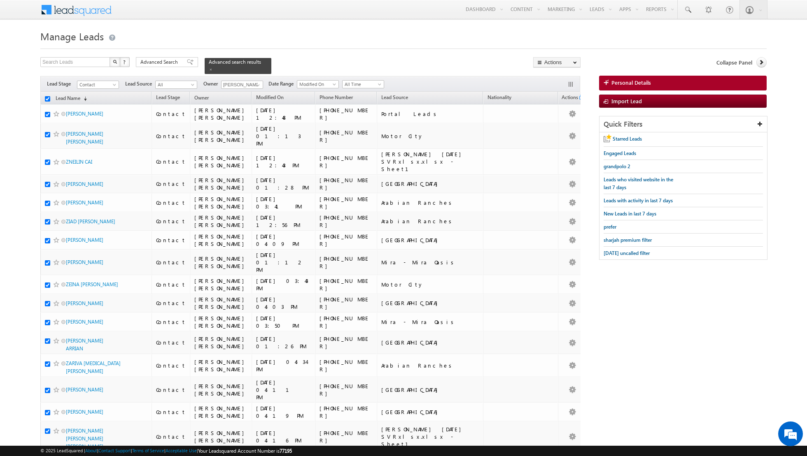
checkbox input "true"
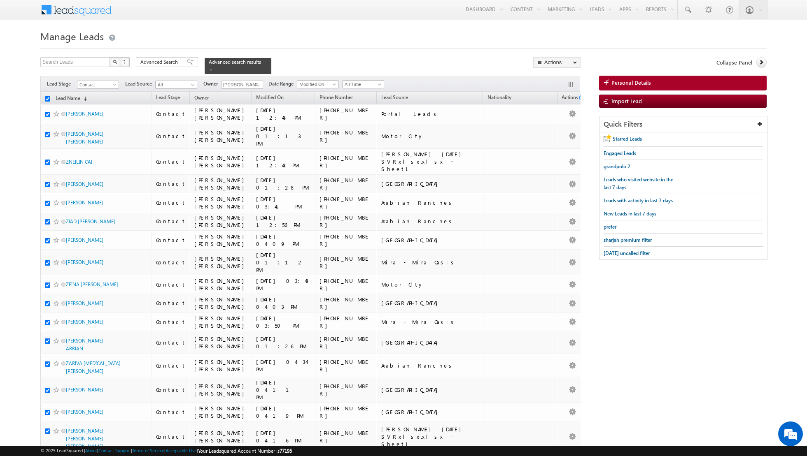
checkbox input "true"
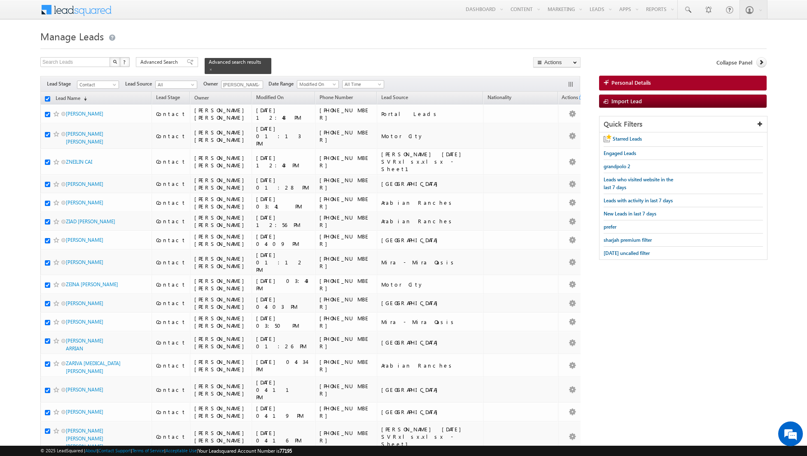
checkbox input "true"
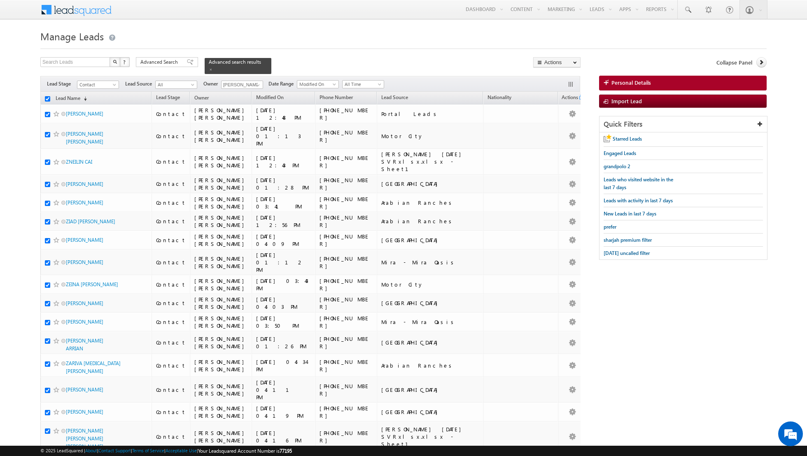
checkbox input "true"
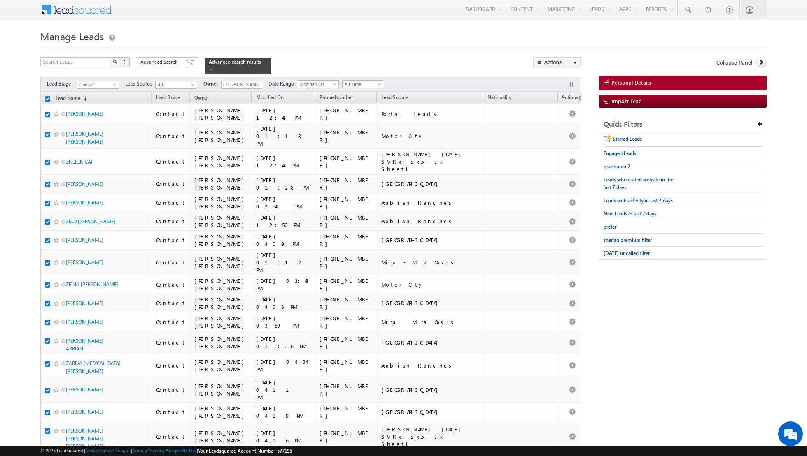
checkbox input "true"
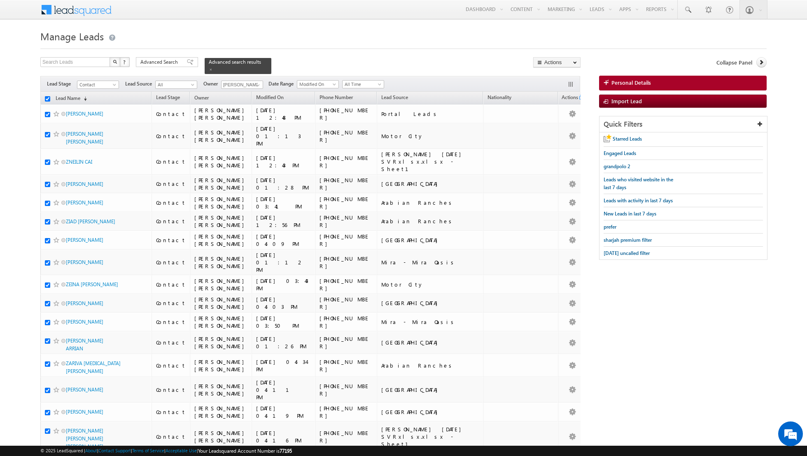
checkbox input "true"
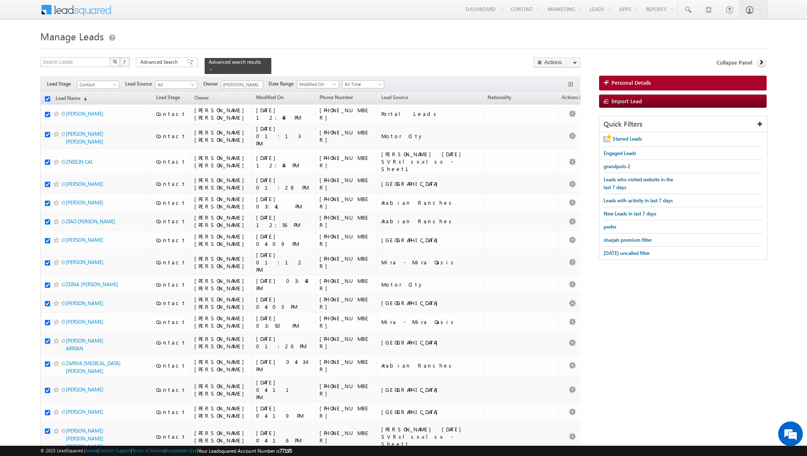
checkbox input "true"
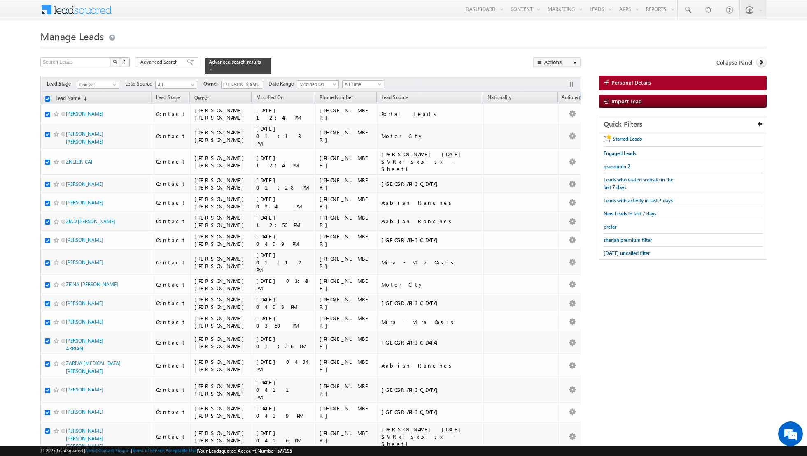
checkbox input "true"
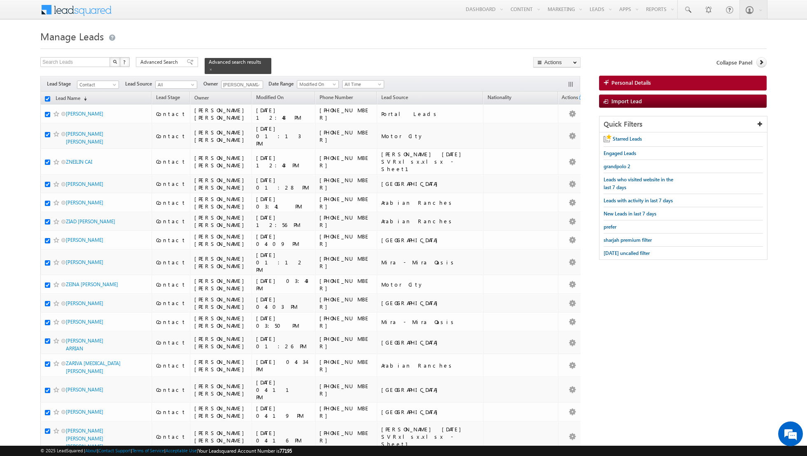
checkbox input "true"
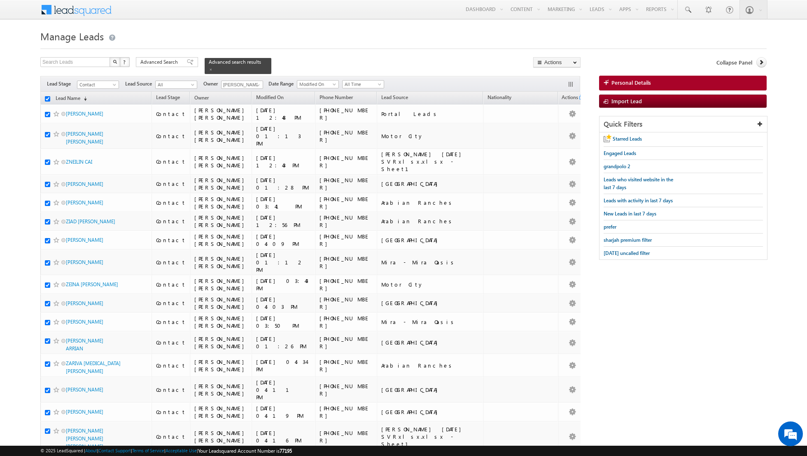
checkbox input "true"
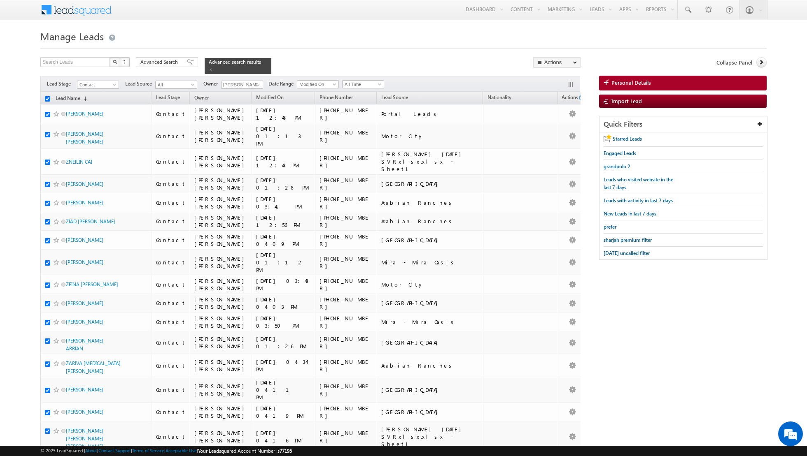
checkbox input "true"
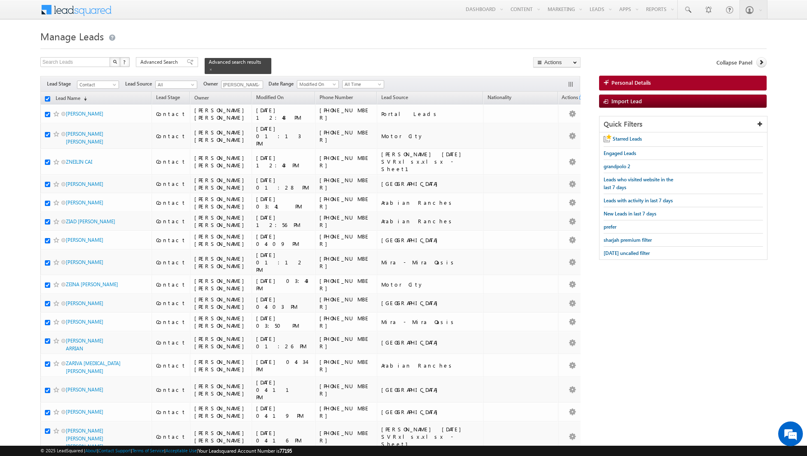
checkbox input "true"
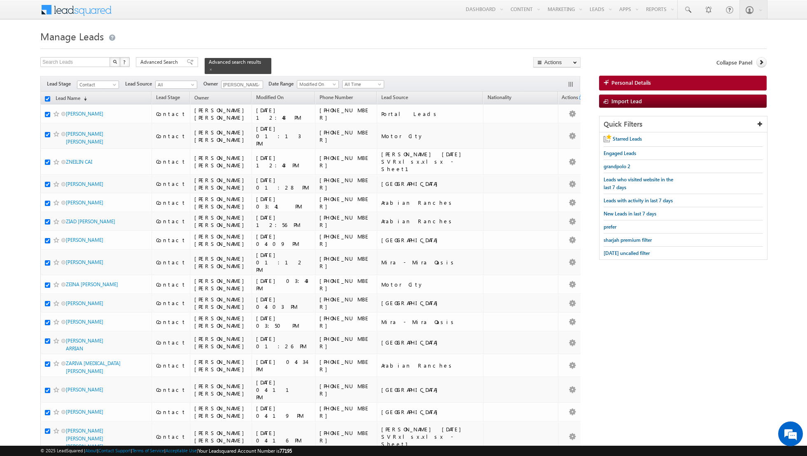
checkbox input "true"
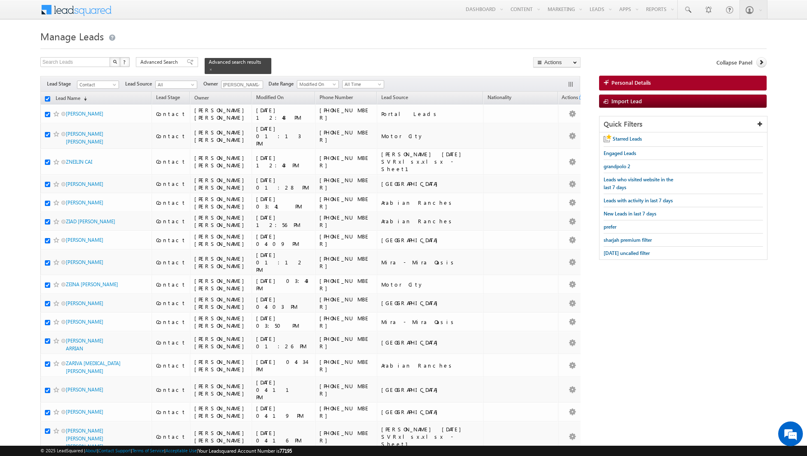
checkbox input "true"
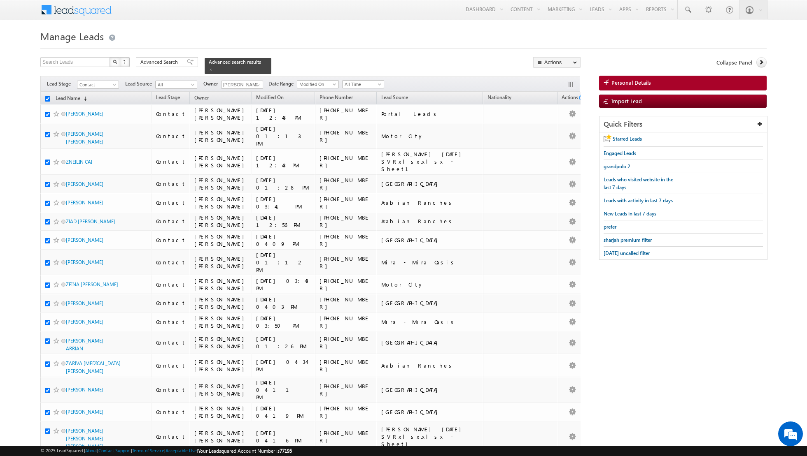
checkbox input "true"
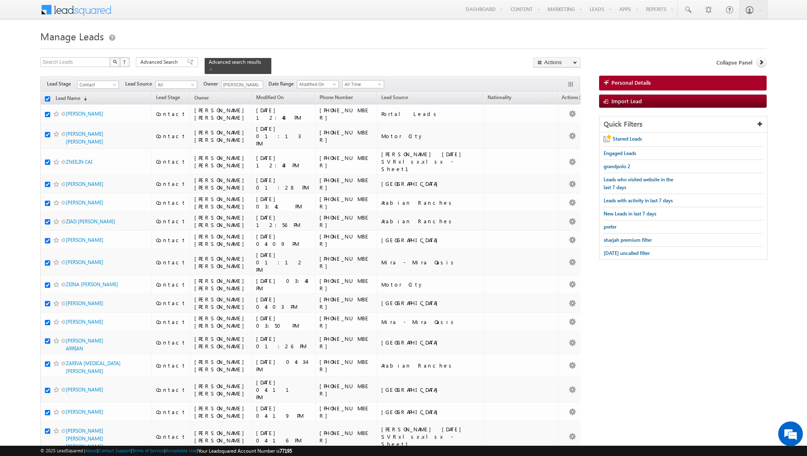
checkbox input "true"
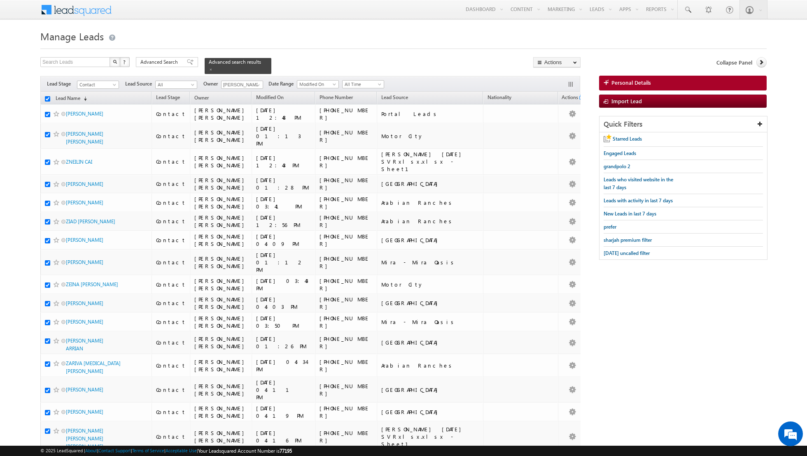
checkbox input "true"
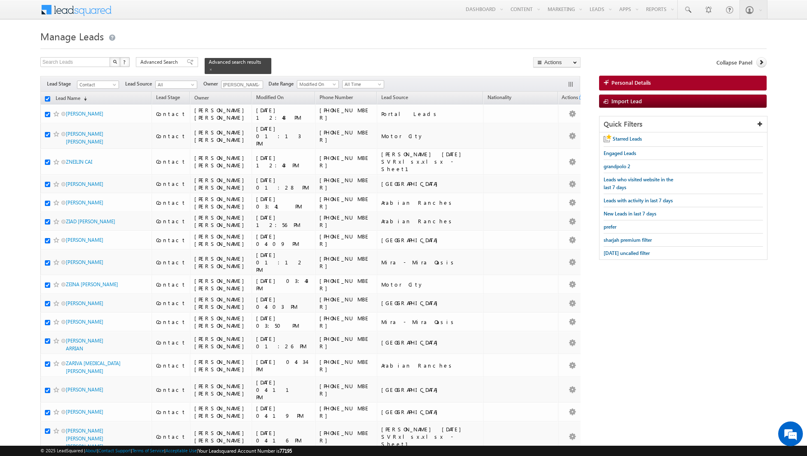
checkbox input "true"
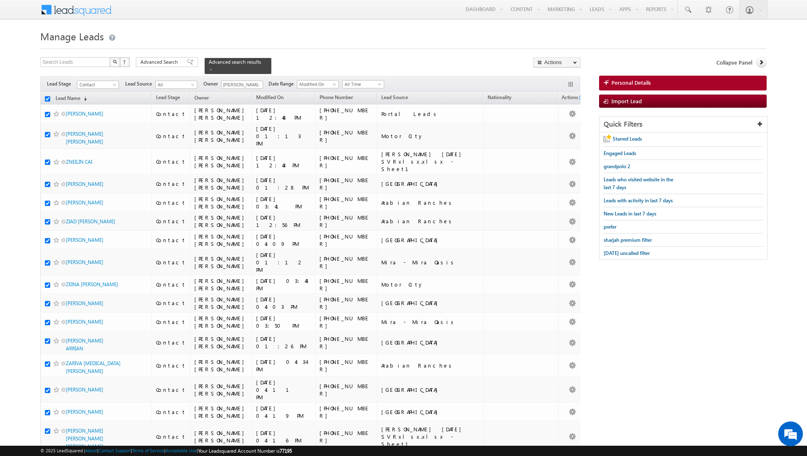
checkbox input "true"
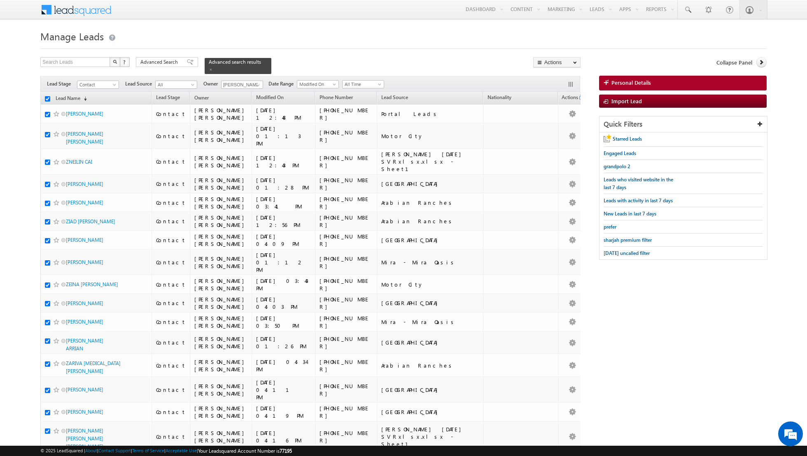
checkbox input "true"
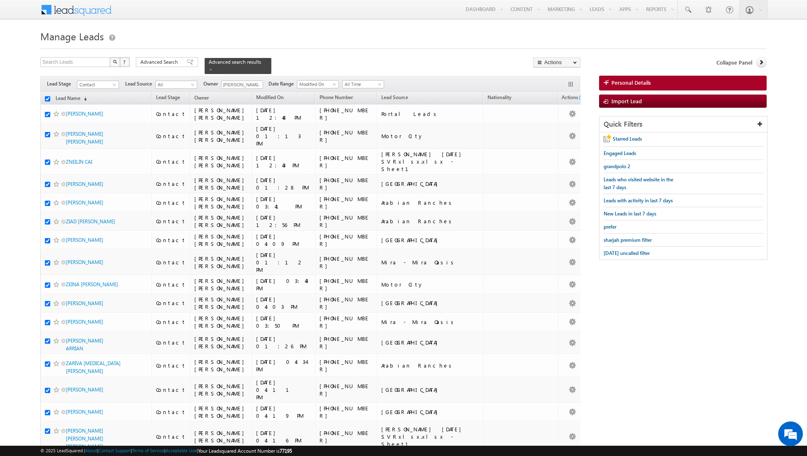
checkbox input "true"
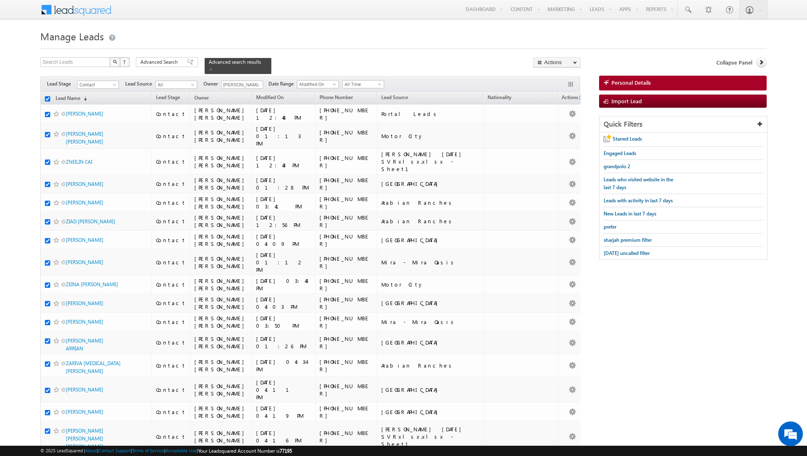
checkbox input "true"
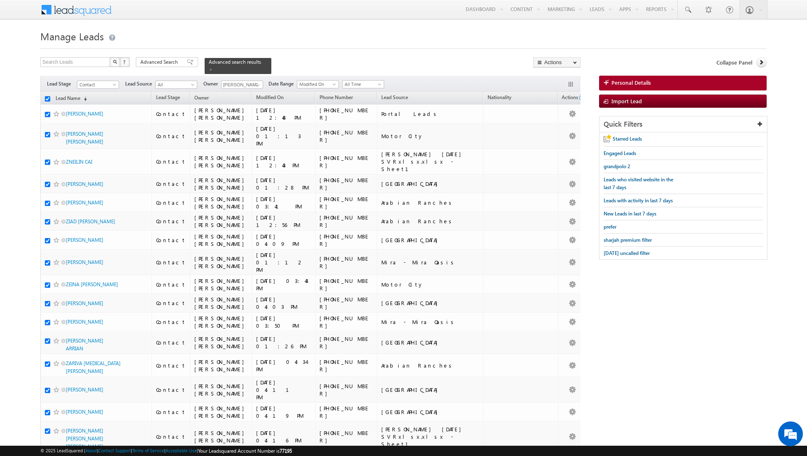
checkbox input "true"
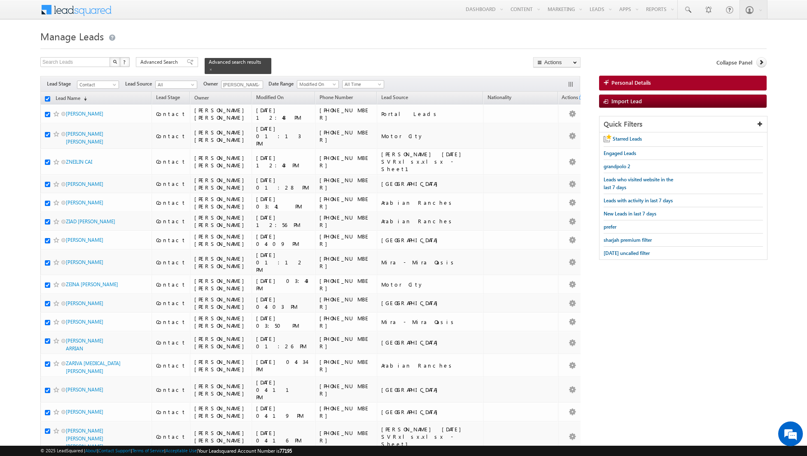
checkbox input "true"
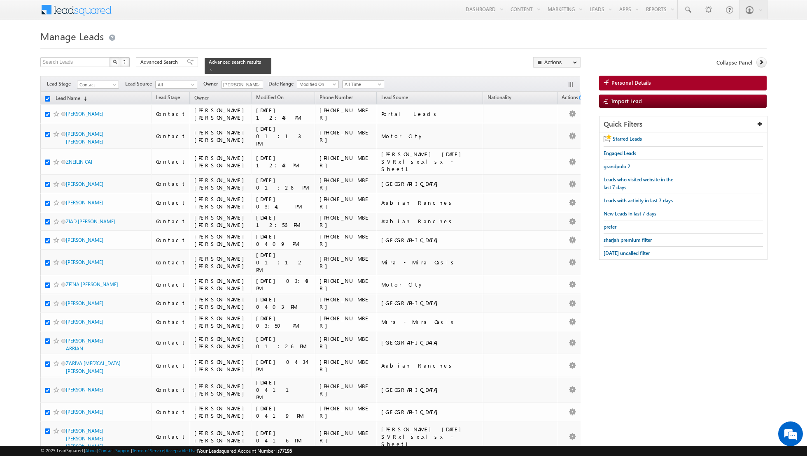
checkbox input "true"
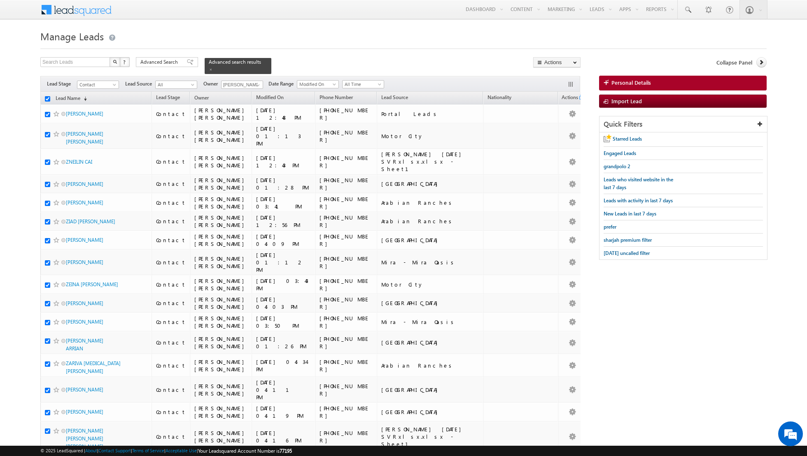
checkbox input "true"
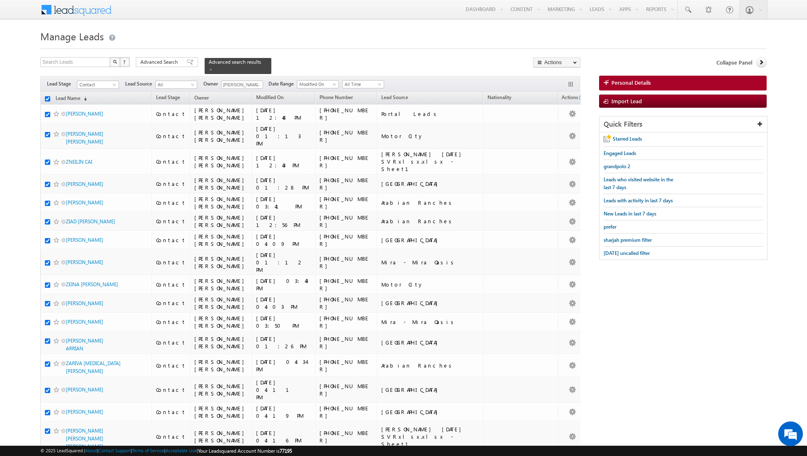
checkbox input "true"
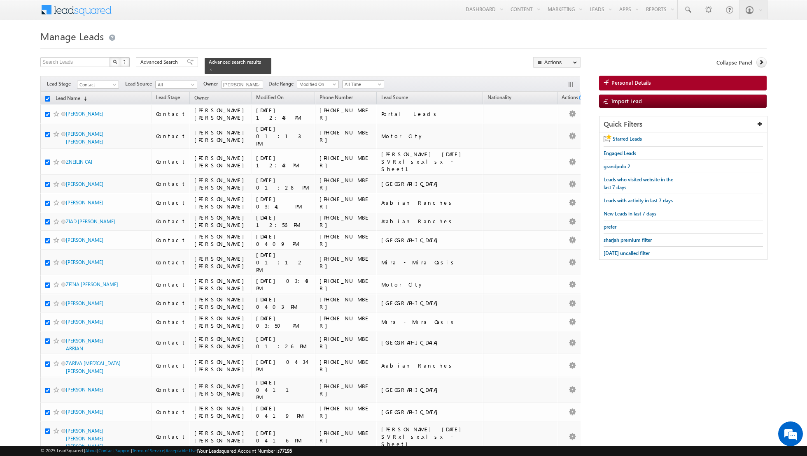
checkbox input "true"
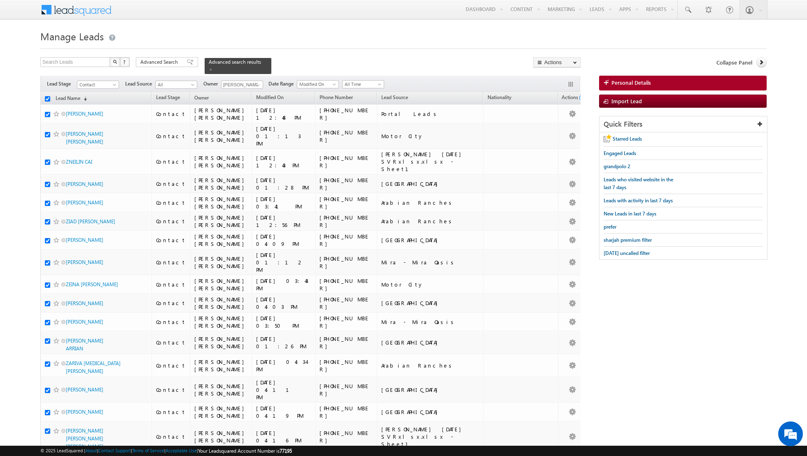
checkbox input "true"
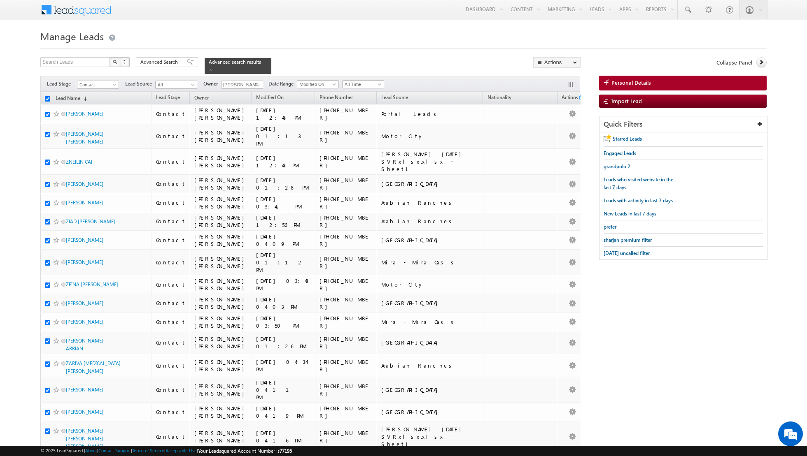
checkbox input "true"
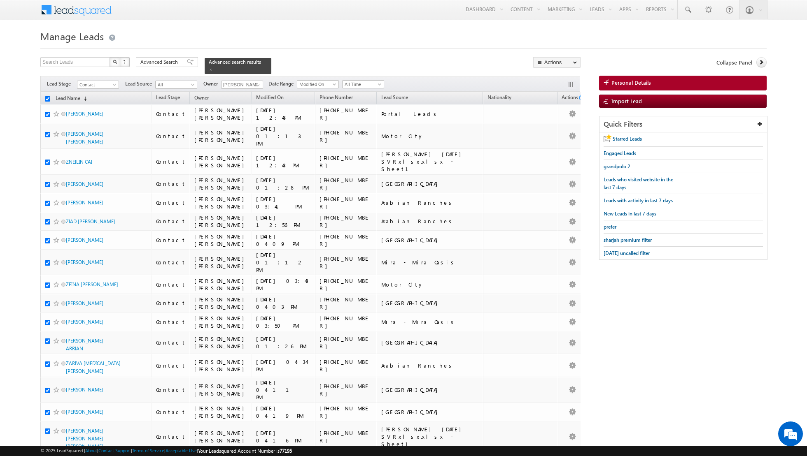
checkbox input "true"
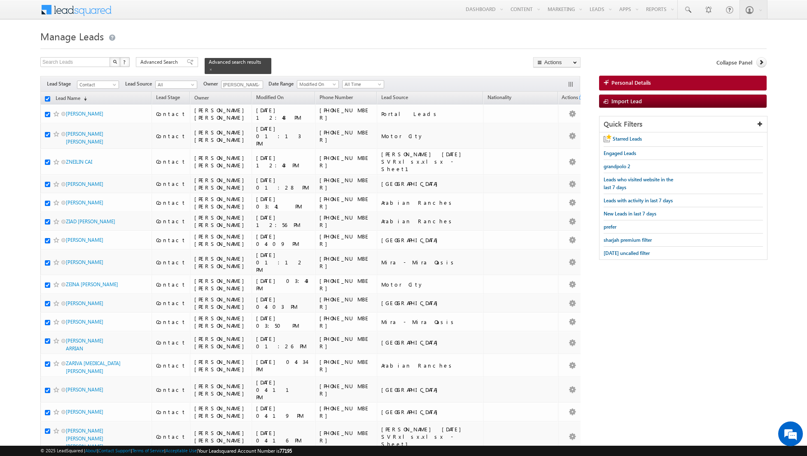
checkbox input "true"
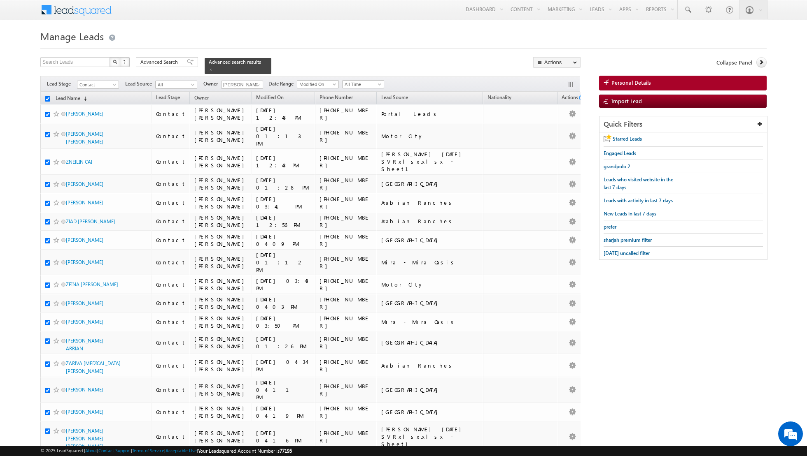
checkbox input "true"
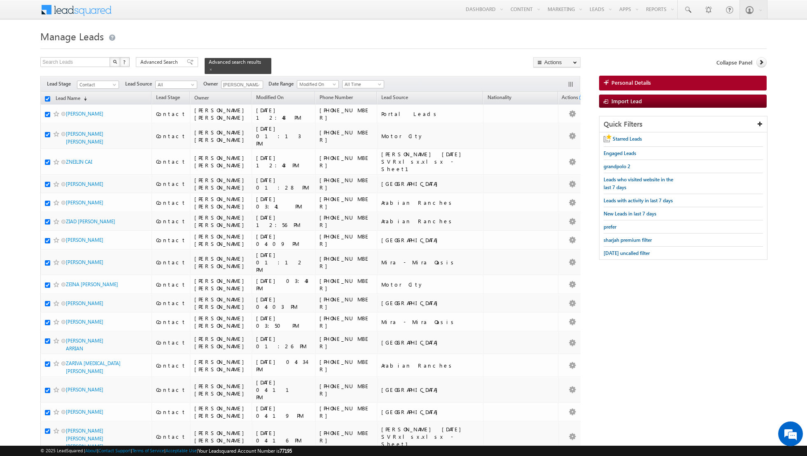
checkbox input "true"
click at [557, 133] on link "Change Owner" at bounding box center [556, 133] width 47 height 10
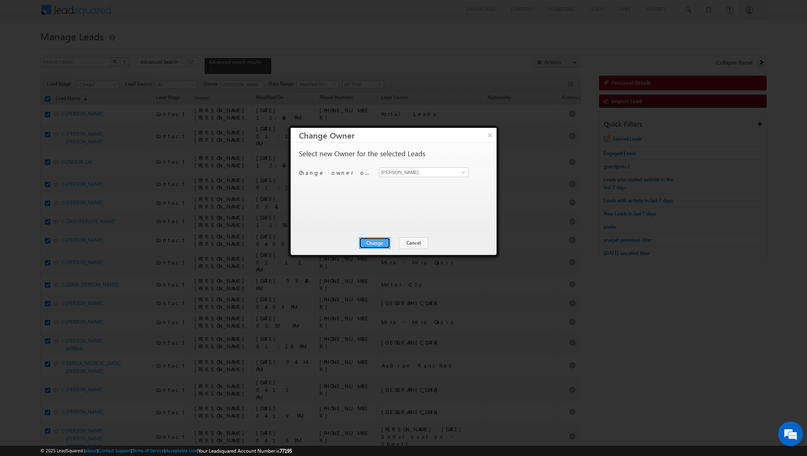
click at [377, 242] on button "Change" at bounding box center [374, 243] width 31 height 12
click at [390, 241] on button "Close" at bounding box center [395, 243] width 26 height 12
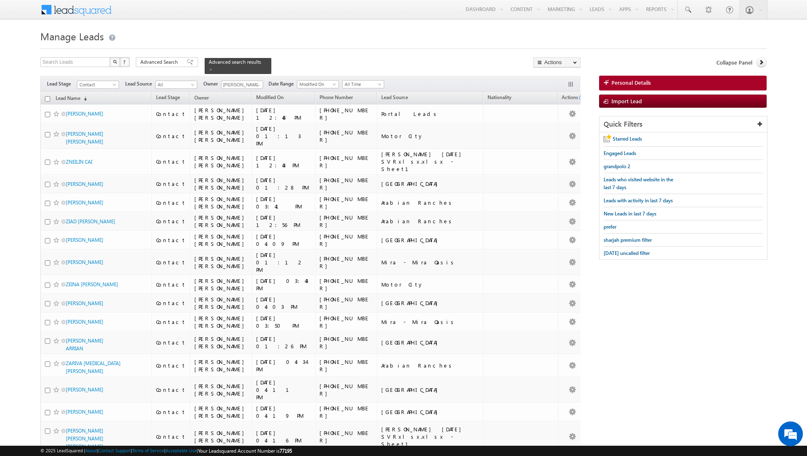
click at [49, 96] on input "checkbox" at bounding box center [47, 98] width 5 height 5
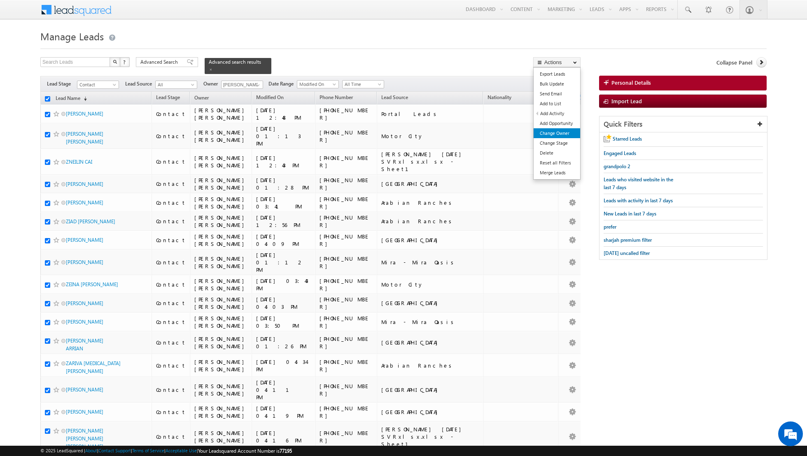
click at [556, 135] on link "Change Owner" at bounding box center [556, 133] width 47 height 10
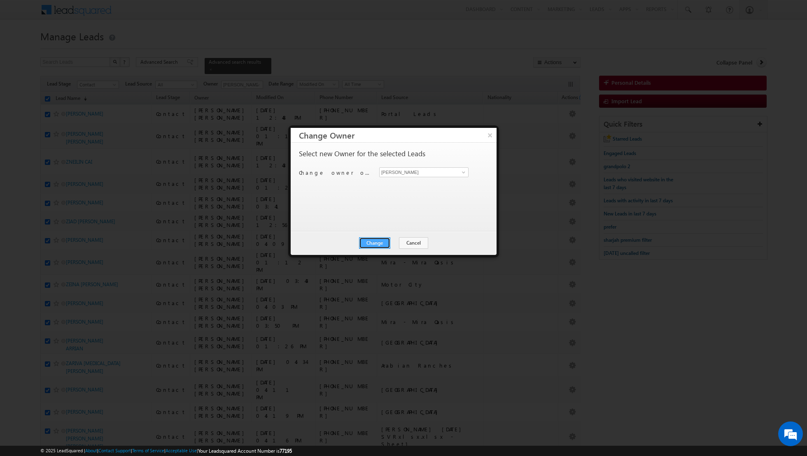
click at [378, 243] on button "Change" at bounding box center [374, 243] width 31 height 12
click at [396, 240] on button "Close" at bounding box center [395, 243] width 26 height 12
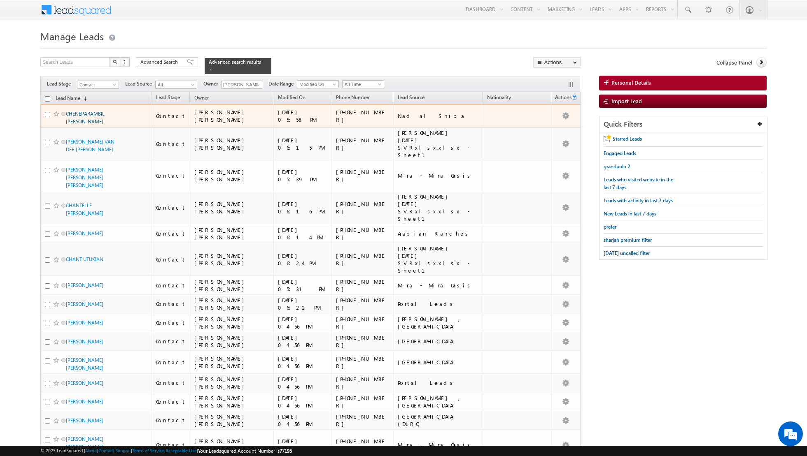
click at [96, 114] on link "CHENEPARAMBIL KHALID MOHAMMED SAFI" at bounding box center [85, 118] width 39 height 14
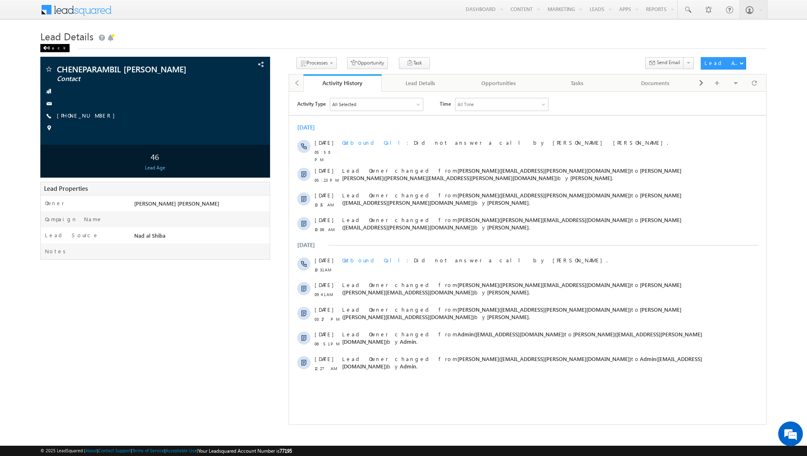
click at [49, 48] on div "Back" at bounding box center [54, 48] width 29 height 8
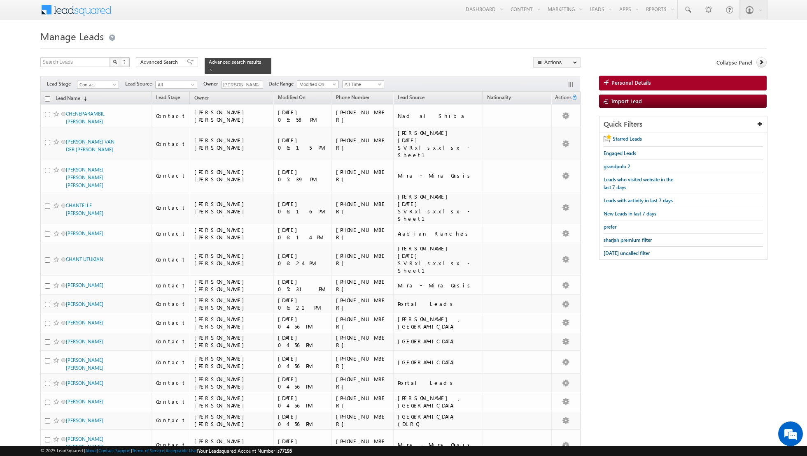
click at [49, 96] on input "checkbox" at bounding box center [47, 98] width 5 height 5
checkbox input "true"
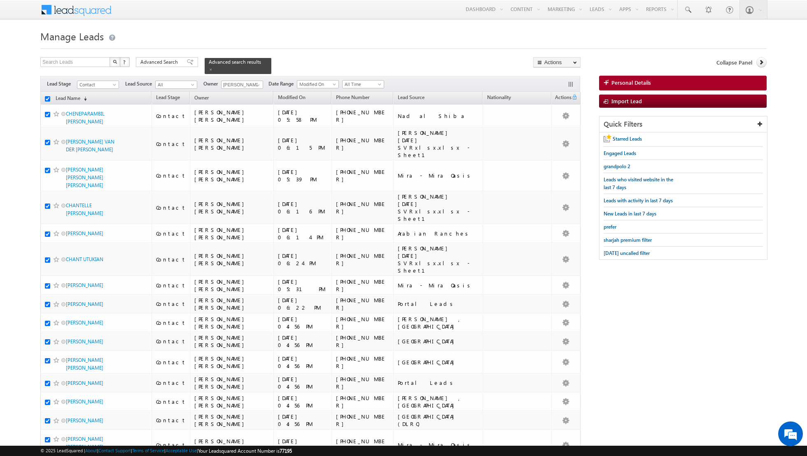
checkbox input "true"
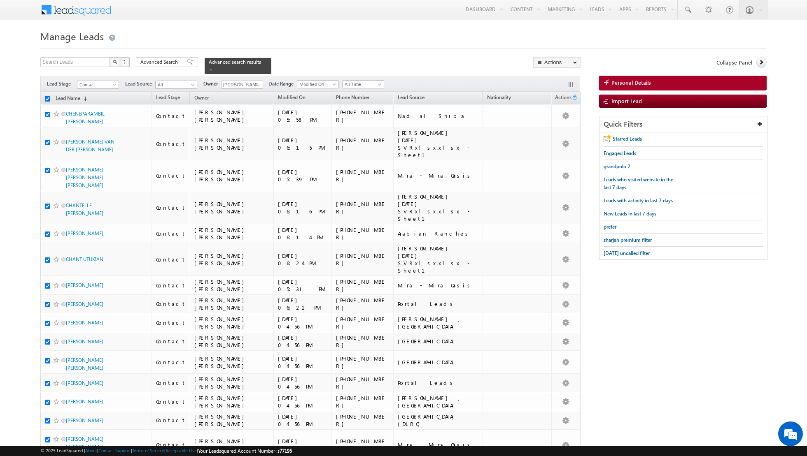
checkbox input "true"
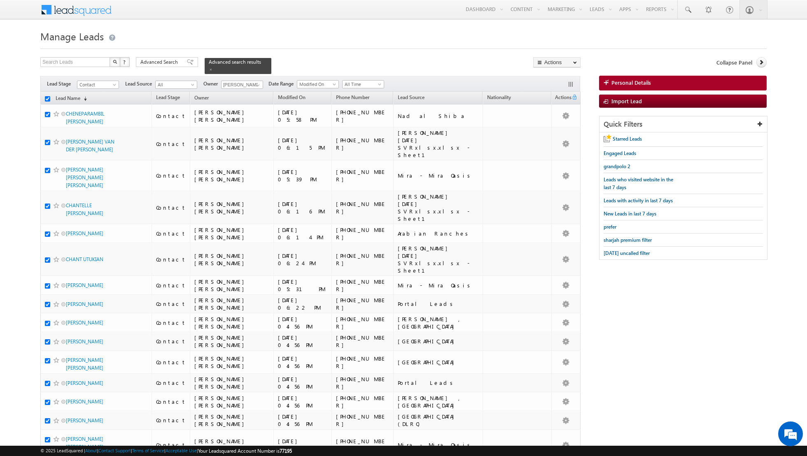
checkbox input "true"
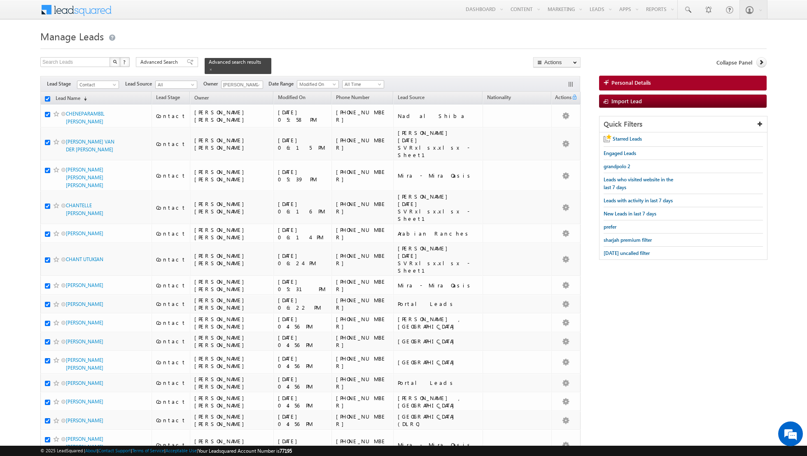
checkbox input "true"
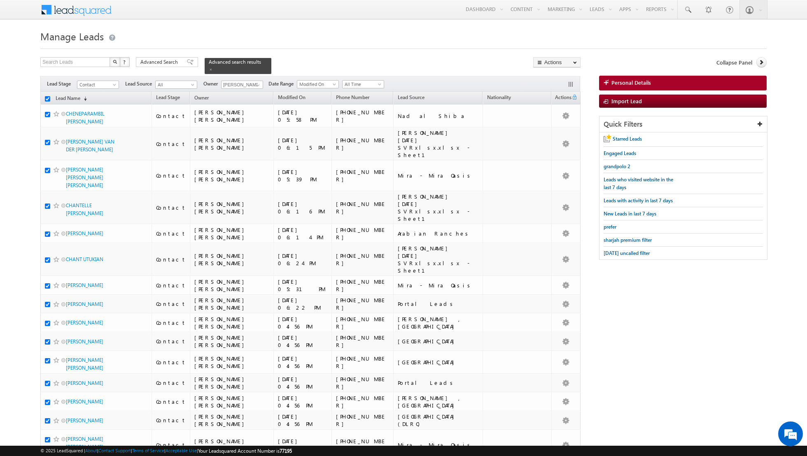
checkbox input "true"
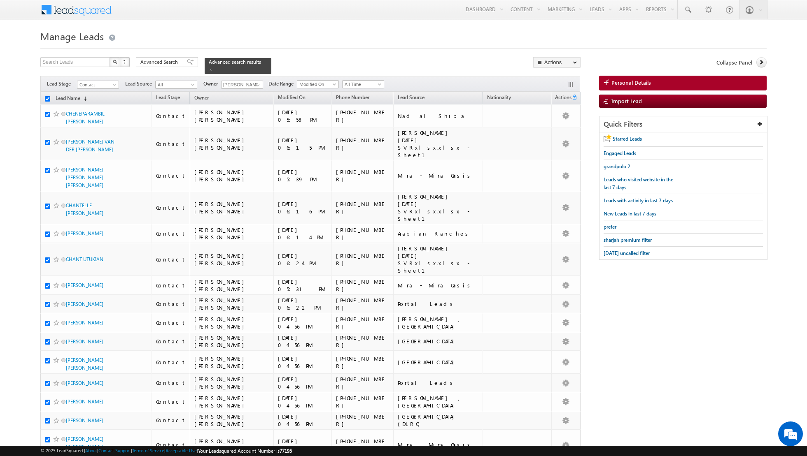
checkbox input "true"
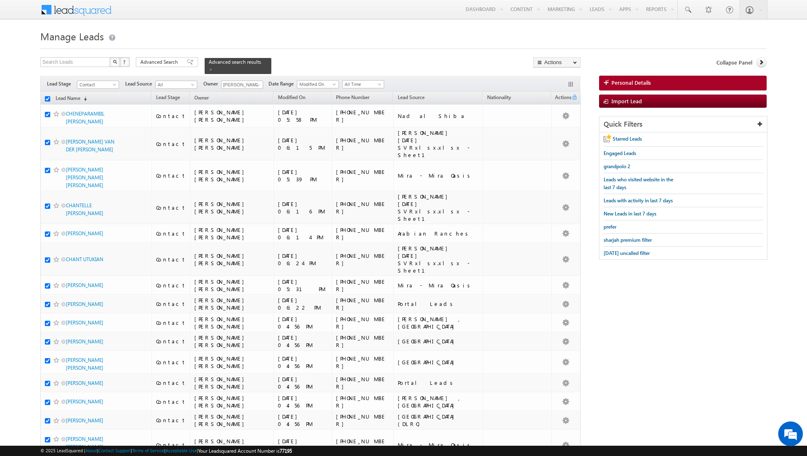
checkbox input "true"
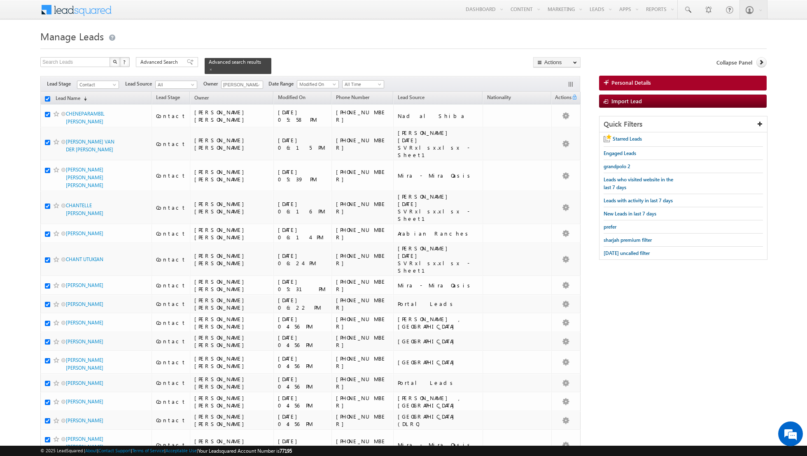
checkbox input "true"
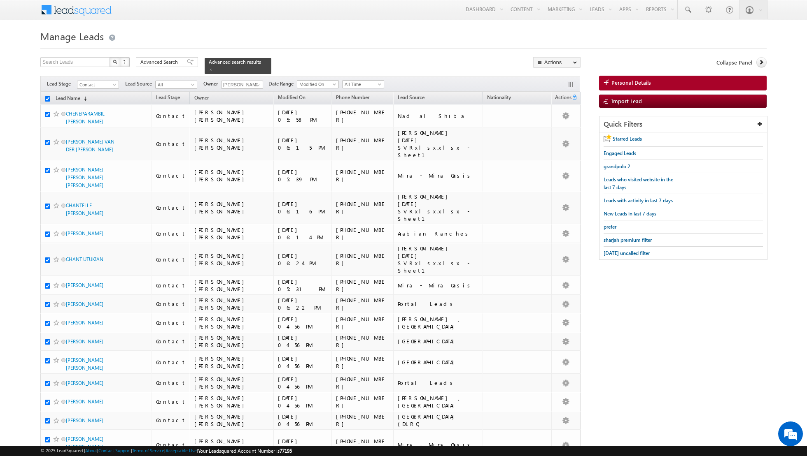
checkbox input "true"
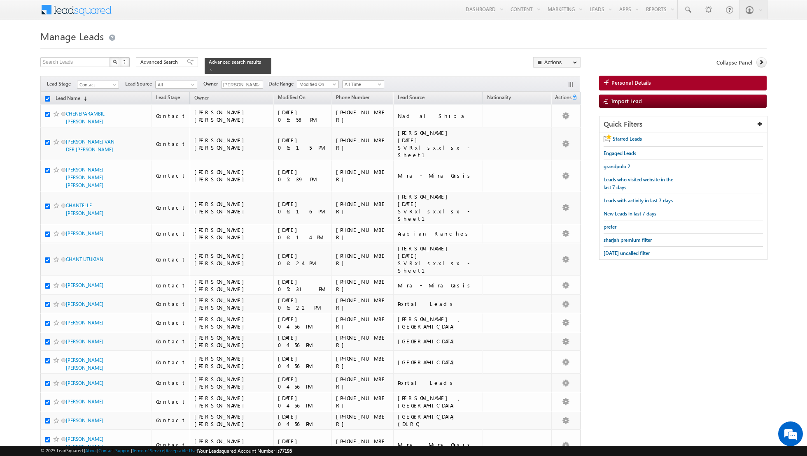
checkbox input "true"
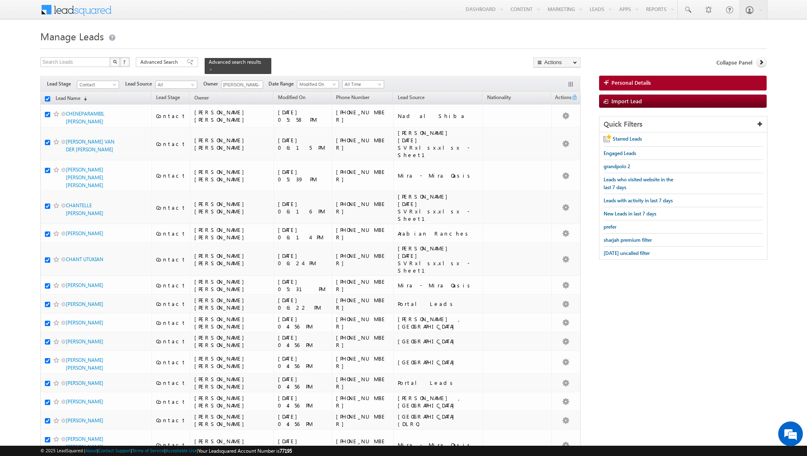
checkbox input "true"
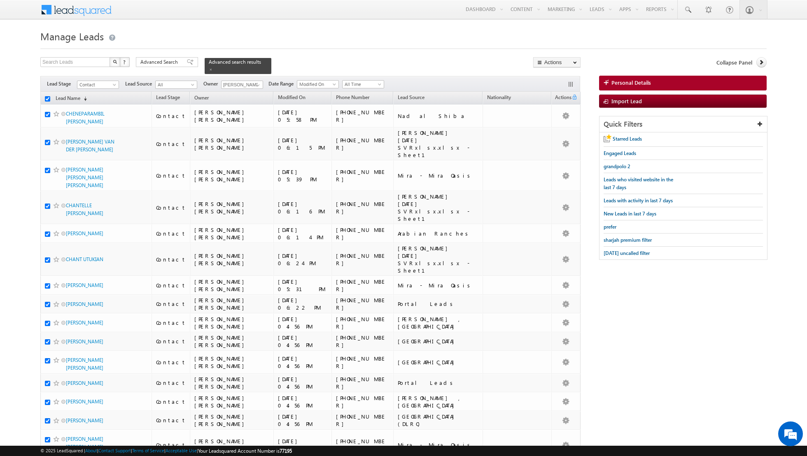
checkbox input "true"
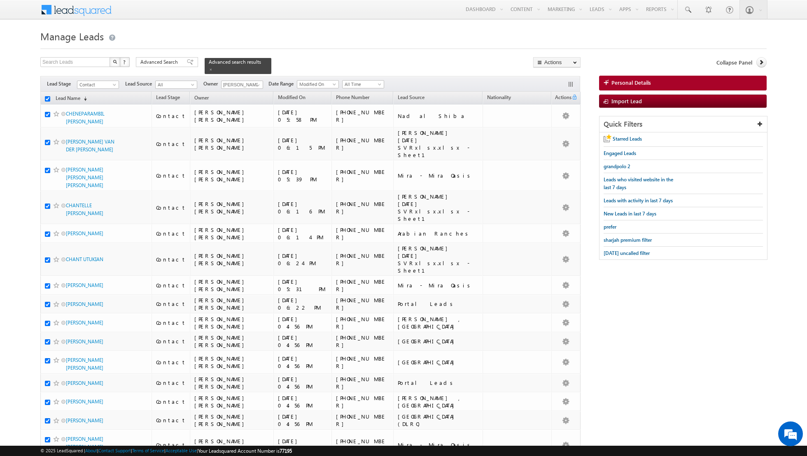
checkbox input "true"
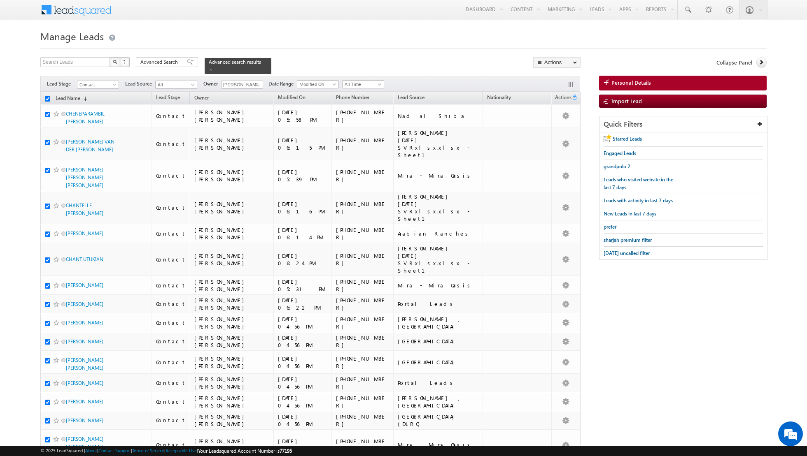
checkbox input "true"
click at [563, 134] on link "Change Owner" at bounding box center [556, 133] width 47 height 10
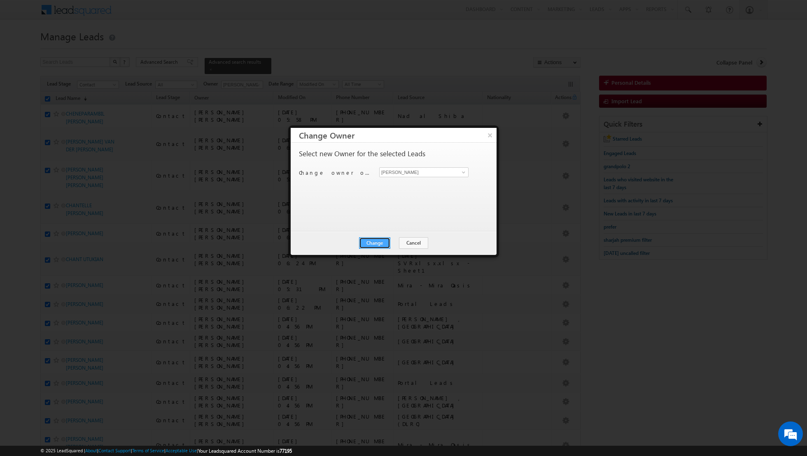
click at [377, 246] on button "Change" at bounding box center [374, 243] width 31 height 12
click at [403, 243] on button "Close" at bounding box center [395, 243] width 26 height 12
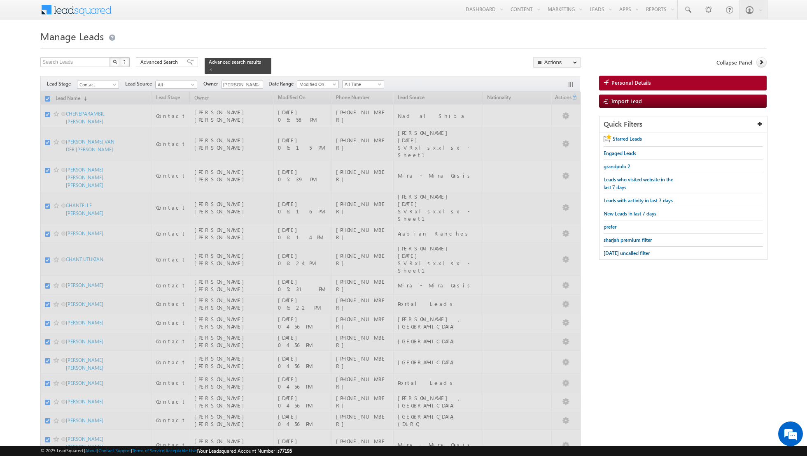
checkbox input "false"
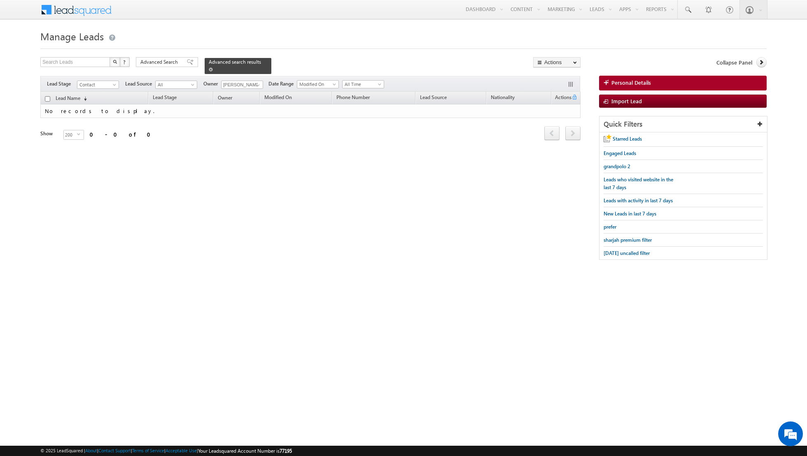
click at [209, 68] on span at bounding box center [211, 69] width 4 height 4
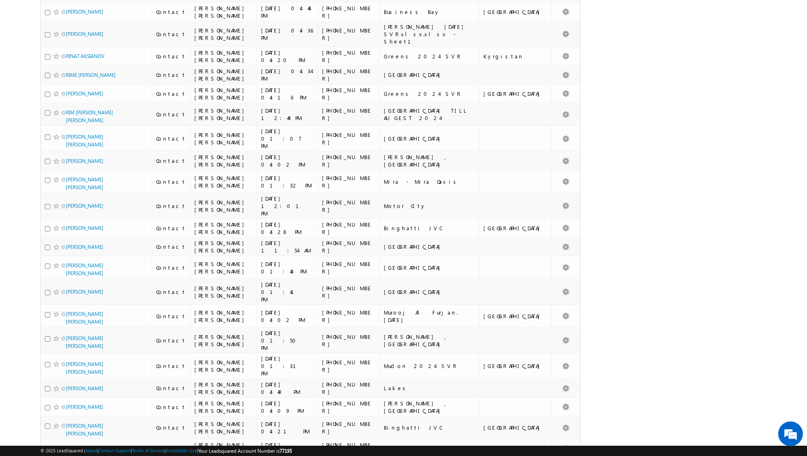
scroll to position [2413, 0]
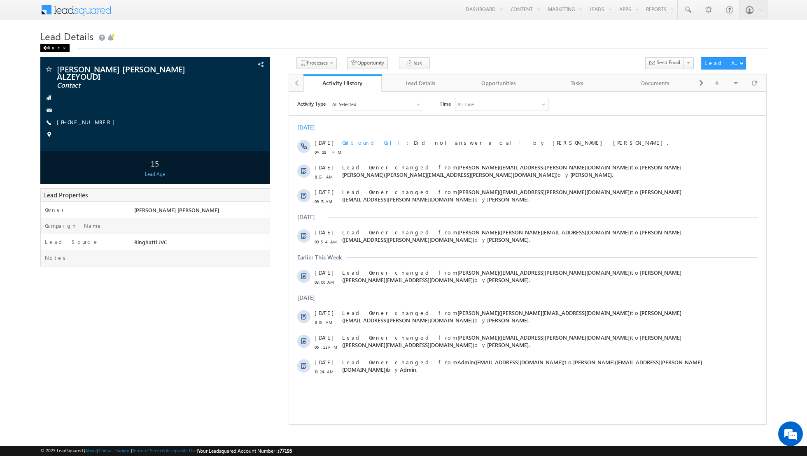
click at [47, 47] on div "Back" at bounding box center [54, 48] width 29 height 8
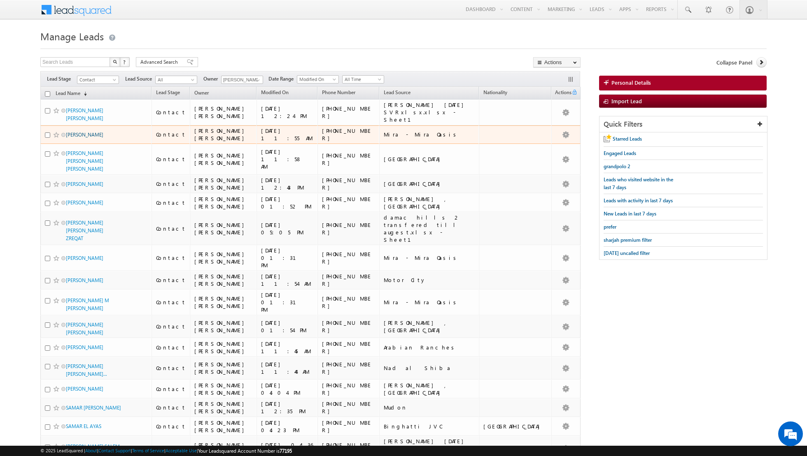
click at [92, 132] on link "[PERSON_NAME]" at bounding box center [84, 135] width 37 height 6
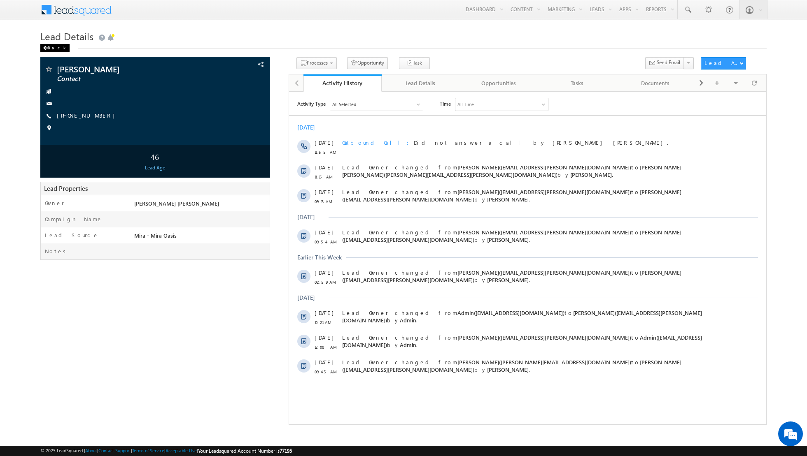
click at [49, 49] on div "Back" at bounding box center [54, 48] width 29 height 8
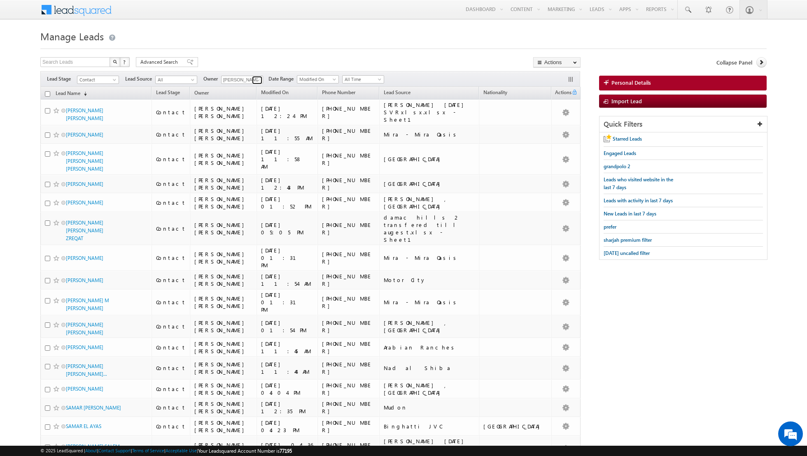
click at [255, 79] on span at bounding box center [258, 80] width 7 height 7
click at [253, 154] on link "[PERSON_NAME] [EMAIL_ADDRESS][PERSON_NAME][DOMAIN_NAME]" at bounding box center [262, 158] width 82 height 16
type input "[PERSON_NAME]"
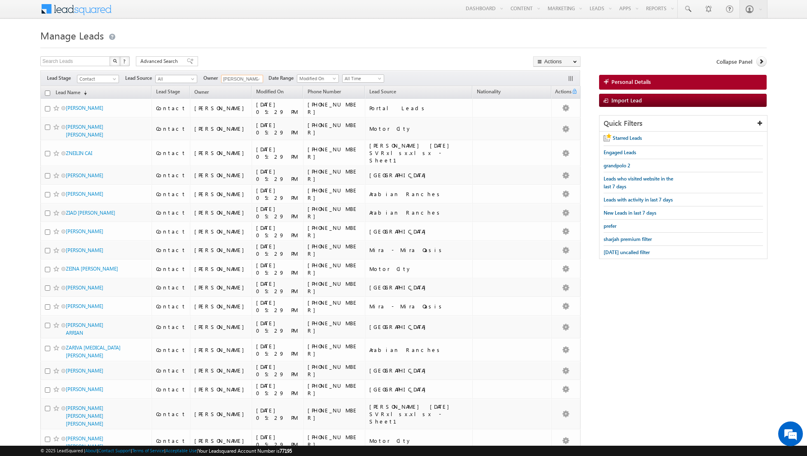
scroll to position [0, 0]
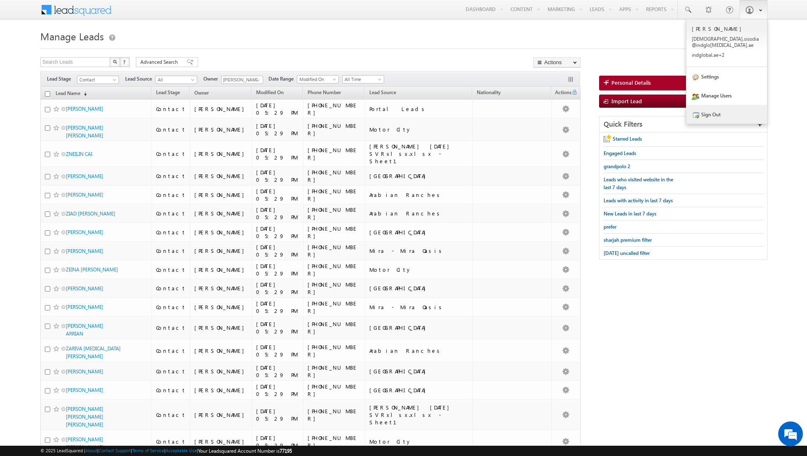
click at [725, 105] on link "Sign Out" at bounding box center [726, 114] width 81 height 19
